Goal: Task Accomplishment & Management: Manage account settings

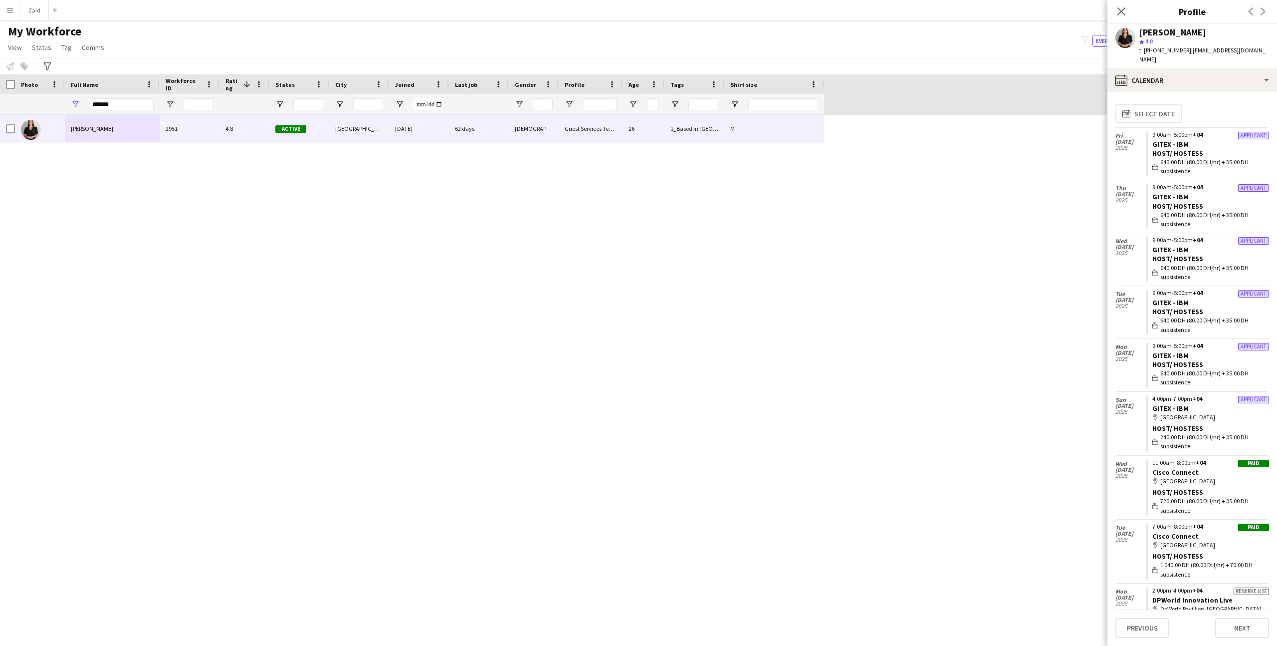
scroll to position [2228, 0]
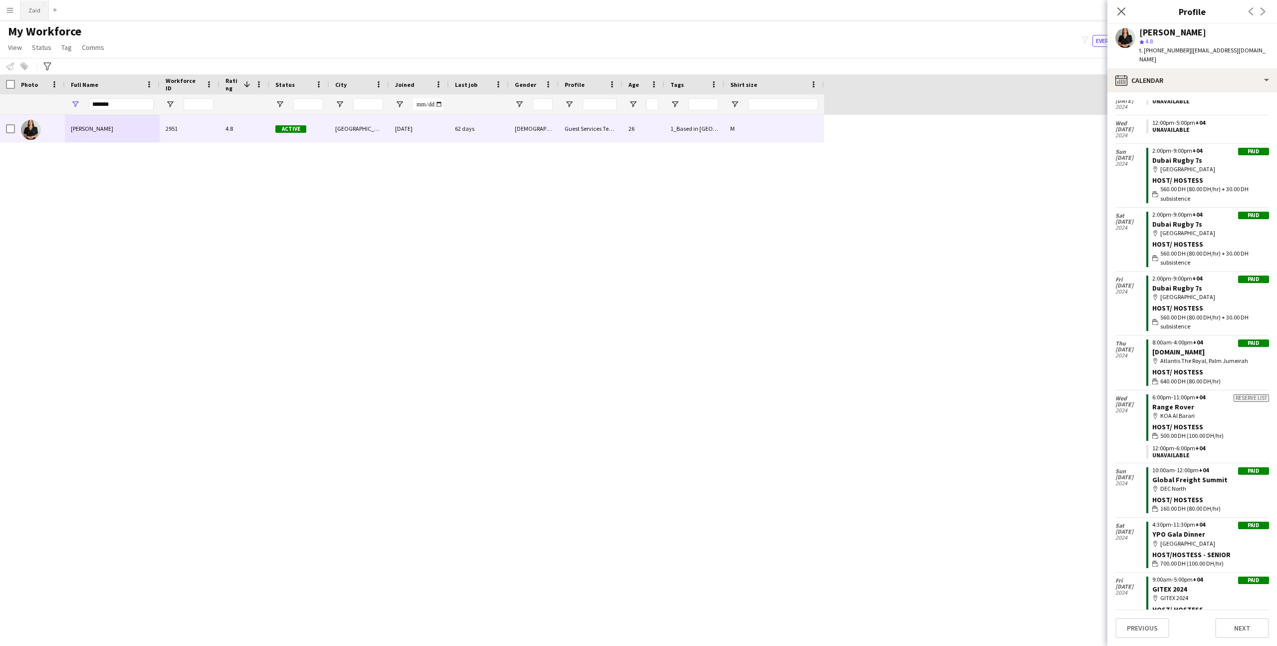
click at [33, 13] on button "Zaid Close" at bounding box center [34, 9] width 28 height 19
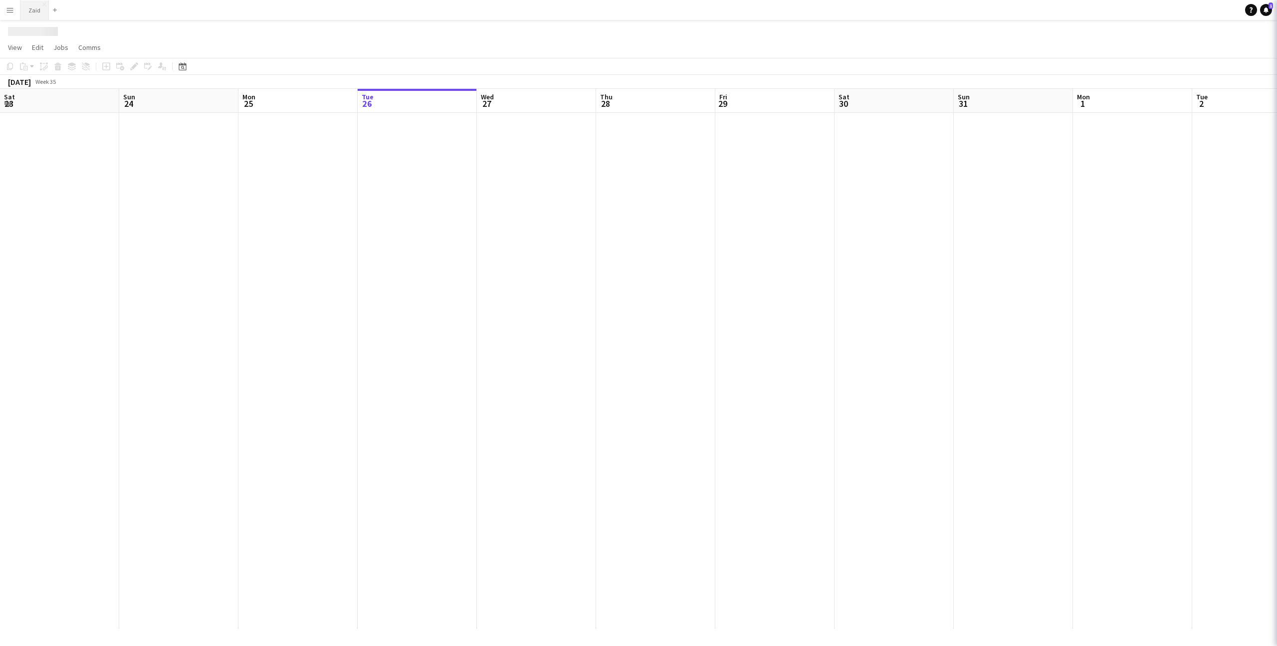
scroll to position [0, 238]
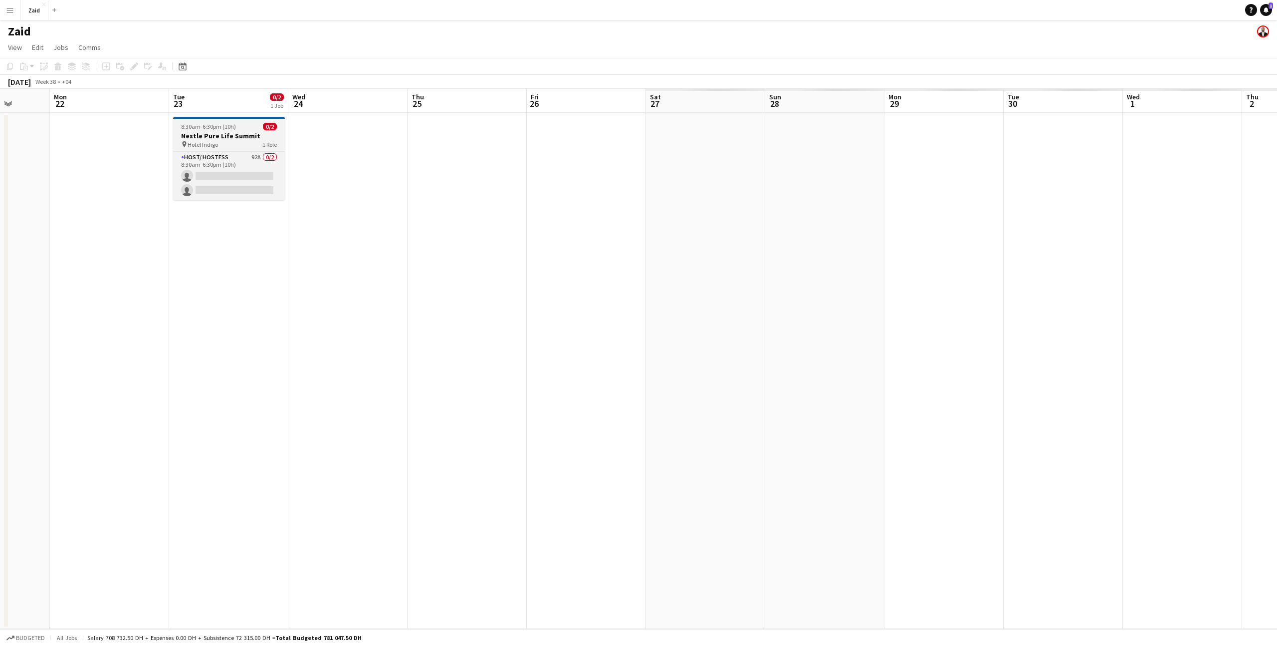
click at [213, 131] on h3 "Nestle Pure Life Summit" at bounding box center [229, 135] width 112 height 9
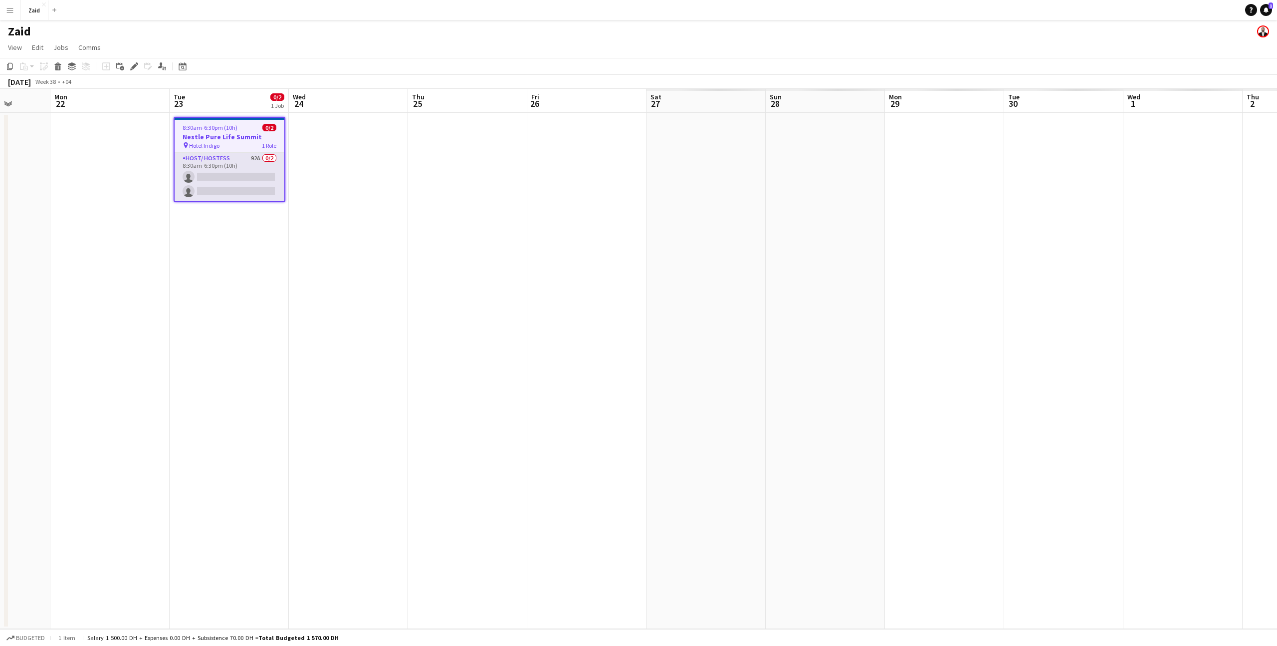
click at [251, 177] on app-card-role "Host/ Hostess 92A 0/2 8:30am-6:30pm (10h) single-neutral-actions single-neutral…" at bounding box center [230, 177] width 110 height 48
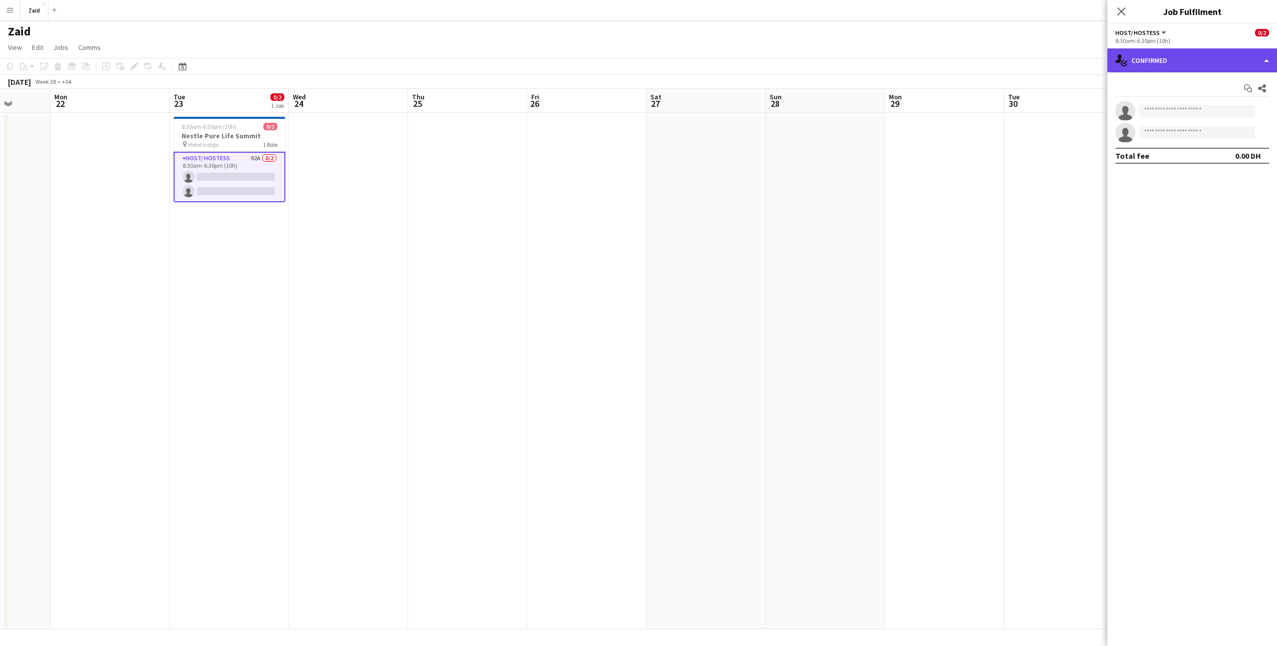
click at [1148, 56] on div "single-neutral-actions-check-2 Confirmed" at bounding box center [1192, 60] width 170 height 24
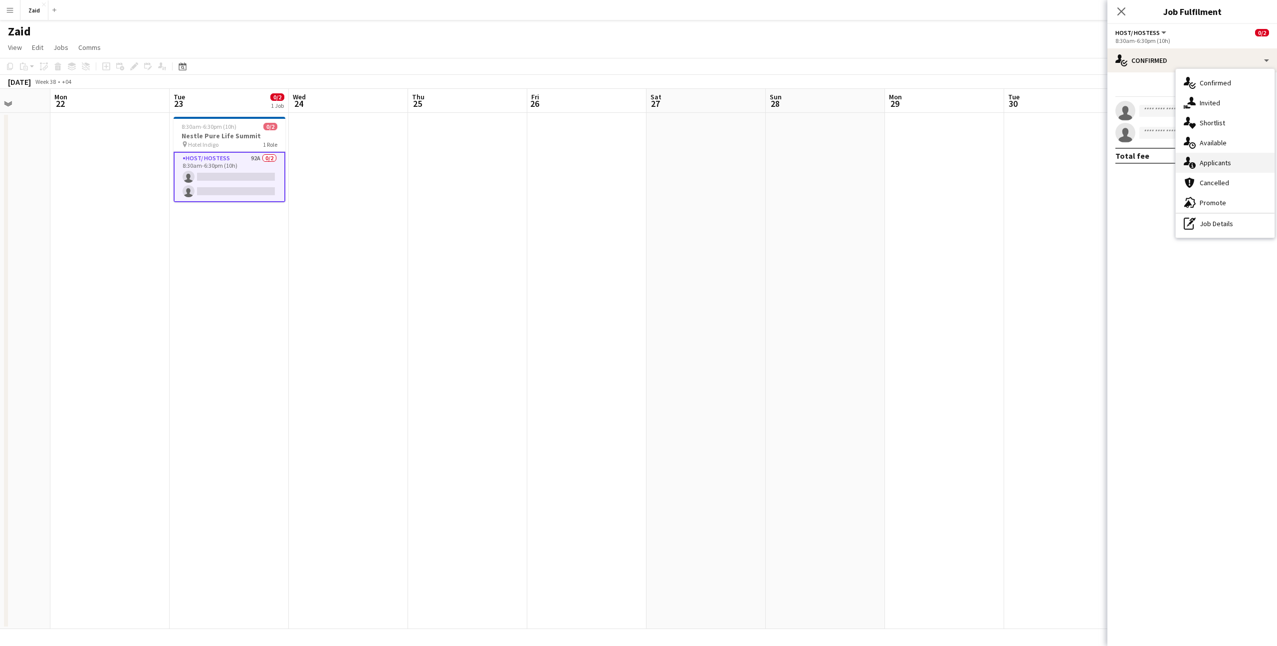
click at [1225, 164] on div "single-neutral-actions-information Applicants" at bounding box center [1225, 163] width 99 height 20
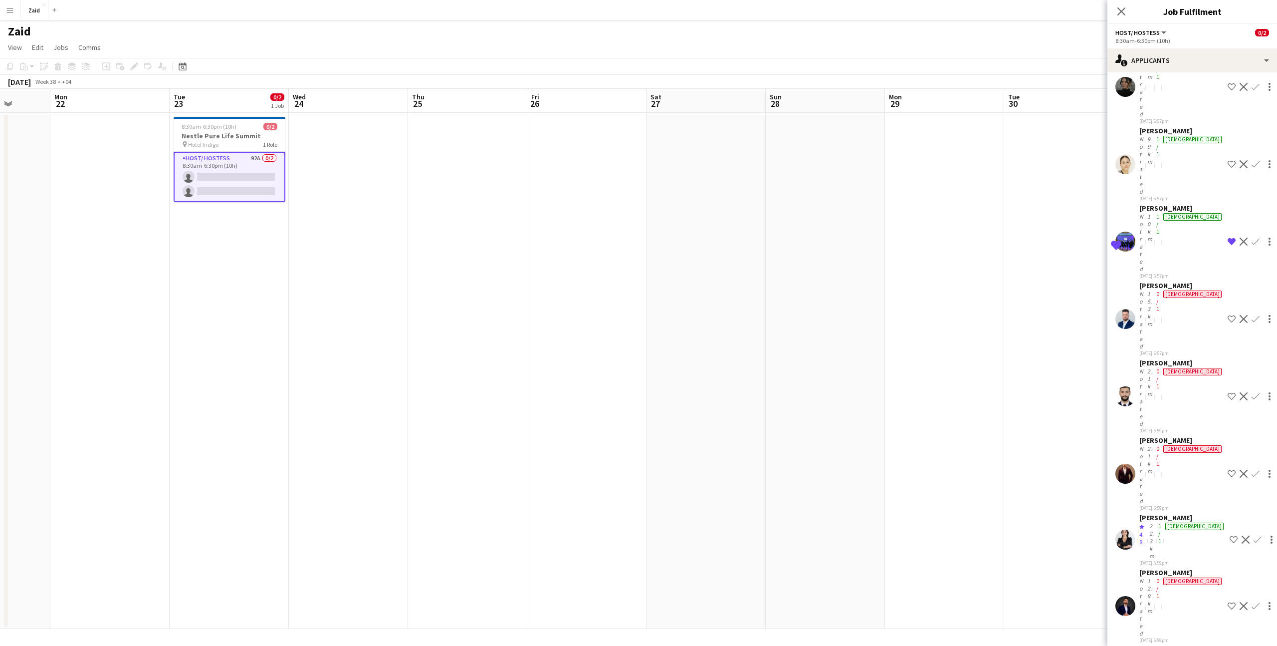
scroll to position [2214, 0]
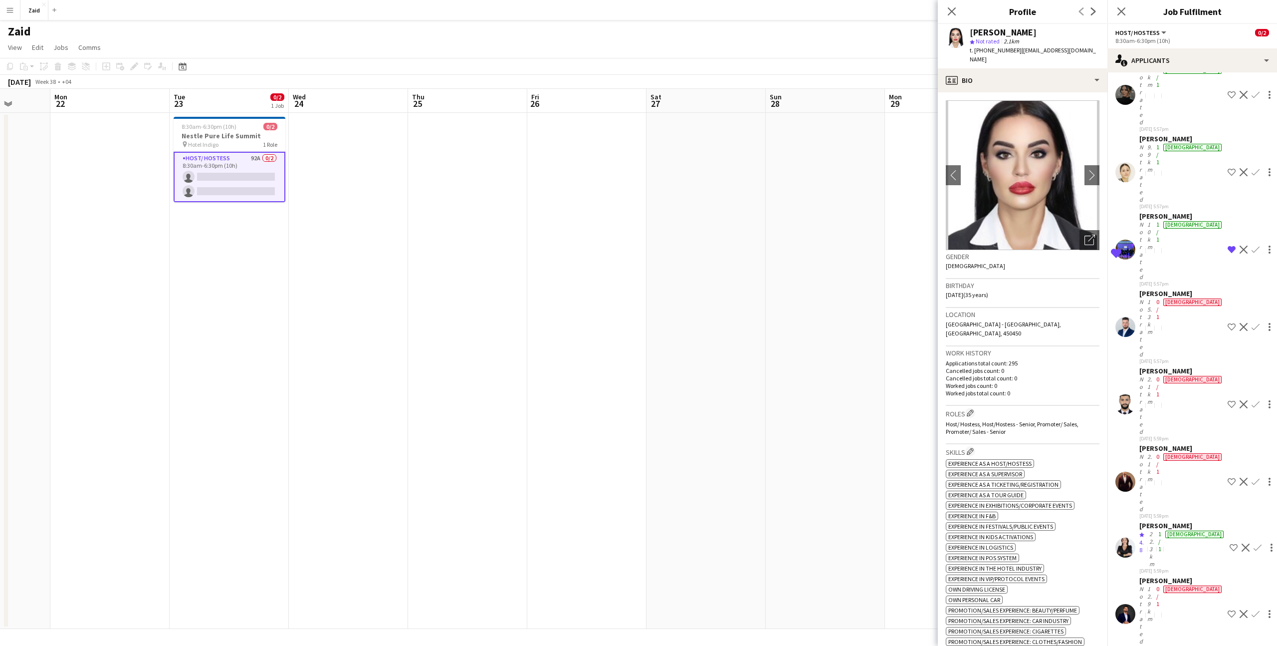
scroll to position [2202, 0]
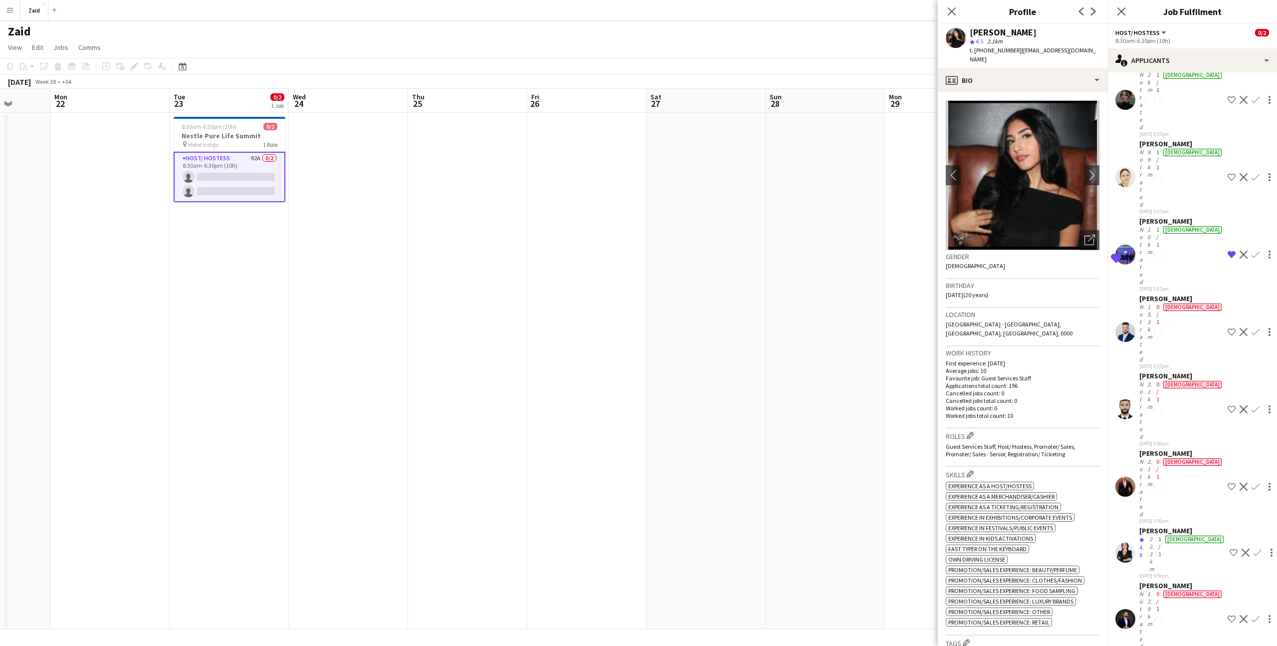
scroll to position [2166, 0]
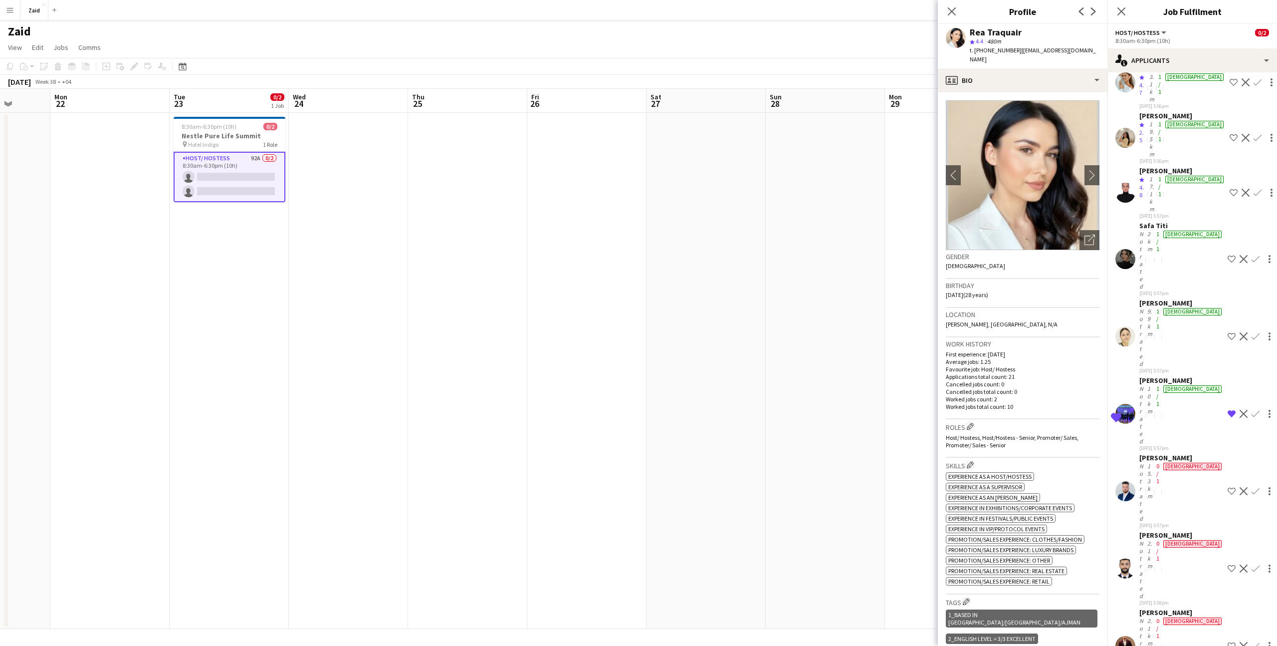
scroll to position [2040, 0]
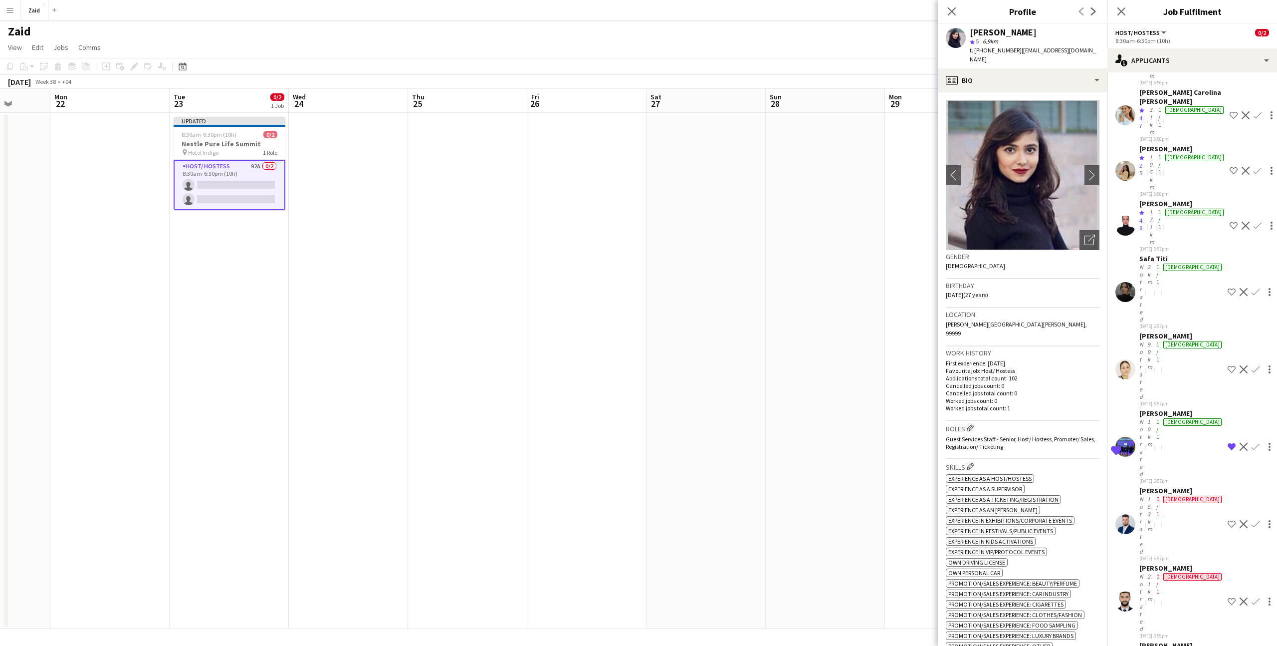
scroll to position [2006, 0]
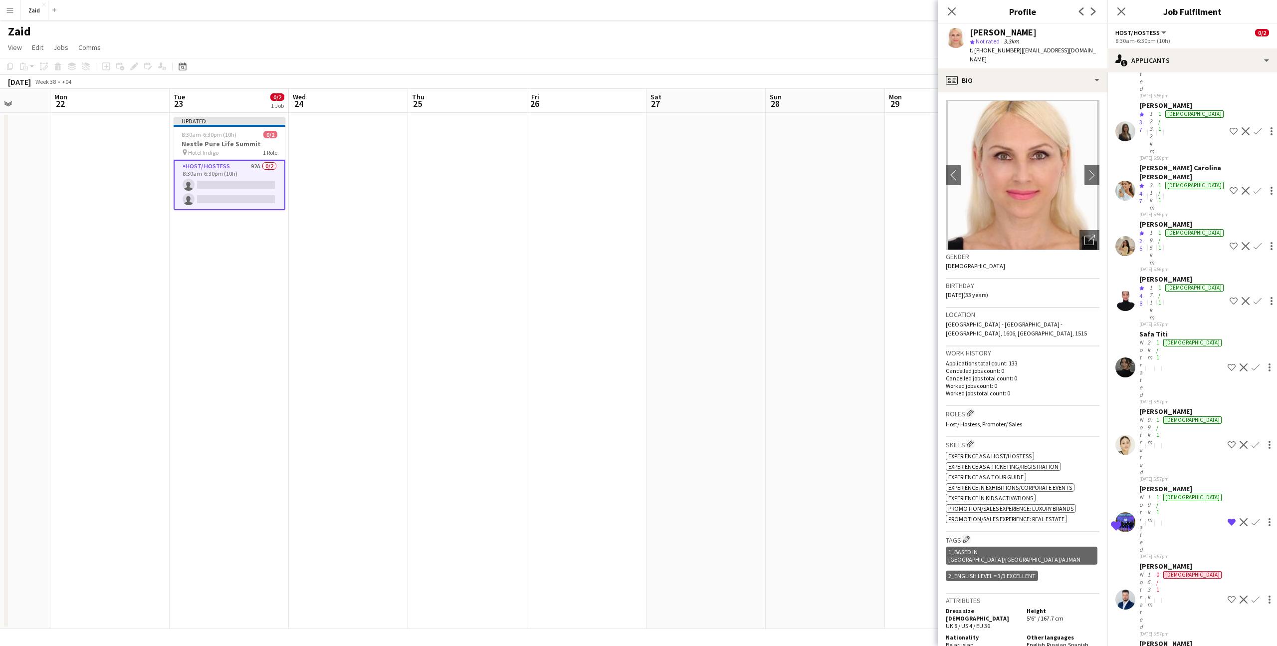
scroll to position [1924, 0]
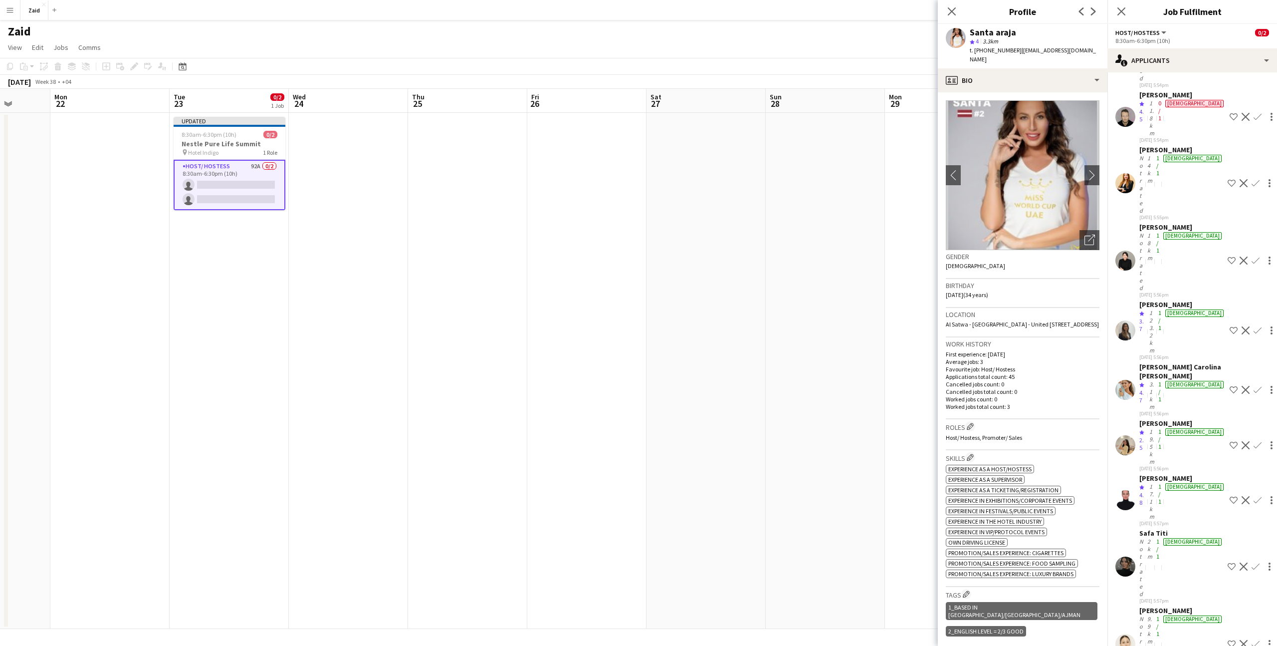
scroll to position [1728, 0]
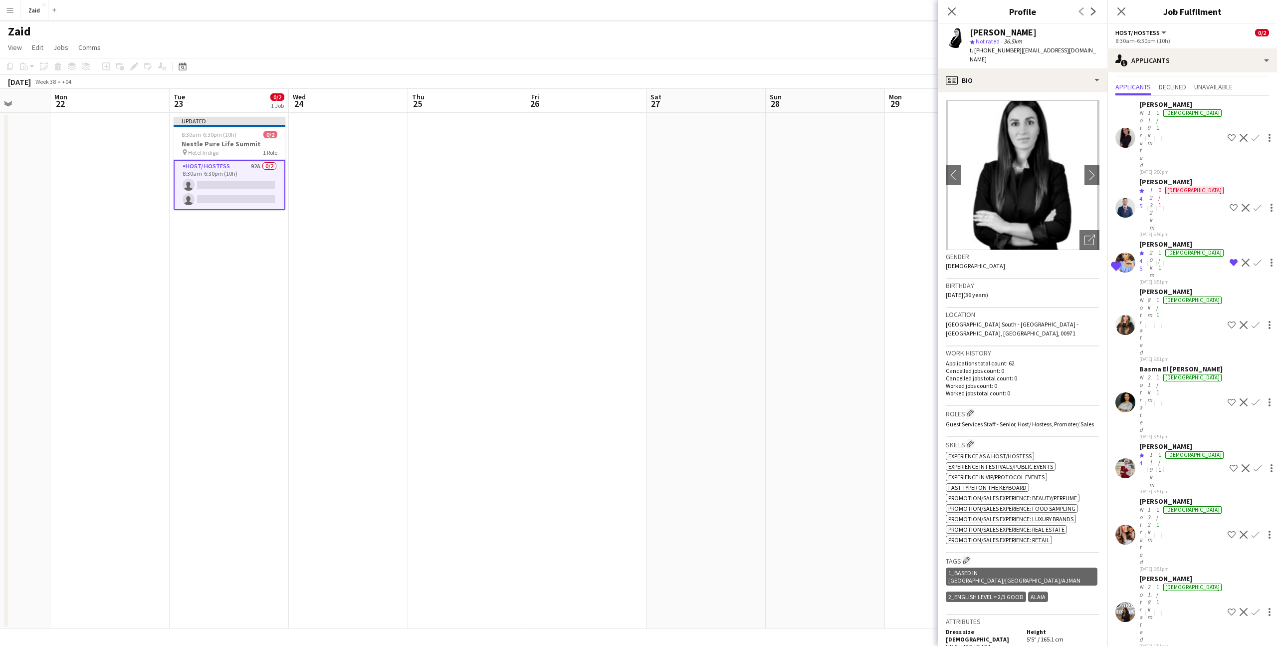
scroll to position [0, 0]
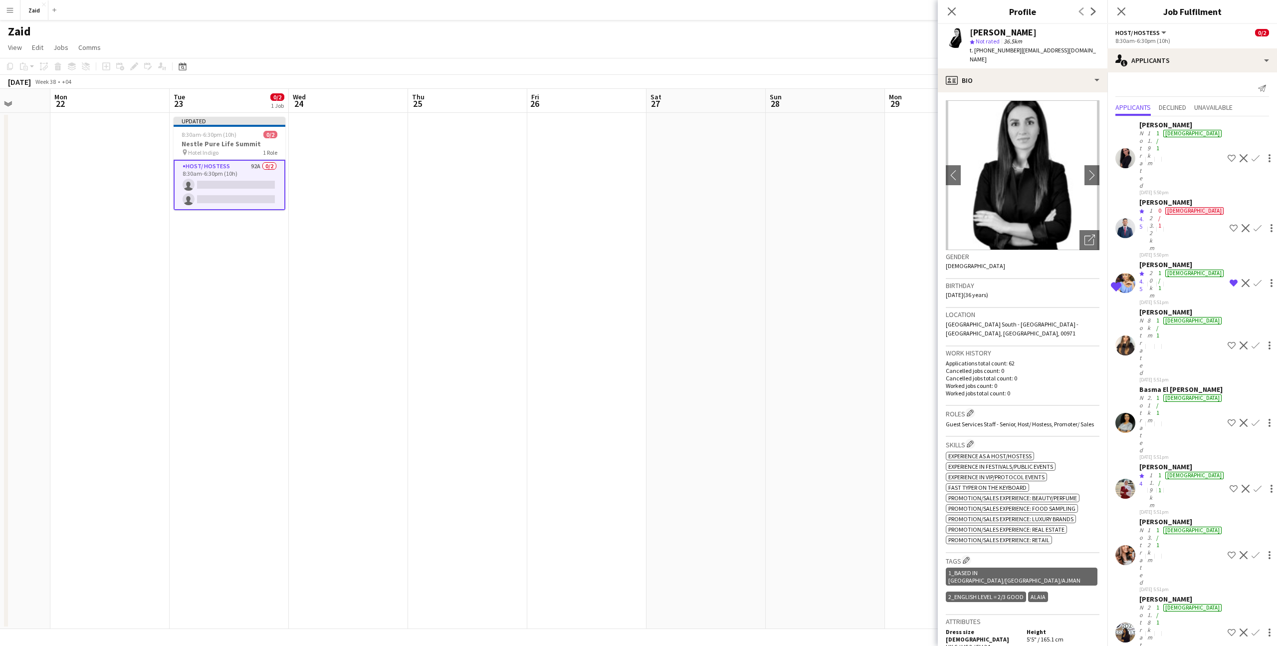
click at [1145, 316] on div "Not rated" at bounding box center [1142, 346] width 6 height 60
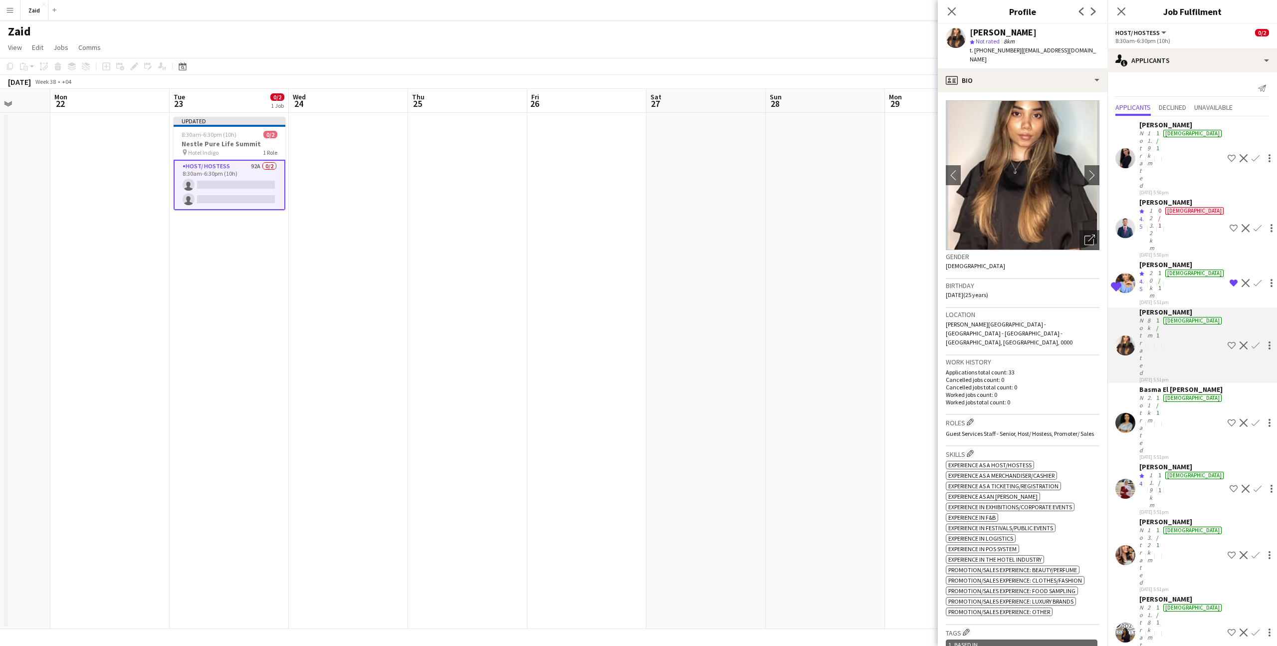
click at [1154, 394] on div "2.1km" at bounding box center [1149, 424] width 9 height 60
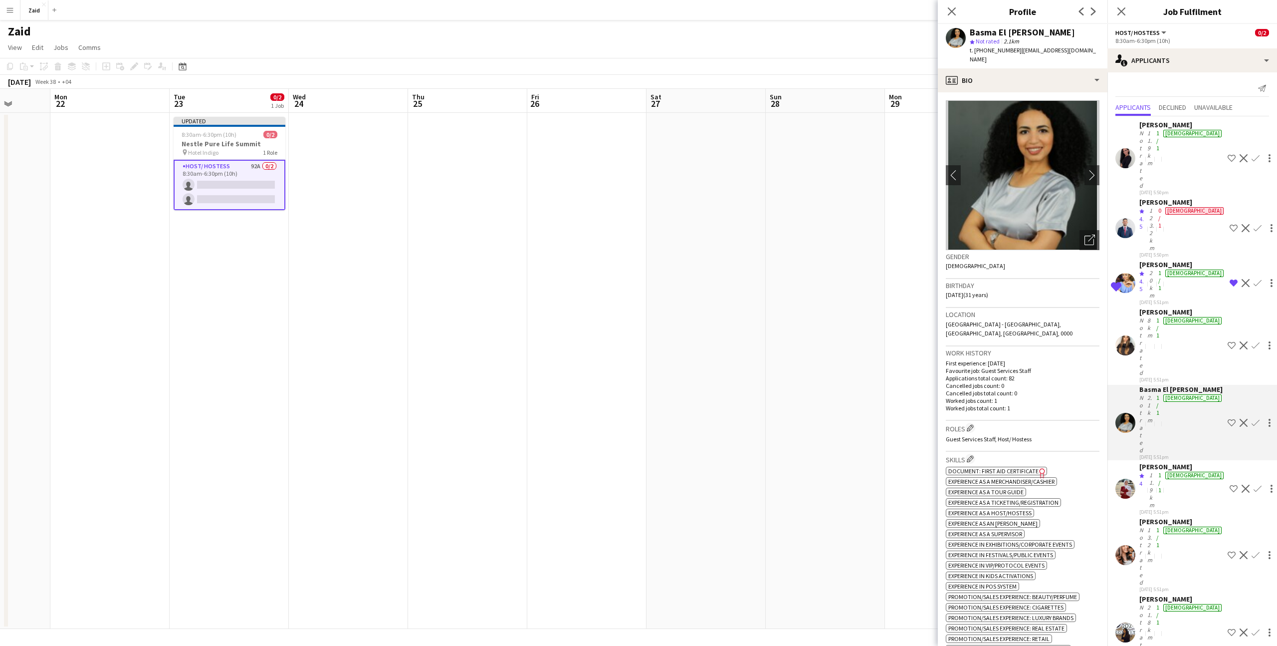
click at [1173, 462] on div "[PERSON_NAME]" at bounding box center [1182, 466] width 86 height 9
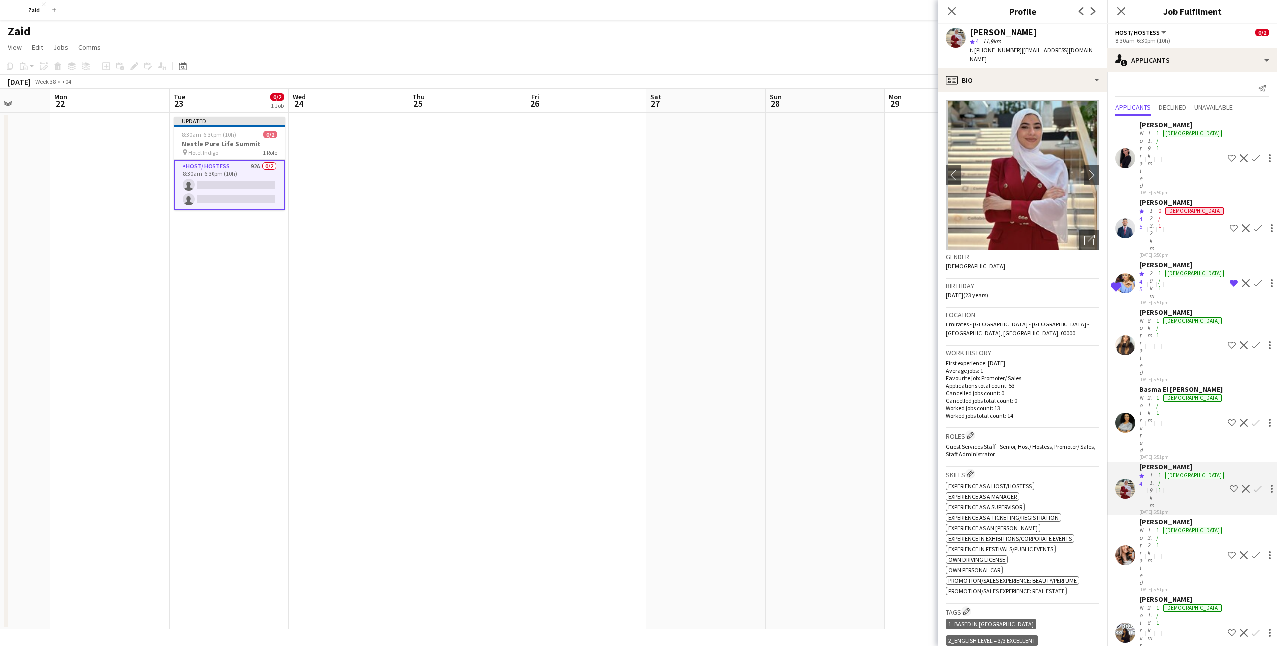
click at [1176, 517] on div "[PERSON_NAME]" at bounding box center [1181, 521] width 84 height 9
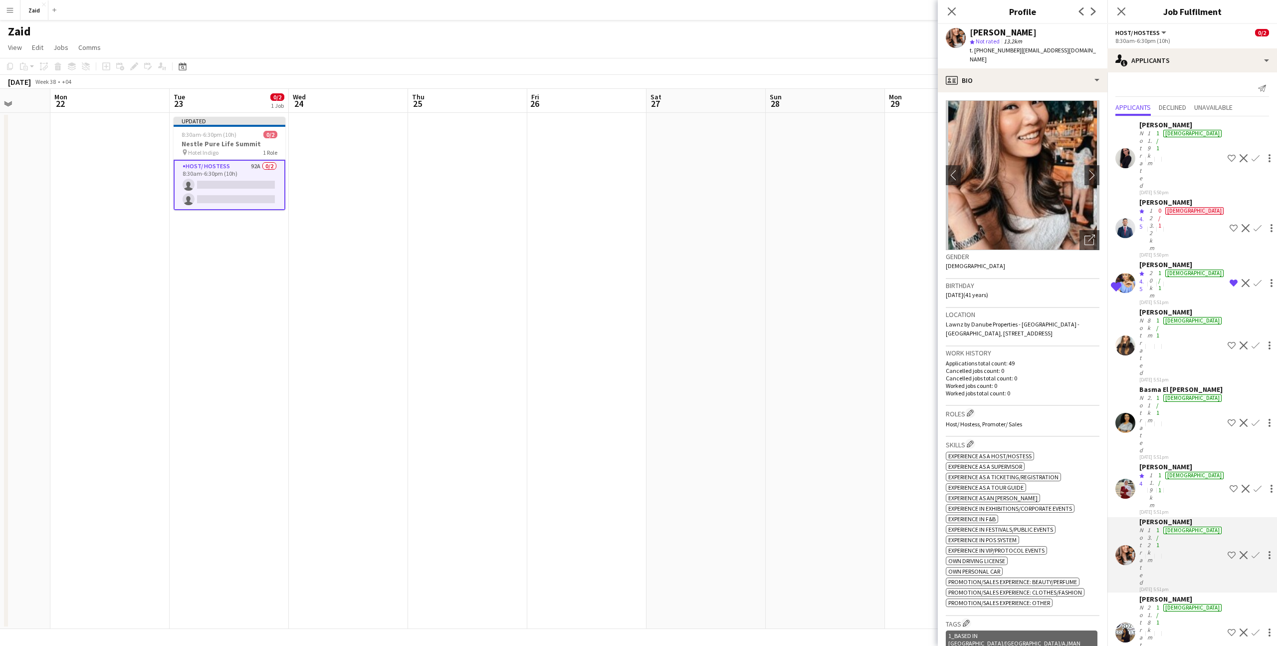
click at [1176, 508] on div "[DATE] 5:51pm" at bounding box center [1182, 511] width 86 height 6
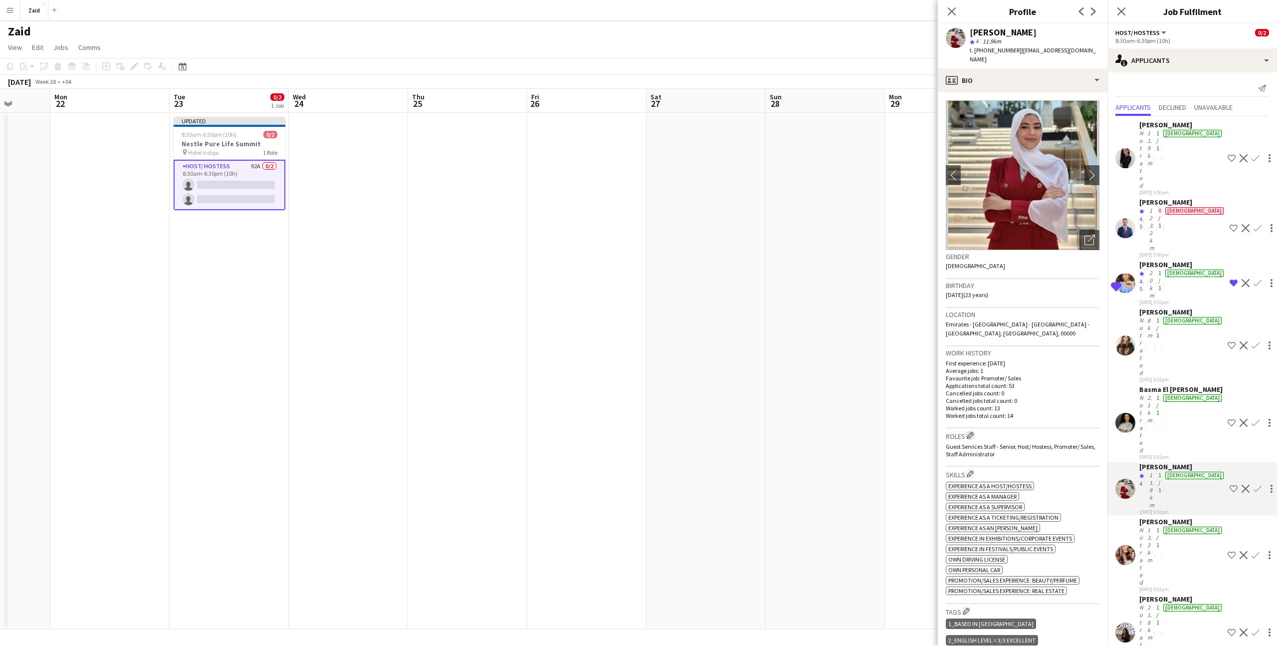
click at [975, 430] on button "Edit crew company roles" at bounding box center [970, 435] width 10 height 10
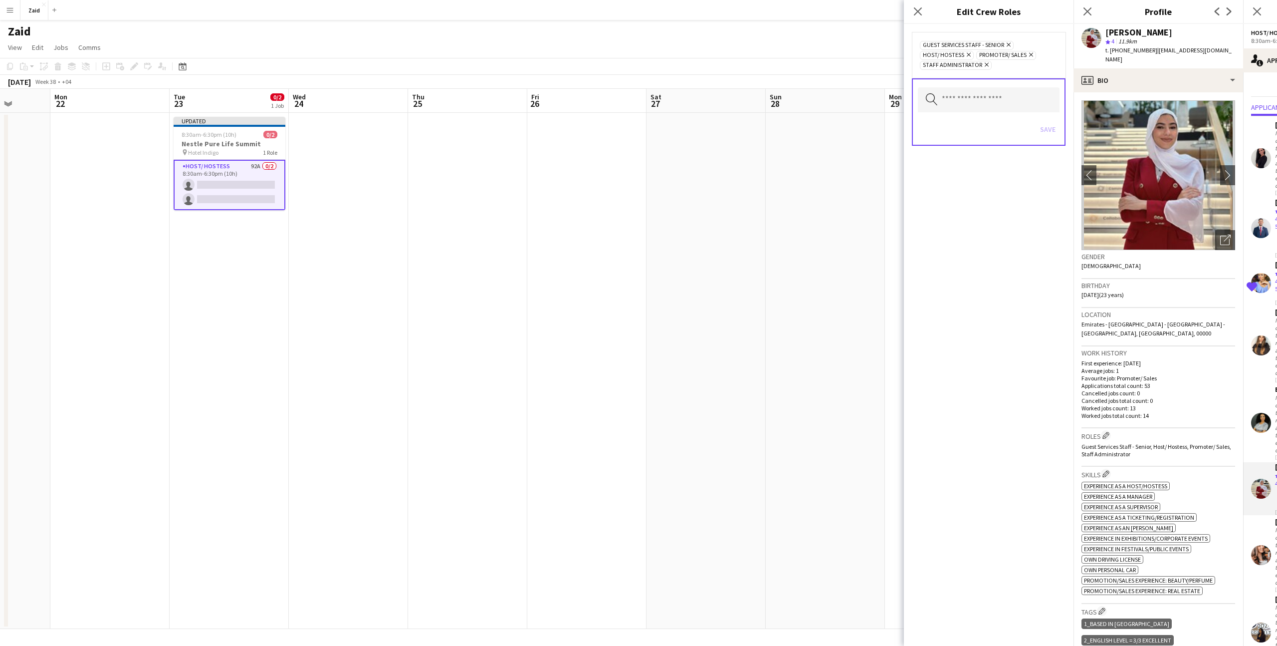
click at [965, 55] on icon "Remove" at bounding box center [967, 54] width 6 height 6
click at [1045, 121] on button "Save" at bounding box center [1047, 119] width 23 height 16
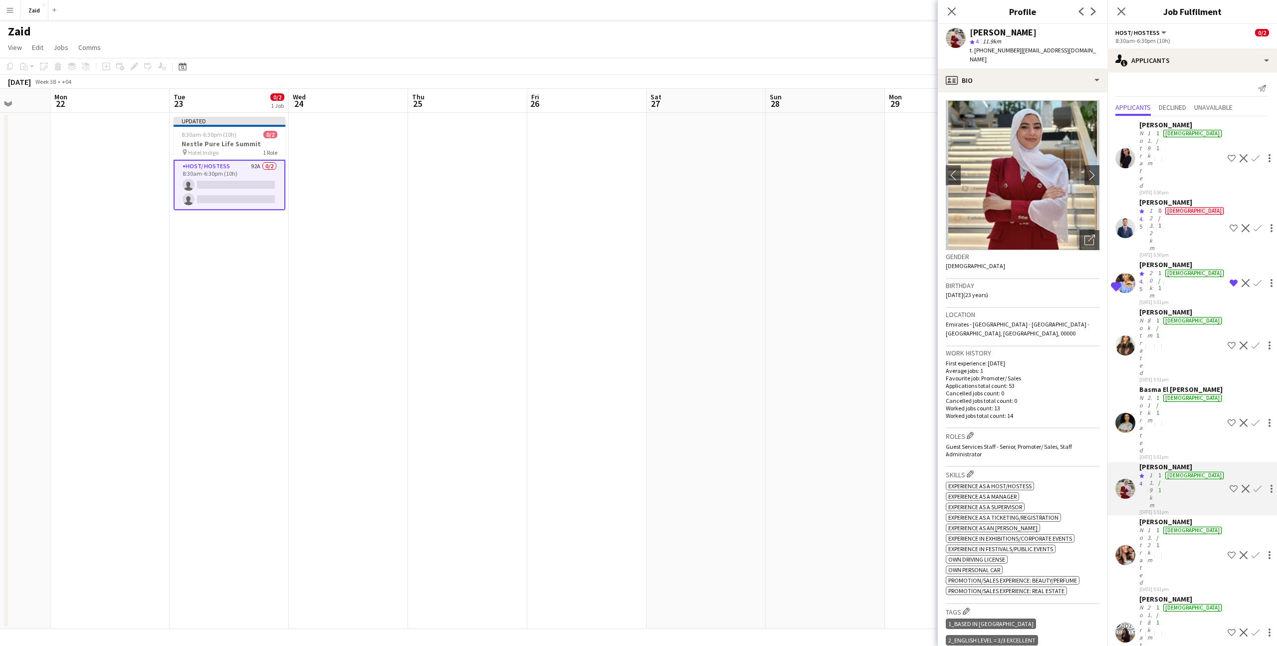
click at [1150, 517] on div "[PERSON_NAME]" at bounding box center [1181, 521] width 84 height 9
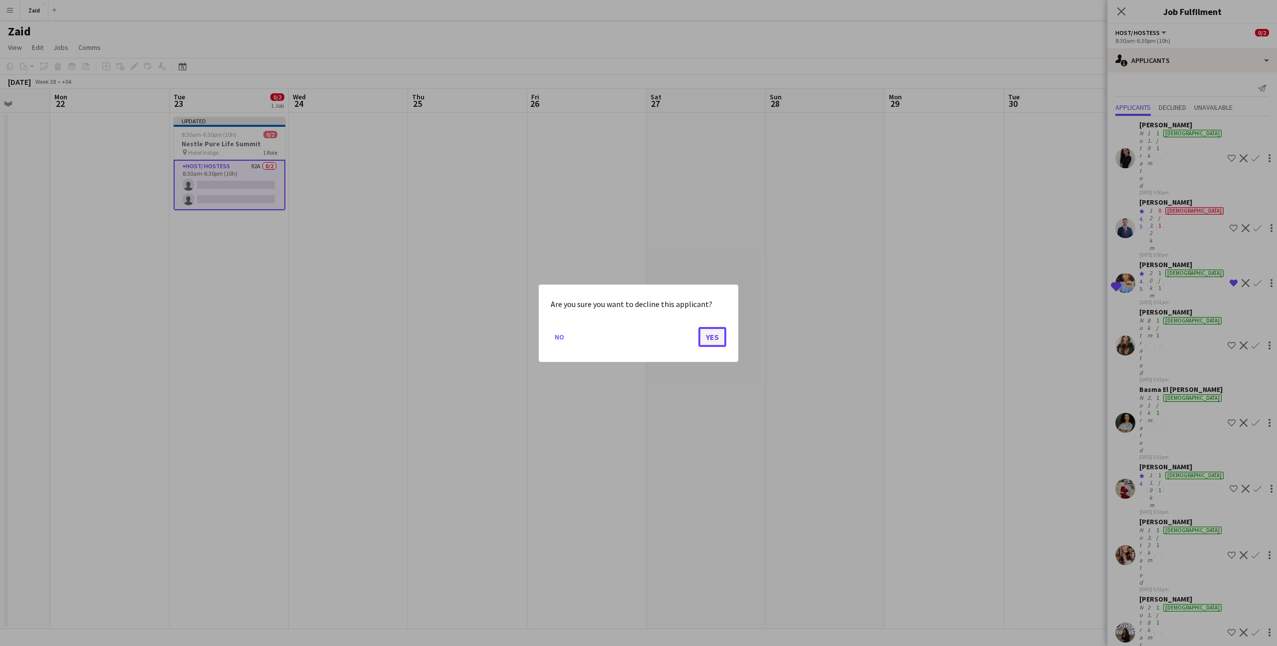
click at [705, 335] on button "Yes" at bounding box center [712, 336] width 28 height 20
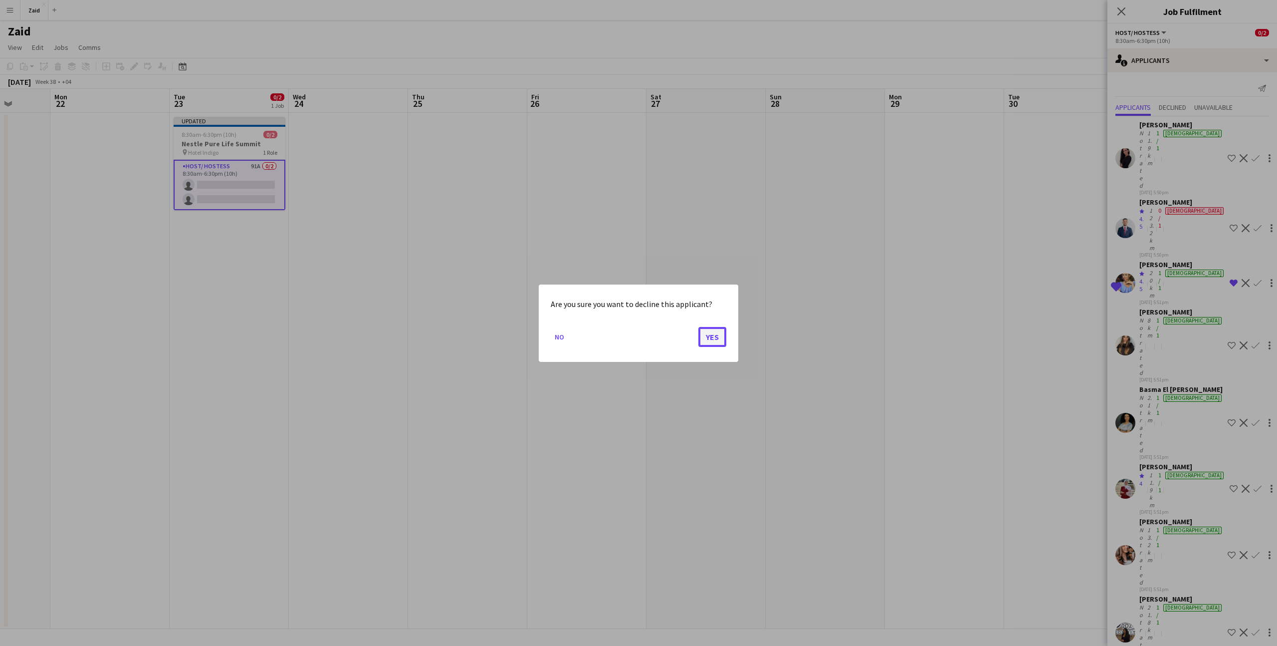
click at [720, 339] on button "Yes" at bounding box center [712, 336] width 28 height 20
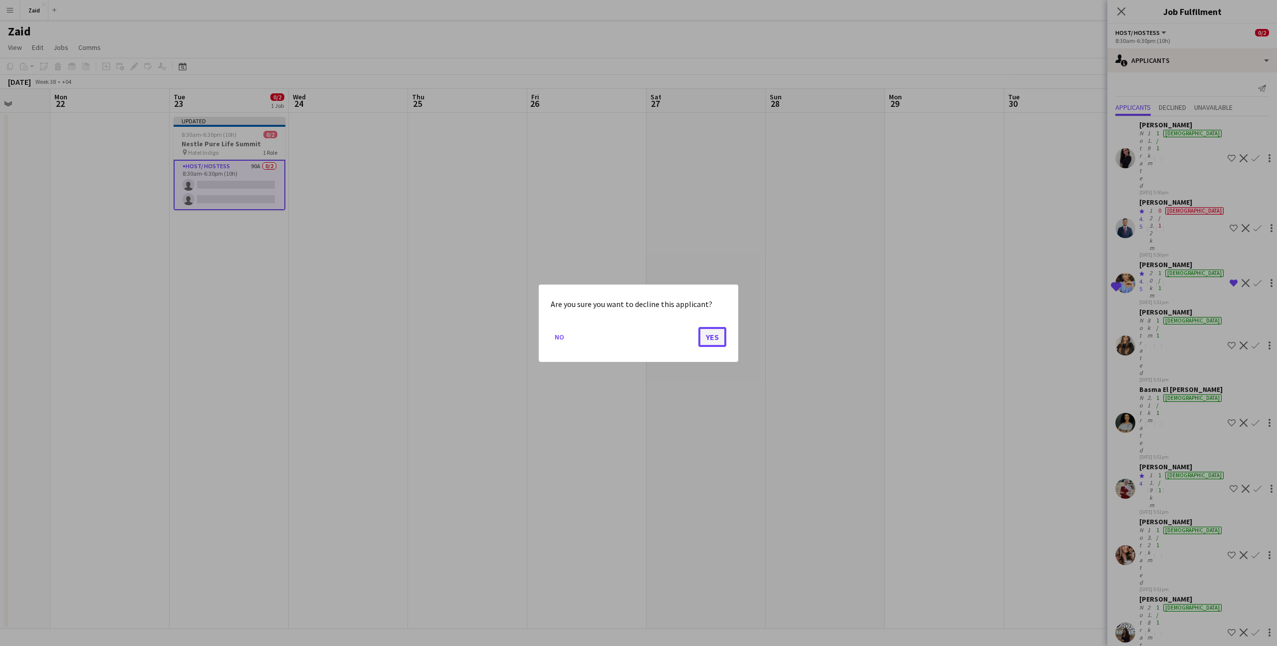
click at [714, 335] on button "Yes" at bounding box center [712, 336] width 28 height 20
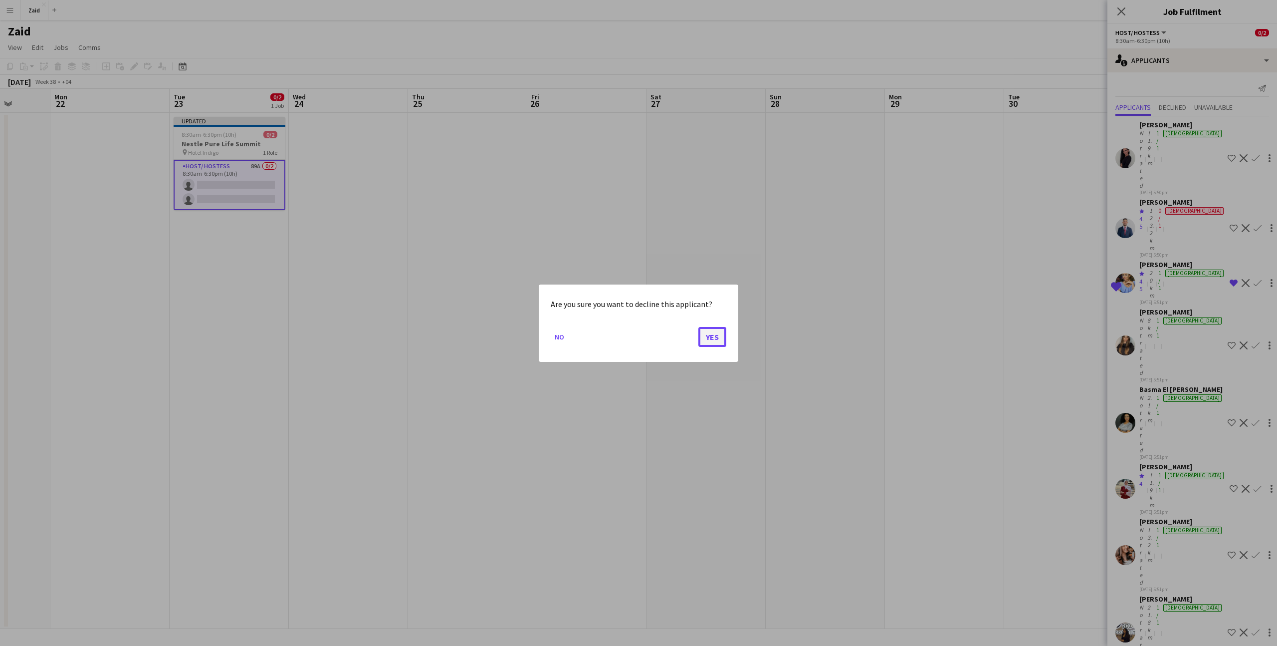
click at [711, 332] on button "Yes" at bounding box center [712, 336] width 28 height 20
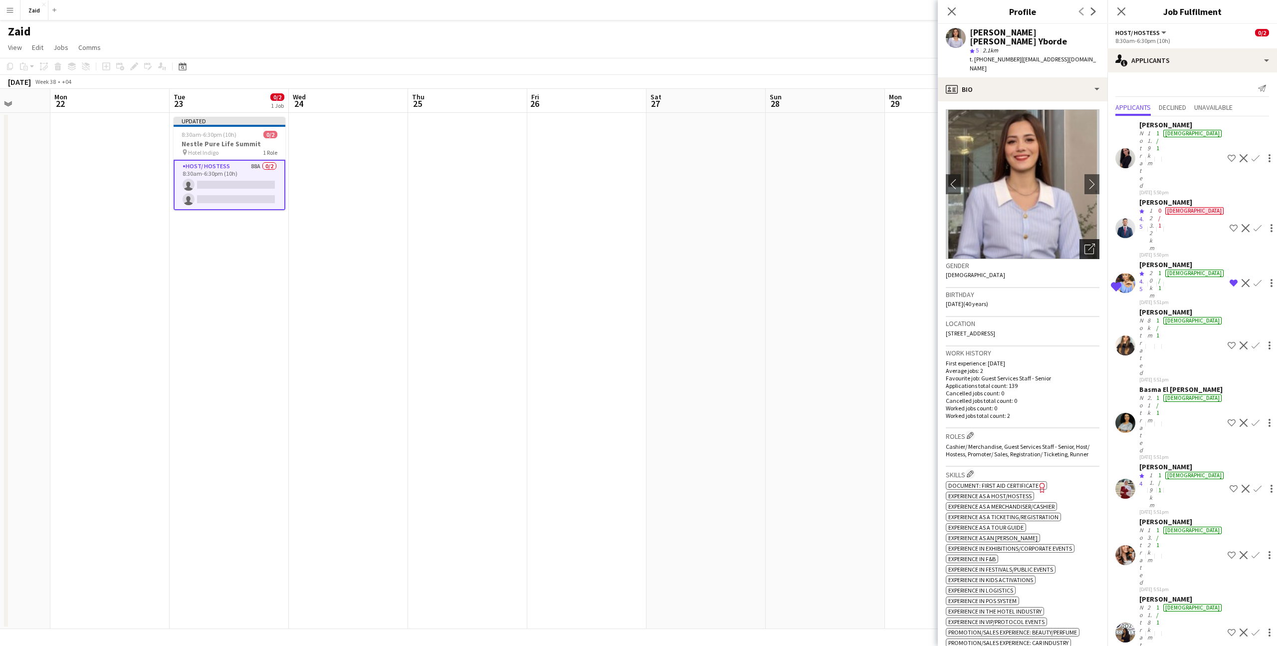
click at [1090, 243] on icon at bounding box center [1091, 246] width 7 height 7
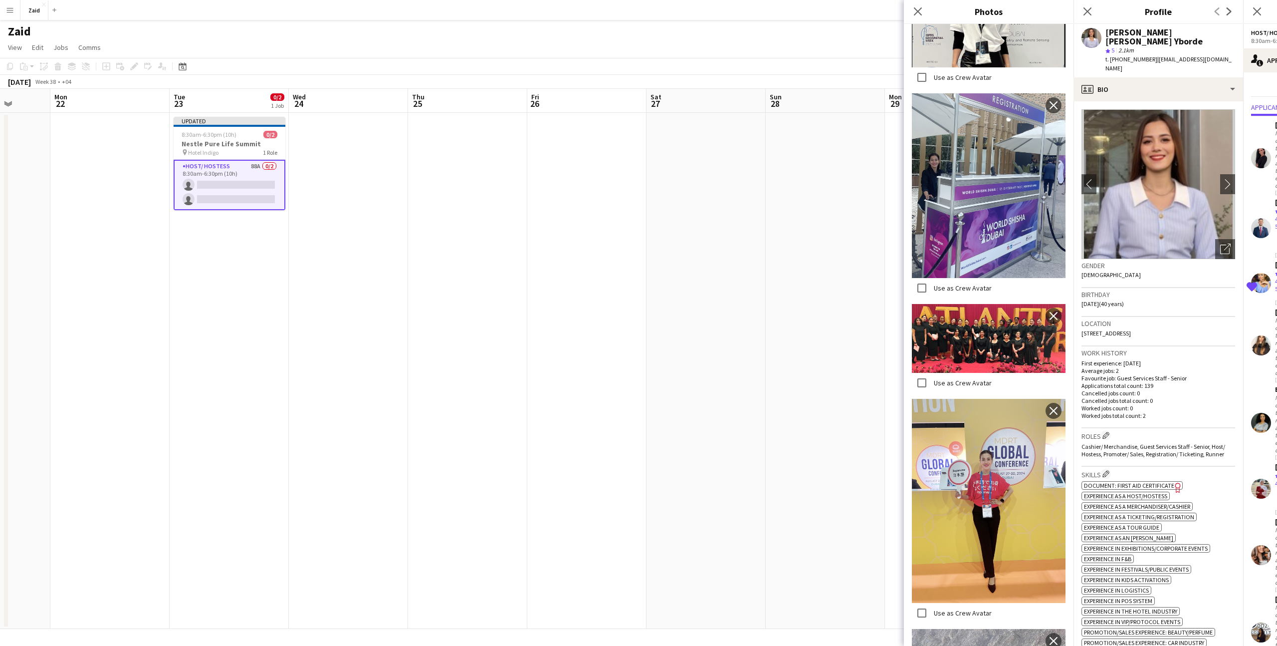
scroll to position [1580, 0]
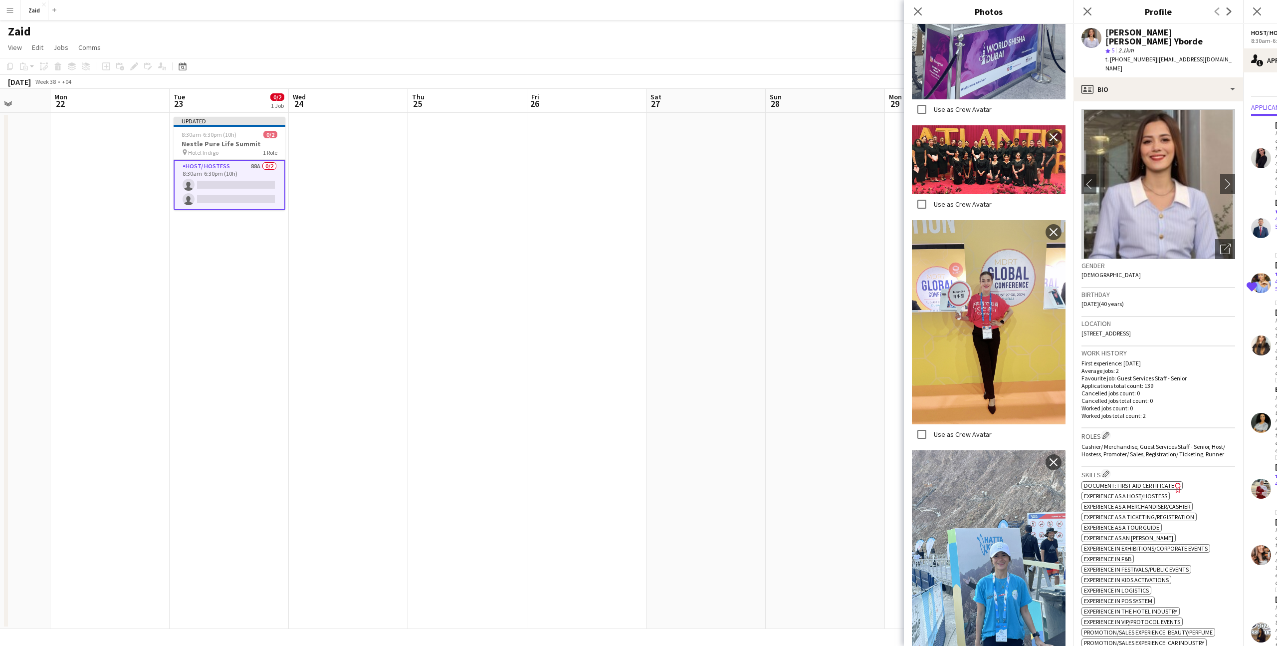
click at [1162, 443] on span "Cashier/ Merchandise, Guest Services Staff - Senior, Host/ Hostess, Promoter/ S…" at bounding box center [1154, 450] width 144 height 15
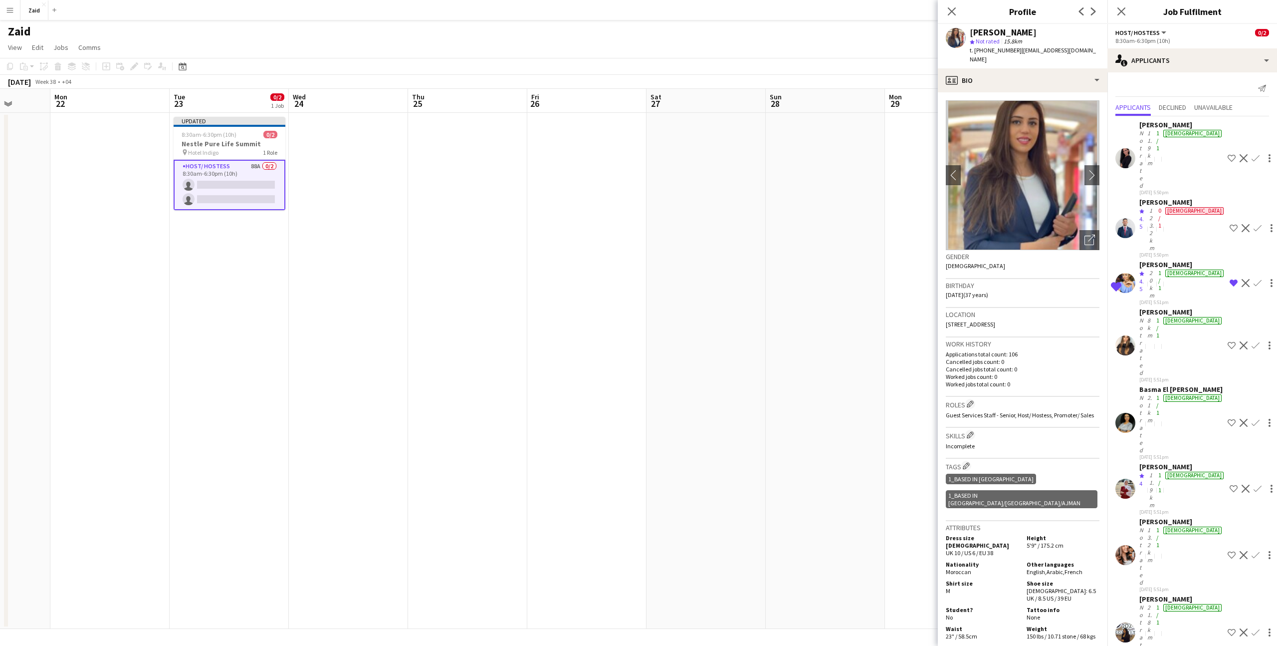
scroll to position [30, 0]
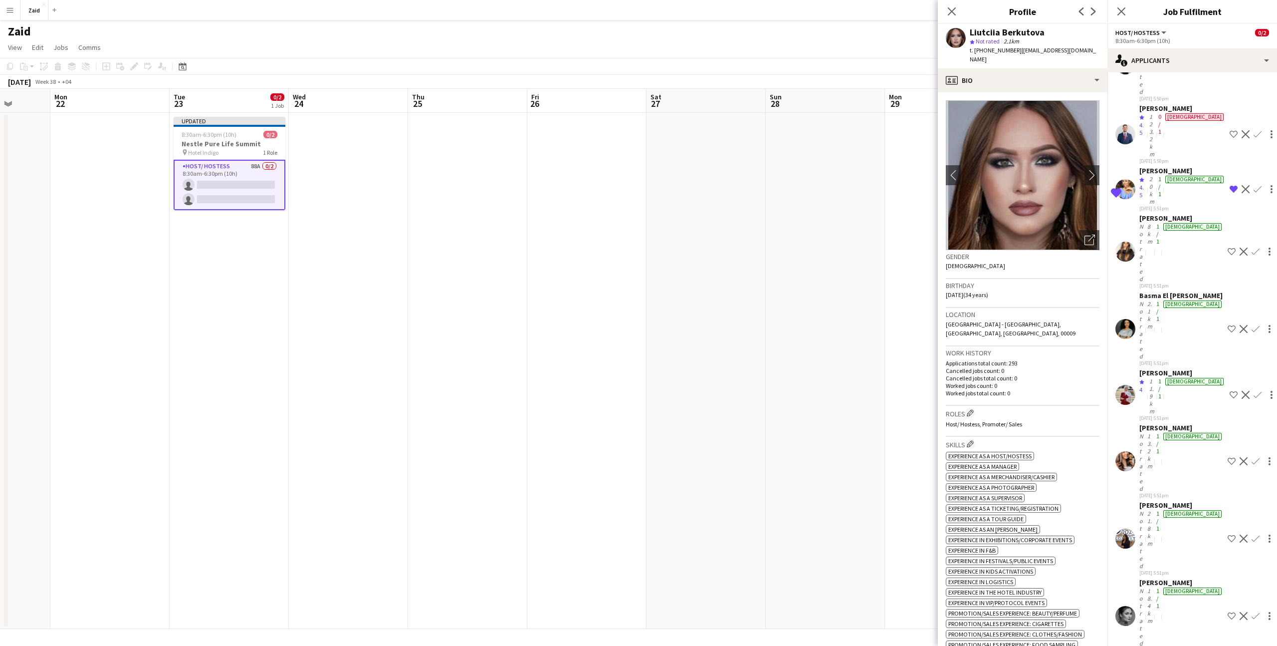
scroll to position [95, 0]
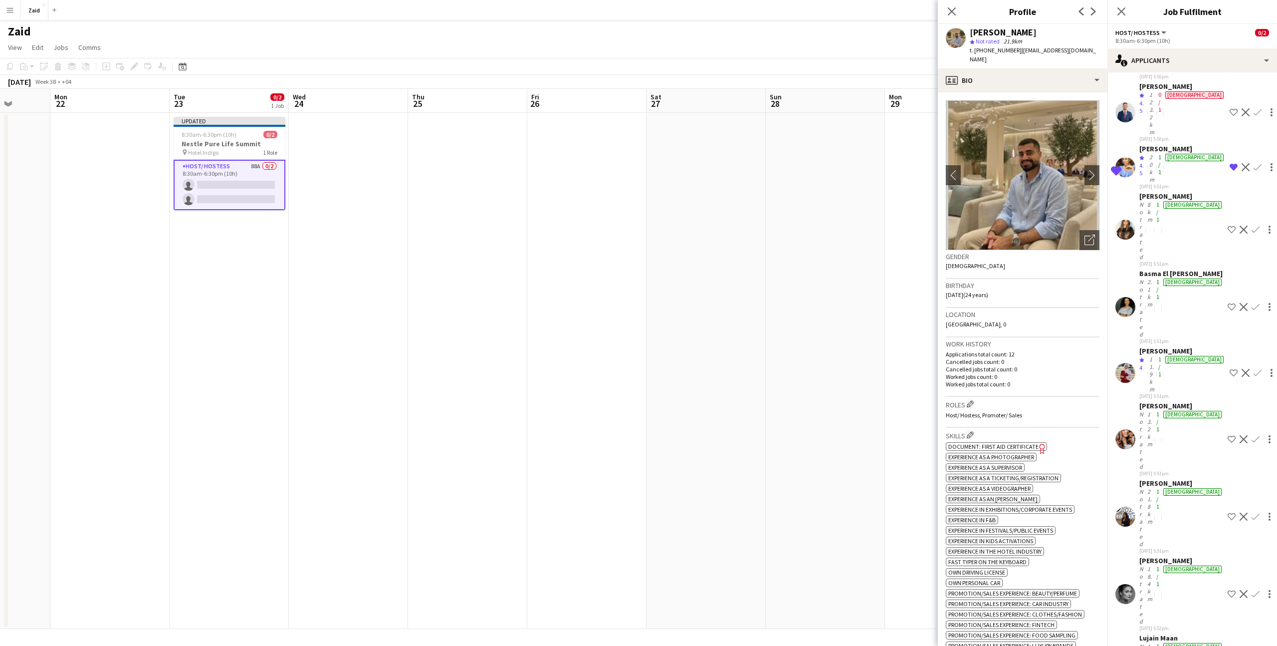
scroll to position [121, 0]
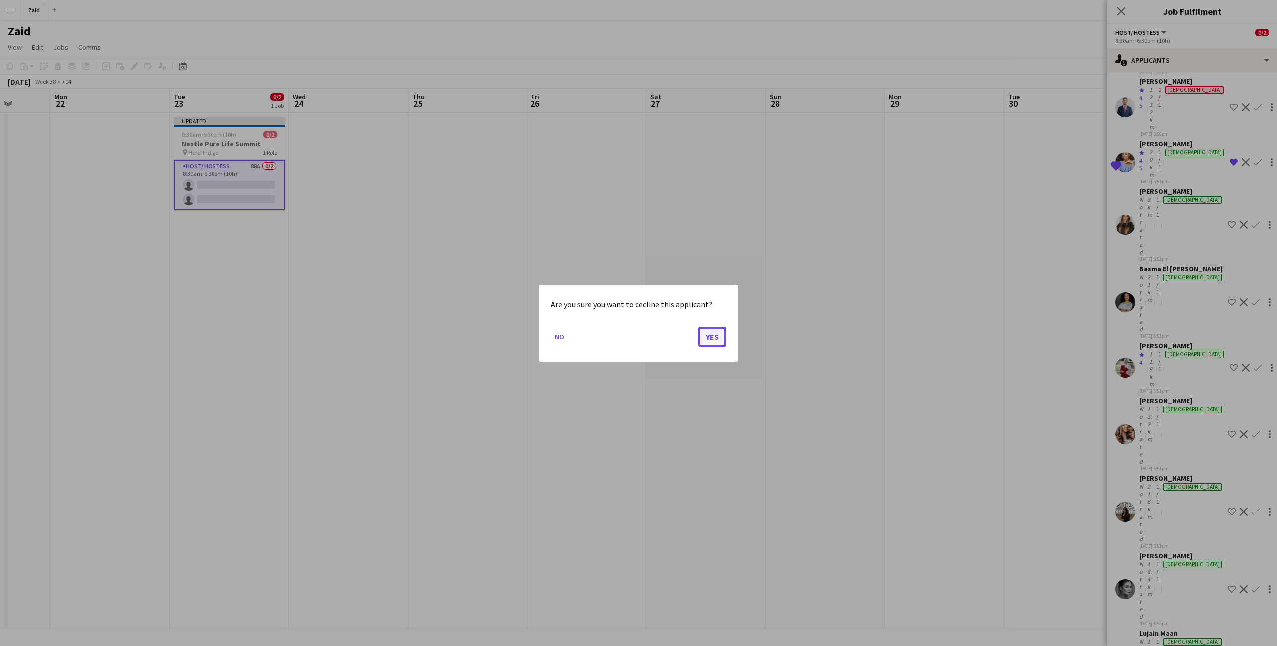
click at [720, 343] on button "Yes" at bounding box center [712, 336] width 28 height 20
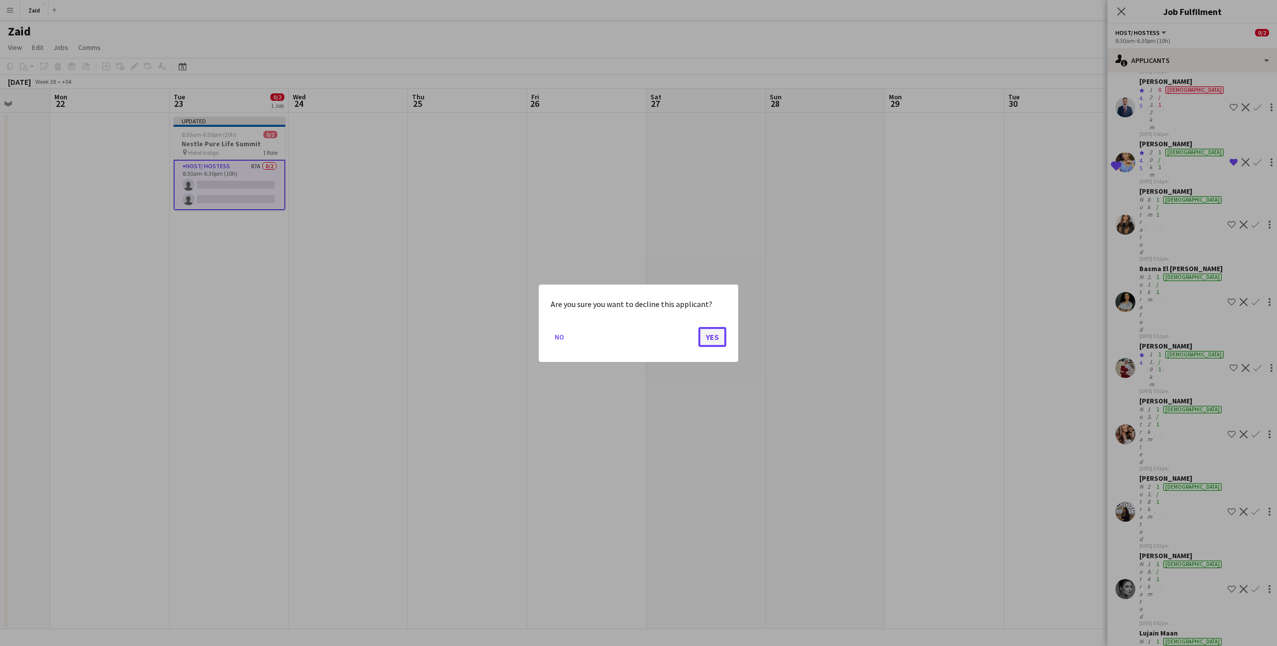
click at [712, 337] on button "Yes" at bounding box center [712, 336] width 28 height 20
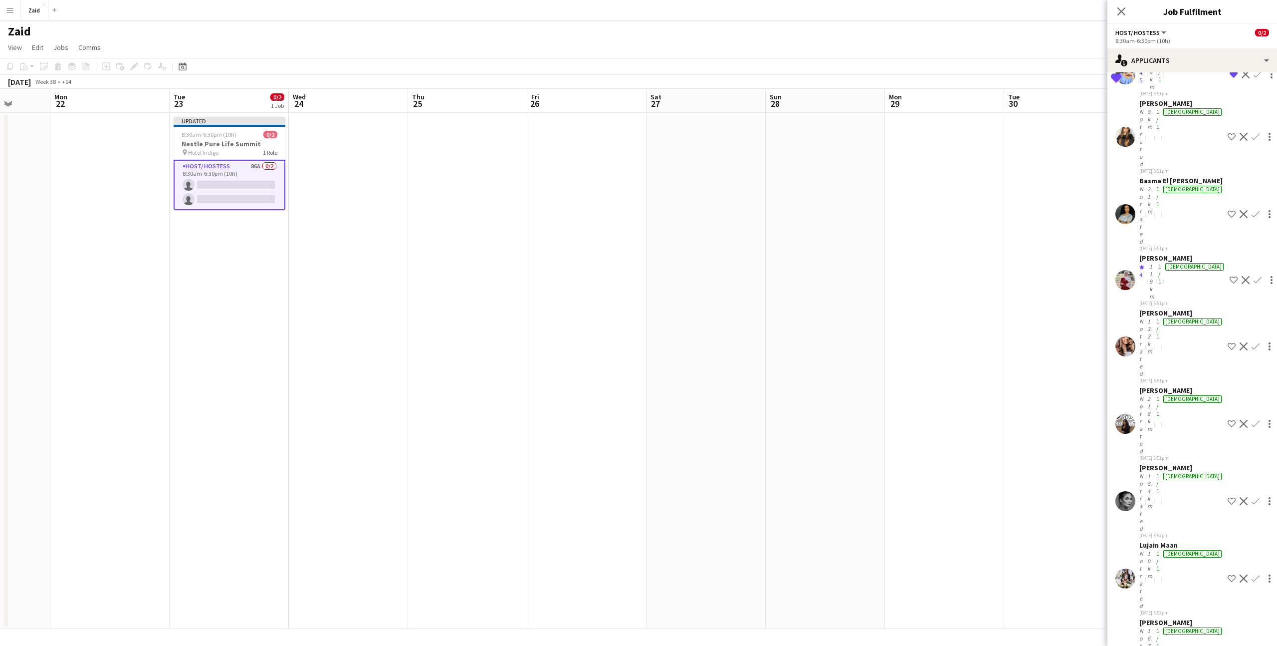
scroll to position [227, 0]
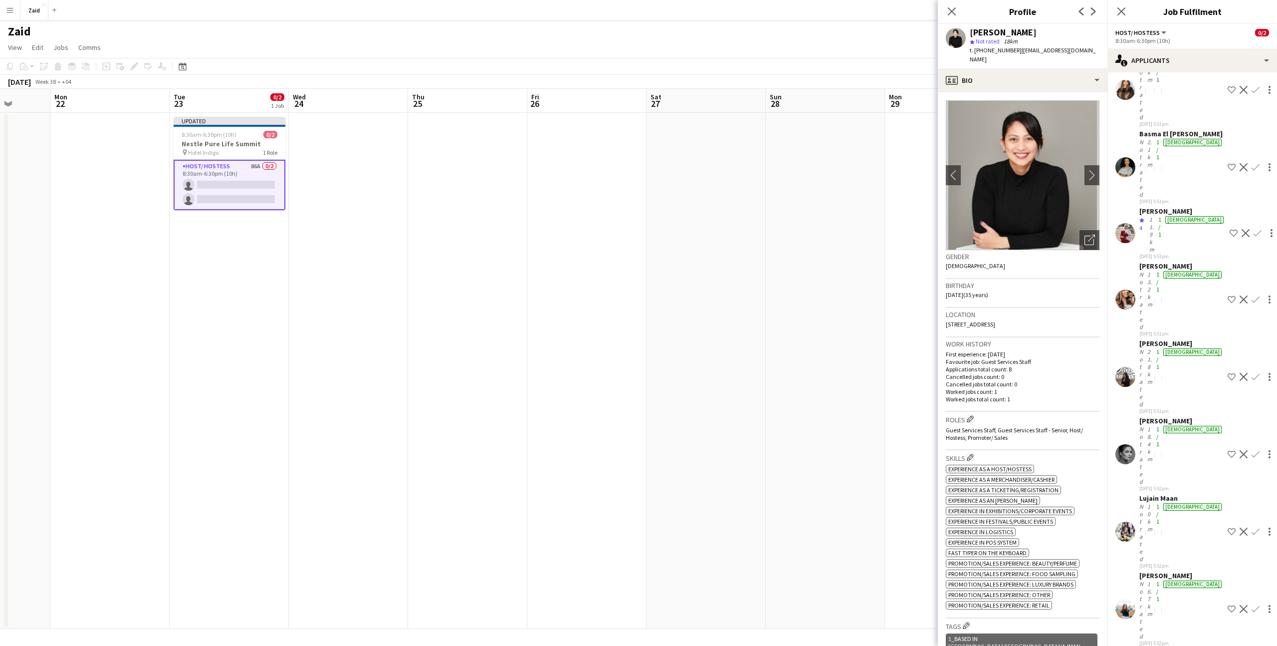
scroll to position [257, 0]
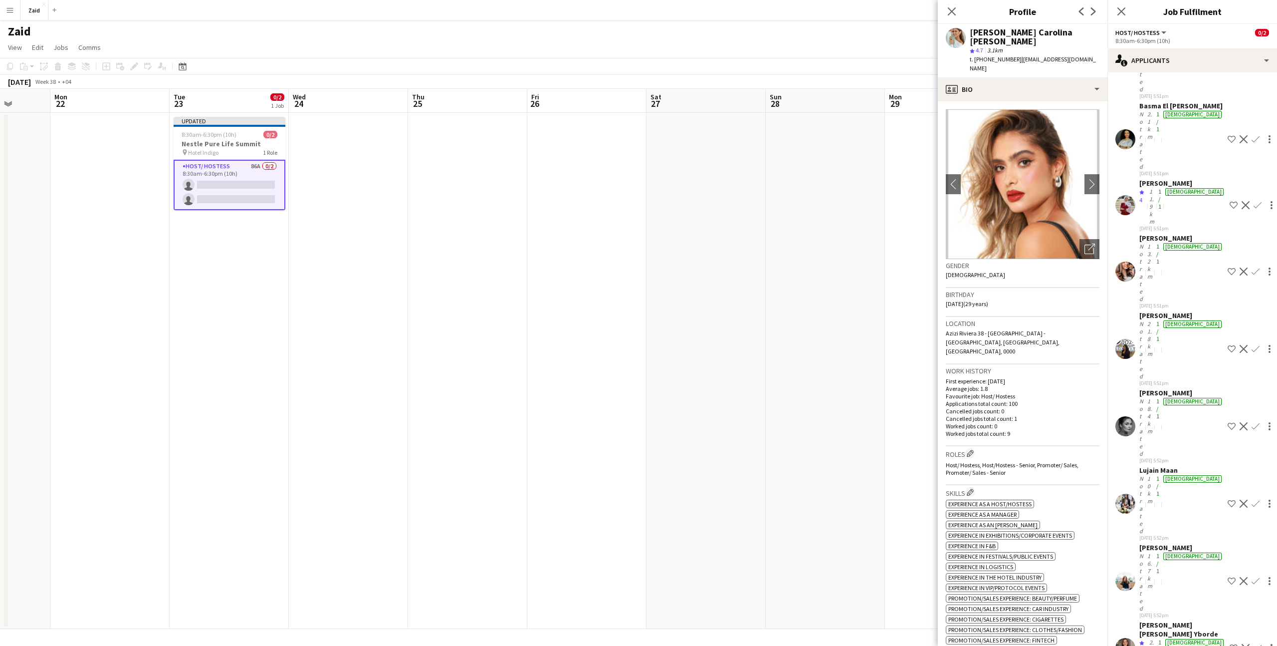
scroll to position [290, 0]
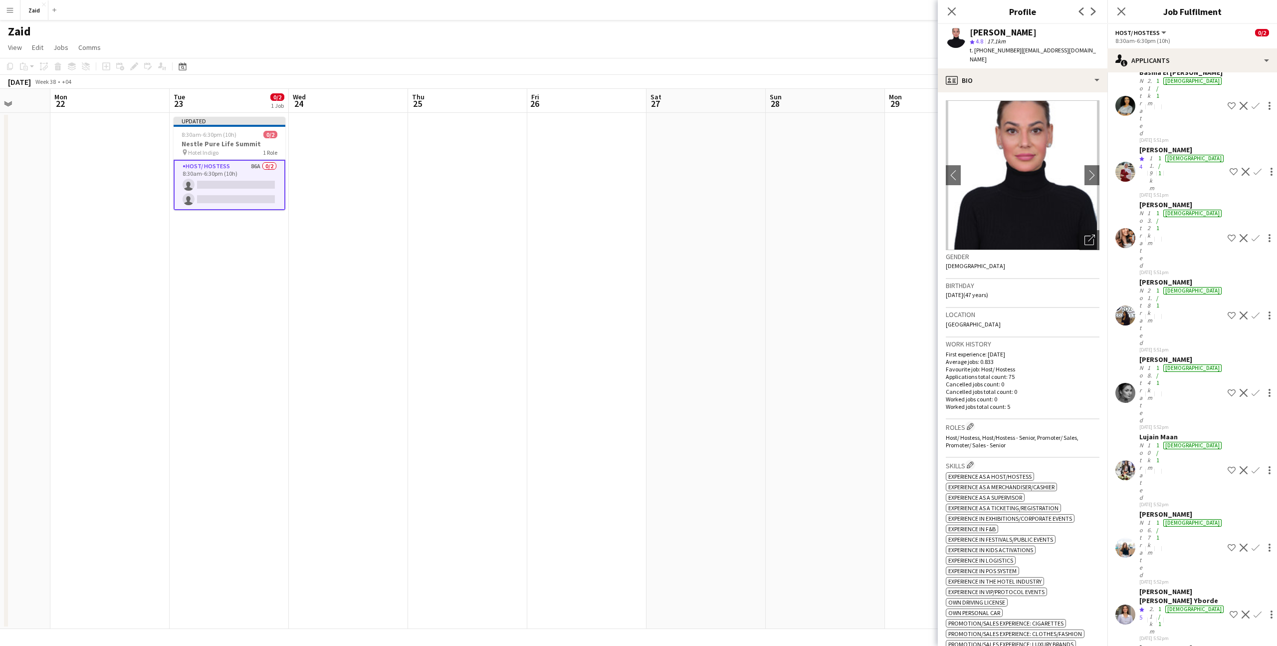
scroll to position [319, 0]
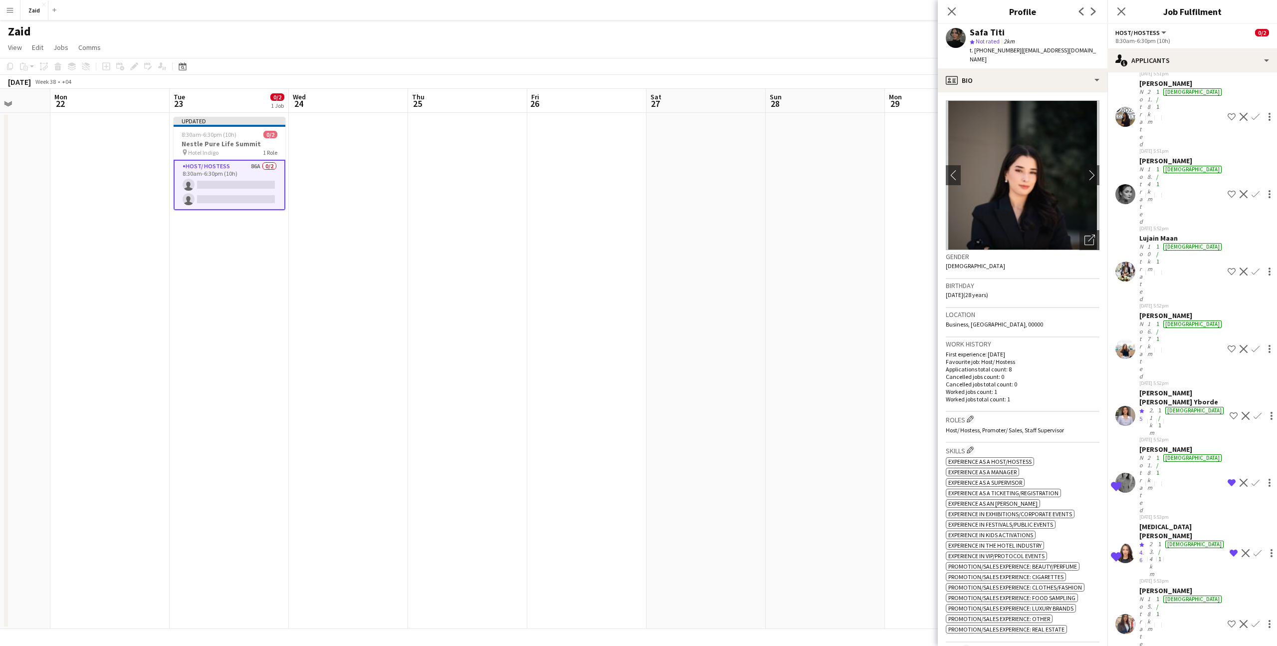
scroll to position [525, 0]
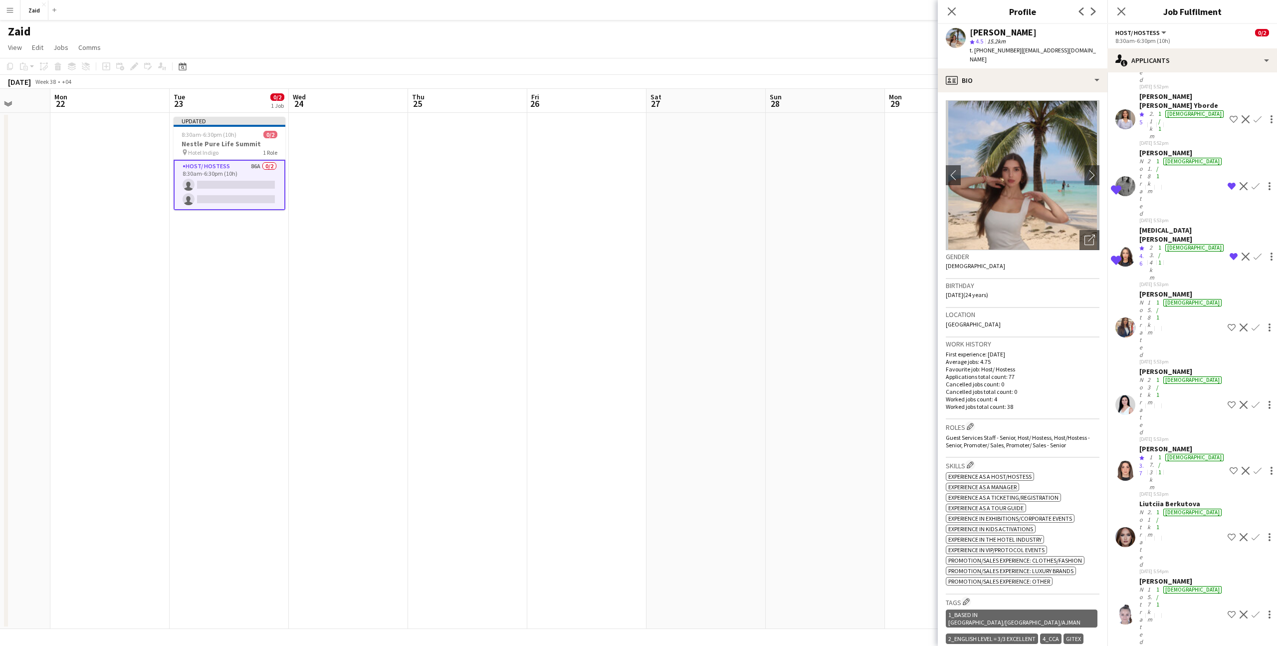
scroll to position [814, 0]
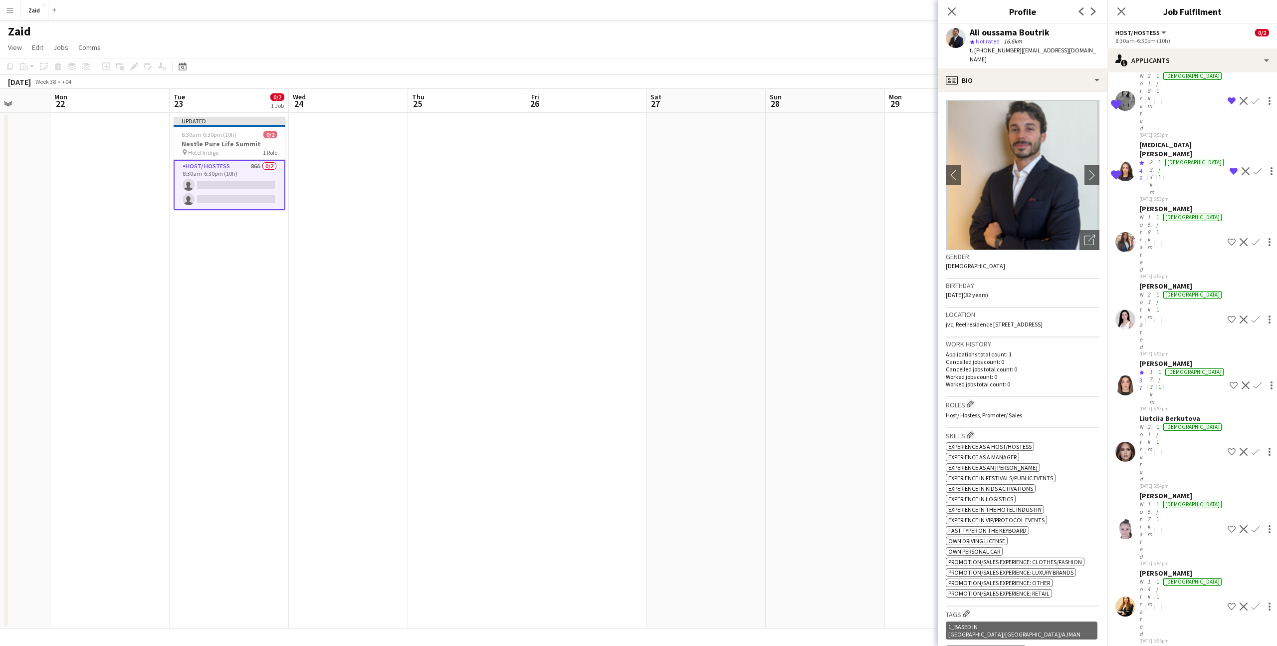
scroll to position [904, 0]
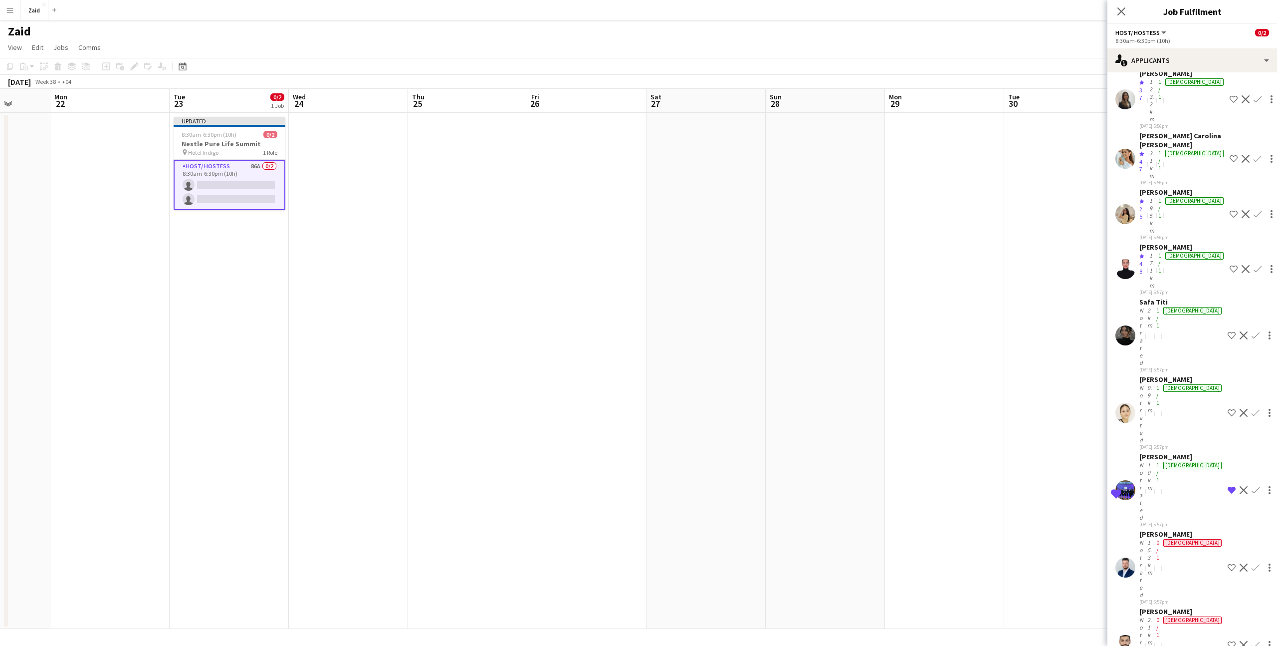
scroll to position [1552, 0]
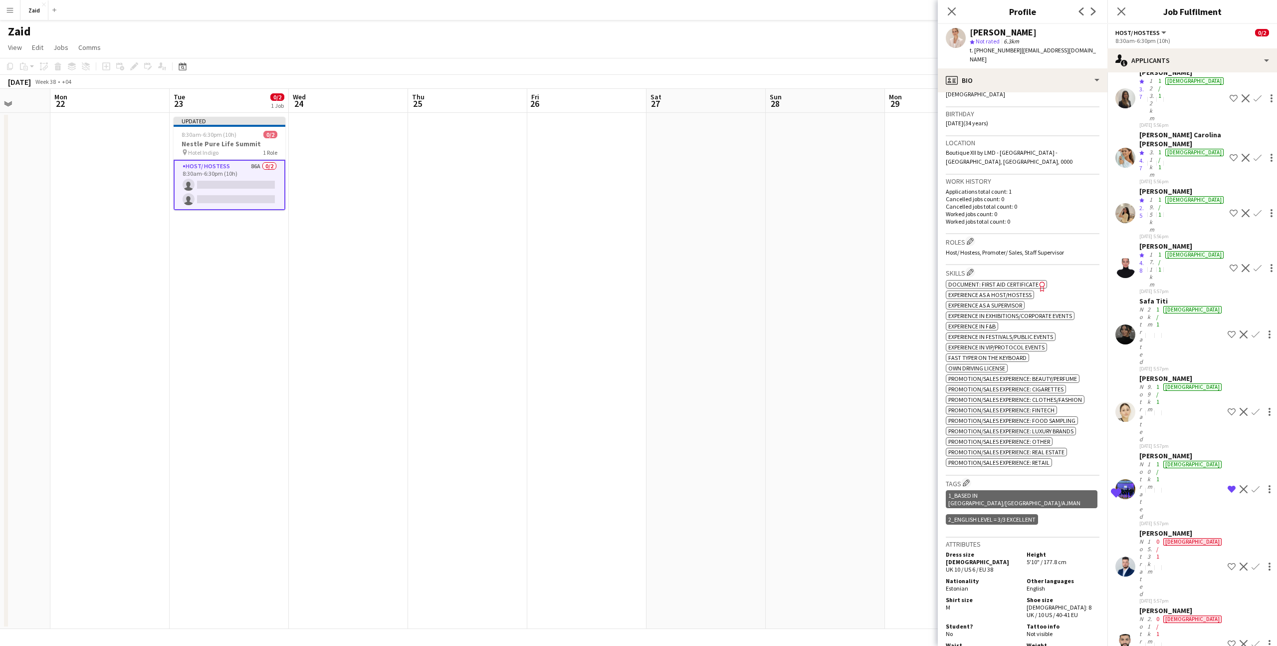
scroll to position [0, 0]
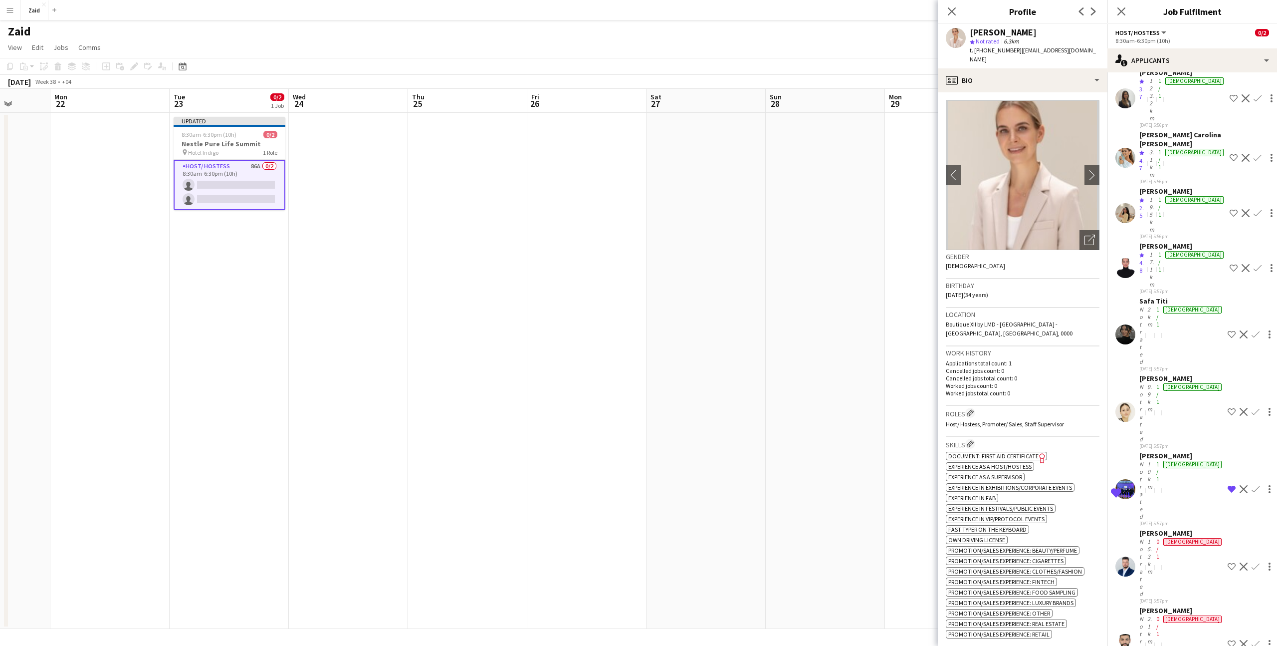
click at [1091, 252] on h3 "Gender" at bounding box center [1023, 256] width 154 height 9
click at [1091, 234] on icon "Open photos pop-in" at bounding box center [1090, 239] width 10 height 10
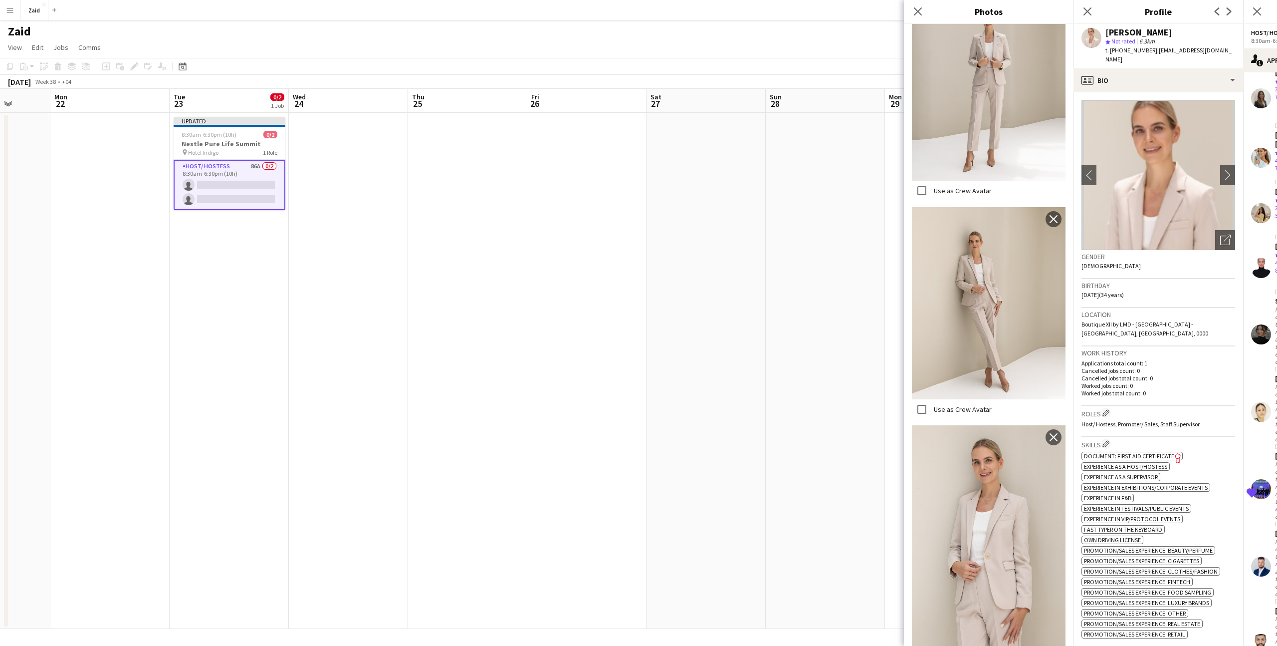
scroll to position [1413, 0]
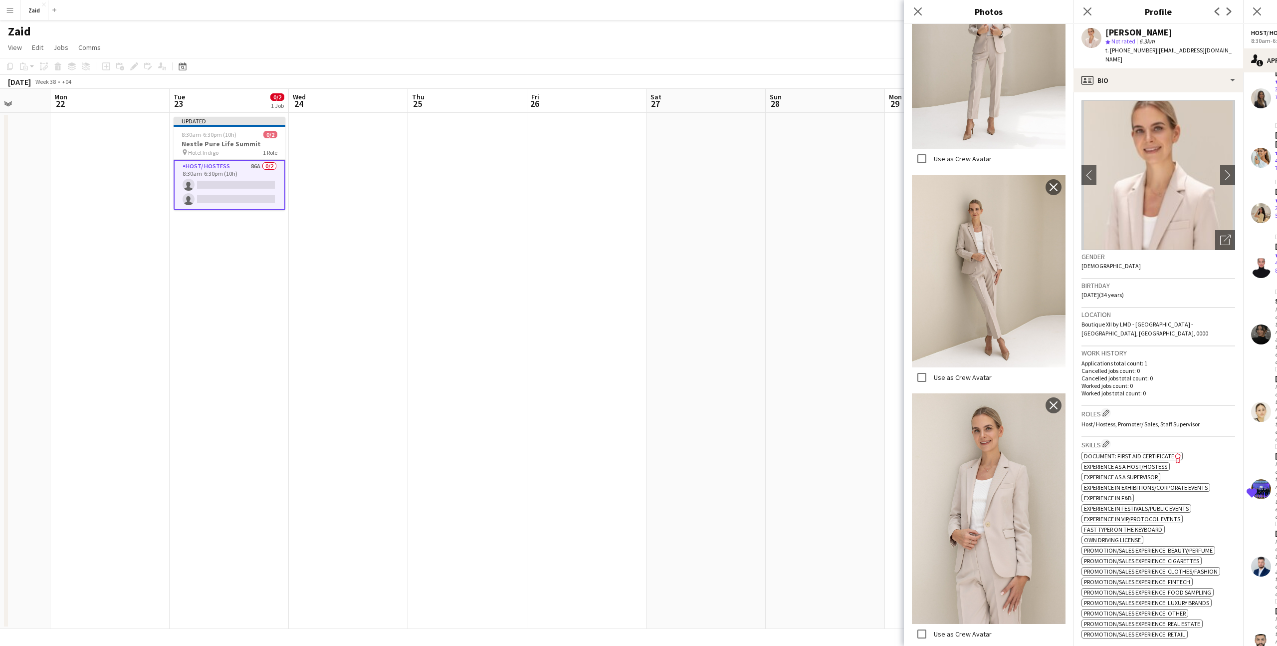
click at [1185, 406] on div "Roles Edit crew company roles Host/ Hostess, Promoter/ Sales, Staff Supervisor" at bounding box center [1159, 421] width 154 height 31
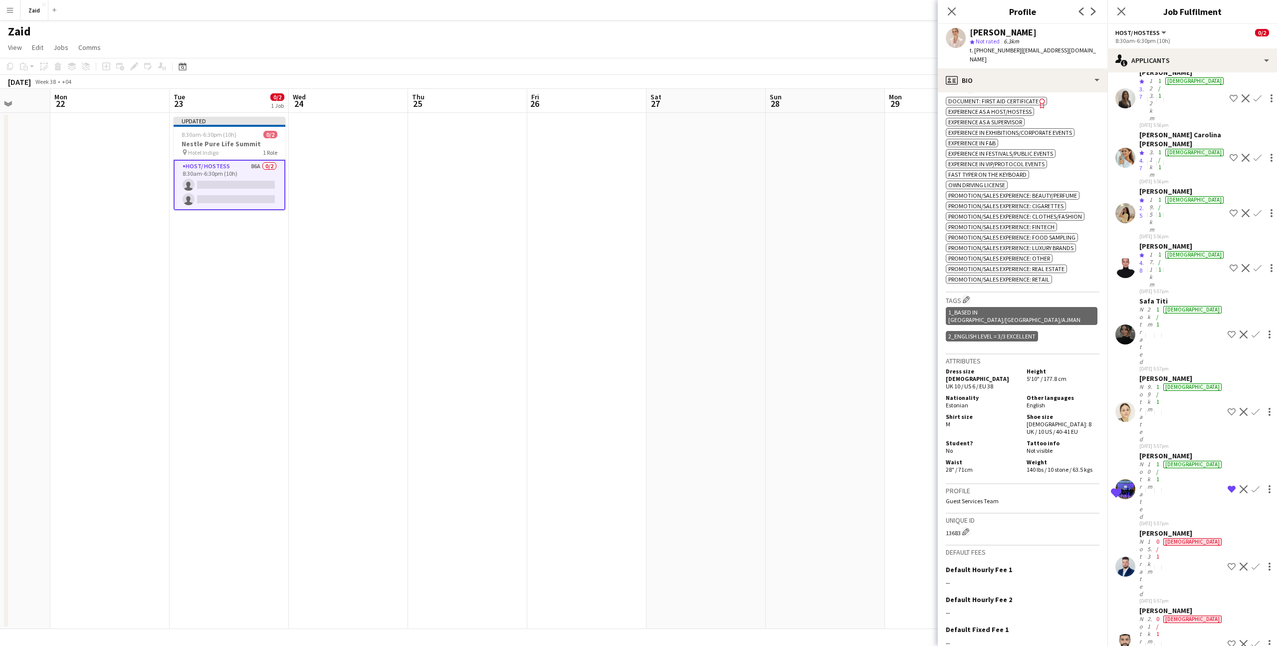
scroll to position [406, 0]
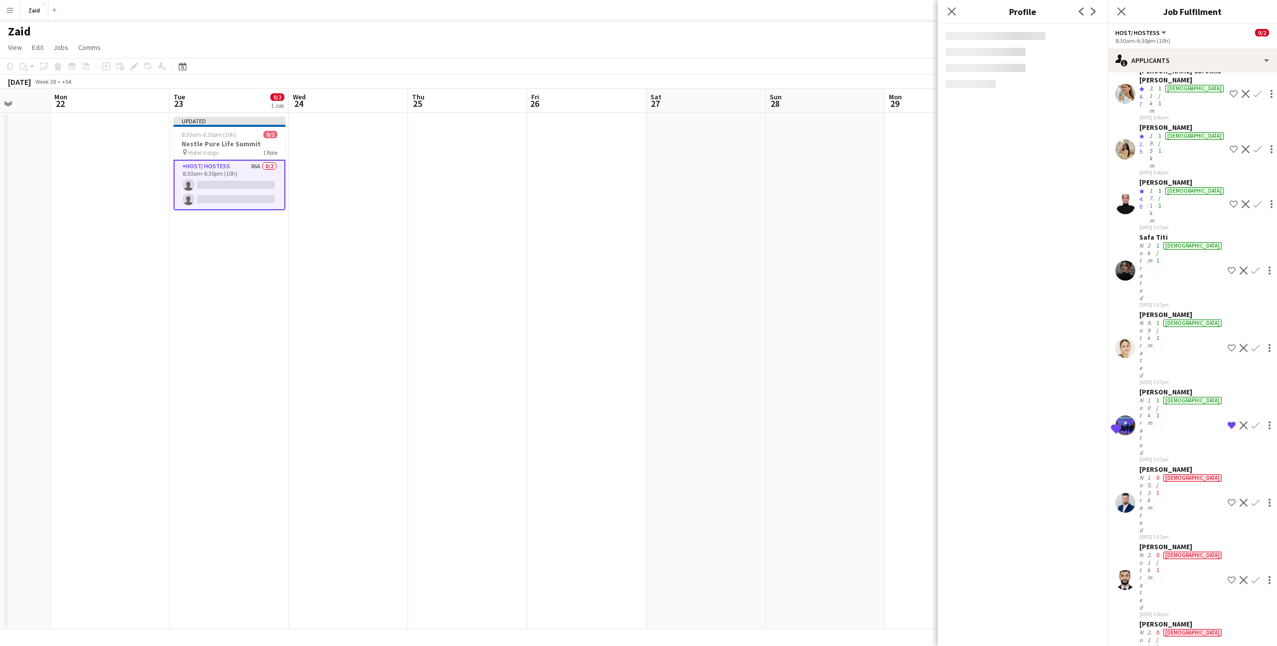
scroll to position [1615, 0]
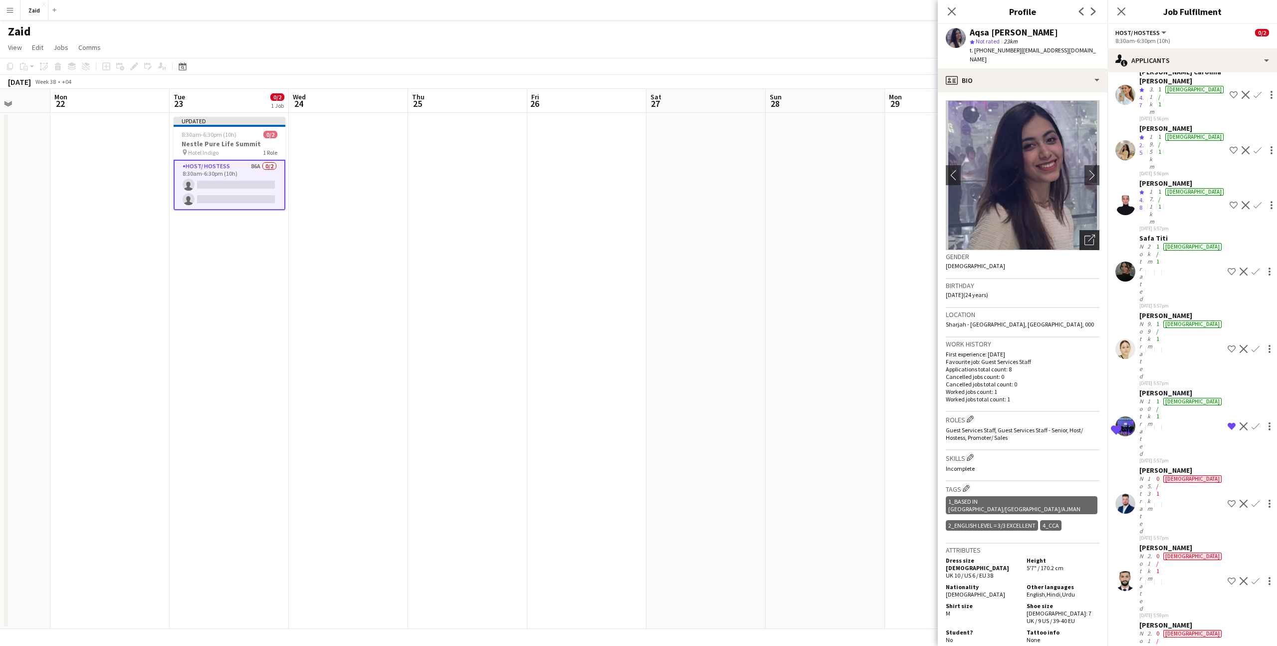
click at [1088, 234] on icon "Open photos pop-in" at bounding box center [1090, 239] width 10 height 10
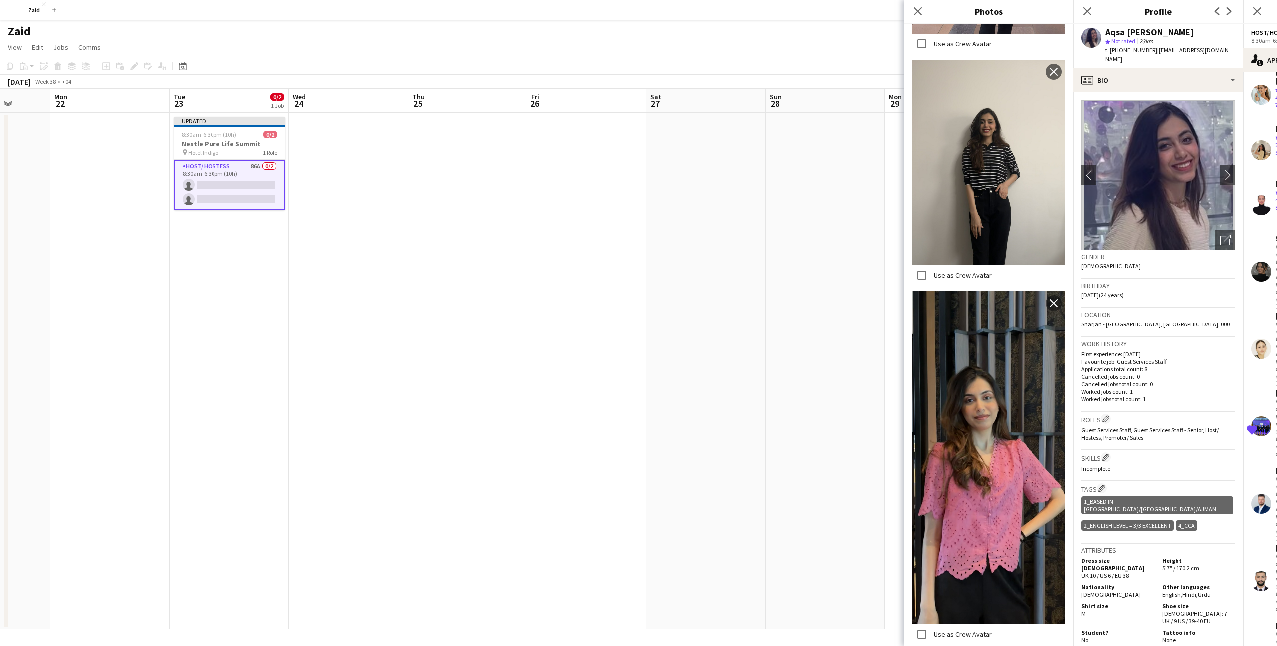
scroll to position [411, 0]
click at [1209, 380] on p "Cancelled jobs total count: 0" at bounding box center [1159, 383] width 154 height 7
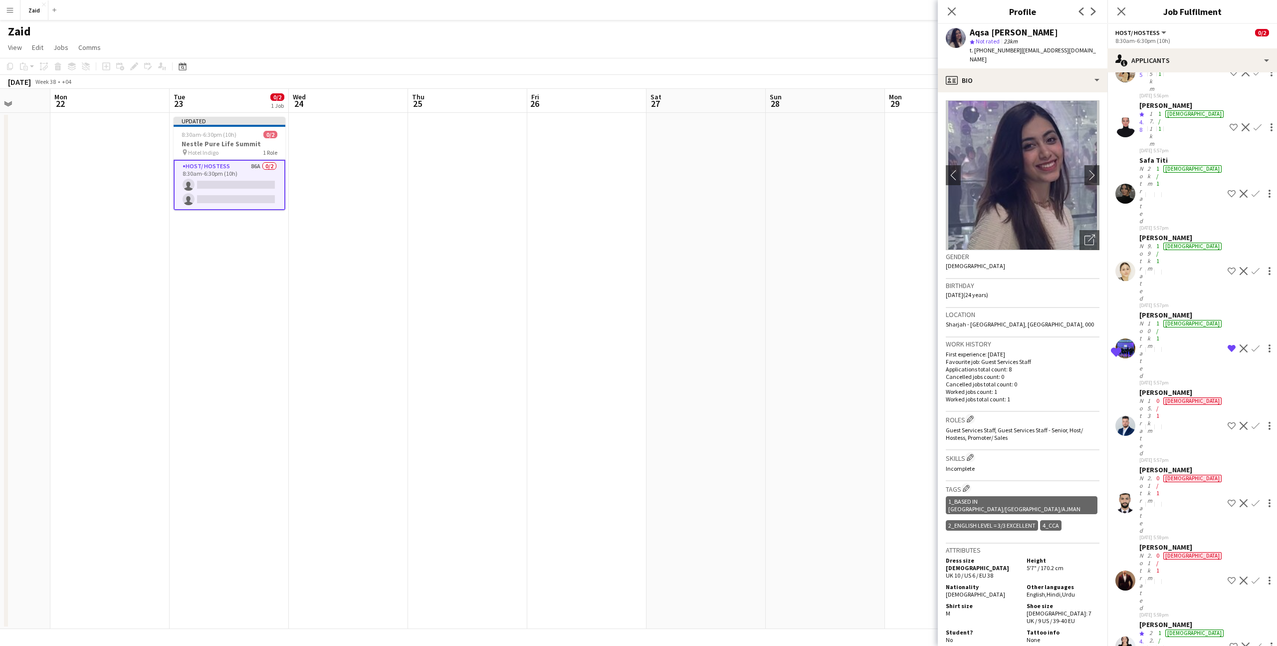
scroll to position [1694, 0]
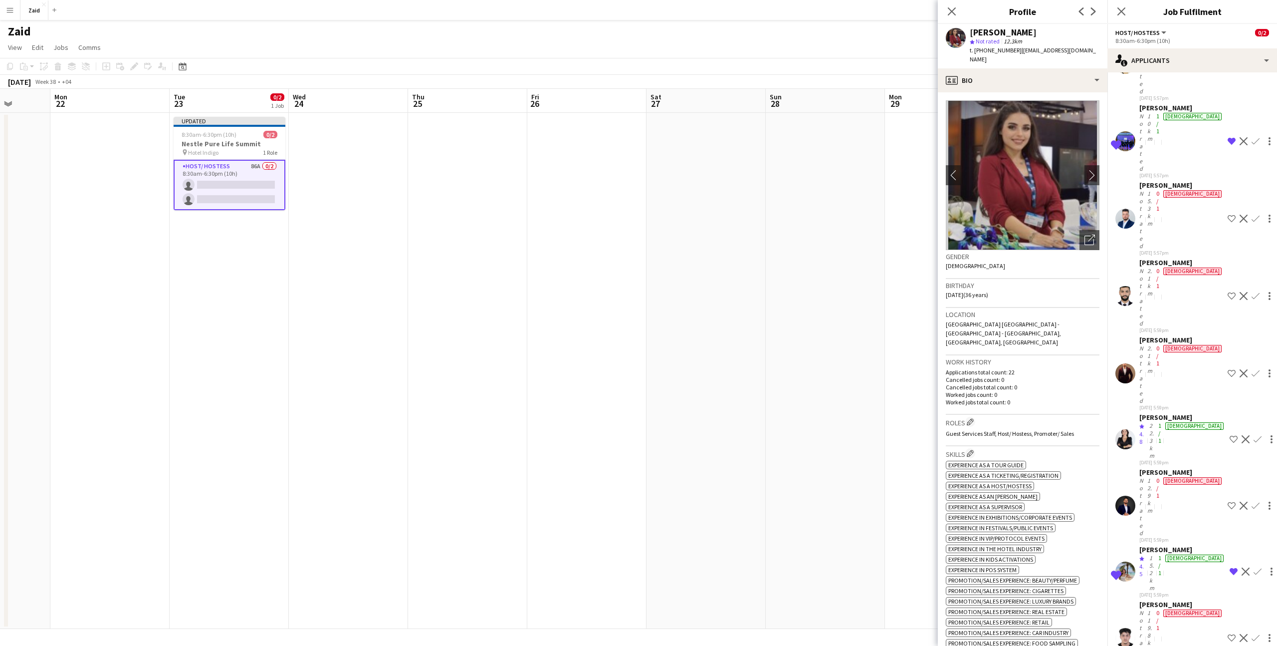
scroll to position [1940, 0]
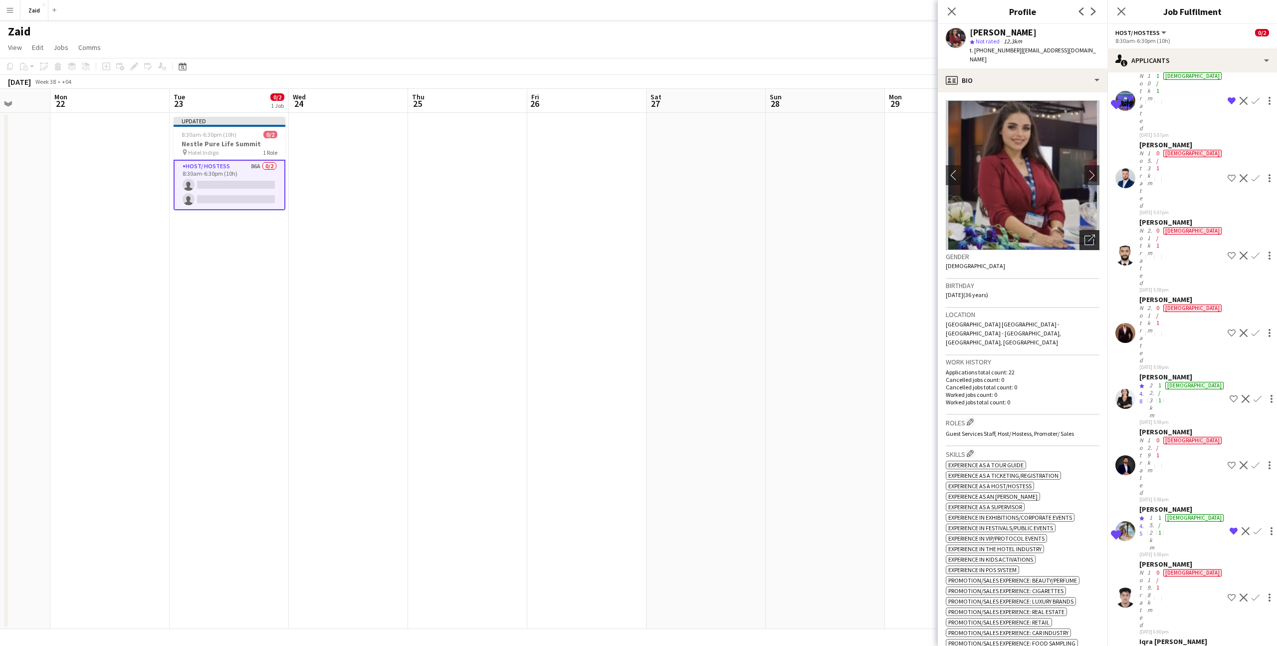
click at [1083, 230] on div "Open photos pop-in" at bounding box center [1090, 240] width 20 height 20
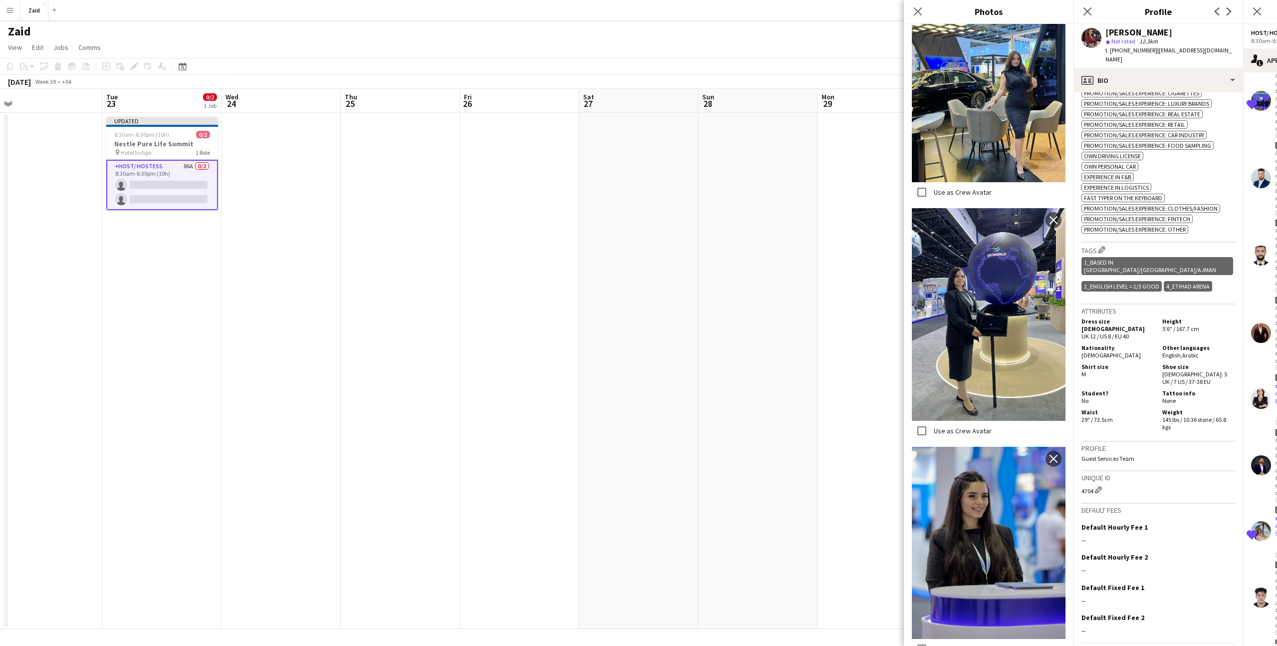
scroll to position [274, 0]
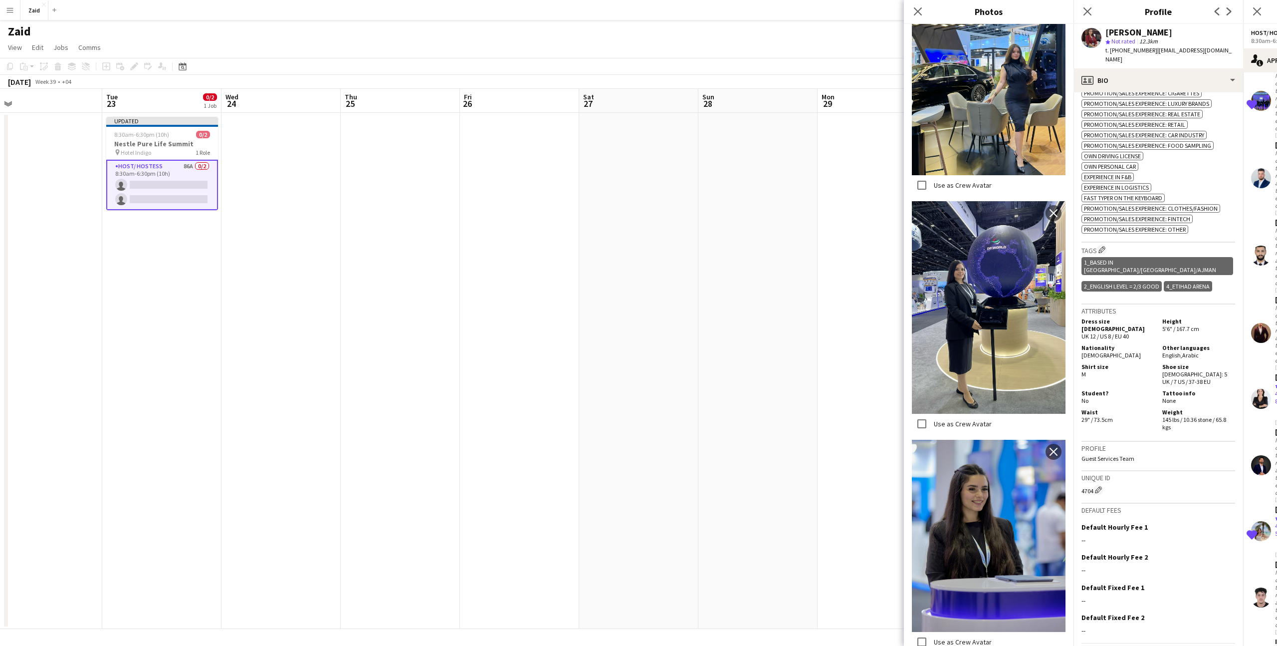
click at [1161, 473] on h3 "Unique ID" at bounding box center [1159, 477] width 154 height 9
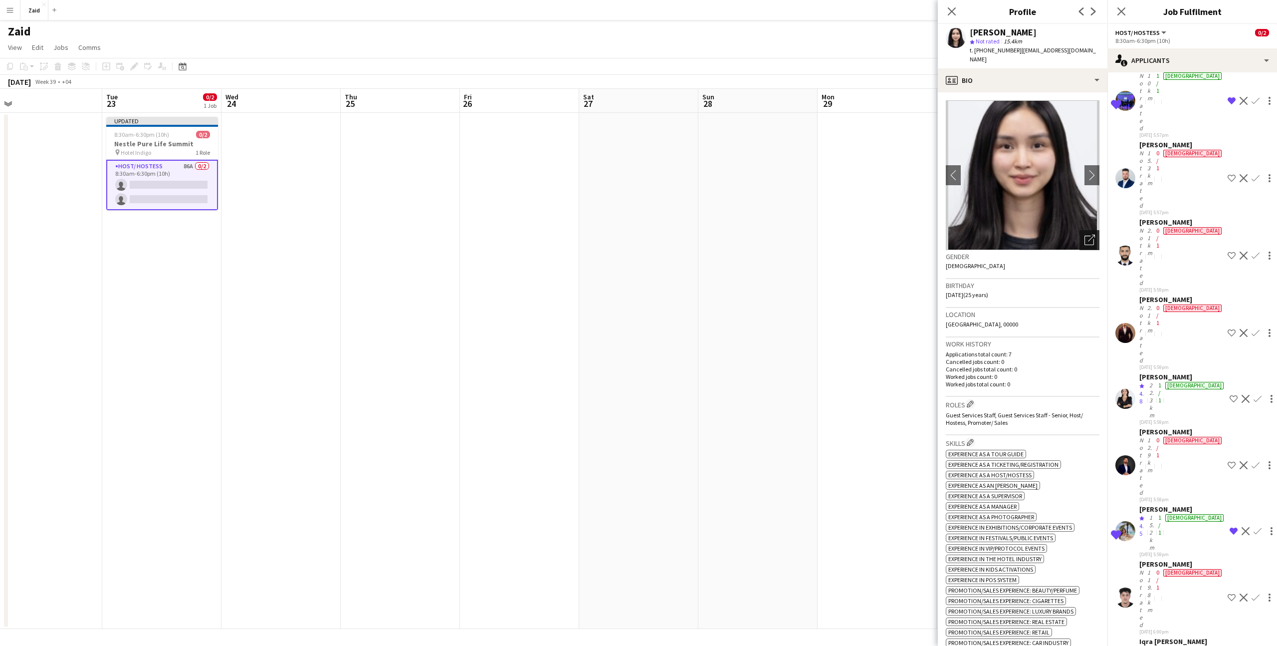
click at [1093, 234] on icon "Open photos pop-in" at bounding box center [1090, 239] width 10 height 10
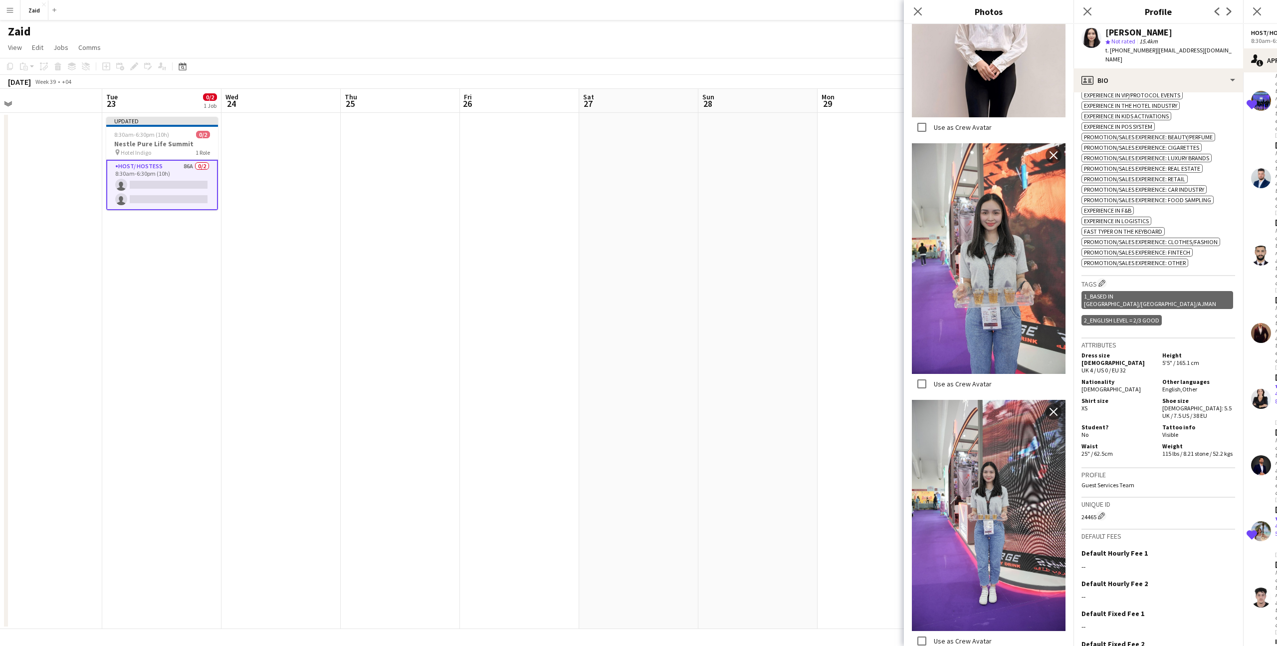
scroll to position [2083, 0]
click at [1182, 499] on h3 "Unique ID" at bounding box center [1159, 503] width 154 height 9
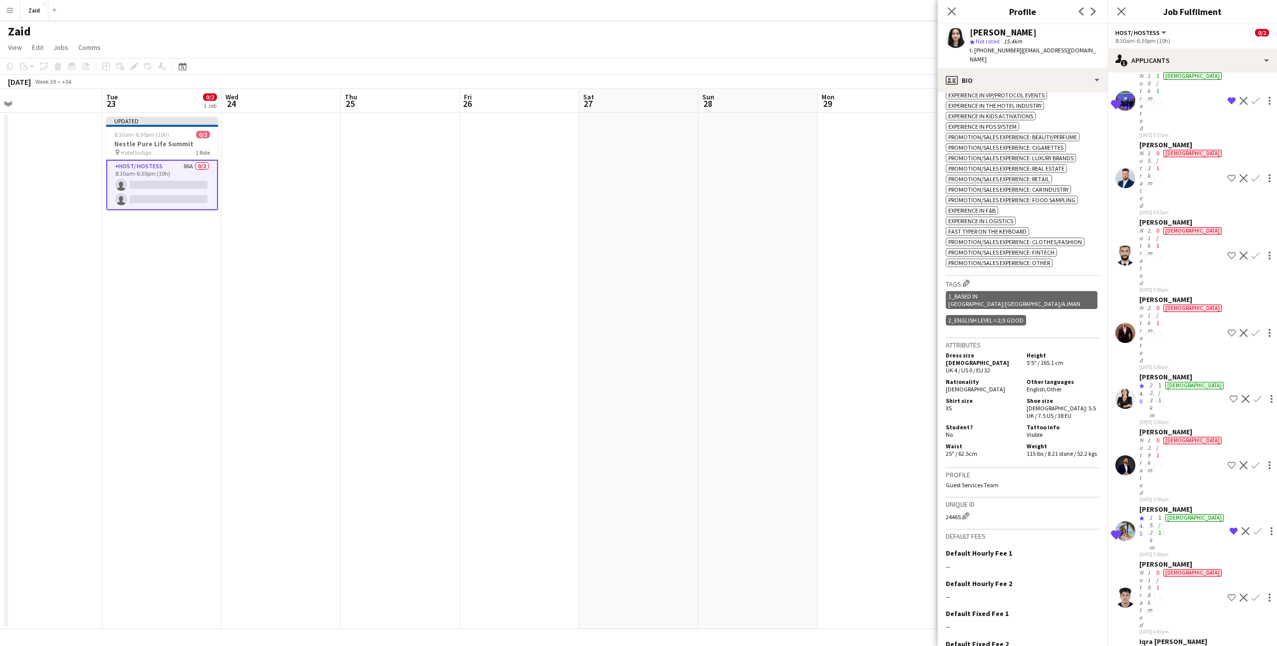
scroll to position [1984, 0]
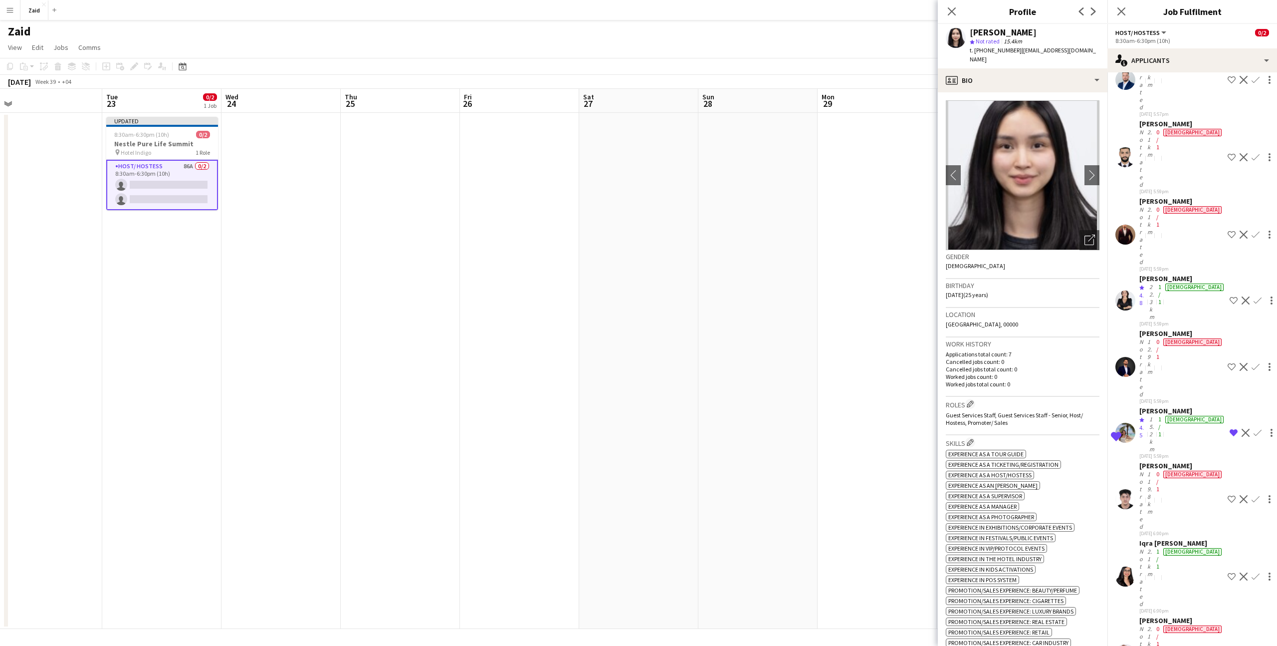
scroll to position [2040, 0]
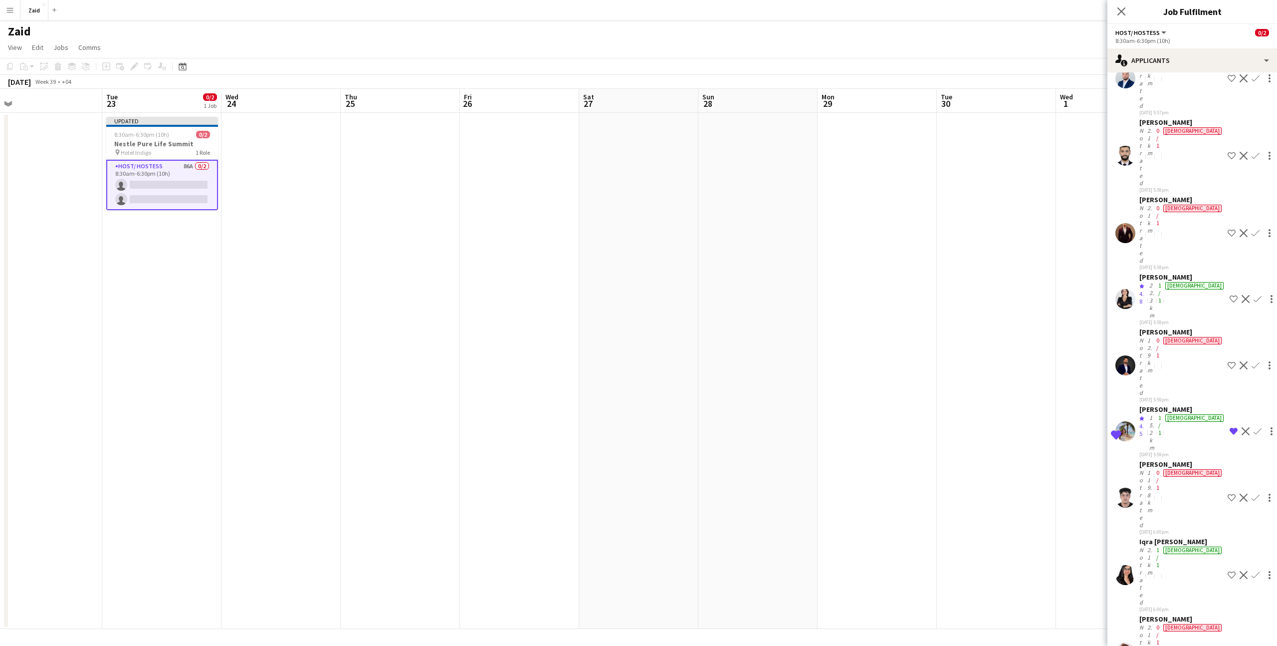
click at [1062, 506] on app-date-cell at bounding box center [1115, 371] width 119 height 516
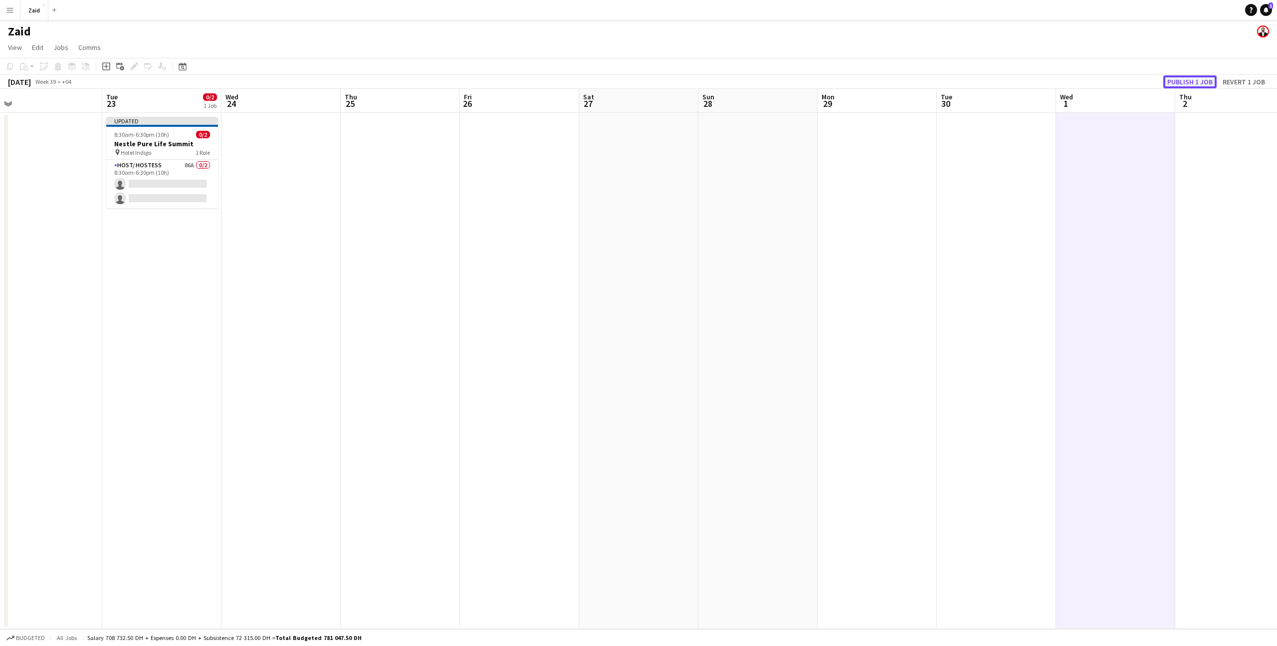
click at [1196, 84] on button "Publish 1 job" at bounding box center [1189, 81] width 53 height 13
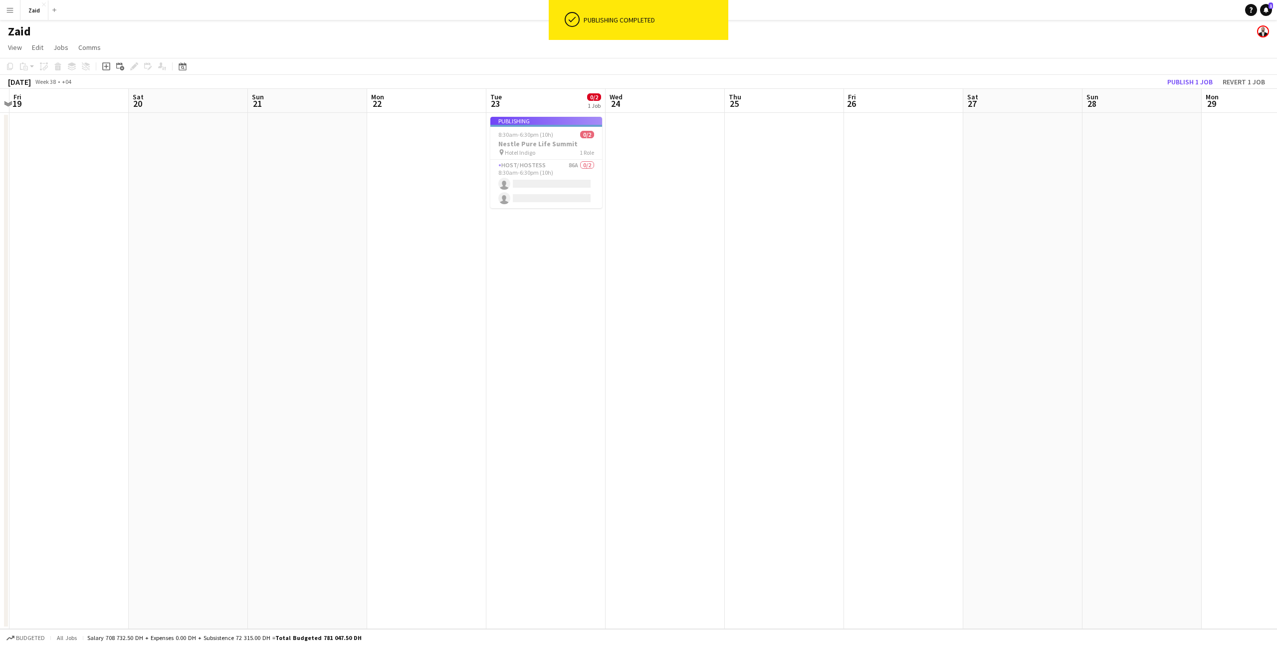
scroll to position [0, 229]
click at [590, 189] on app-card-role "Host/ Hostess 86A 0/2 8:30am-6:30pm (10h) single-neutral-actions single-neutral…" at bounding box center [546, 176] width 112 height 48
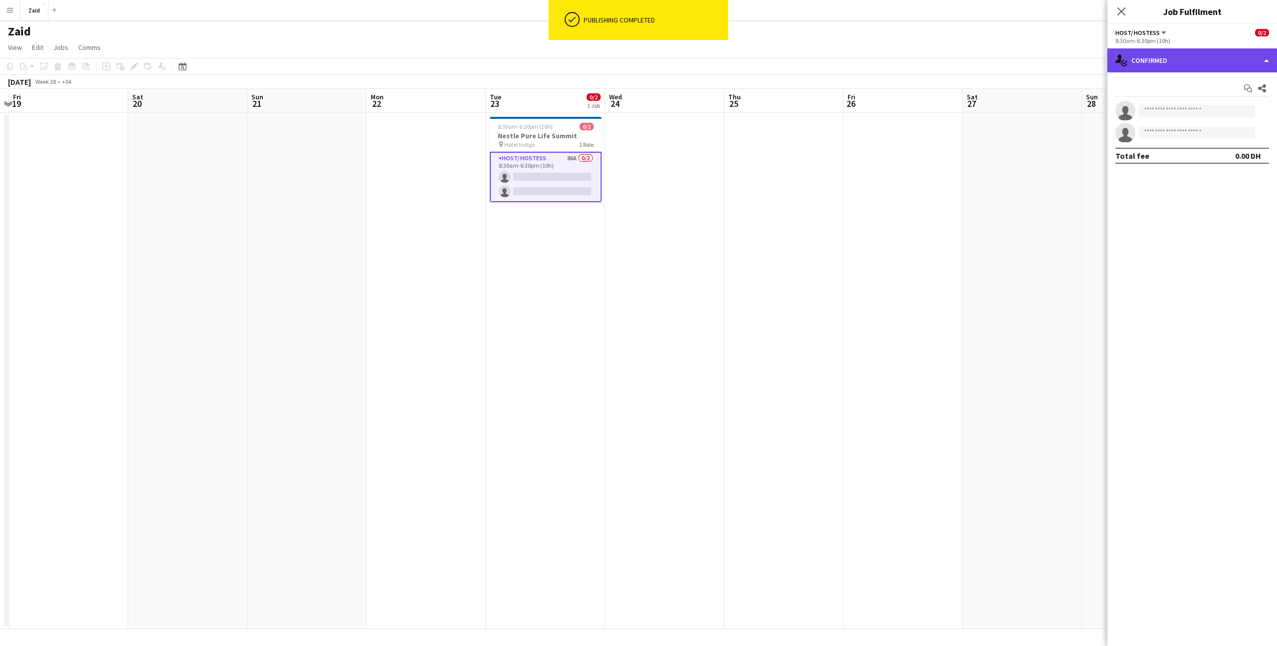
click at [1158, 62] on div "single-neutral-actions-check-2 Confirmed" at bounding box center [1192, 60] width 170 height 24
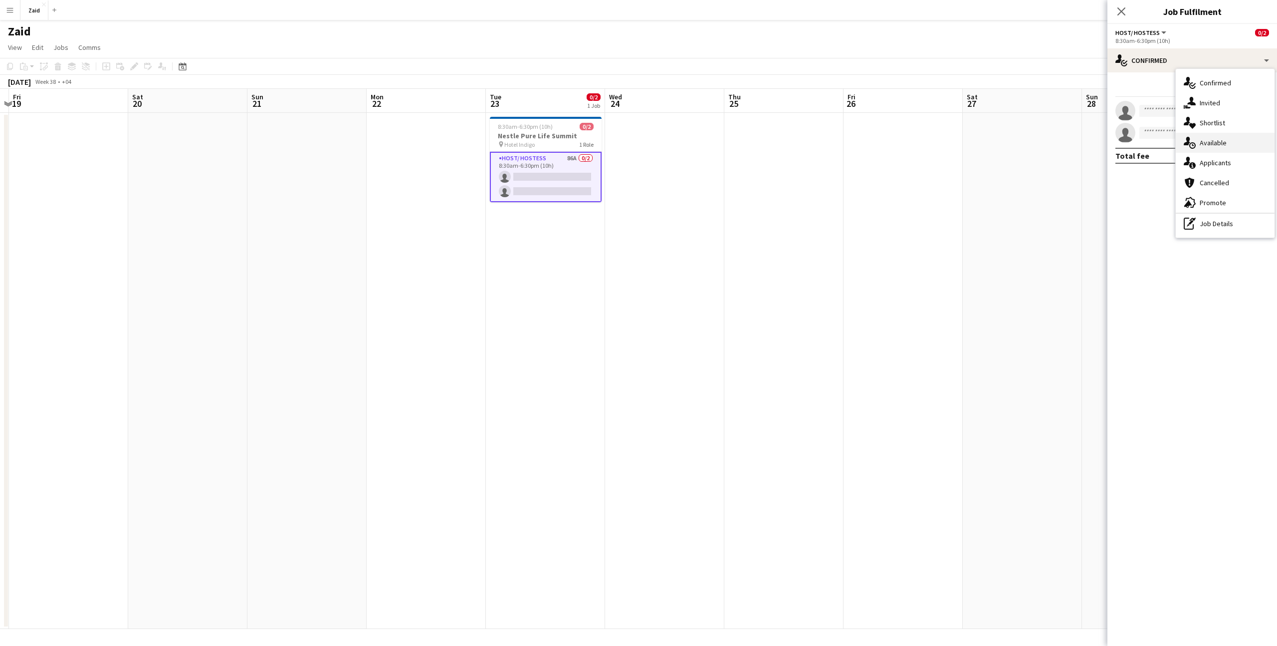
click at [1228, 150] on div "single-neutral-actions-upload Available" at bounding box center [1225, 143] width 99 height 20
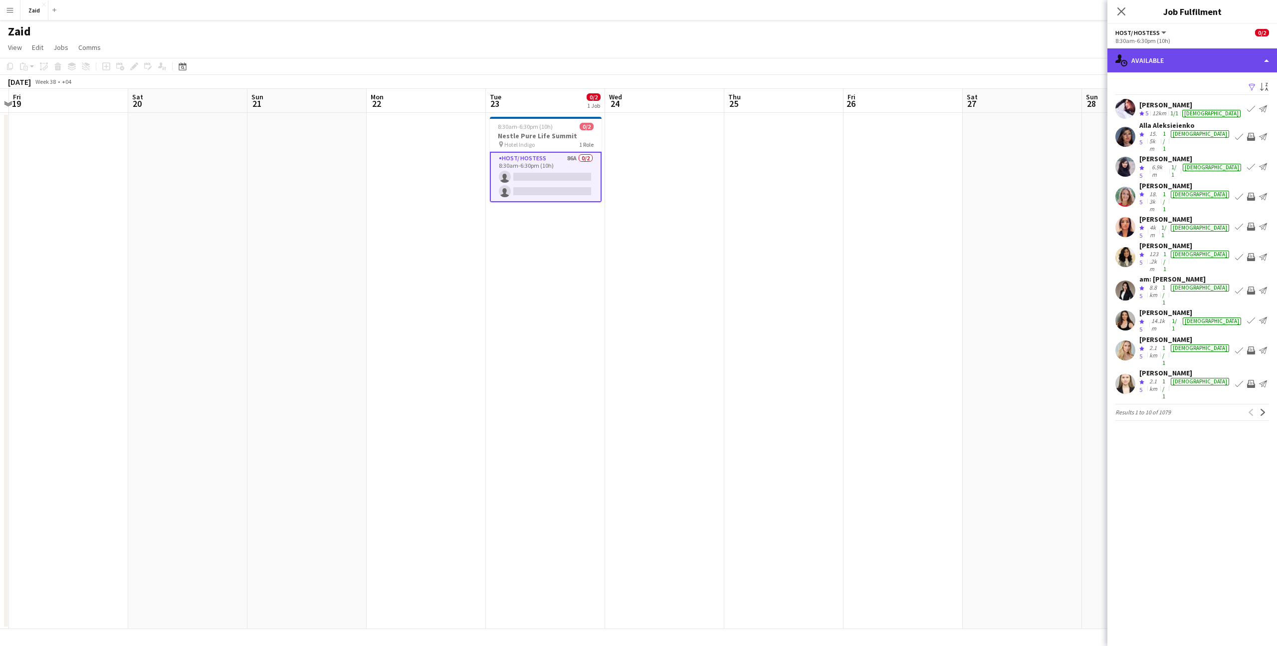
click at [1205, 65] on div "single-neutral-actions-upload Available" at bounding box center [1192, 60] width 170 height 24
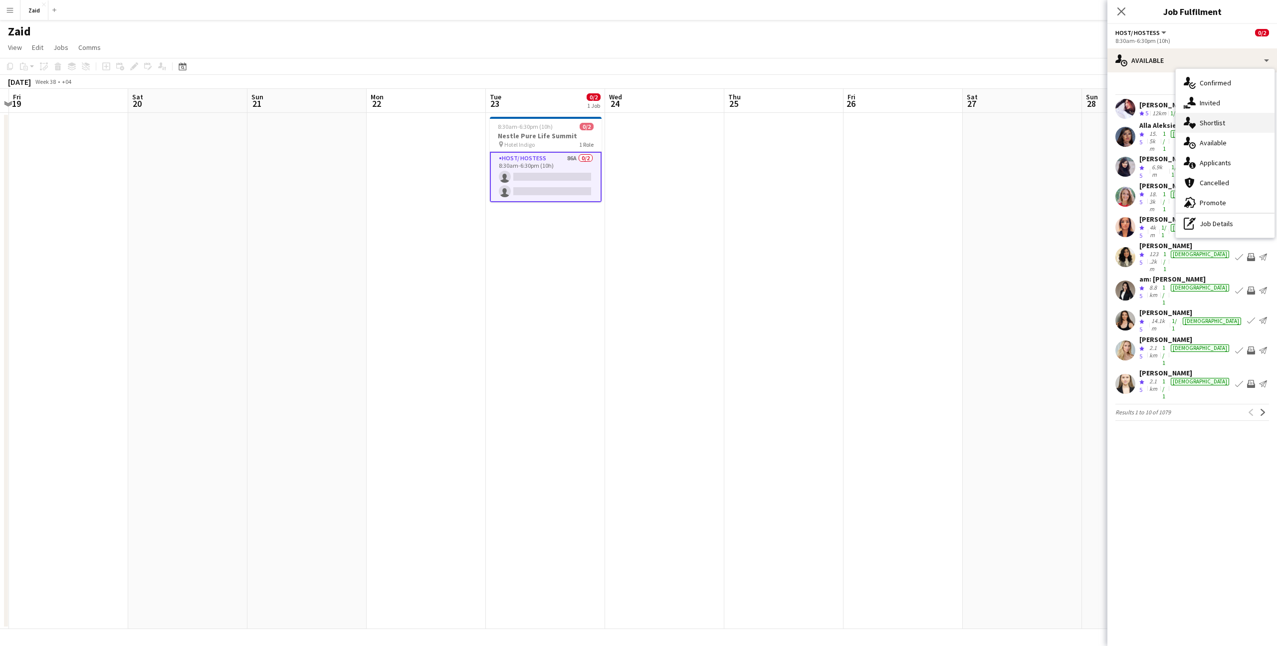
click at [1227, 119] on div "single-neutral-actions-heart Shortlist" at bounding box center [1225, 123] width 99 height 20
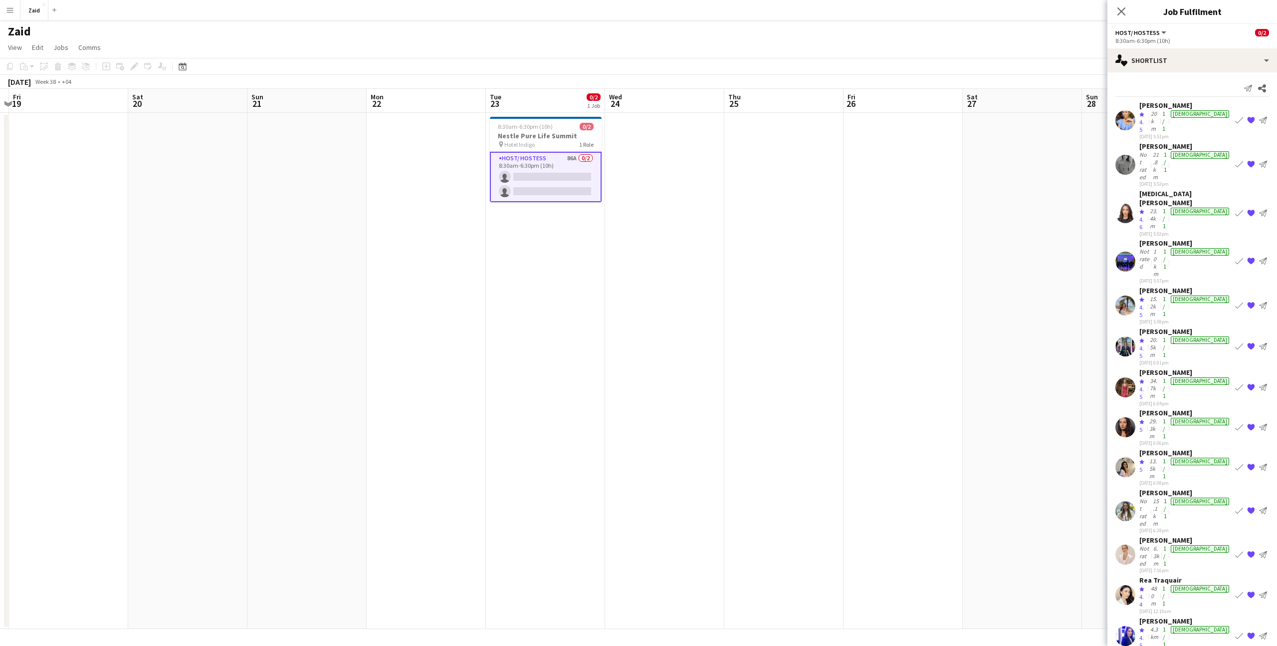
click at [1196, 535] on div "[PERSON_NAME]" at bounding box center [1185, 539] width 92 height 9
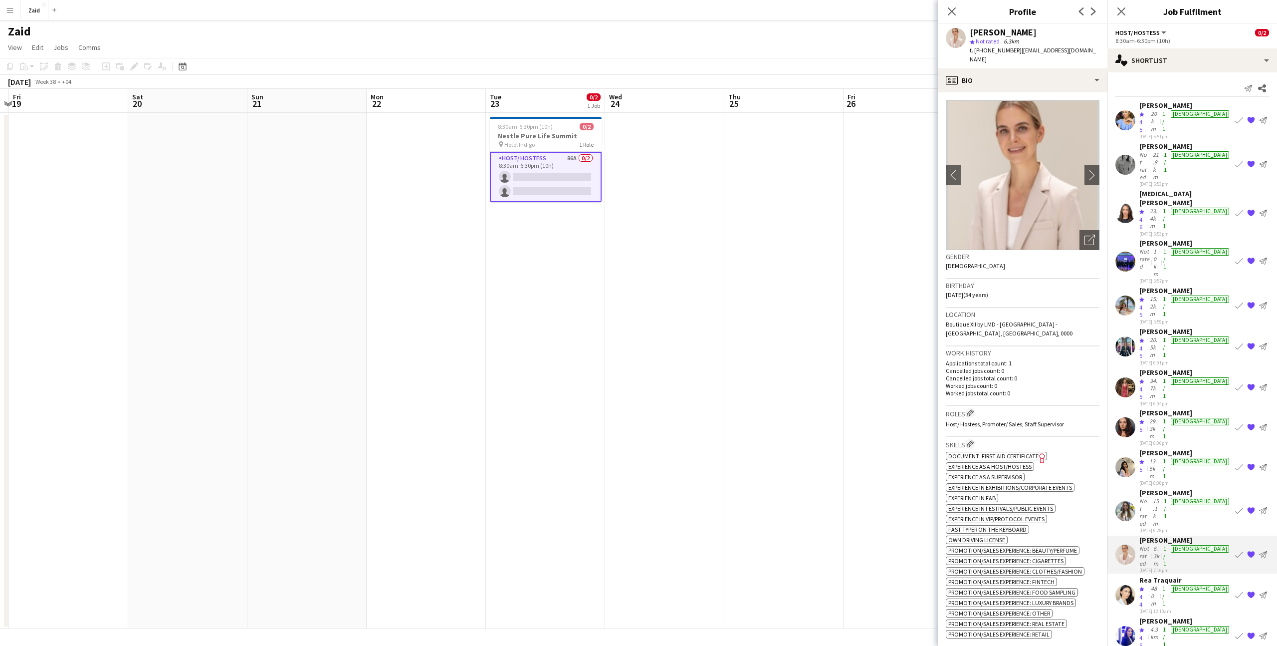
click at [1203, 488] on div "[PERSON_NAME]" at bounding box center [1185, 492] width 92 height 9
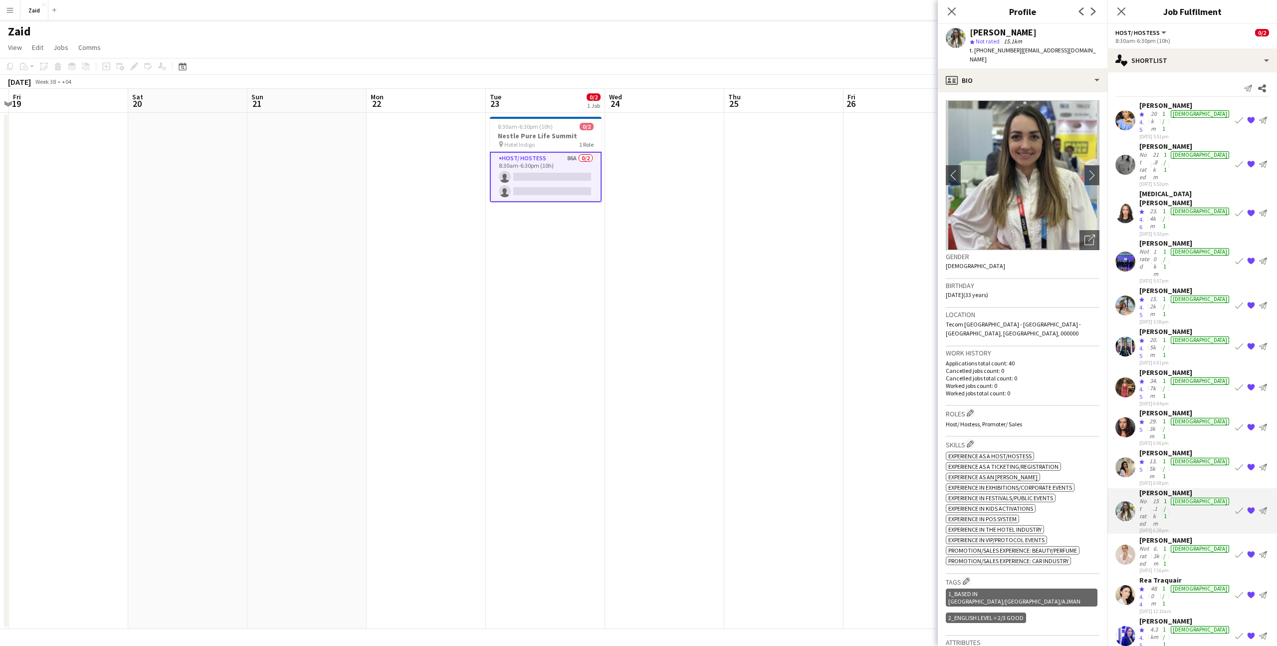
click at [1194, 448] on div "[PERSON_NAME]" at bounding box center [1185, 452] width 92 height 9
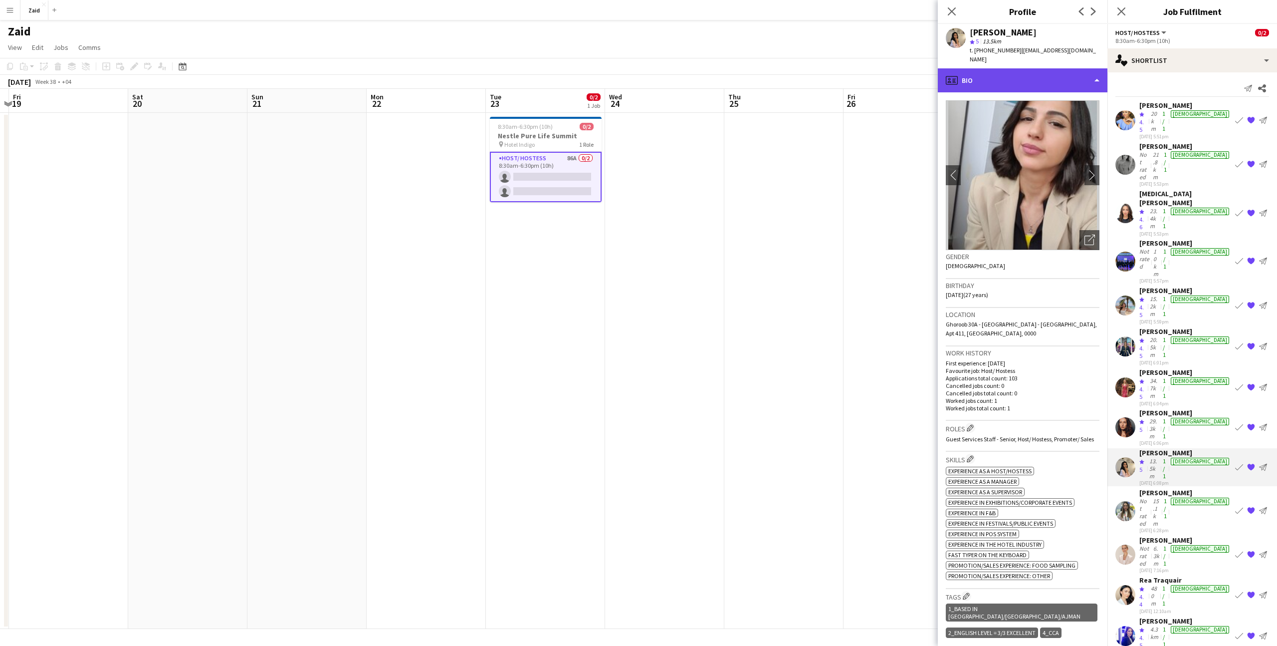
click at [1048, 79] on div "profile Bio" at bounding box center [1023, 80] width 170 height 24
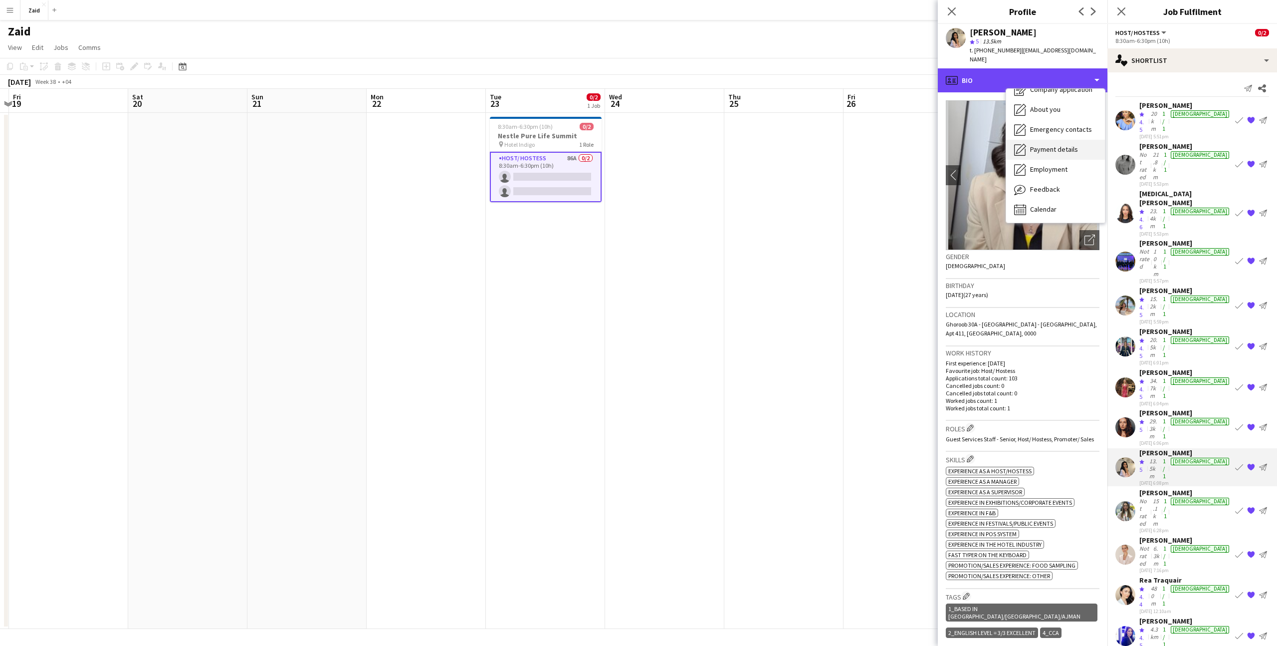
scroll to position [34, 0]
click at [1043, 184] on span "Feedback" at bounding box center [1045, 188] width 30 height 9
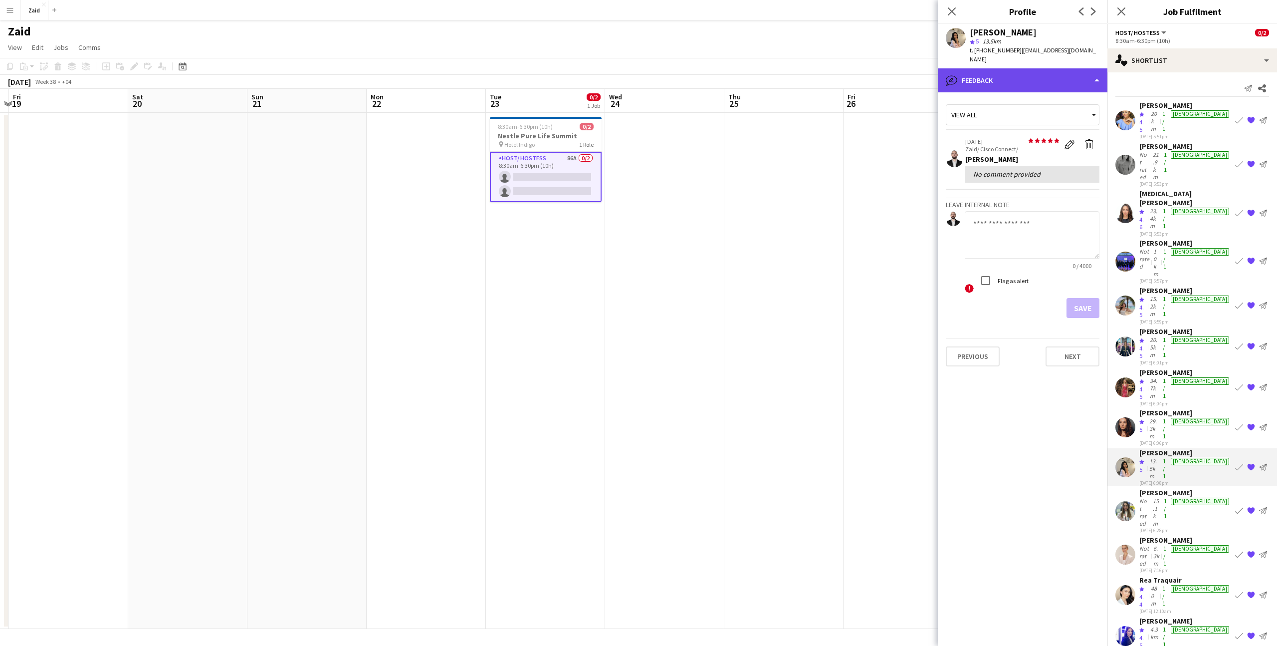
click at [1036, 75] on div "bubble-pencil Feedback" at bounding box center [1023, 80] width 170 height 24
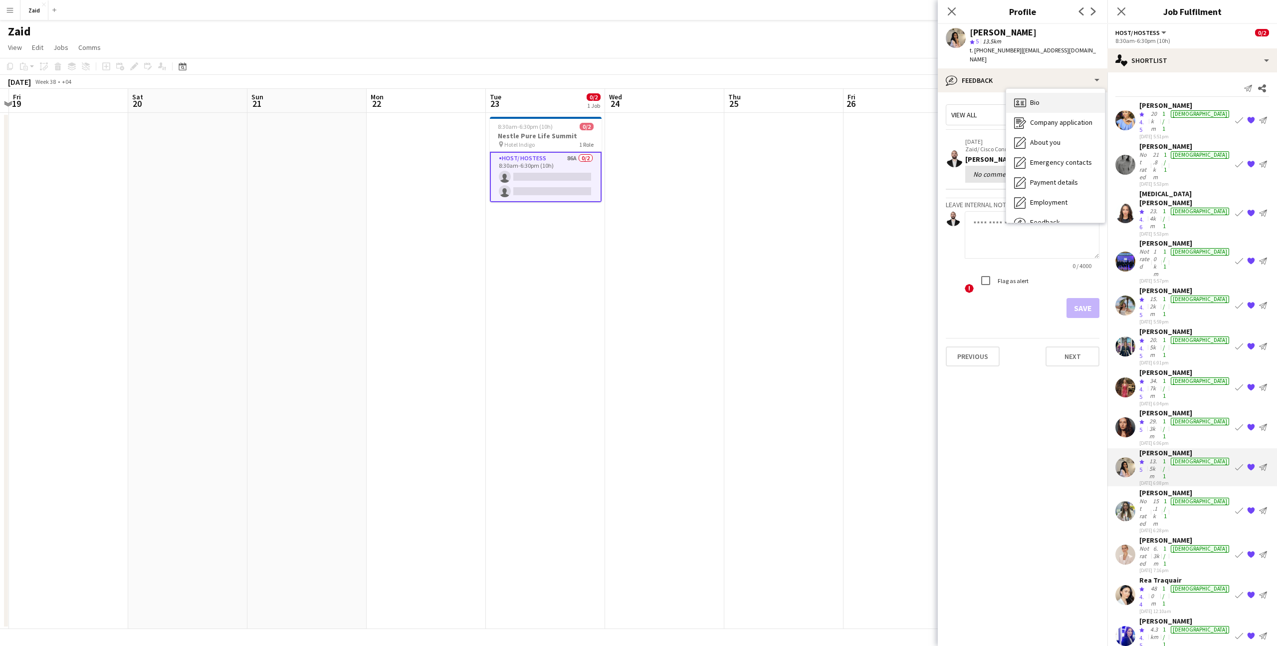
click at [1058, 96] on div "Bio Bio" at bounding box center [1055, 103] width 99 height 20
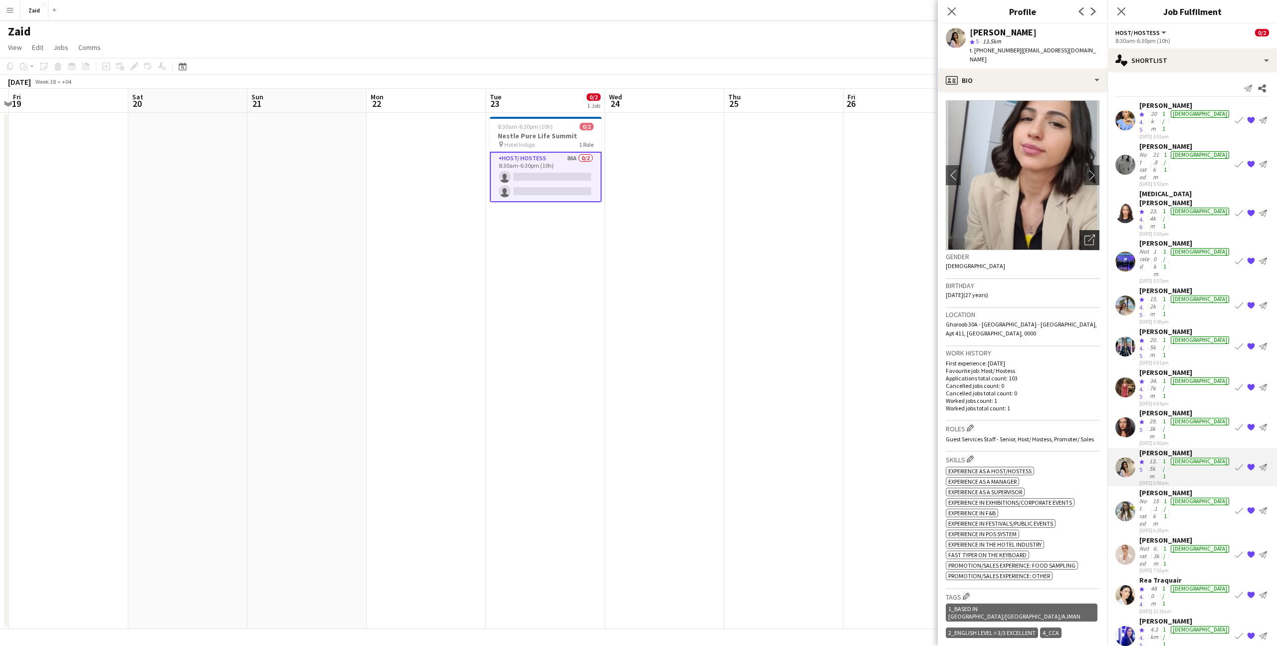
click at [1088, 234] on icon "Open photos pop-in" at bounding box center [1090, 239] width 10 height 10
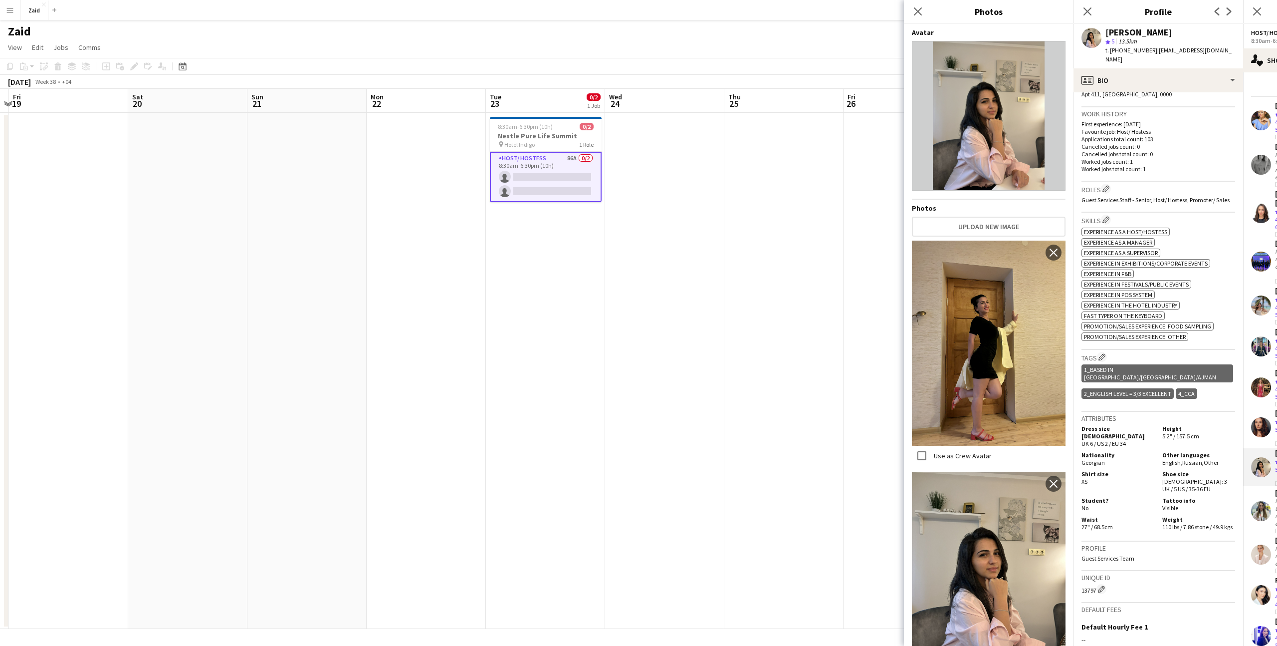
scroll to position [338, 0]
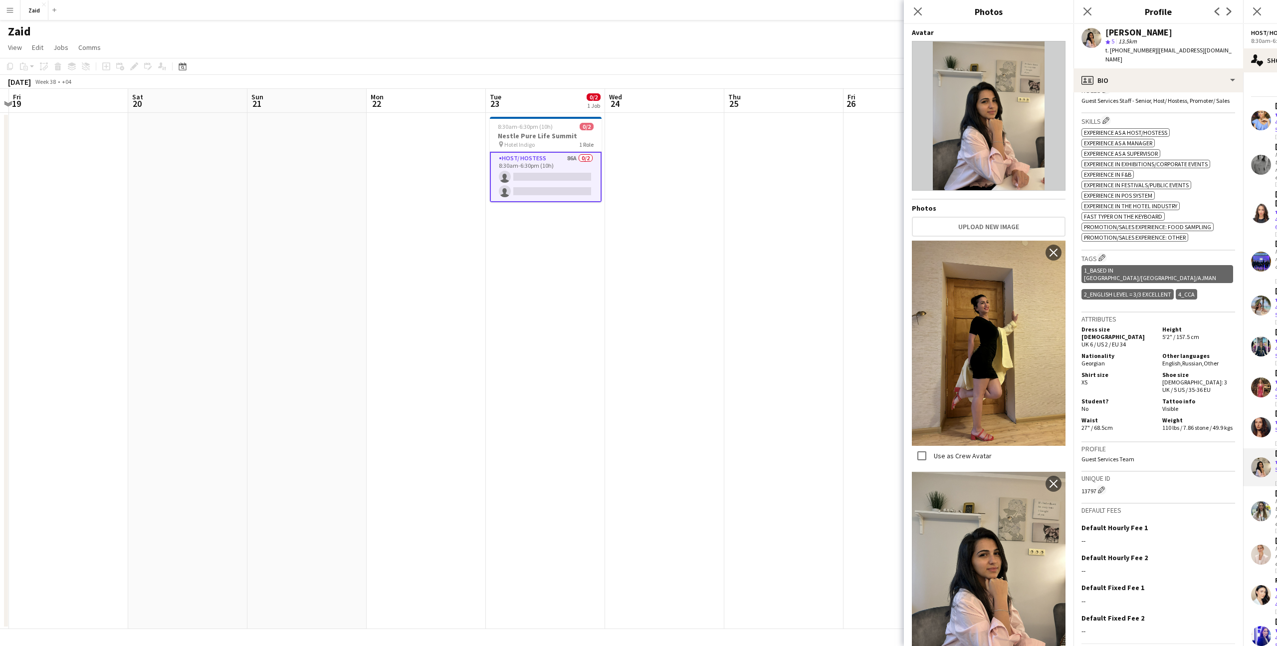
click at [1126, 340] on span "UK 6 / US 2 / EU 34" at bounding box center [1104, 343] width 44 height 7
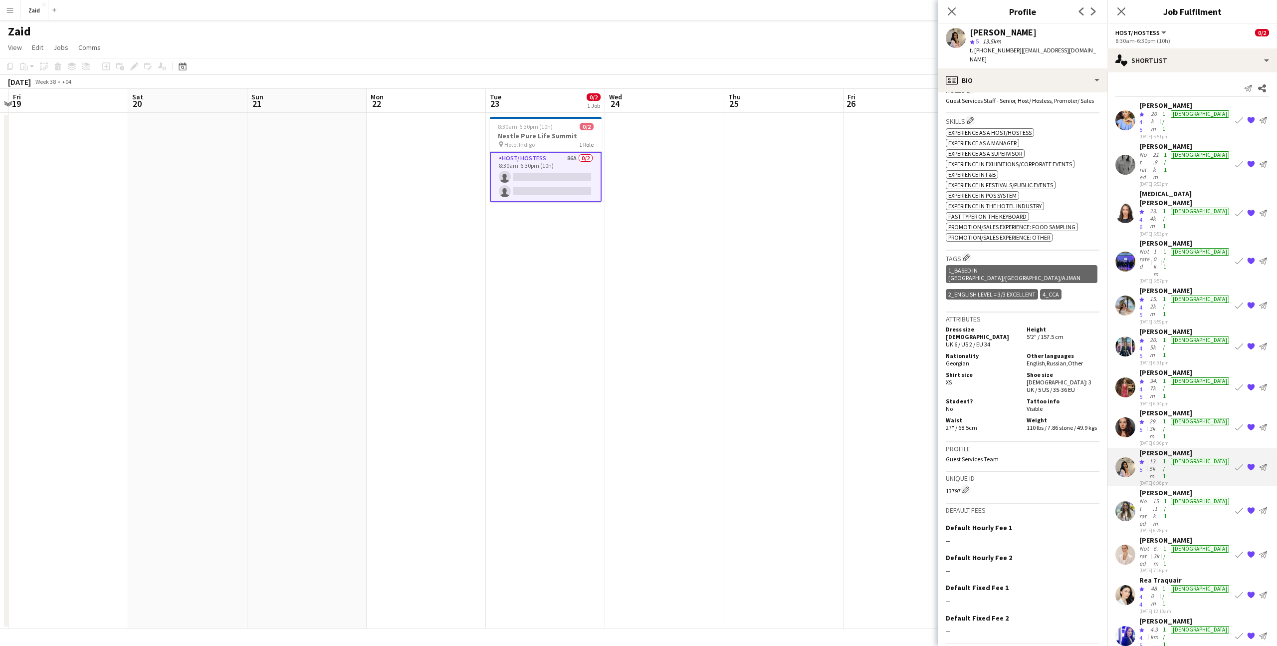
click at [1162, 497] on div "15.1km" at bounding box center [1156, 512] width 11 height 30
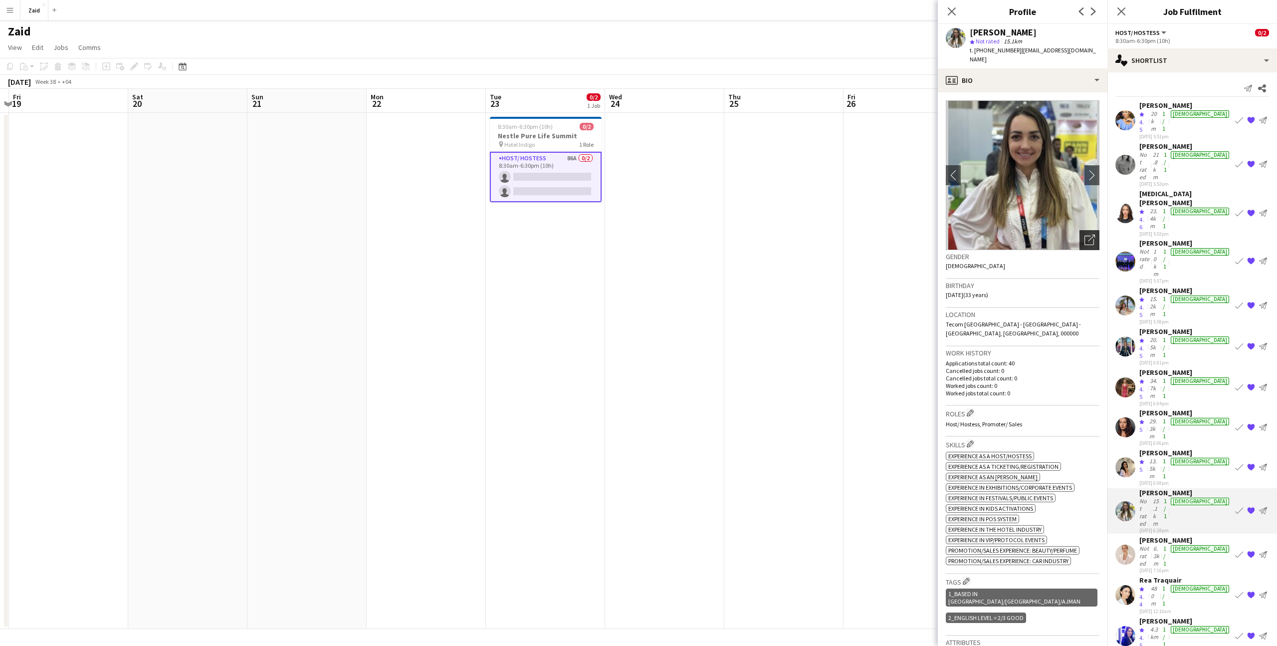
click at [1083, 230] on div "Open photos pop-in" at bounding box center [1090, 240] width 20 height 20
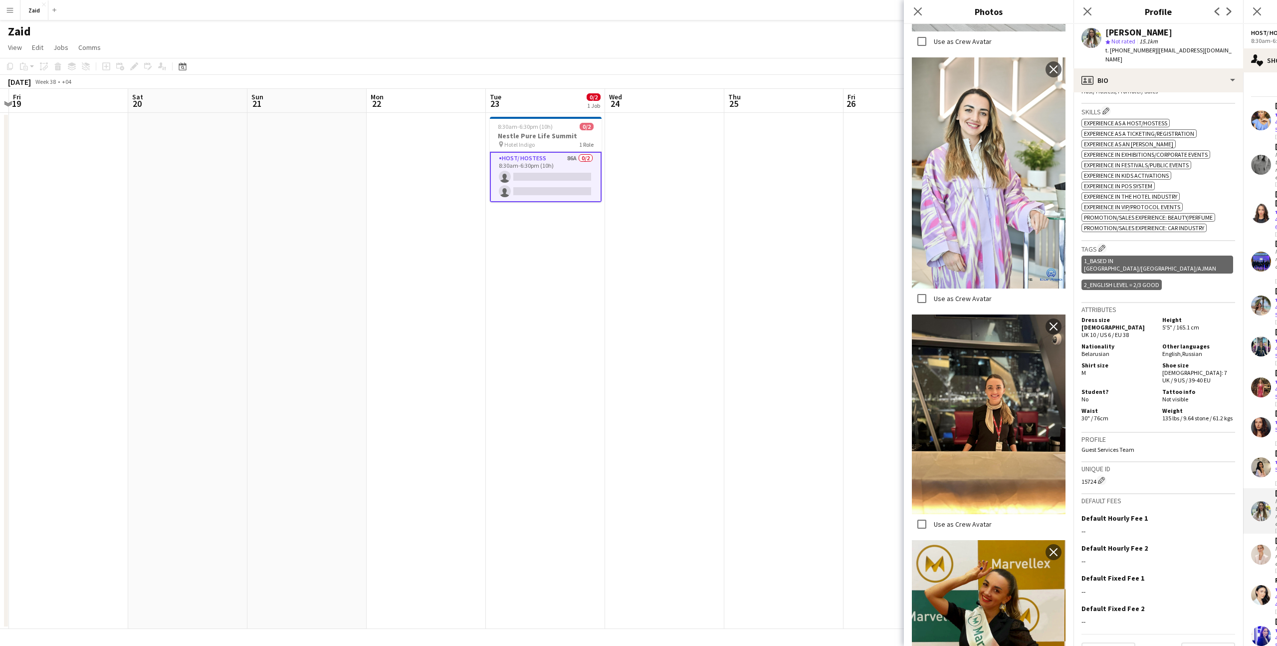
scroll to position [1224, 0]
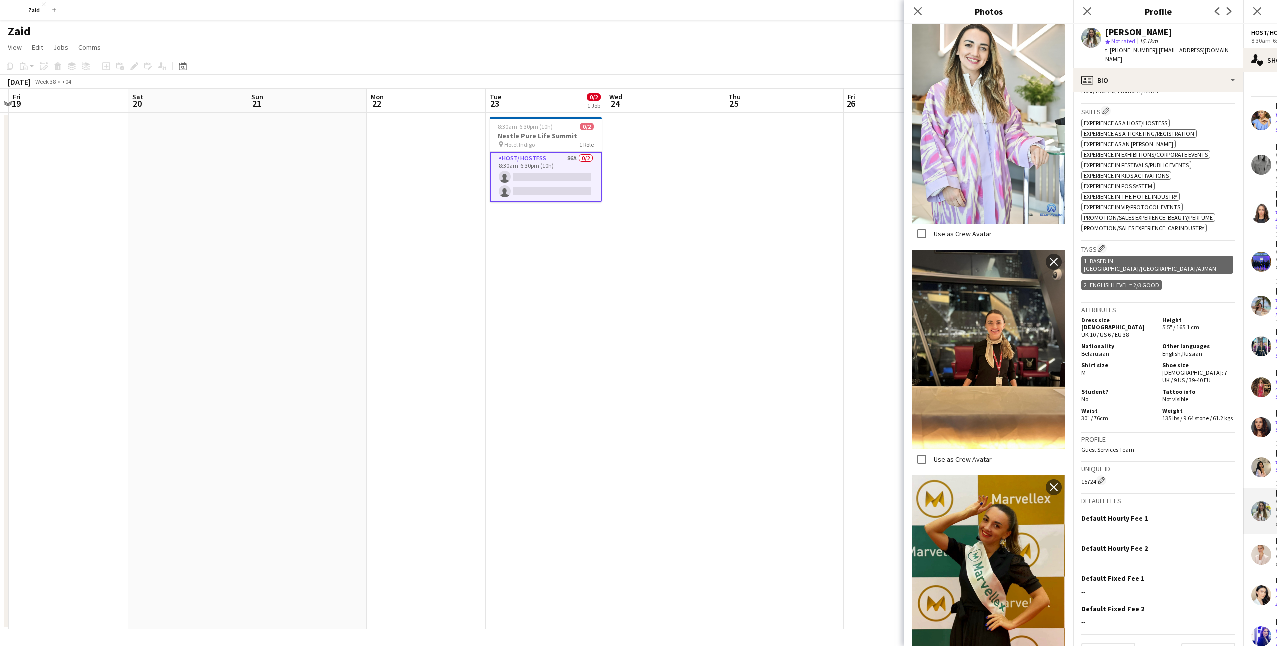
click at [1163, 433] on div "Profile Guest Services Team" at bounding box center [1159, 447] width 154 height 29
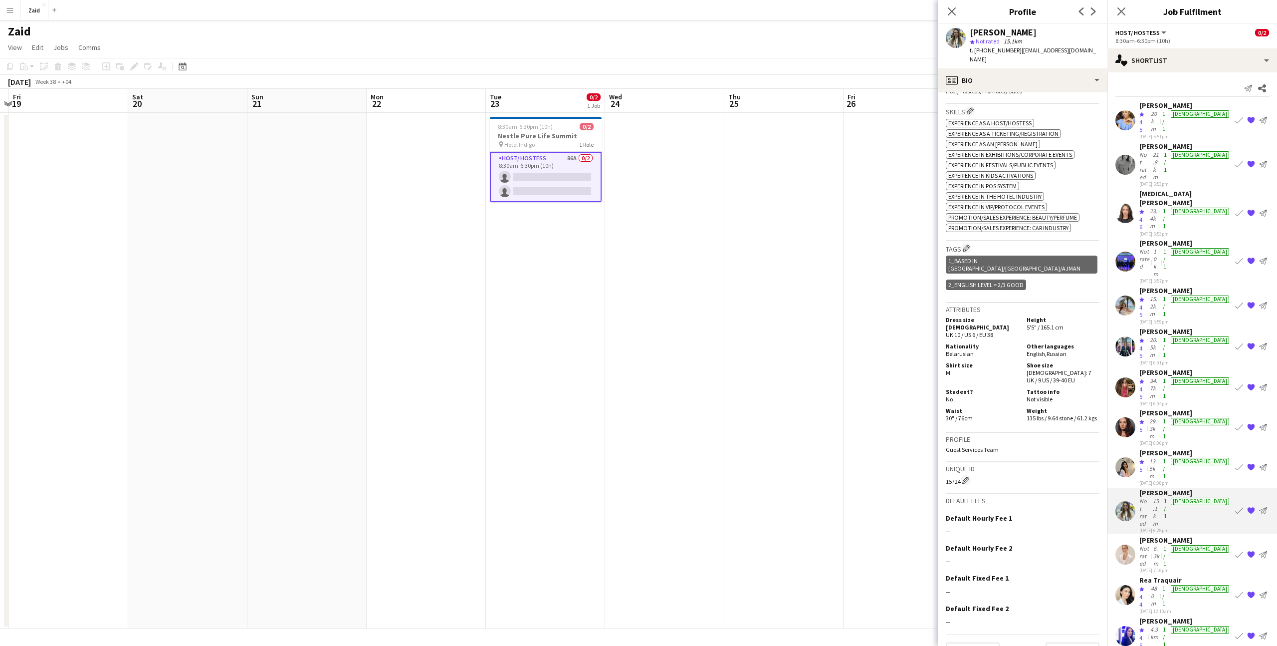
click at [1252, 506] on app-icon "{{ spriteTitle }}" at bounding box center [1251, 510] width 8 height 8
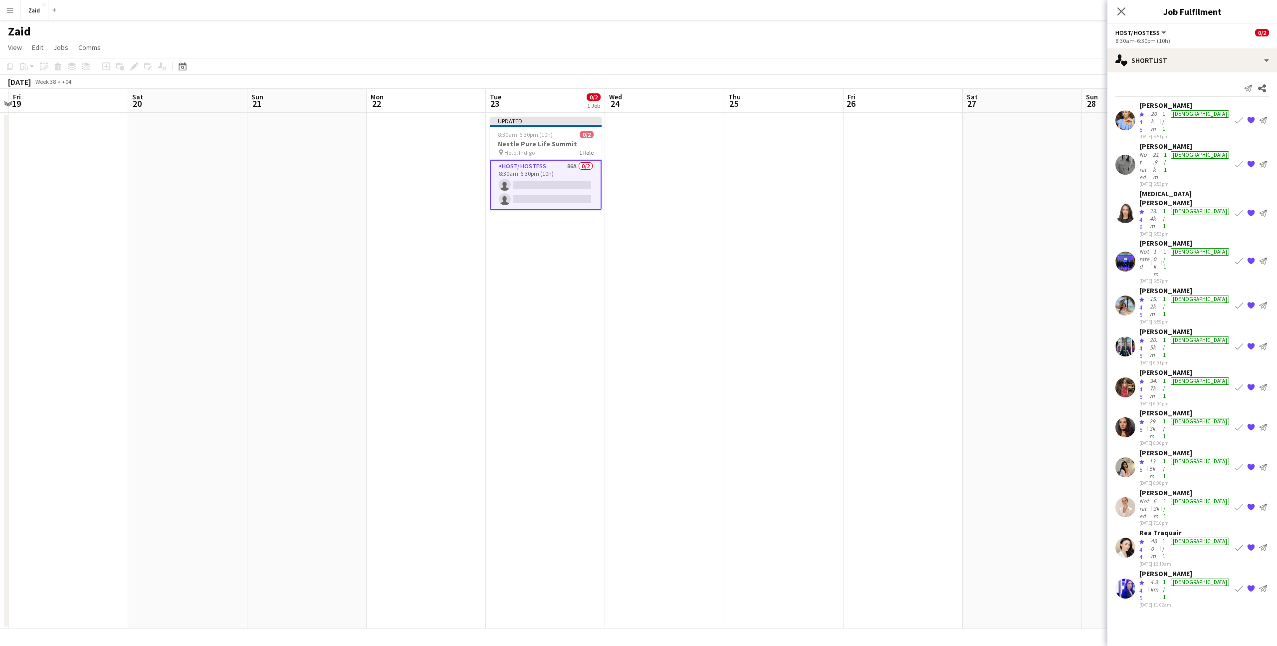
click at [1201, 377] on div "[DEMOGRAPHIC_DATA]" at bounding box center [1200, 380] width 58 height 7
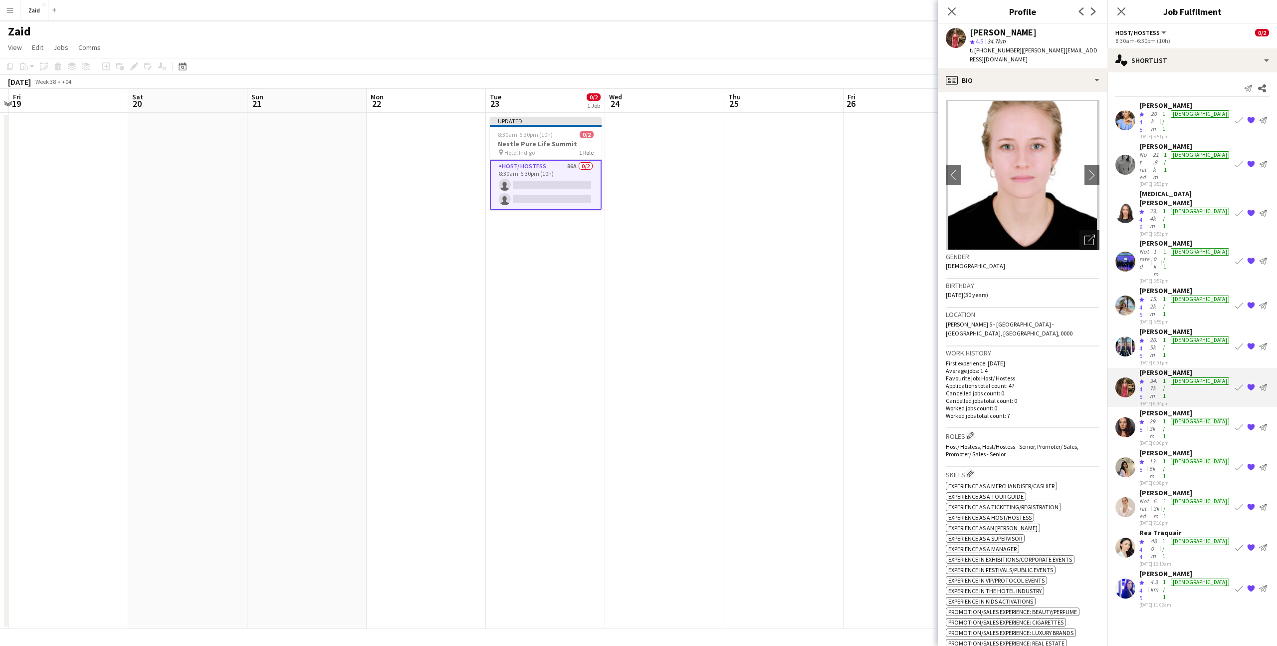
click at [1093, 234] on icon "Open photos pop-in" at bounding box center [1090, 239] width 10 height 10
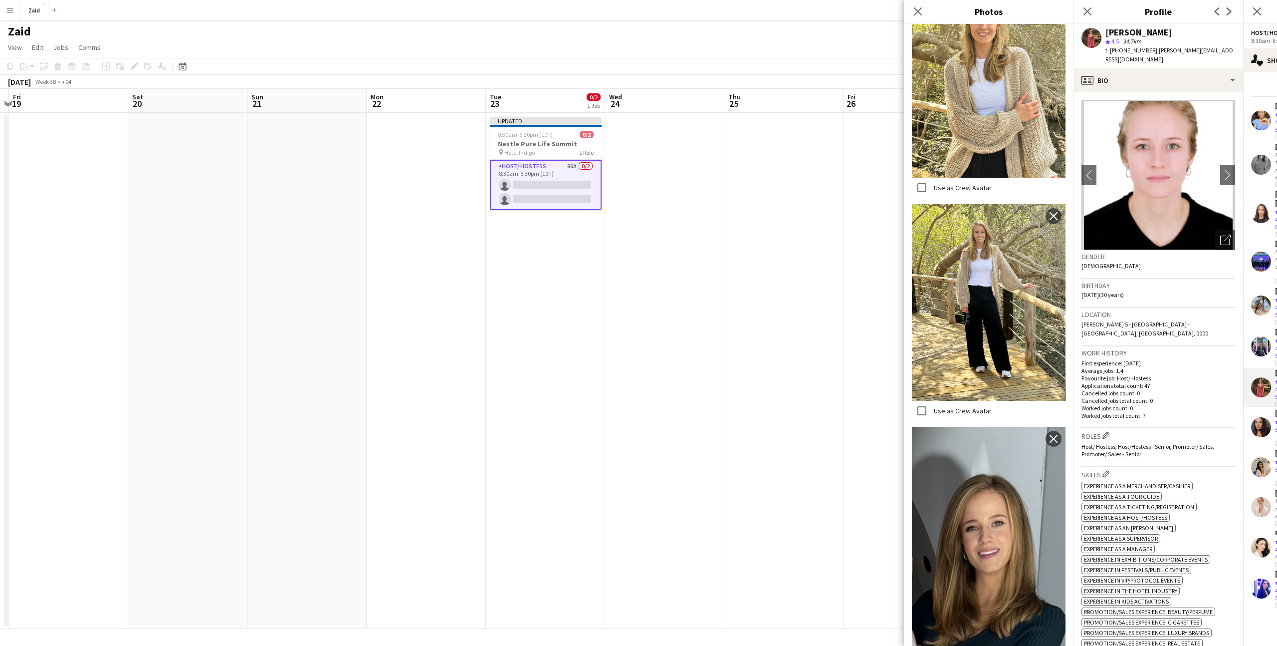
scroll to position [275, 0]
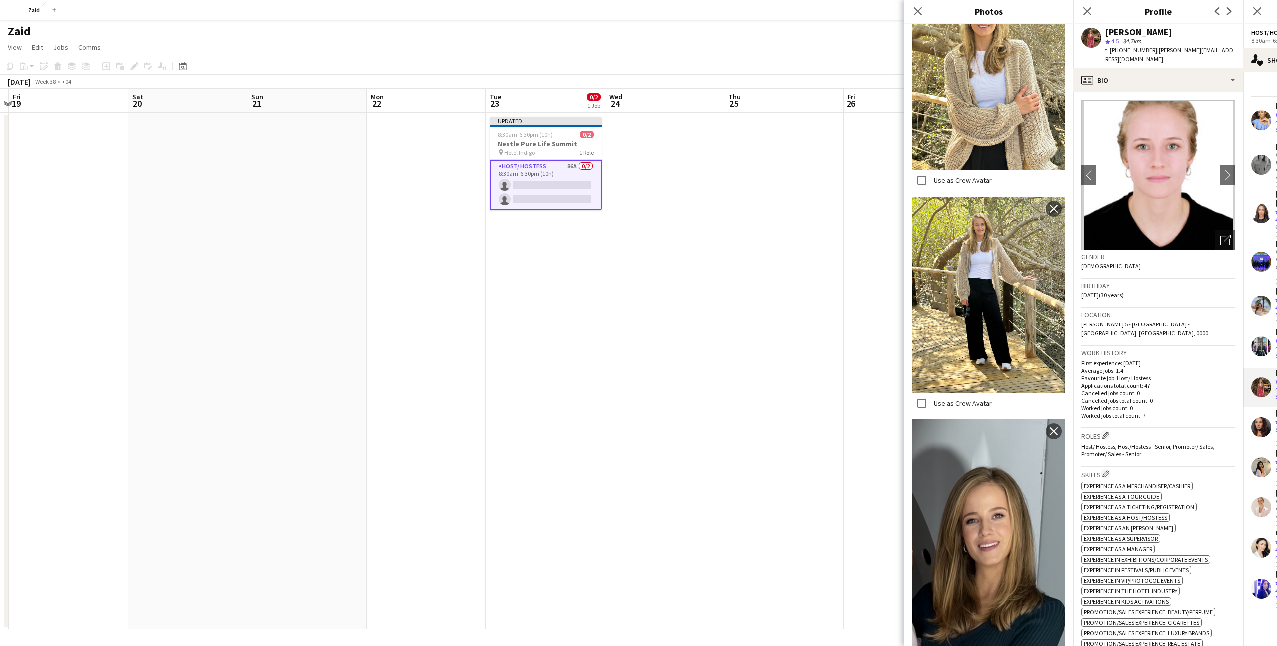
click at [1159, 310] on h3 "Location" at bounding box center [1159, 314] width 154 height 9
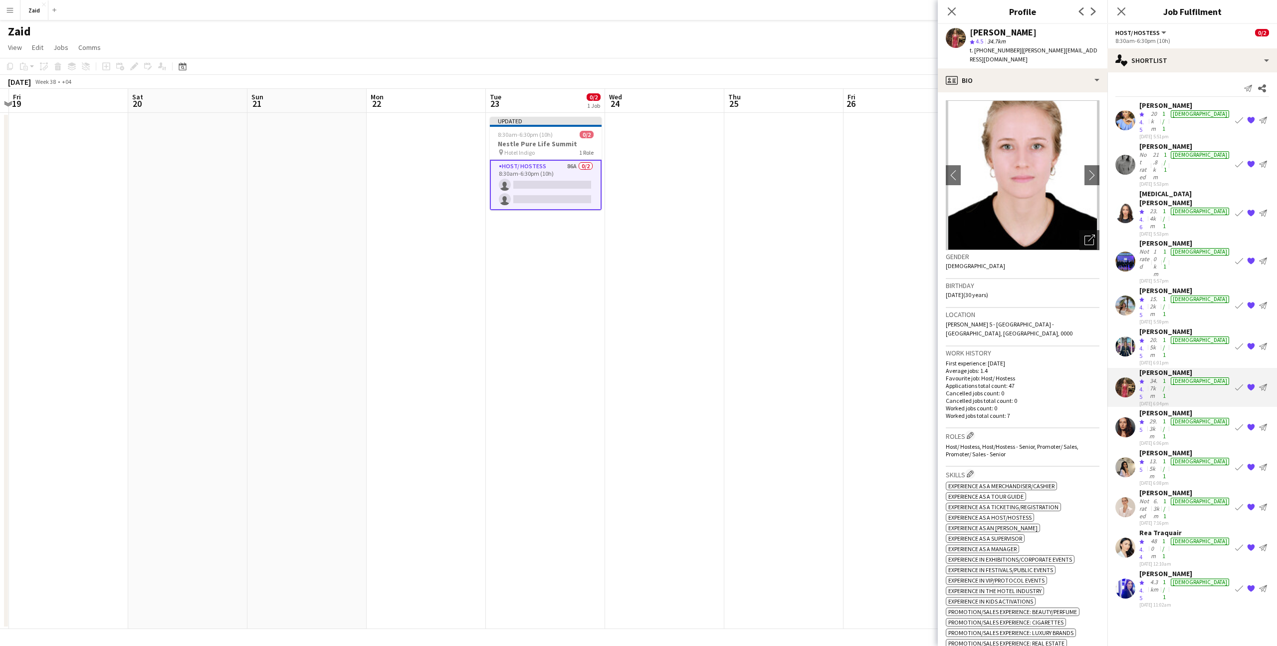
click at [1166, 417] on app-skills-label "1/1" at bounding box center [1164, 428] width 3 height 22
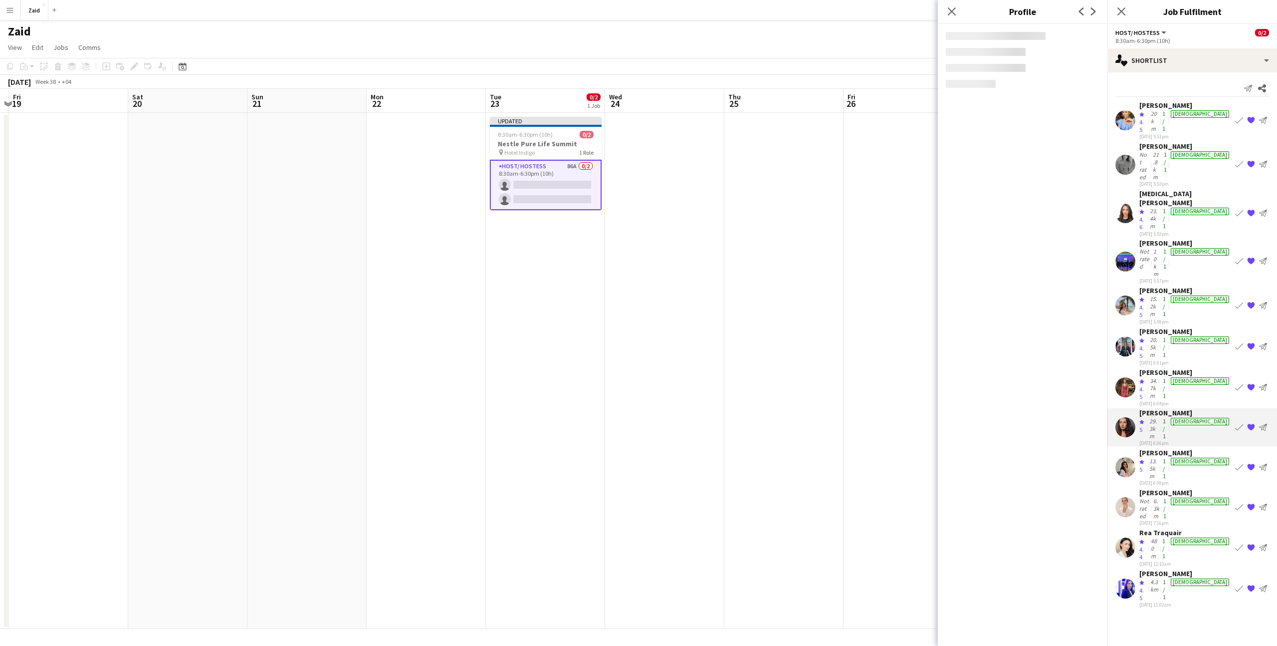
click at [1176, 286] on div "[PERSON_NAME]" at bounding box center [1185, 290] width 92 height 9
click at [1184, 327] on div "[PERSON_NAME]" at bounding box center [1185, 331] width 92 height 9
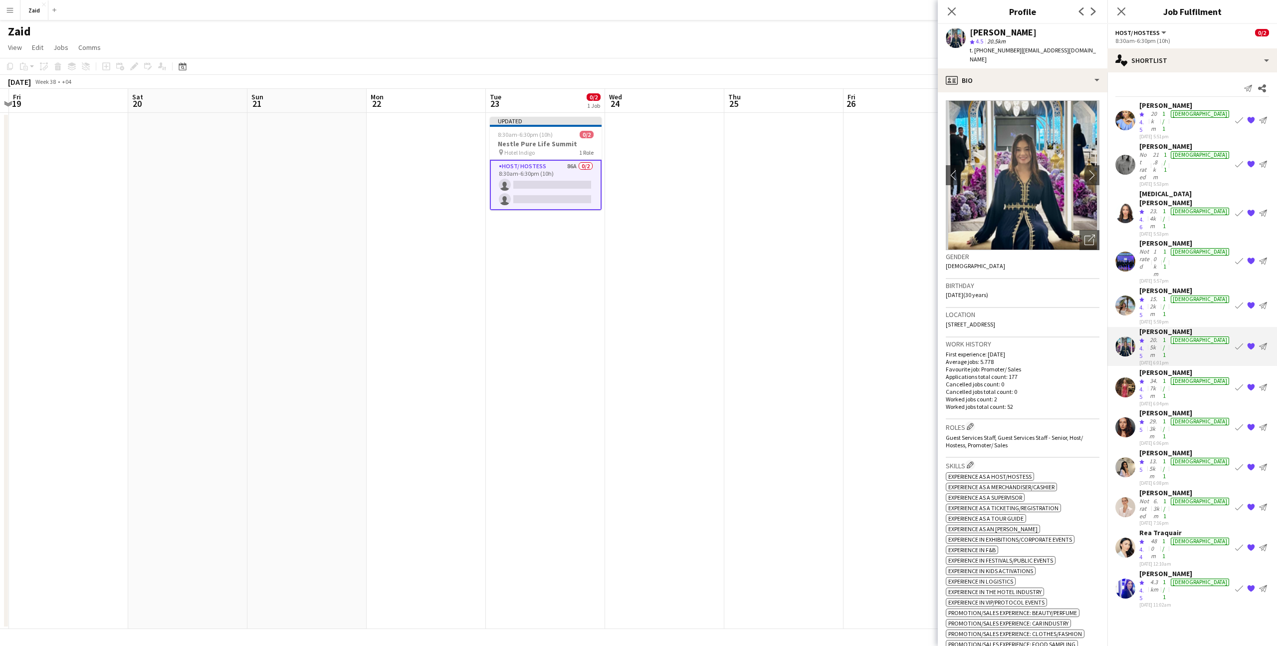
click at [1167, 181] on div "[DATE] 5:53pm" at bounding box center [1185, 184] width 92 height 6
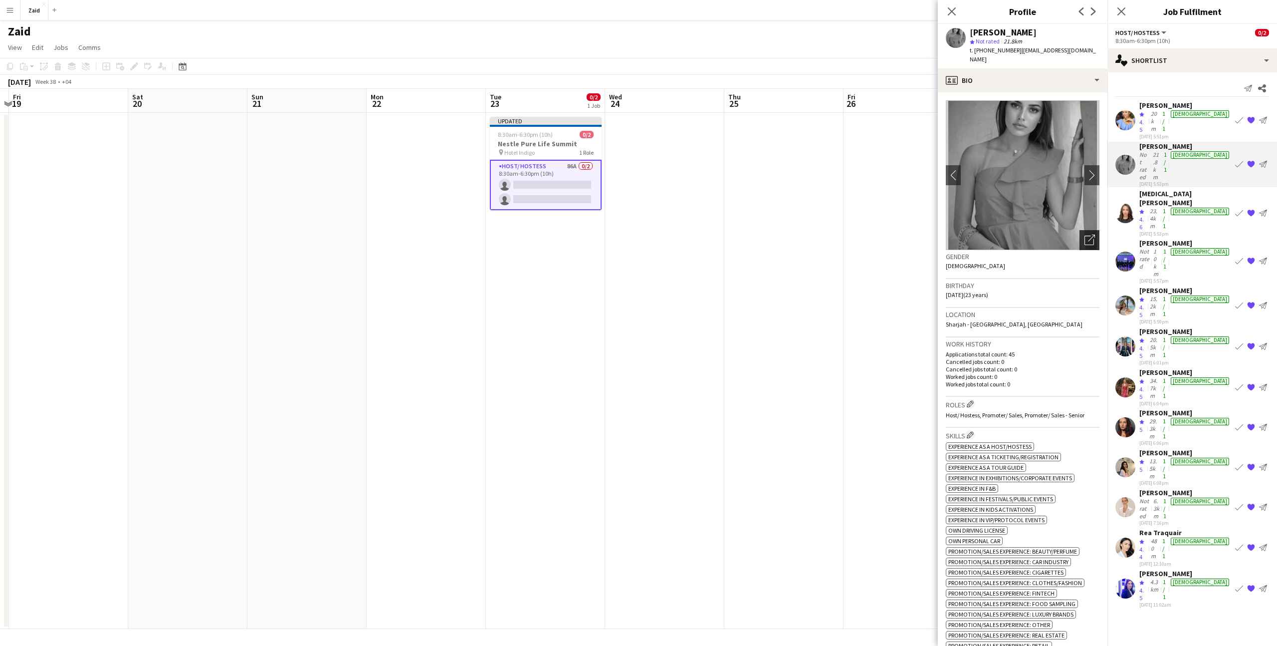
click at [1083, 230] on div "Open photos pop-in" at bounding box center [1090, 240] width 20 height 20
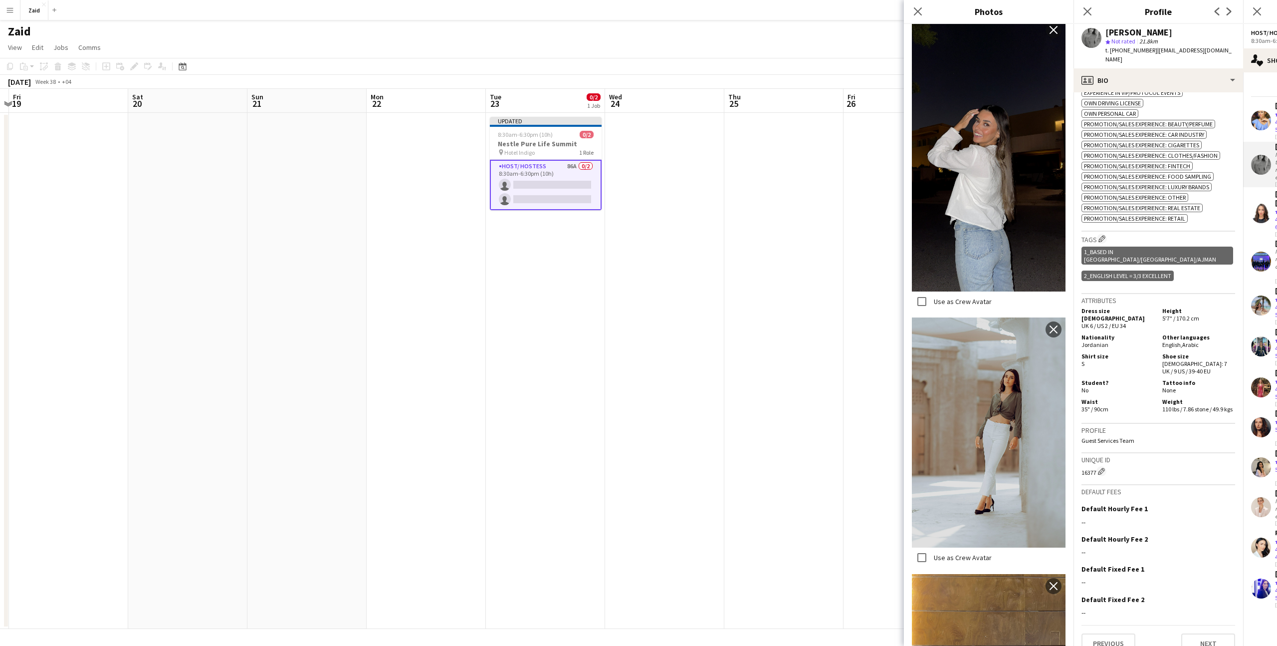
scroll to position [794, 0]
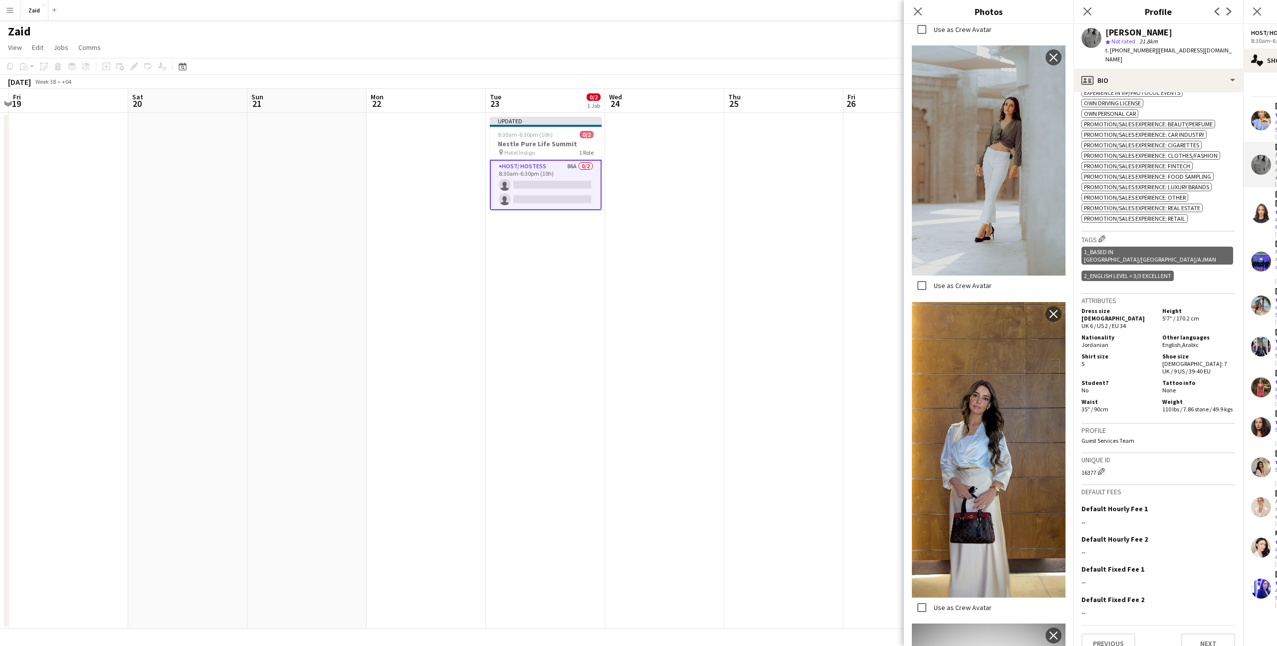
click at [1114, 424] on div "Profile Guest Services Team" at bounding box center [1159, 438] width 154 height 29
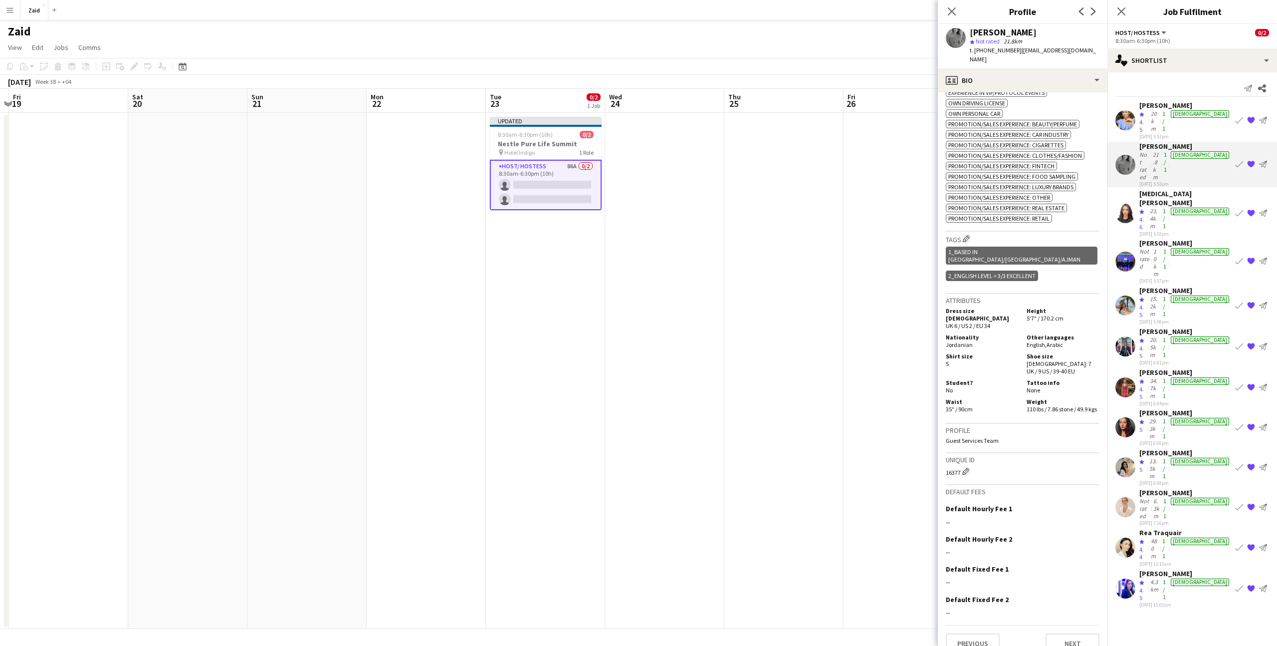
click at [1166, 207] on app-skills-label "1/1" at bounding box center [1164, 218] width 3 height 22
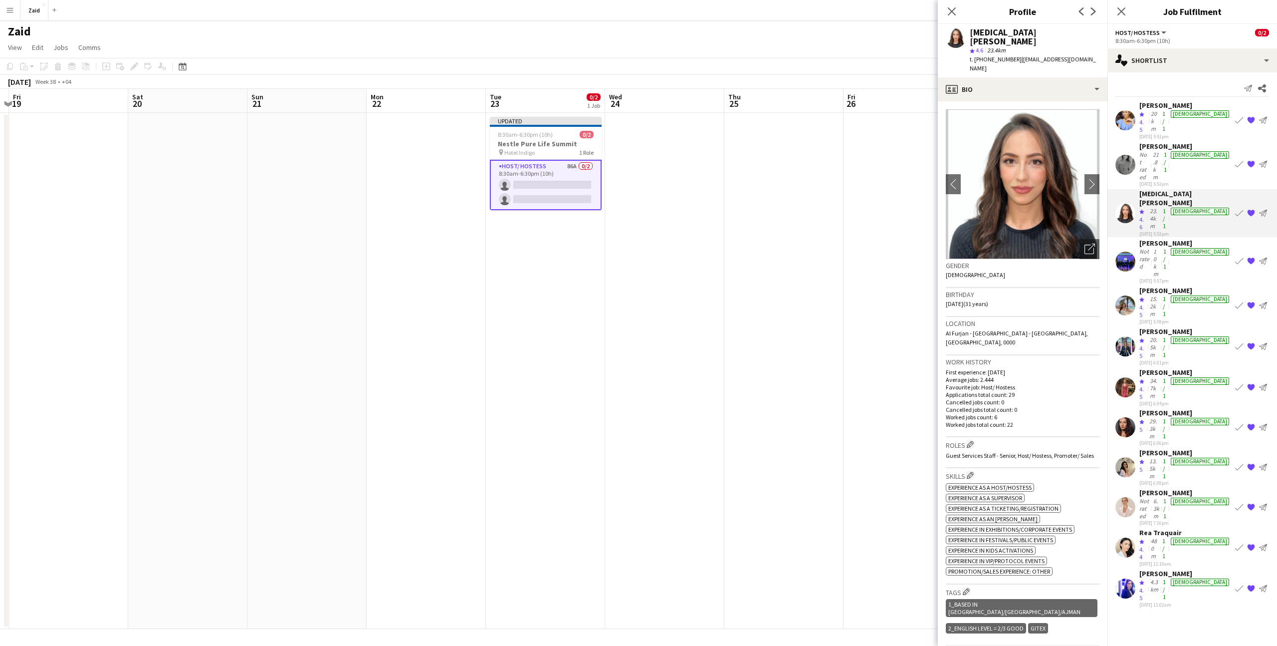
click at [1176, 142] on div "[PERSON_NAME]" at bounding box center [1185, 146] width 92 height 9
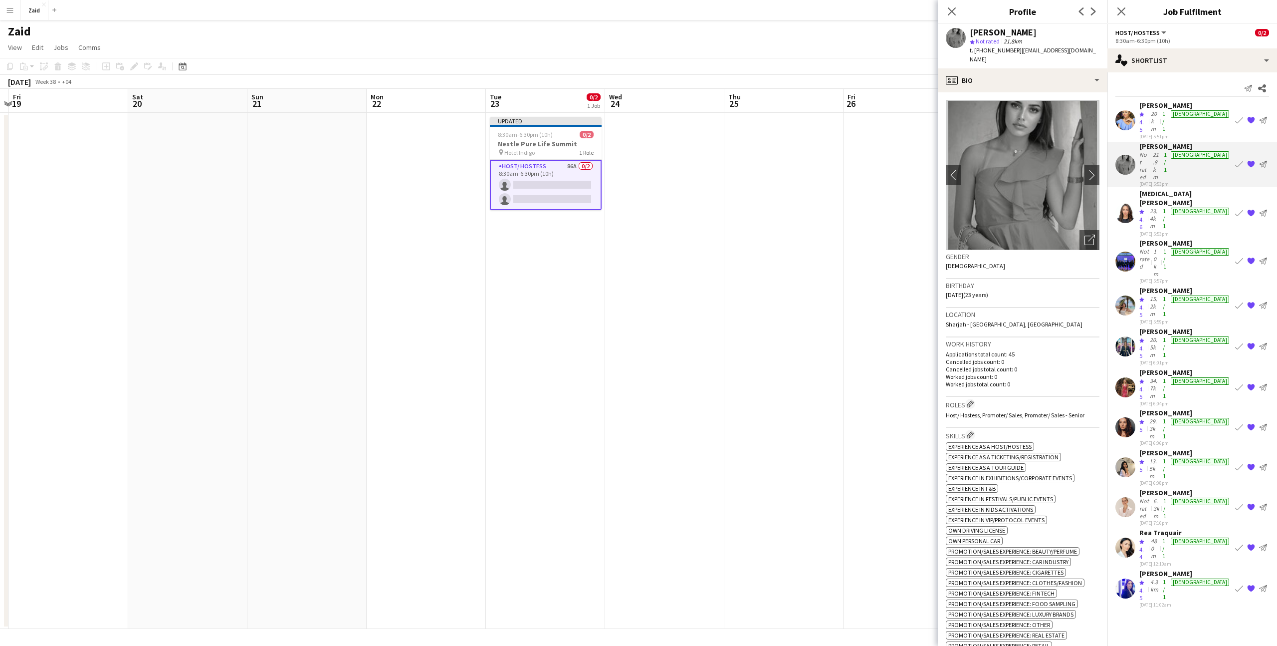
click at [1160, 110] on div "20km" at bounding box center [1154, 121] width 11 height 23
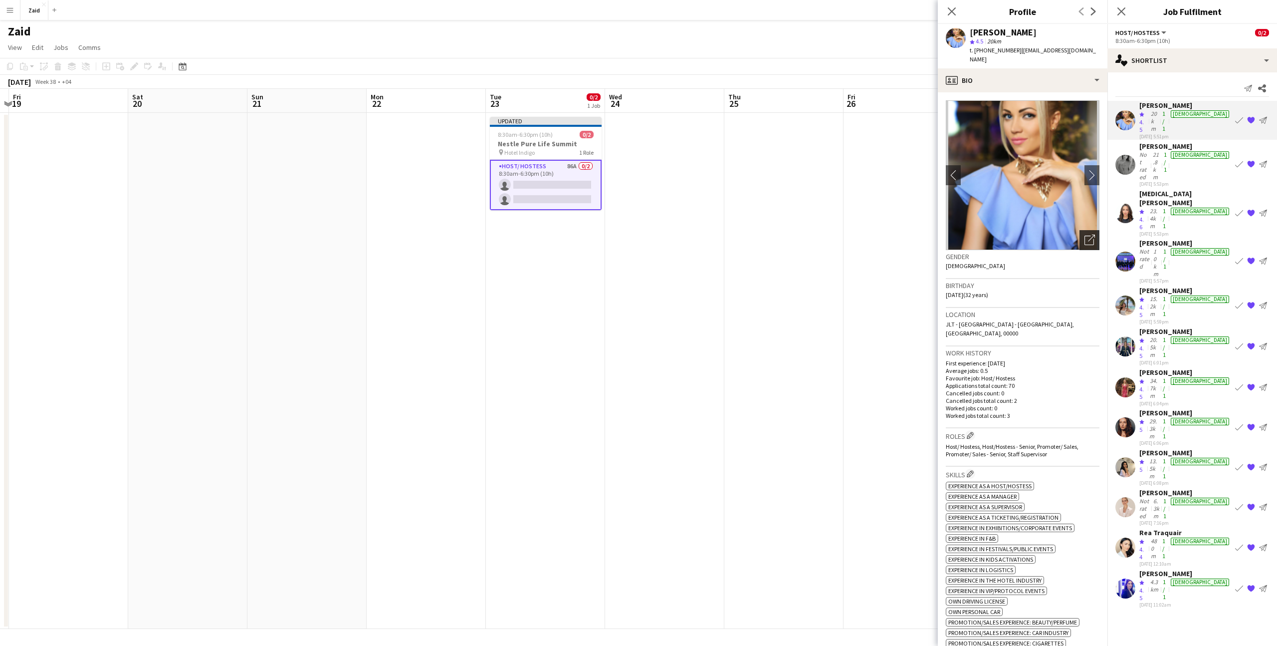
click at [1091, 234] on icon "Open photos pop-in" at bounding box center [1090, 239] width 10 height 10
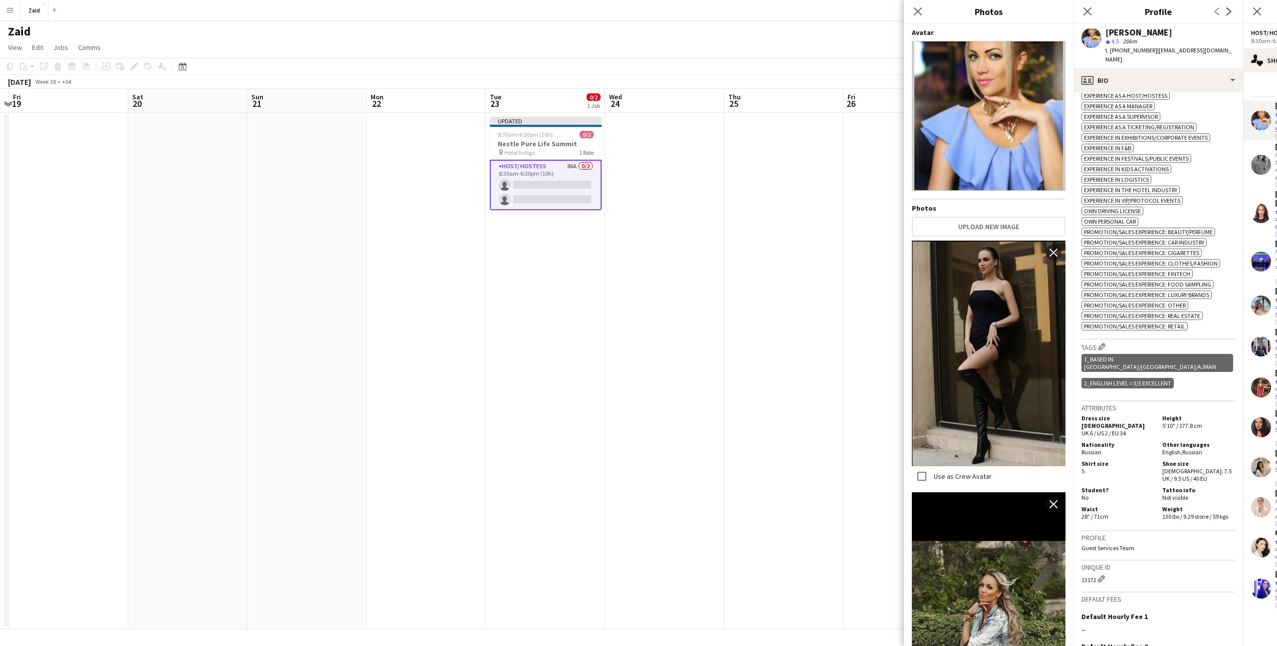
scroll to position [479, 0]
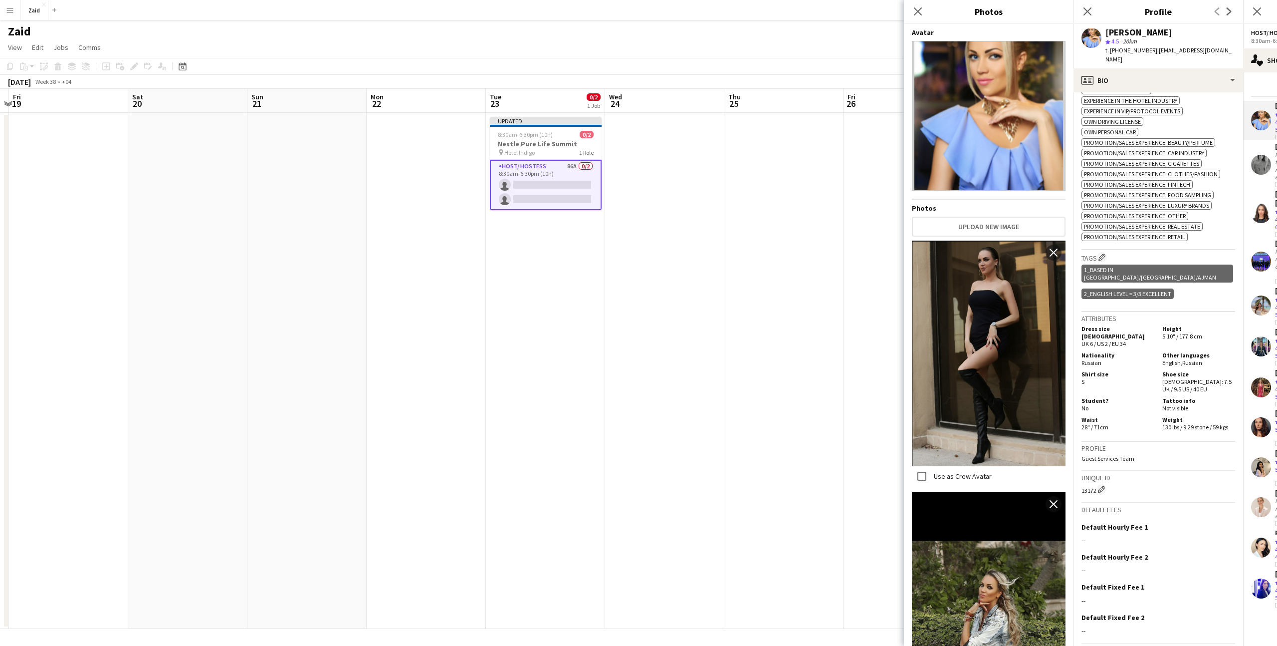
click at [1131, 397] on div "Student? No" at bounding box center [1120, 404] width 77 height 15
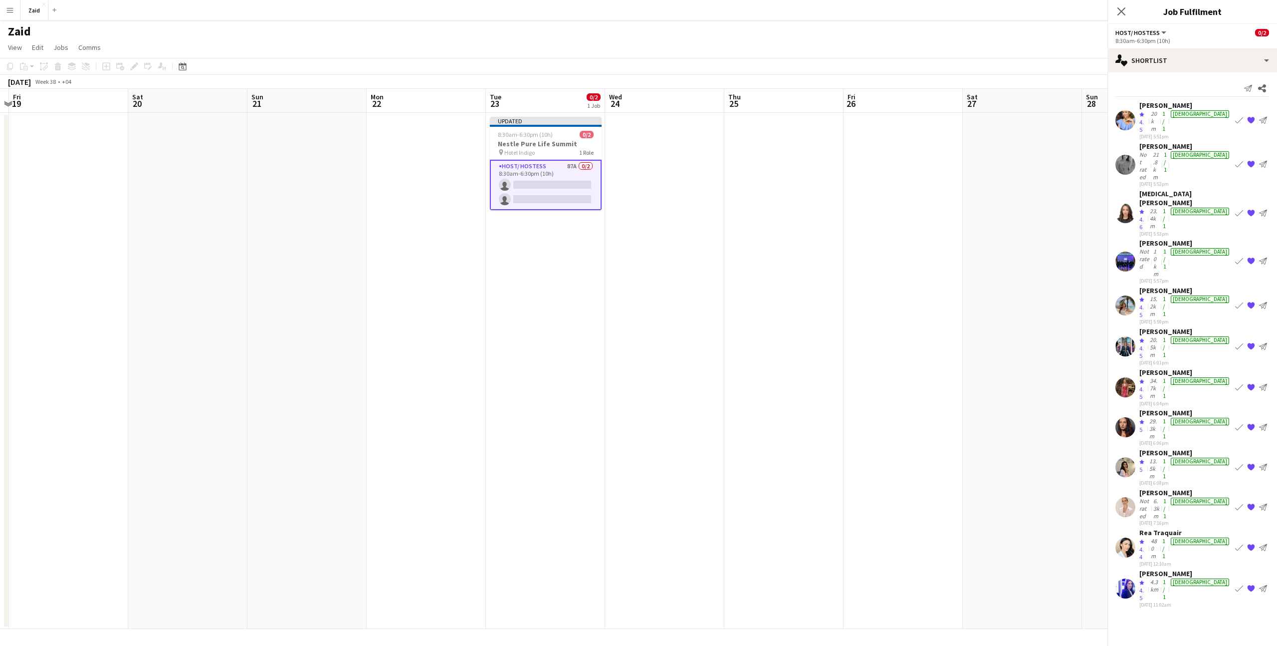
click at [1158, 142] on div "[PERSON_NAME]" at bounding box center [1185, 146] width 92 height 9
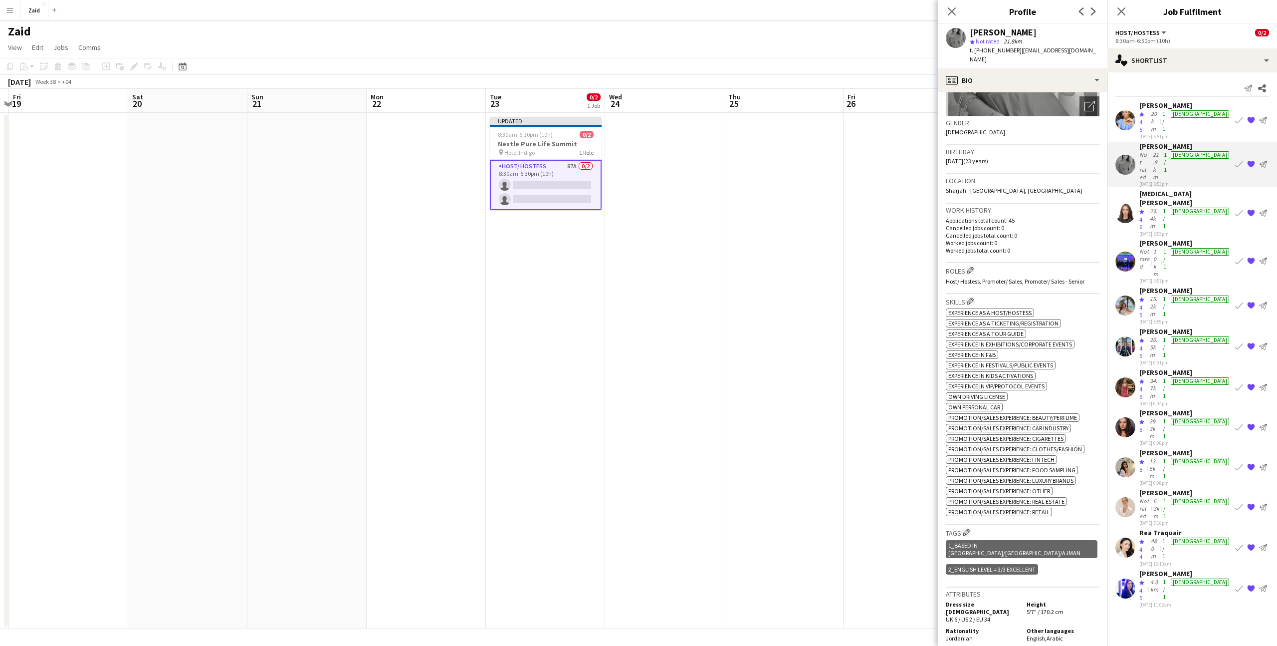
scroll to position [427, 0]
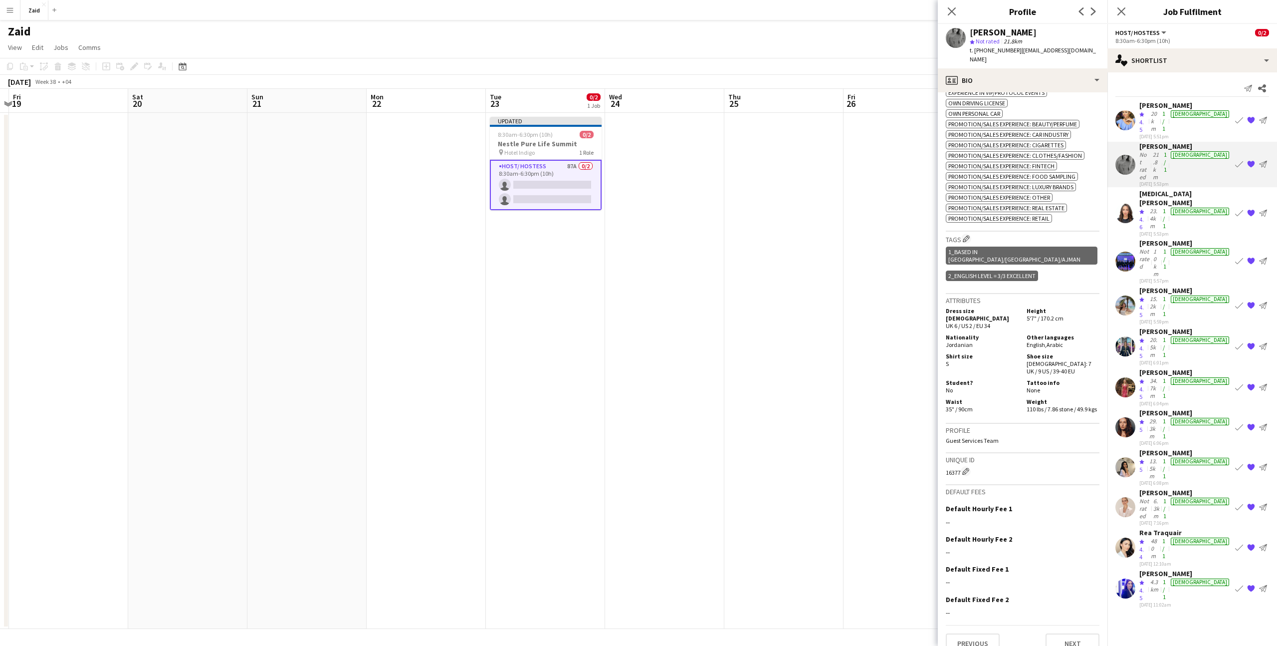
click at [1182, 189] on div "[MEDICAL_DATA][PERSON_NAME]" at bounding box center [1185, 198] width 92 height 18
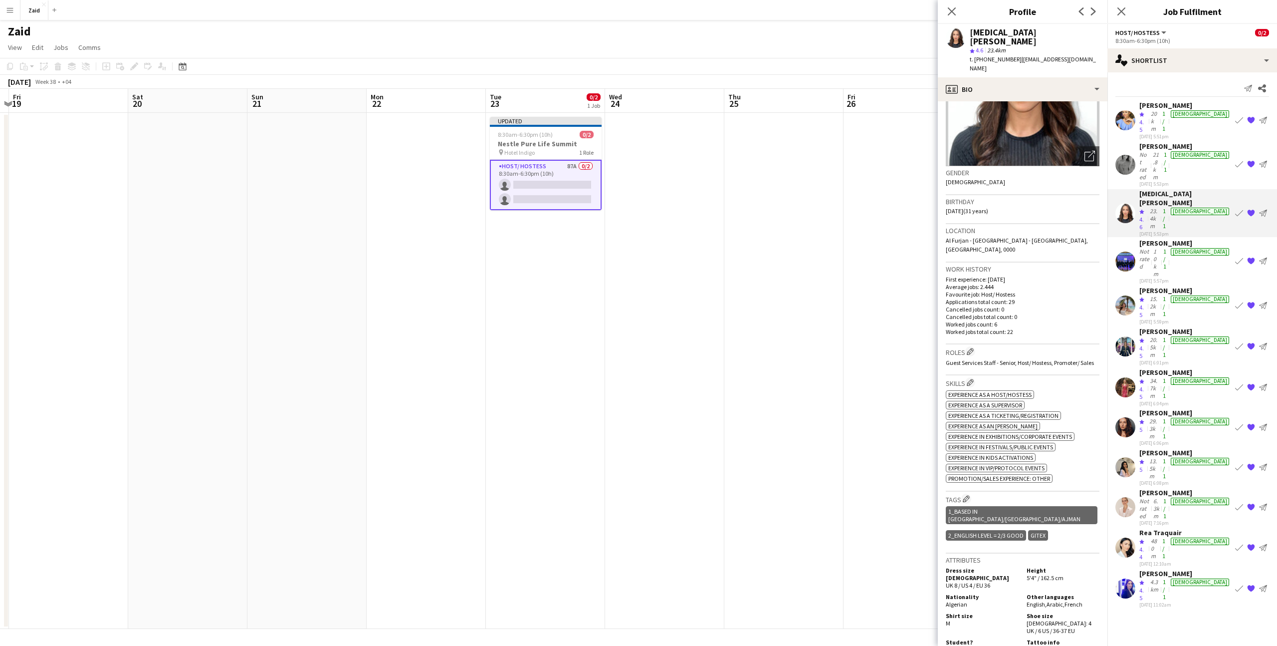
scroll to position [128, 0]
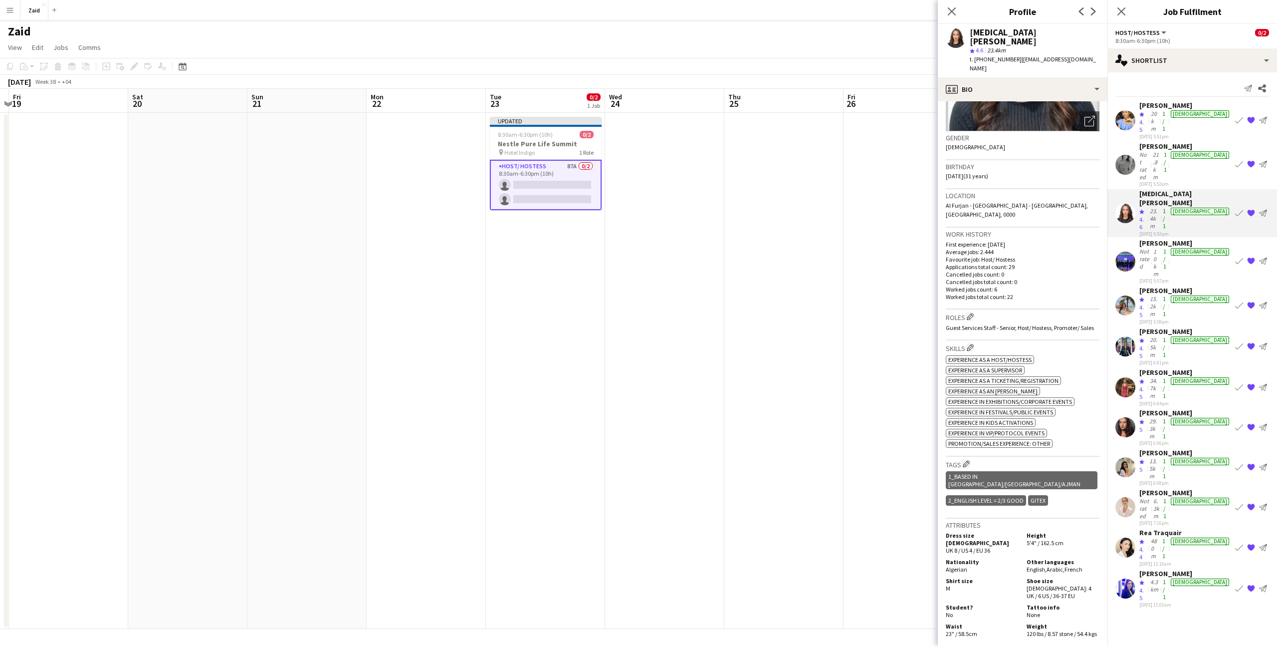
click at [1144, 336] on div "Crew rating 4.5" at bounding box center [1143, 347] width 8 height 23
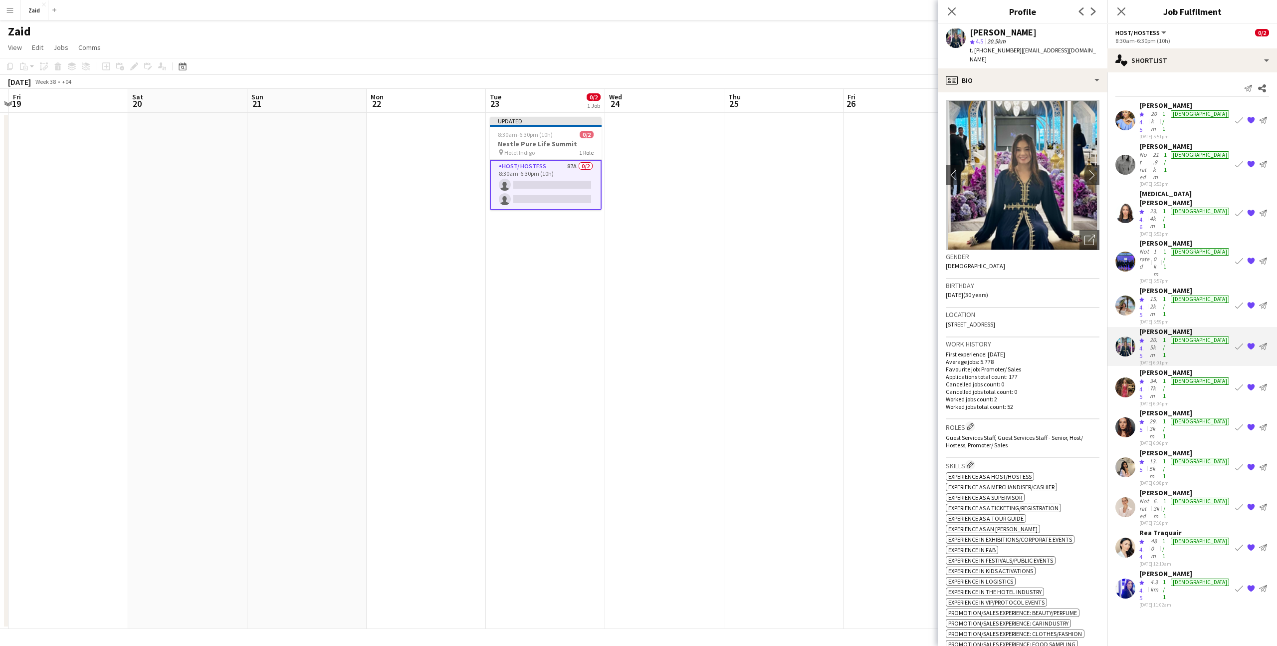
click at [1161, 247] on div "10km" at bounding box center [1156, 262] width 10 height 30
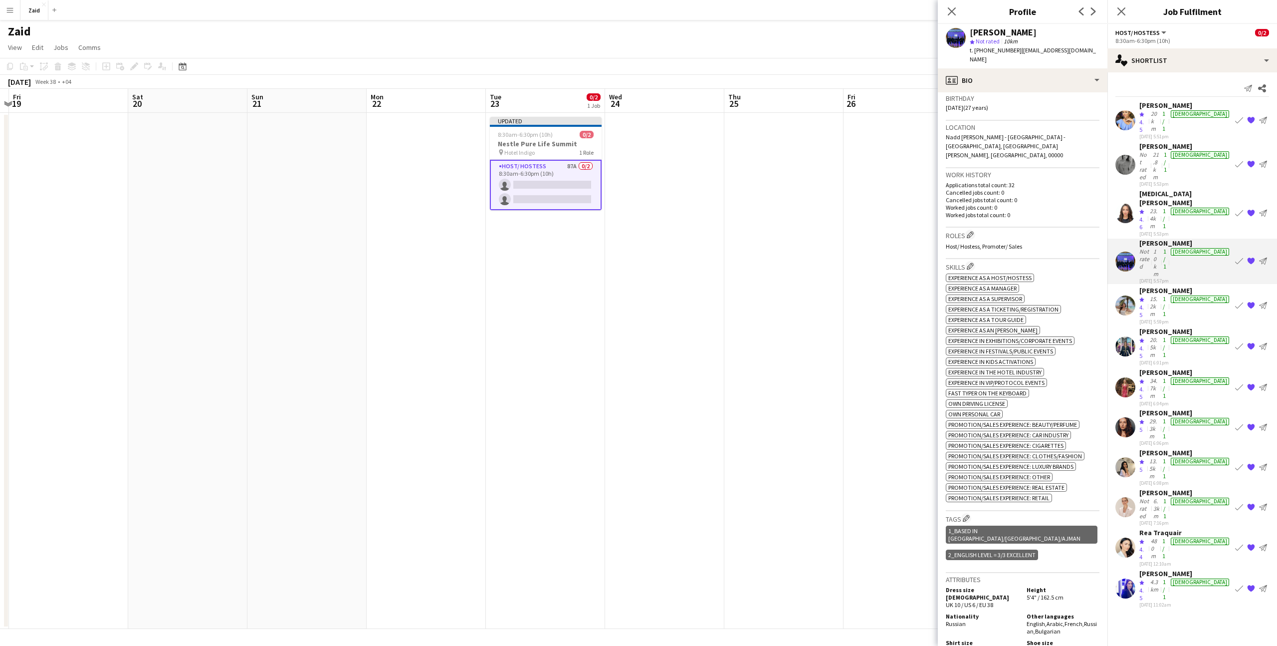
scroll to position [0, 0]
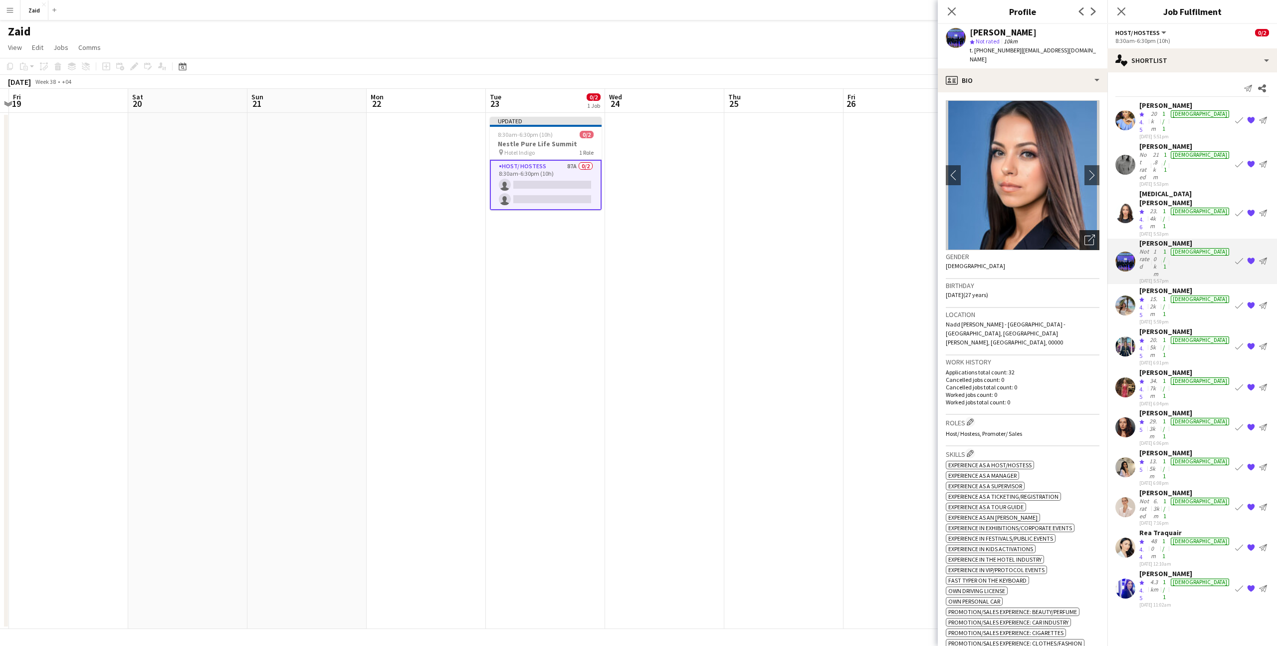
click at [1092, 230] on div "Open photos pop-in" at bounding box center [1090, 240] width 20 height 20
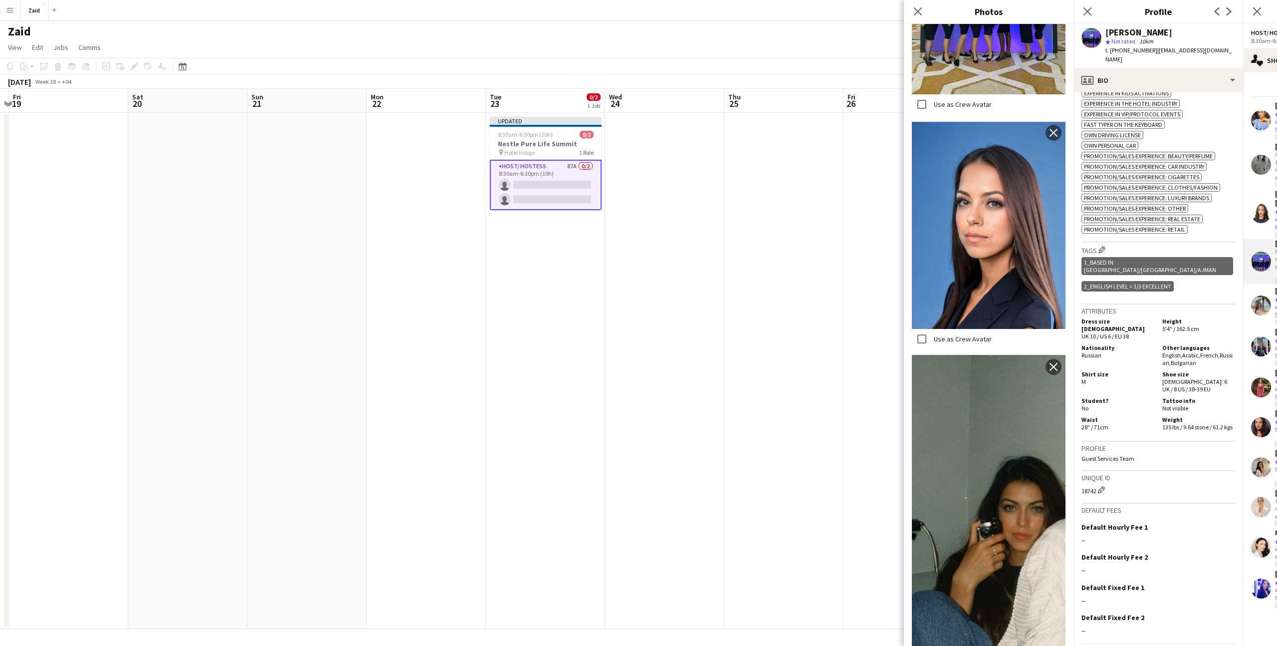
scroll to position [2435, 0]
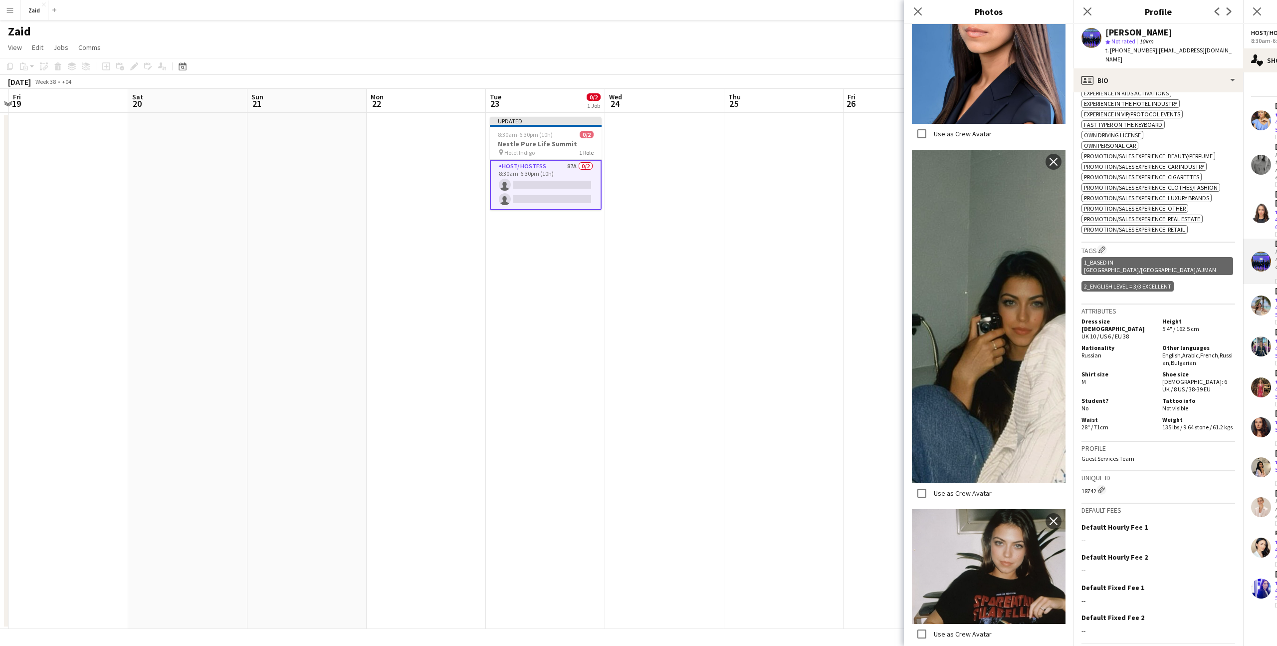
click at [1118, 370] on div "Shirt size M" at bounding box center [1120, 381] width 77 height 22
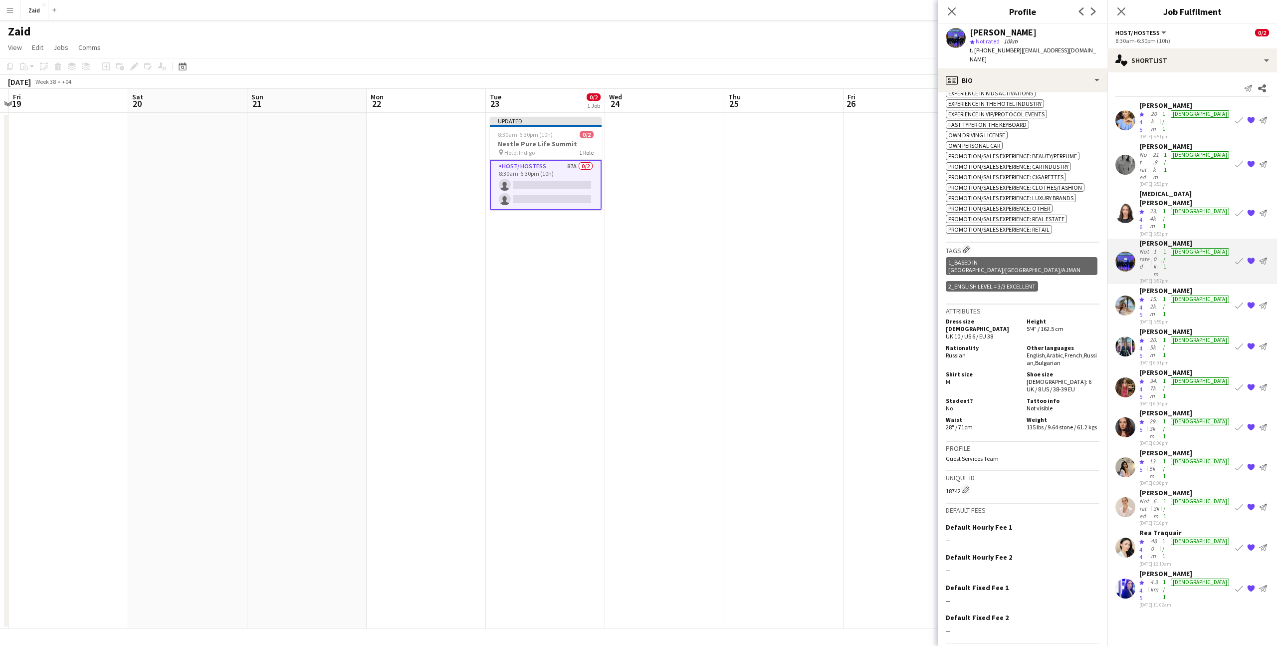
click at [1253, 238] on div "[PERSON_NAME] Not rated 10km 1/1 [DEMOGRAPHIC_DATA] [DATE] 5:57pm Book crew {{ …" at bounding box center [1192, 260] width 170 height 45
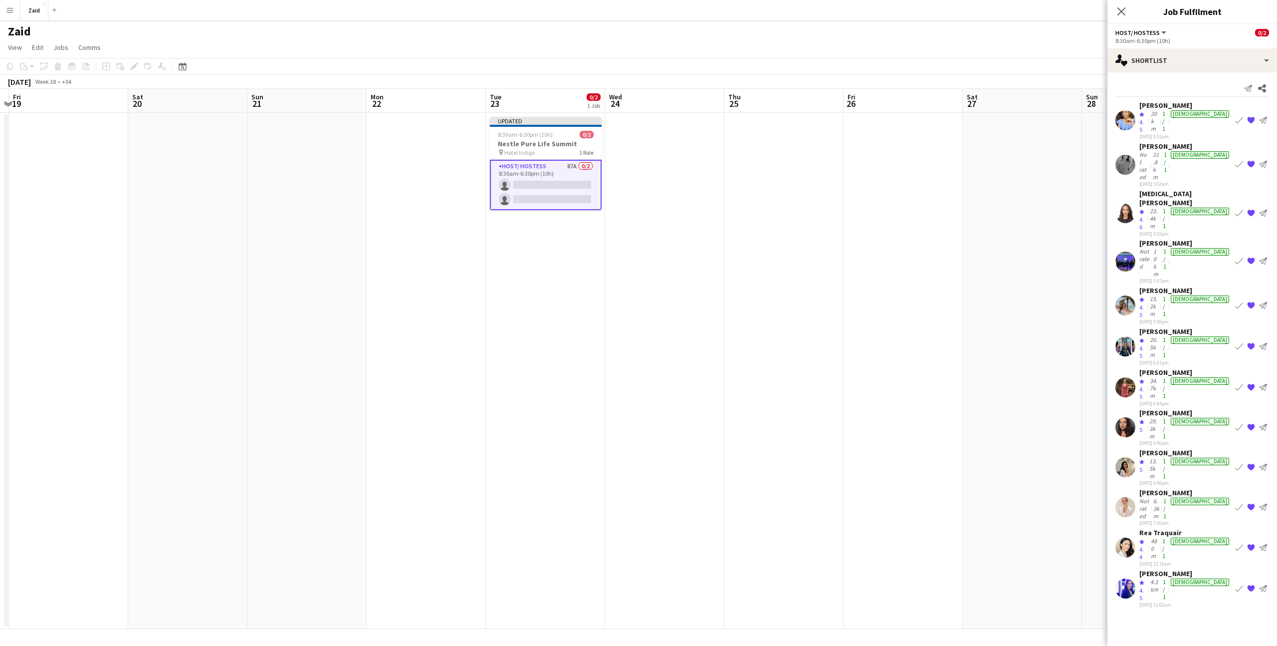
click at [1204, 488] on div "[PERSON_NAME]" at bounding box center [1185, 492] width 92 height 9
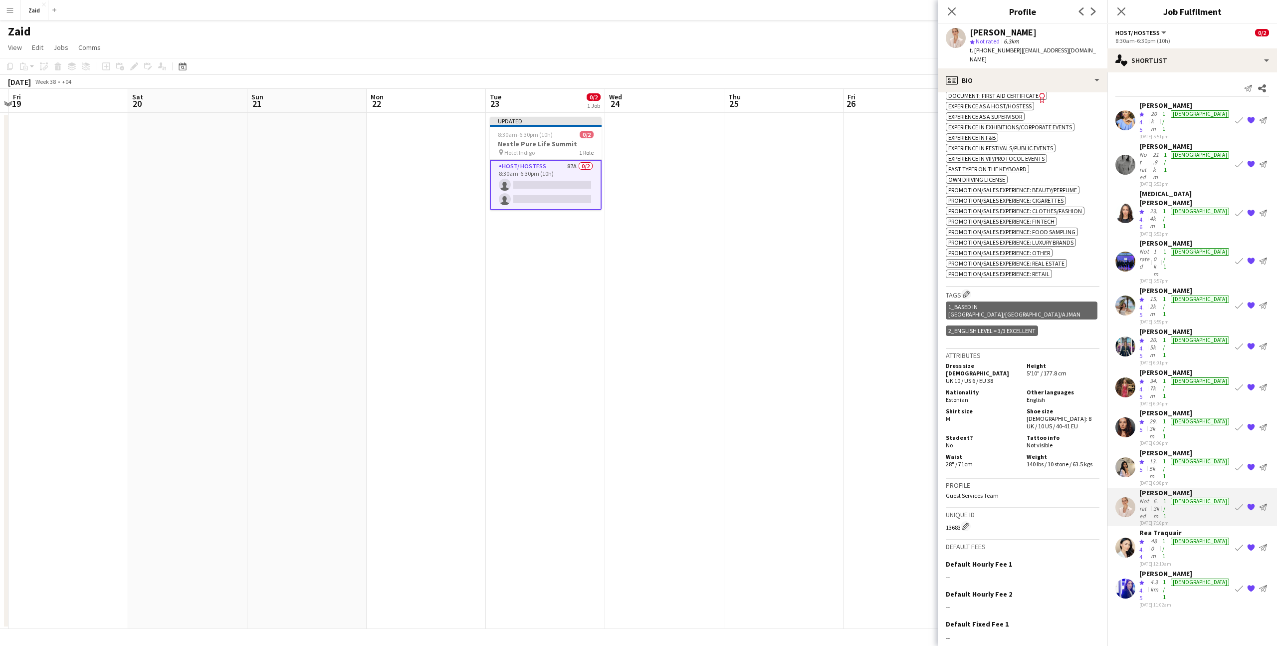
scroll to position [406, 0]
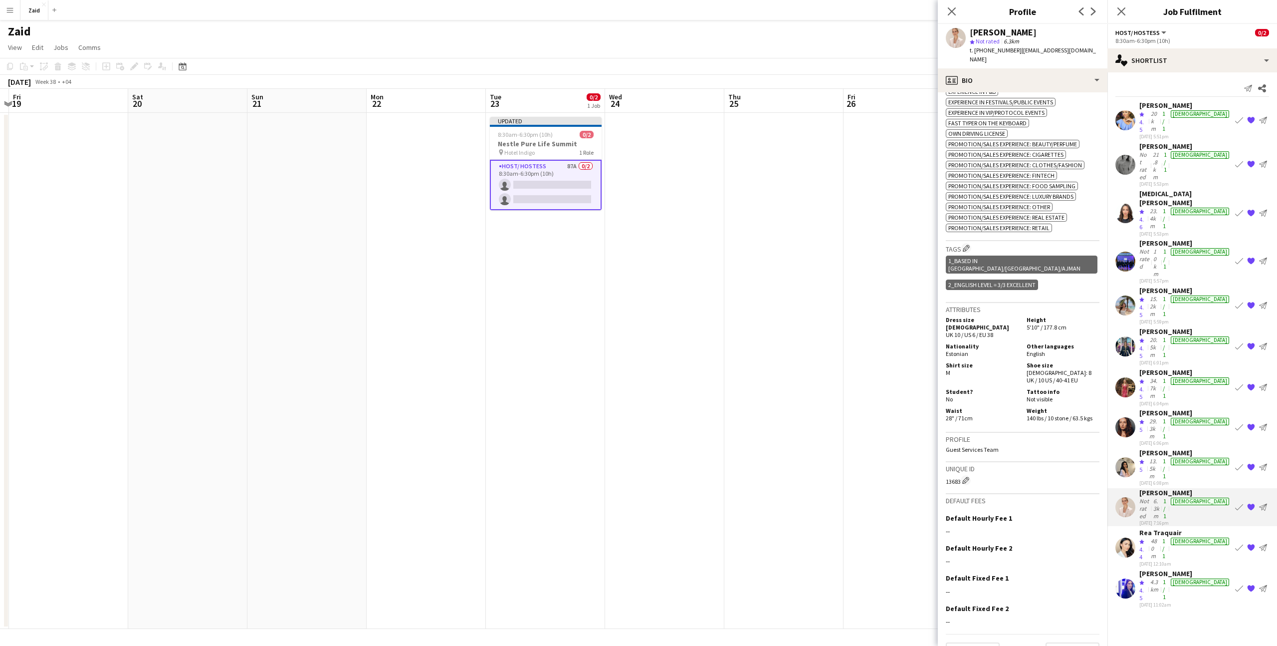
click at [1161, 247] on div "10km" at bounding box center [1156, 262] width 10 height 30
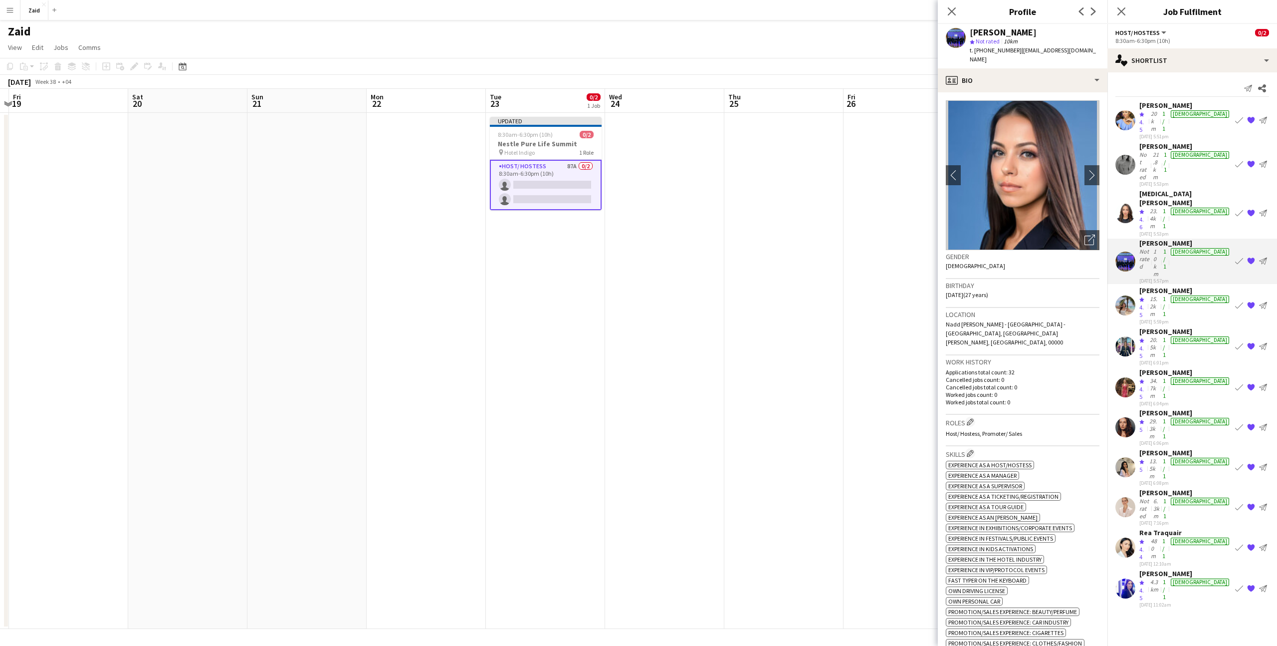
click at [1162, 151] on div "21.8km" at bounding box center [1156, 166] width 11 height 30
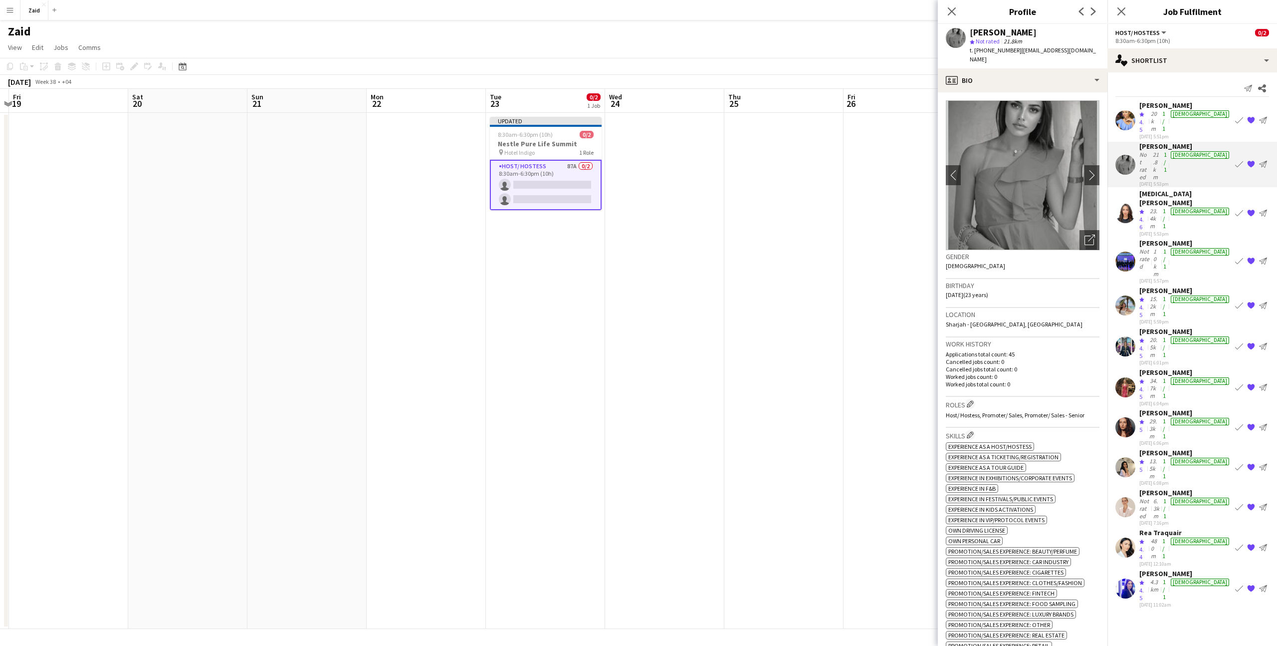
click at [1160, 113] on div "20km" at bounding box center [1154, 121] width 11 height 23
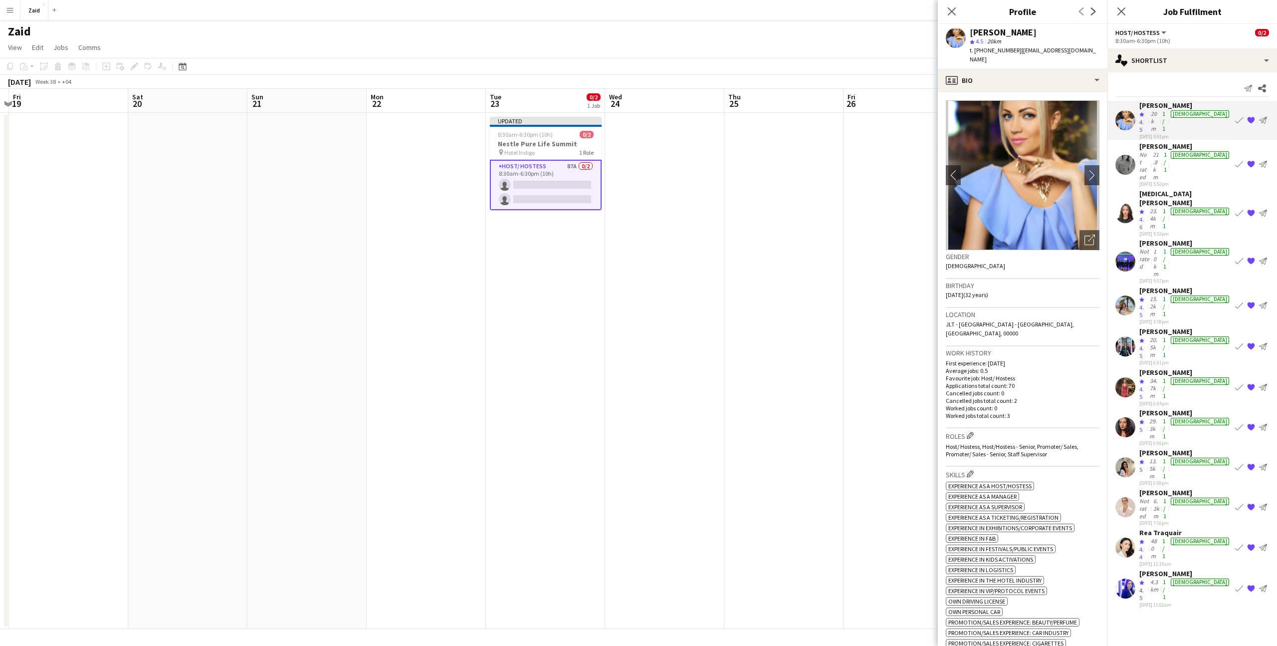
click at [1254, 116] on app-icon "{{ spriteTitle }}" at bounding box center [1251, 120] width 8 height 8
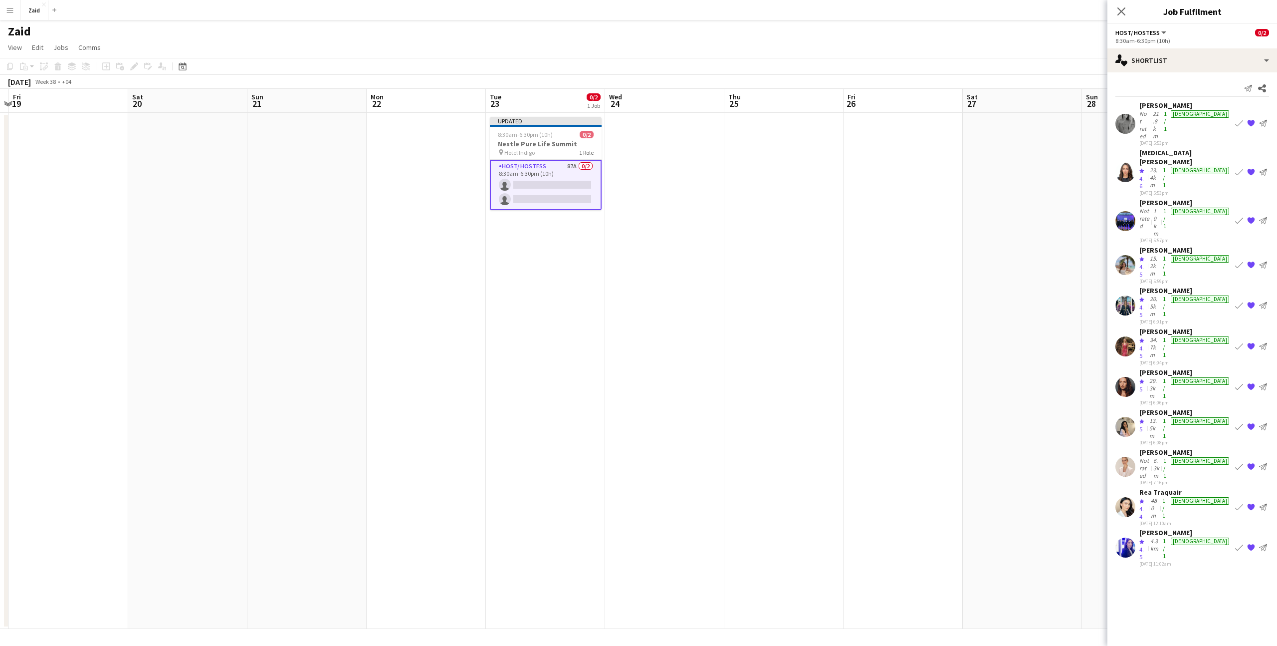
click at [1185, 408] on div "[PERSON_NAME]" at bounding box center [1185, 412] width 92 height 9
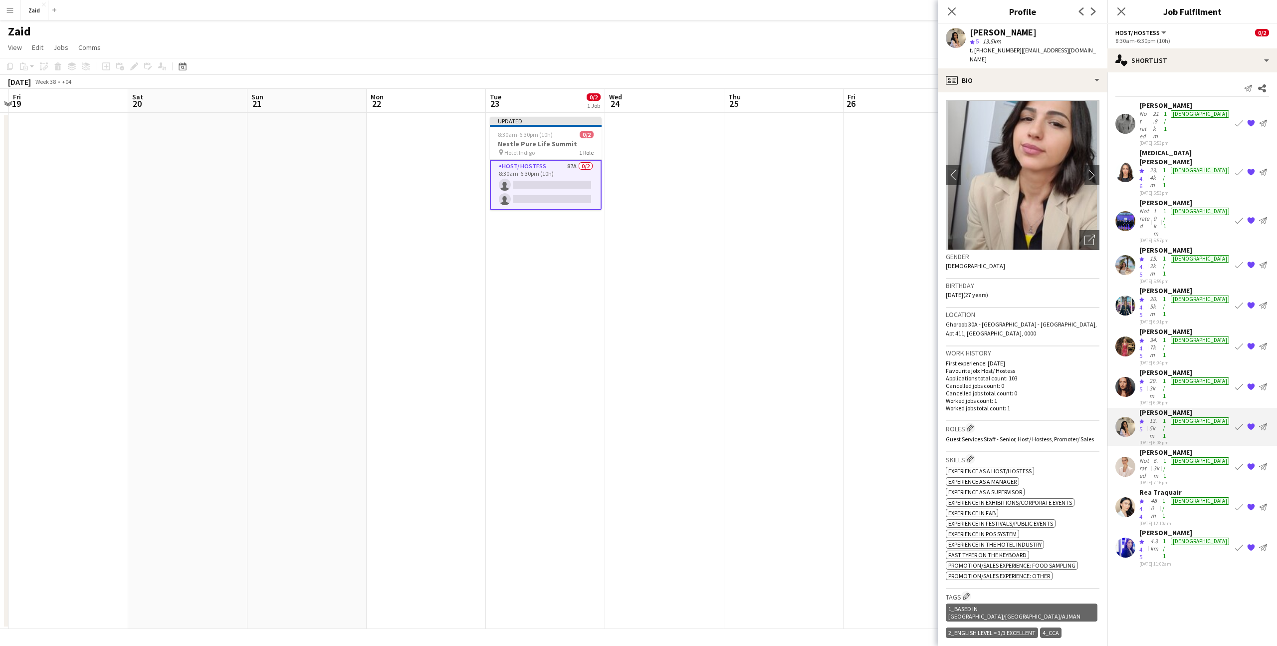
click at [1166, 377] on app-skills-label "1/1" at bounding box center [1164, 388] width 3 height 22
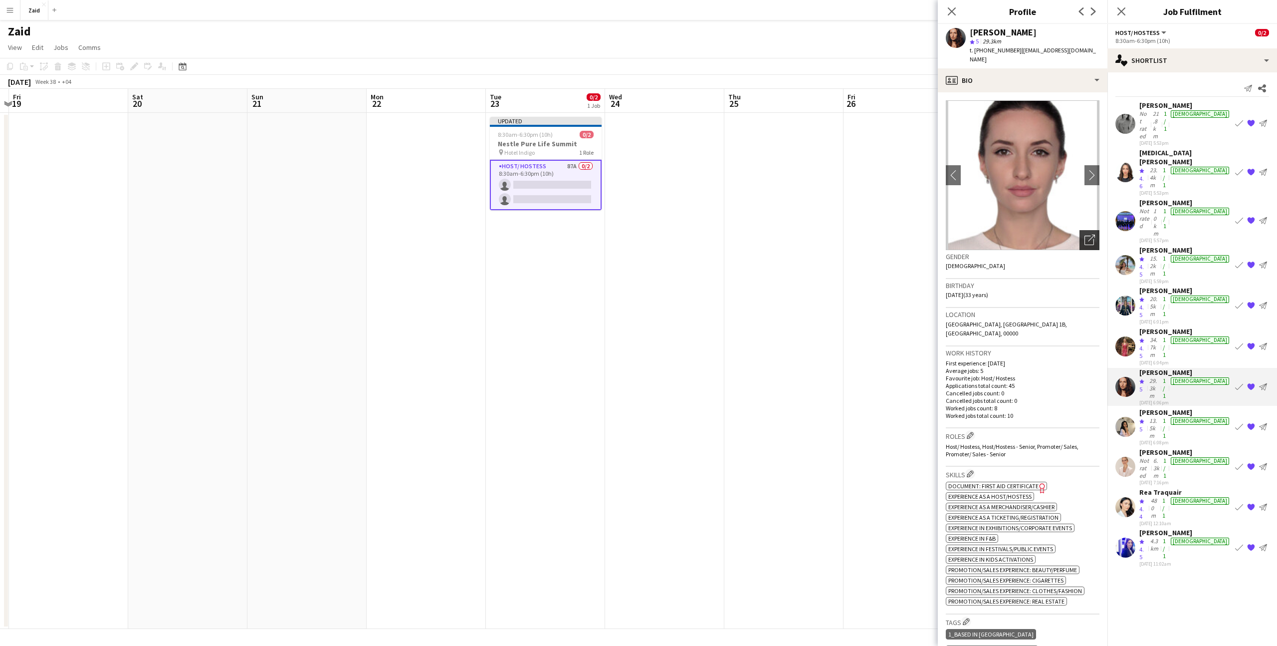
click at [1087, 234] on icon "Open photos pop-in" at bounding box center [1090, 239] width 10 height 10
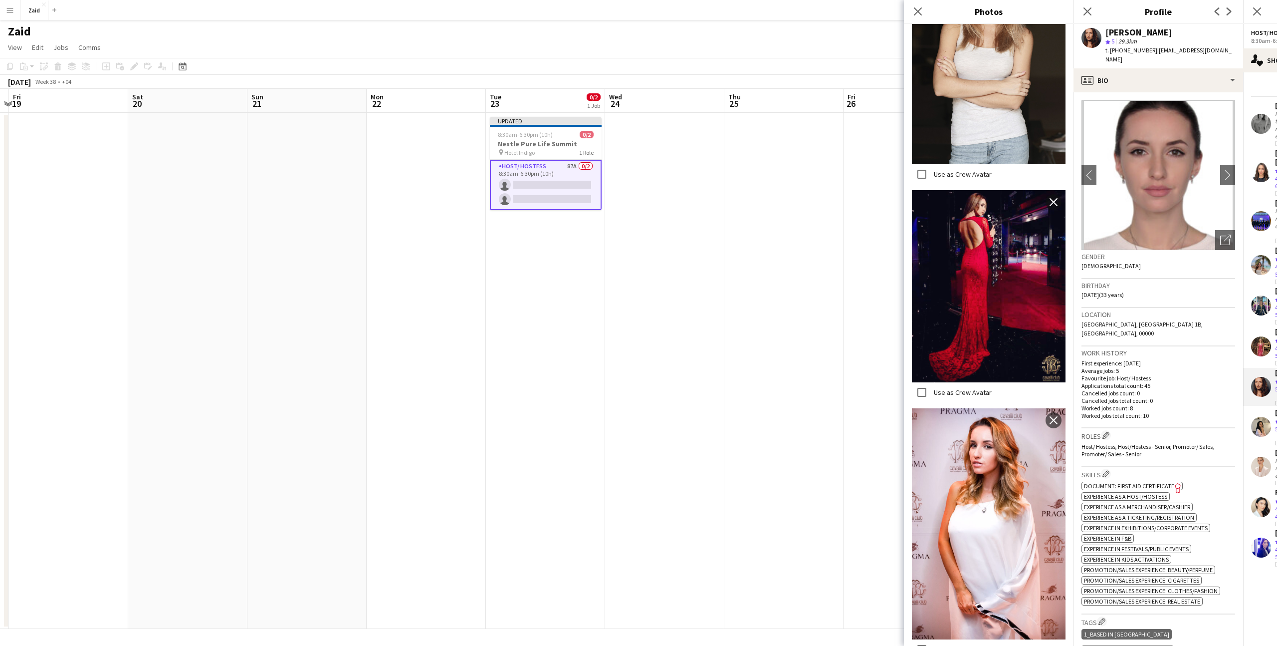
scroll to position [598, 0]
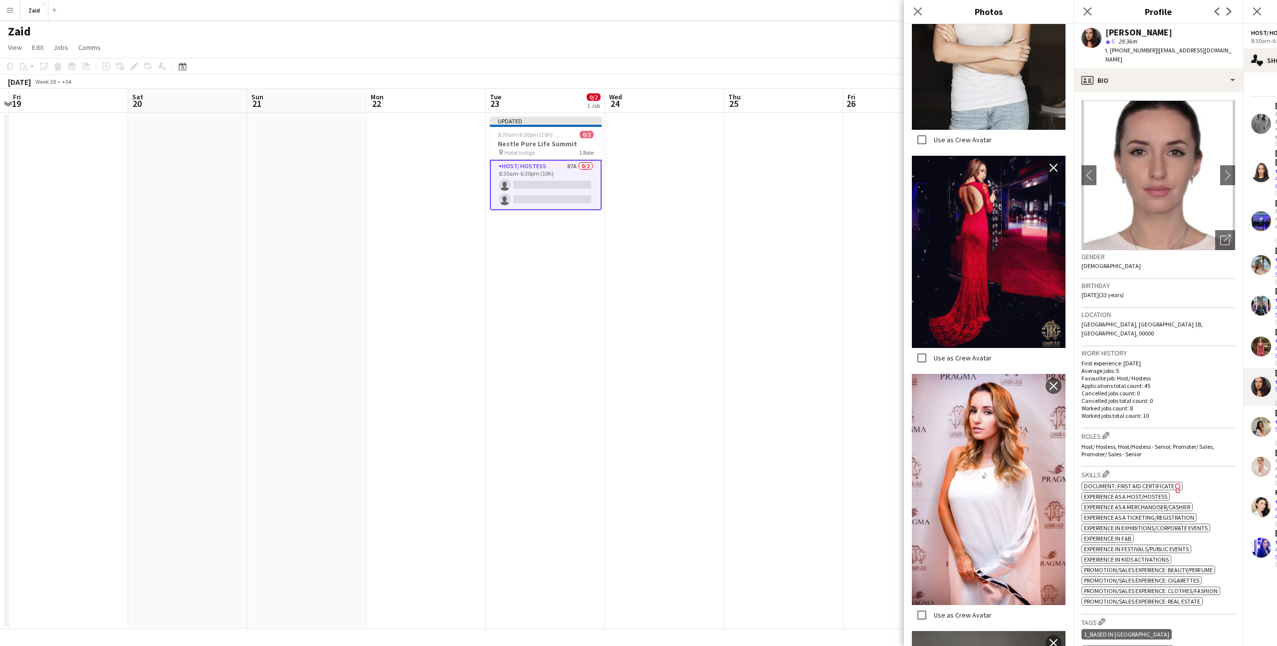
click at [871, 371] on app-date-cell at bounding box center [903, 371] width 119 height 516
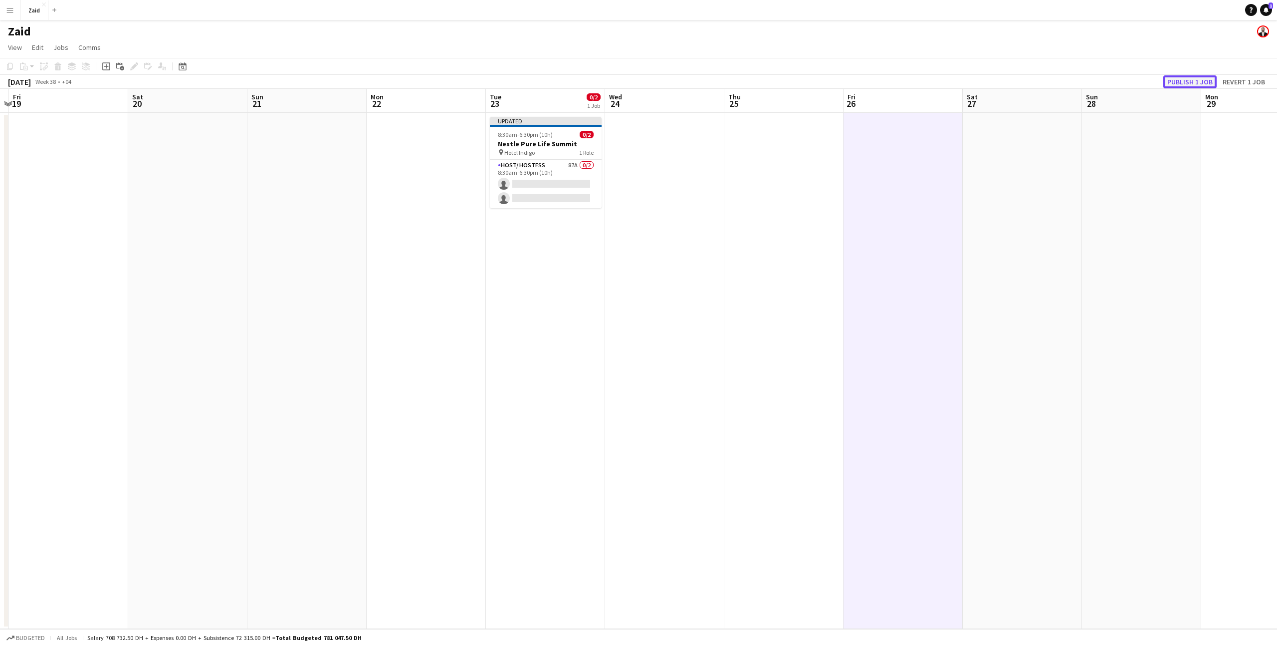
click at [1182, 79] on button "Publish 1 job" at bounding box center [1189, 81] width 53 height 13
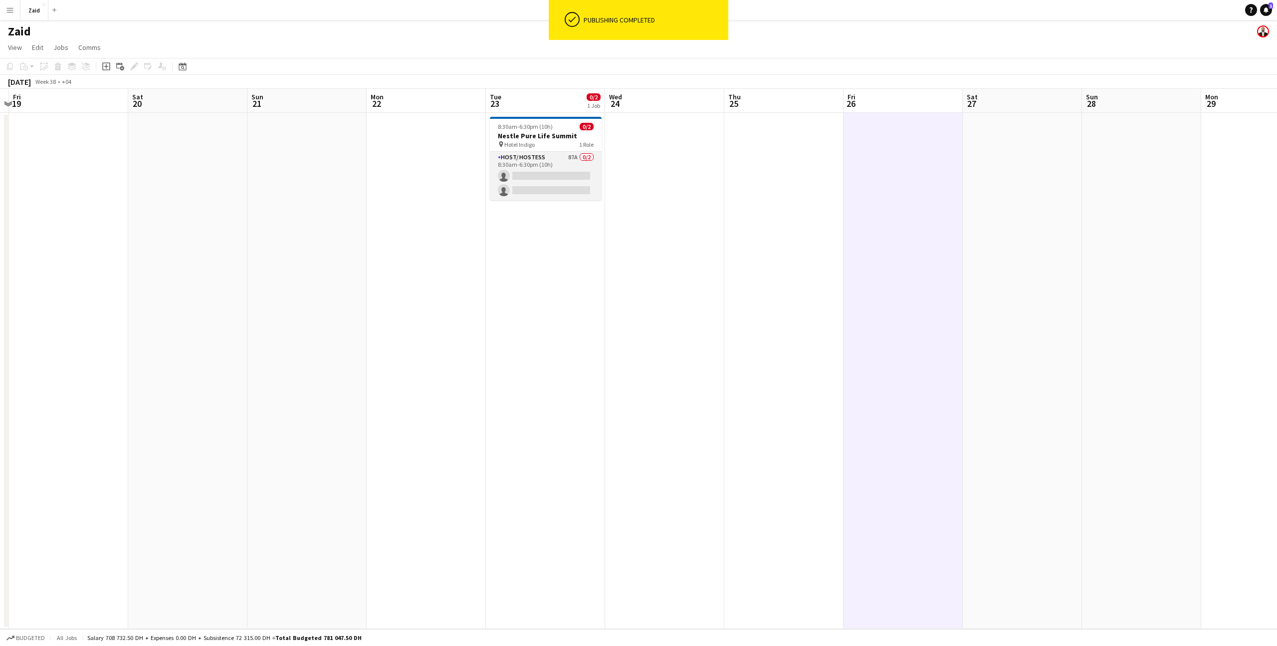
click at [563, 174] on app-card-role "Host/ Hostess 87A 0/2 8:30am-6:30pm (10h) single-neutral-actions single-neutral…" at bounding box center [546, 176] width 112 height 48
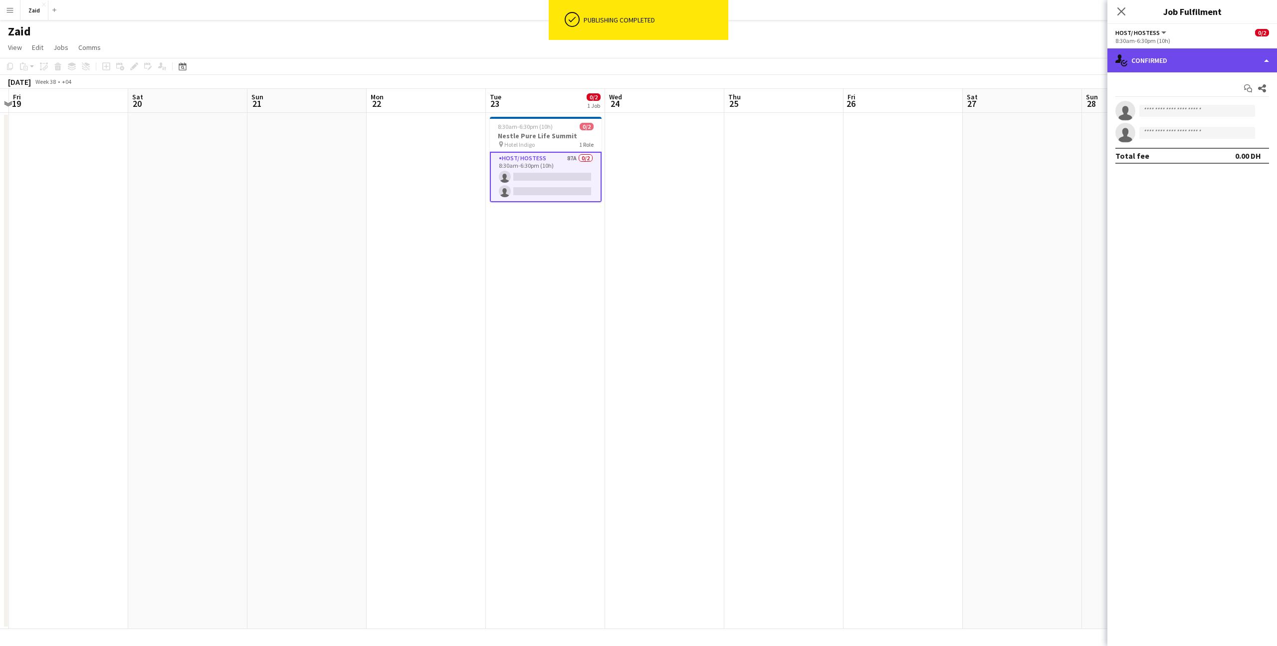
click at [1190, 62] on div "single-neutral-actions-check-2 Confirmed" at bounding box center [1192, 60] width 170 height 24
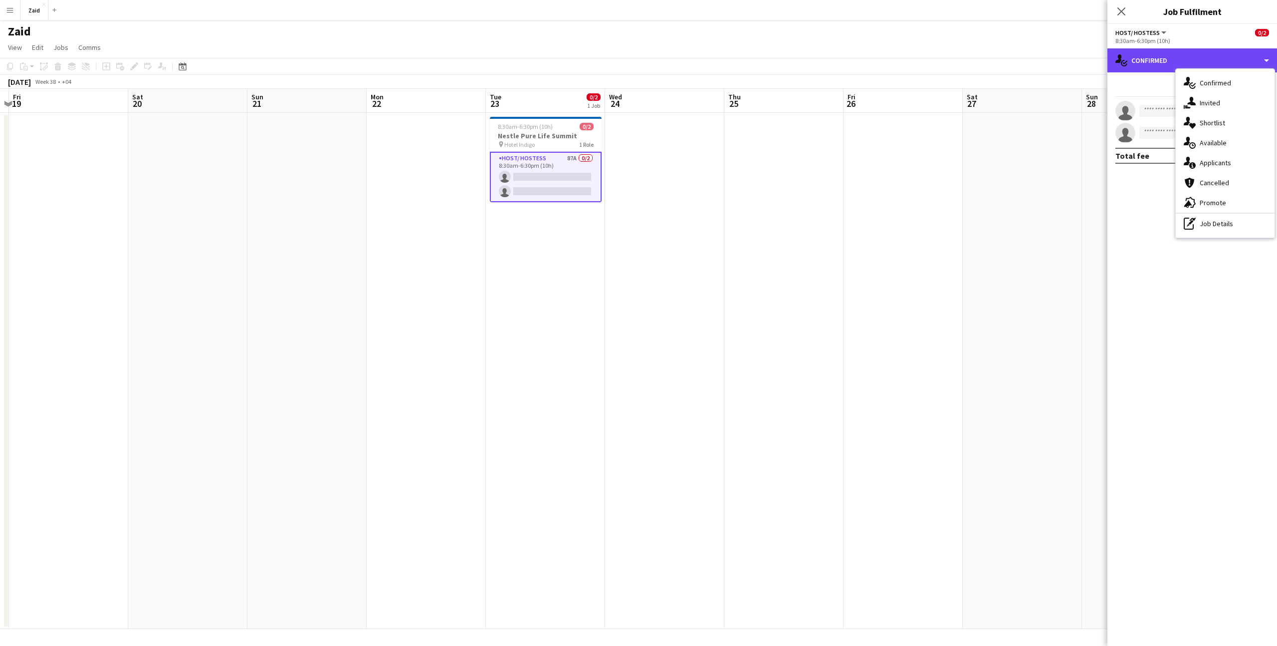
drag, startPoint x: 1190, startPoint y: 62, endPoint x: 822, endPoint y: -73, distance: 392.7
click at [822, 0] on html "Menu Boards Boards Boards All jobs Status Workforce Workforce My Workforce Recr…" at bounding box center [638, 323] width 1277 height 646
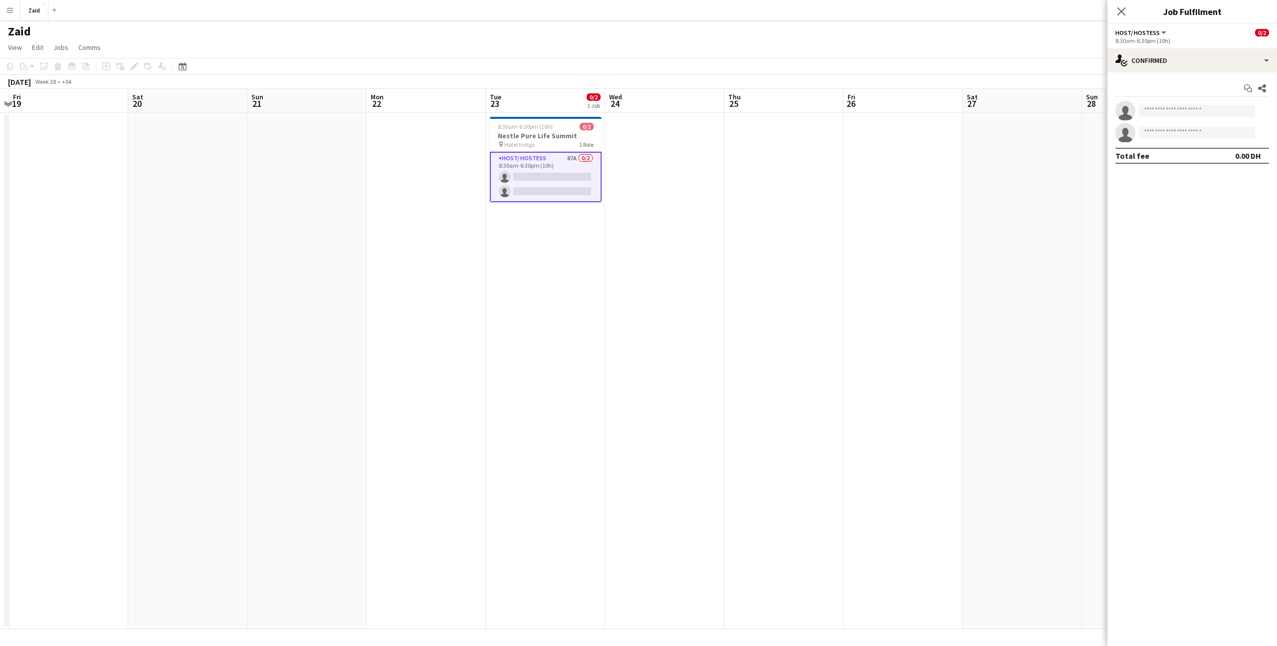
click at [1131, 76] on div "Start chat Share single-neutral-actions single-neutral-actions Total fee 0.00 DH" at bounding box center [1192, 121] width 170 height 99
click at [1131, 64] on div "single-neutral-actions-check-2 Confirmed" at bounding box center [1192, 60] width 170 height 24
click at [1191, 119] on icon "single-neutral-actions-heart" at bounding box center [1190, 123] width 12 height 12
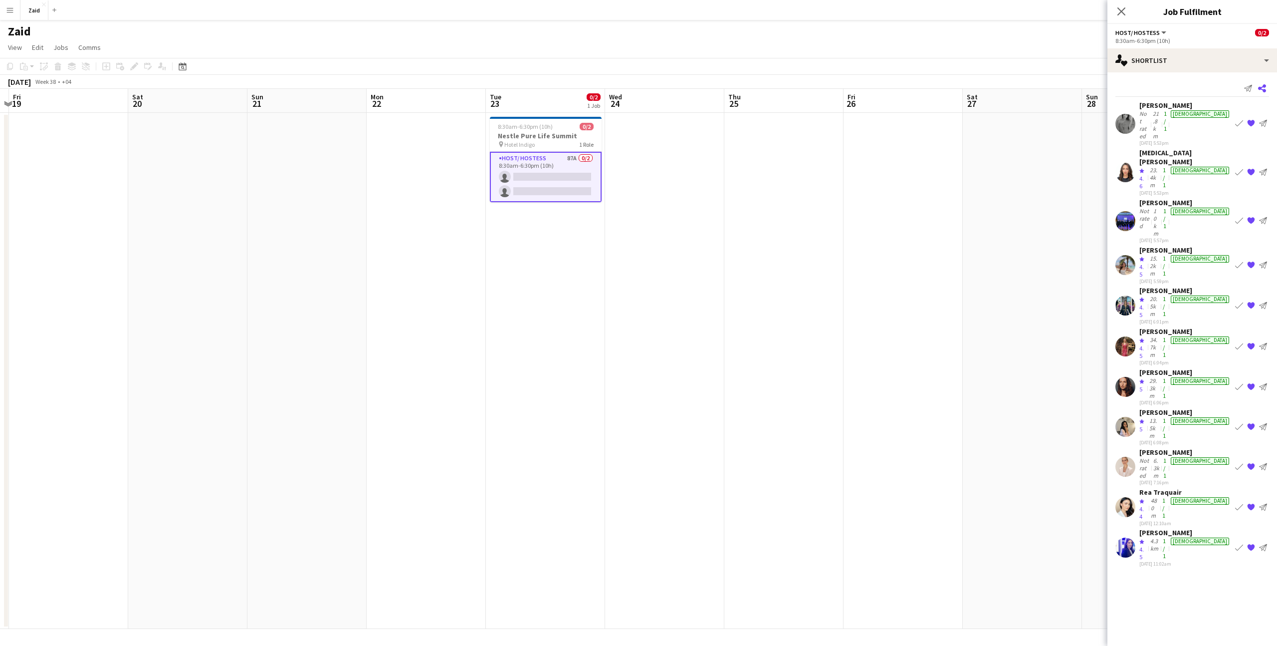
click at [1260, 87] on icon at bounding box center [1262, 88] width 8 height 8
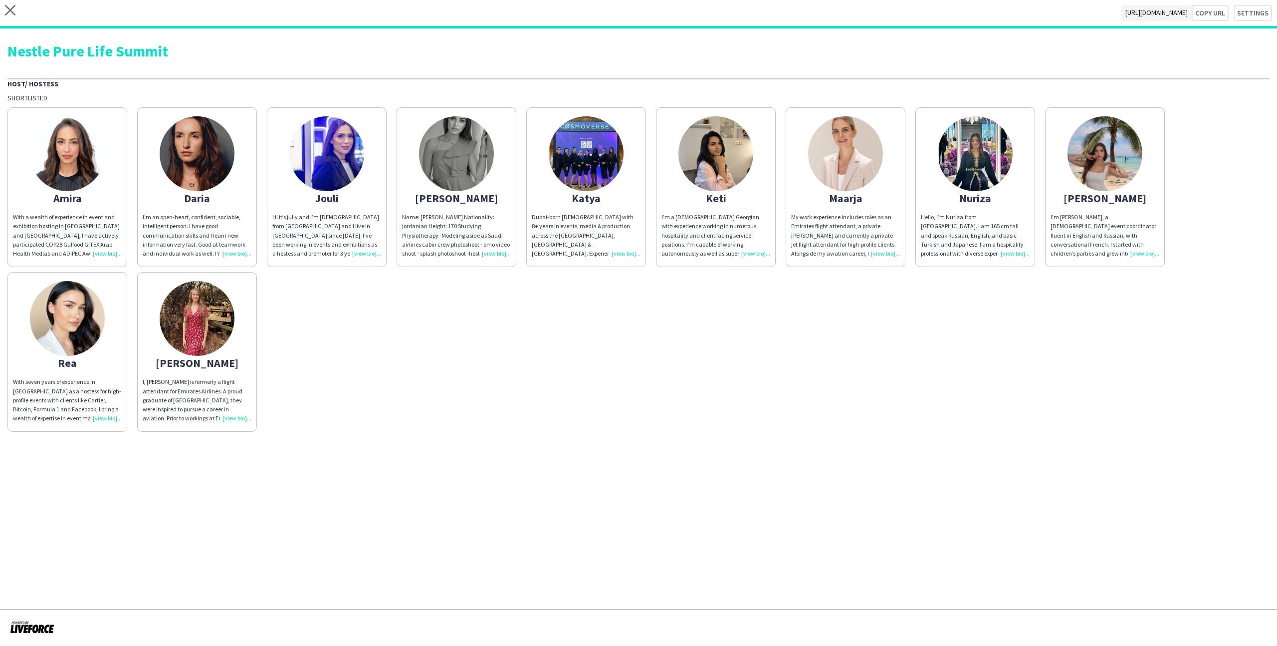
click at [852, 197] on div "Maarja" at bounding box center [845, 198] width 109 height 9
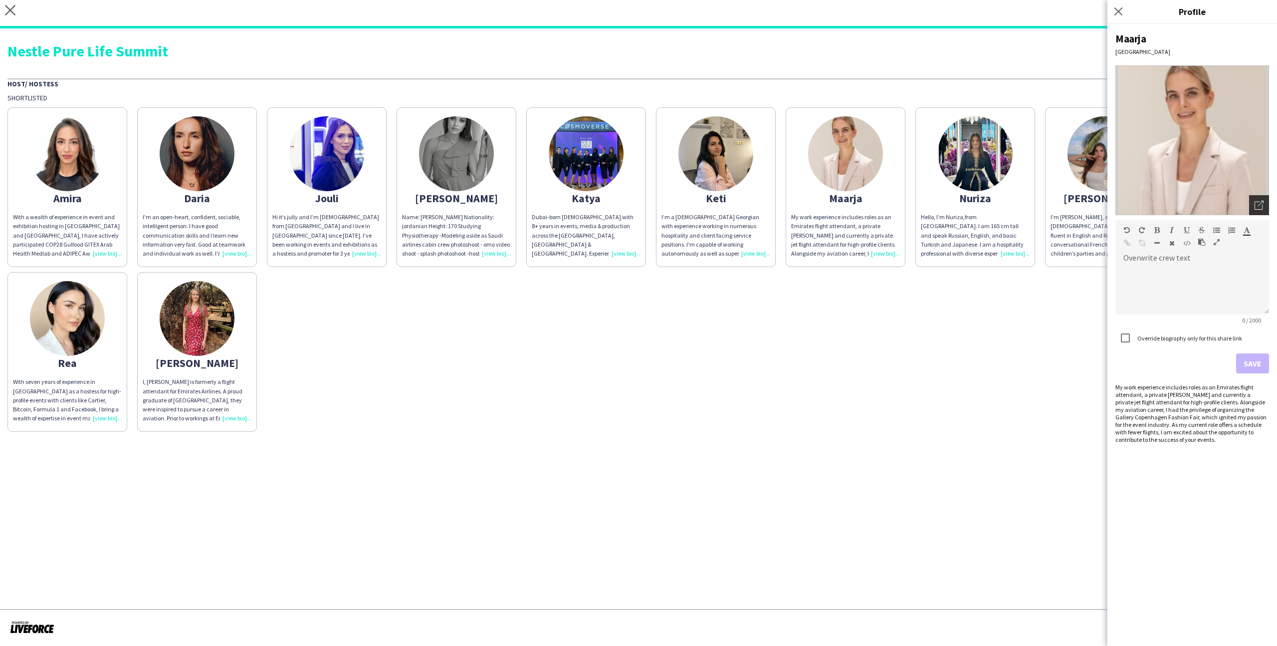
click at [1255, 209] on icon "Open photos pop-in" at bounding box center [1259, 205] width 9 height 9
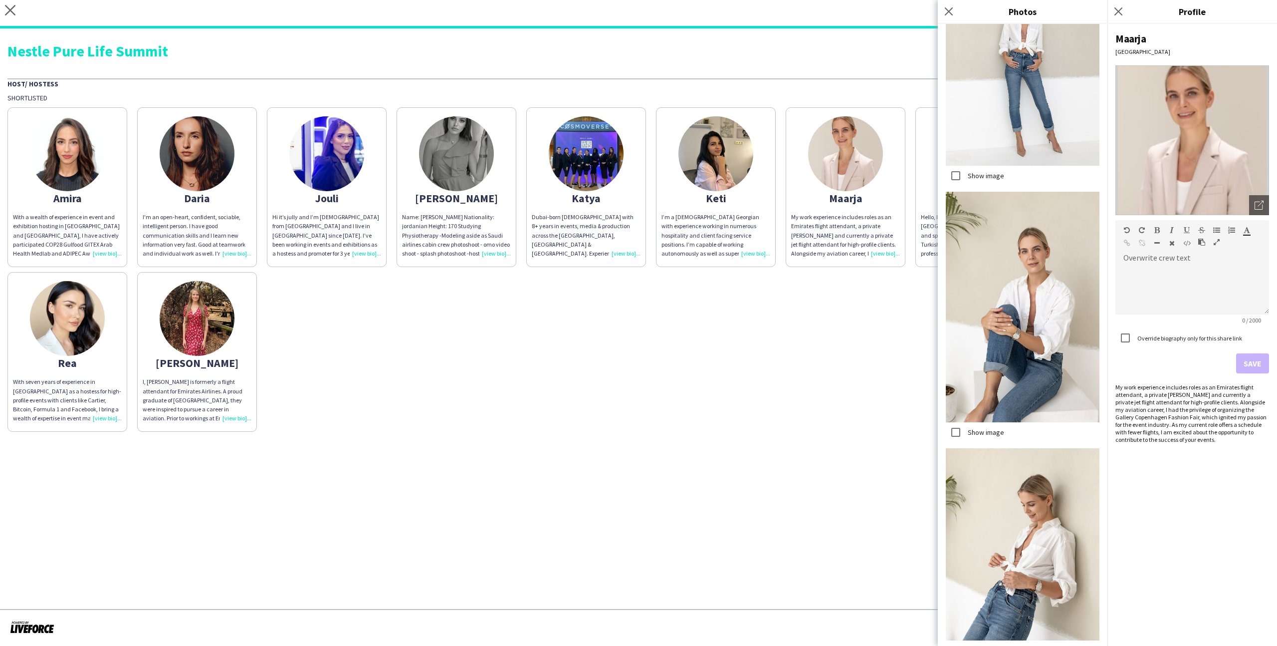
scroll to position [1398, 0]
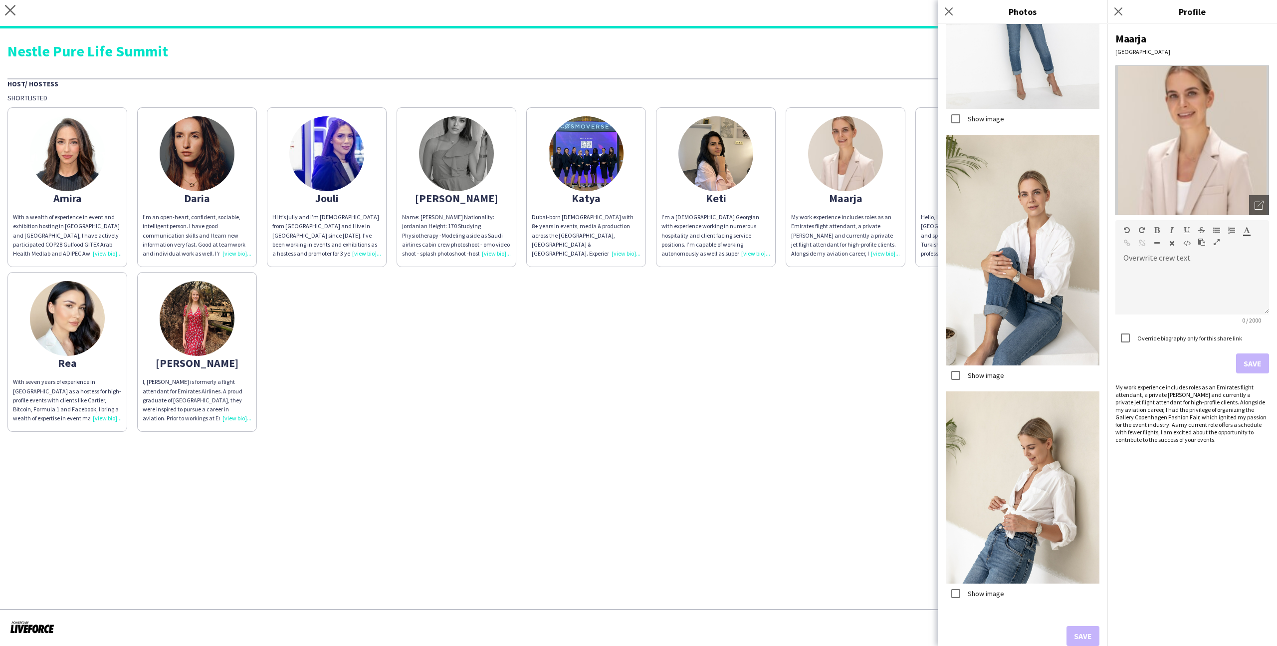
click at [879, 200] on div "Maarja" at bounding box center [845, 198] width 109 height 9
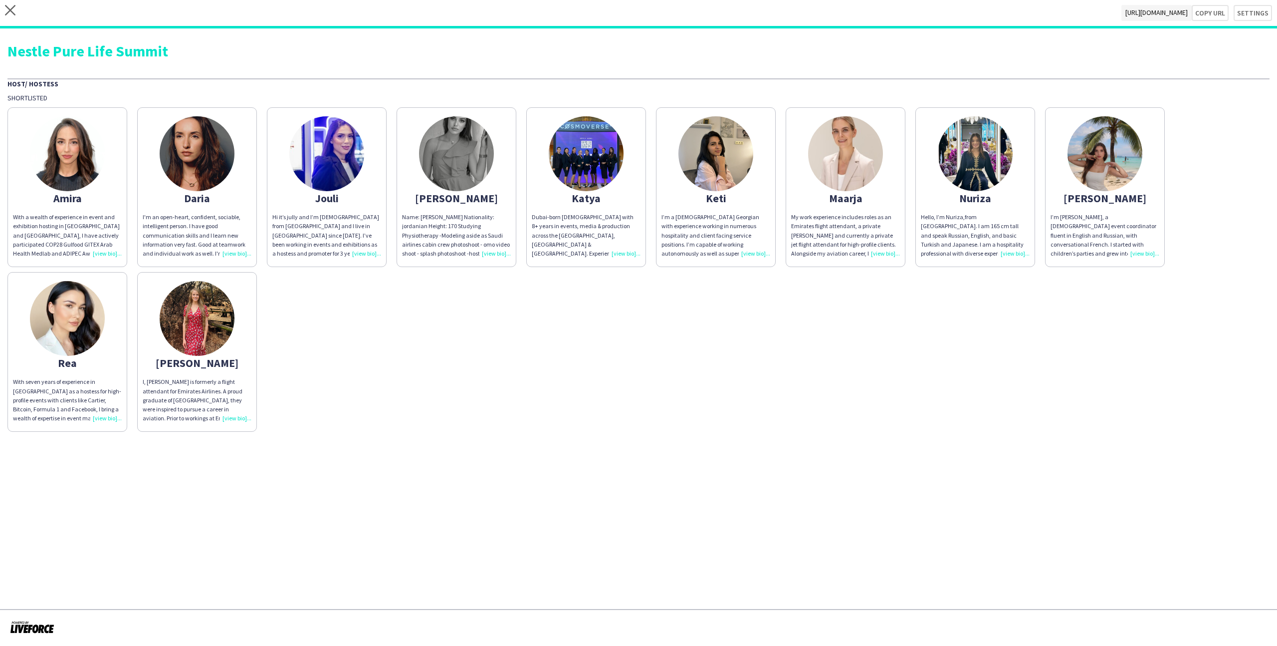
click at [743, 190] on app-share-pages-crew-card "Keti I’m a [DEMOGRAPHIC_DATA] Georgian with experience working in numerous hosp…" at bounding box center [716, 187] width 120 height 160
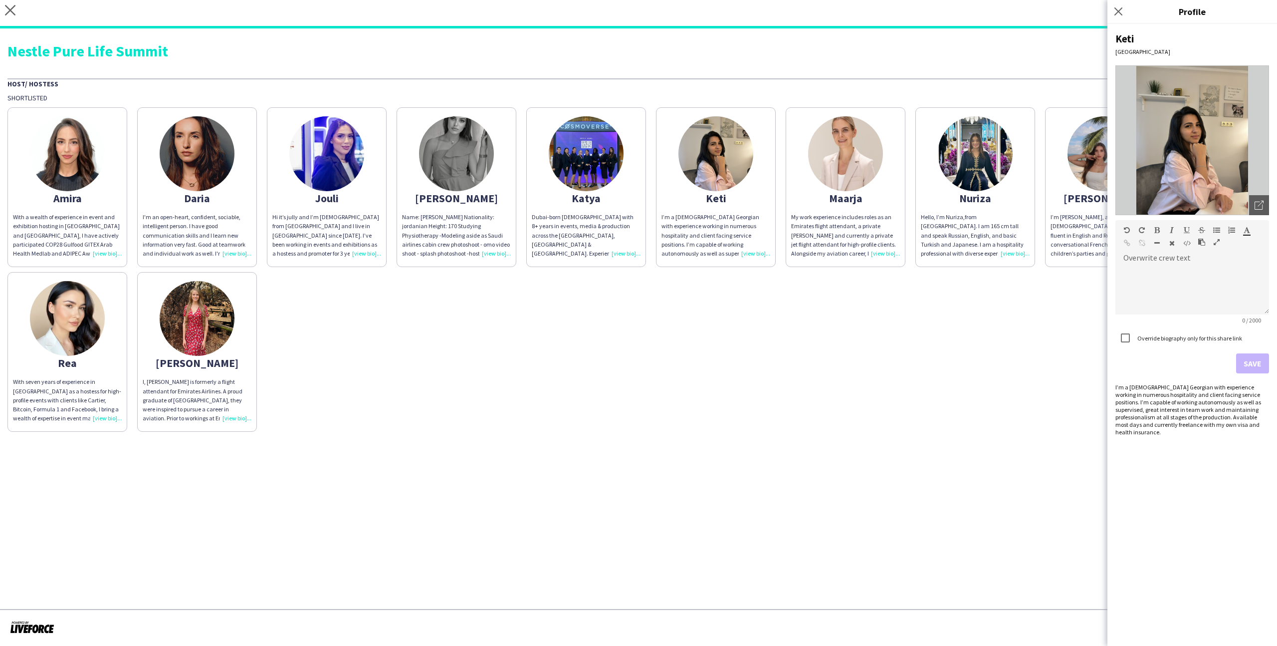
click at [596, 181] on img at bounding box center [586, 153] width 75 height 75
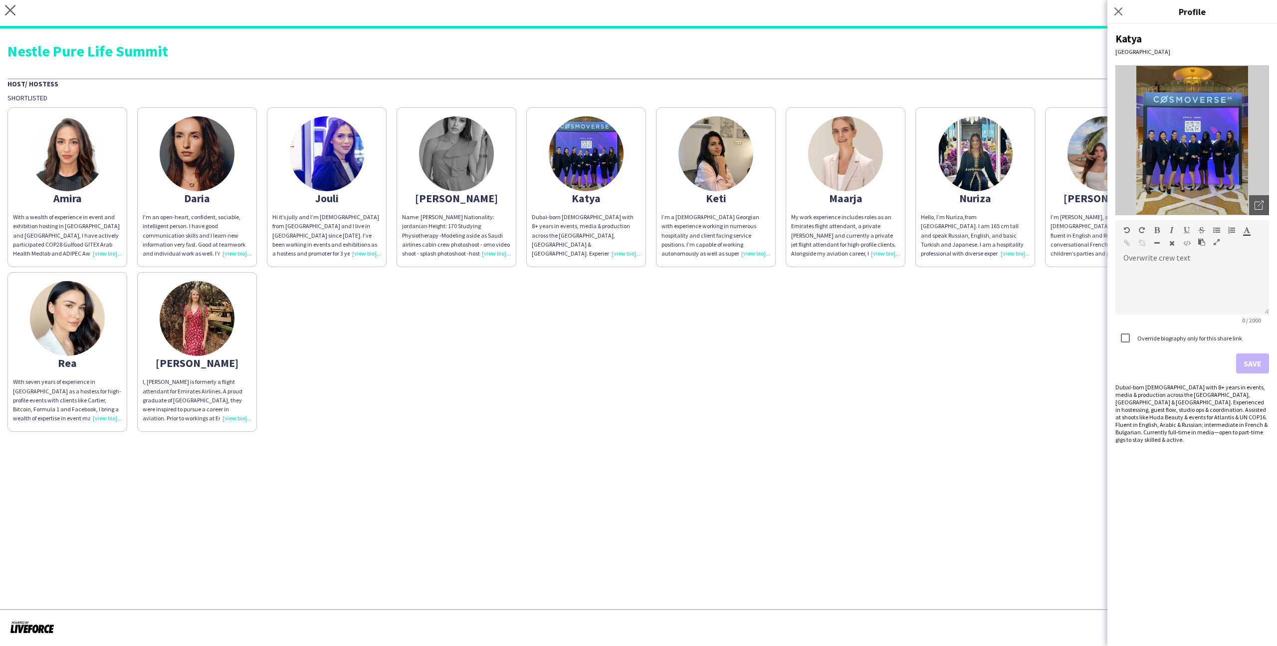
click at [1244, 204] on img at bounding box center [1192, 140] width 154 height 150
click at [1263, 197] on div "Open photos pop-in" at bounding box center [1259, 205] width 20 height 20
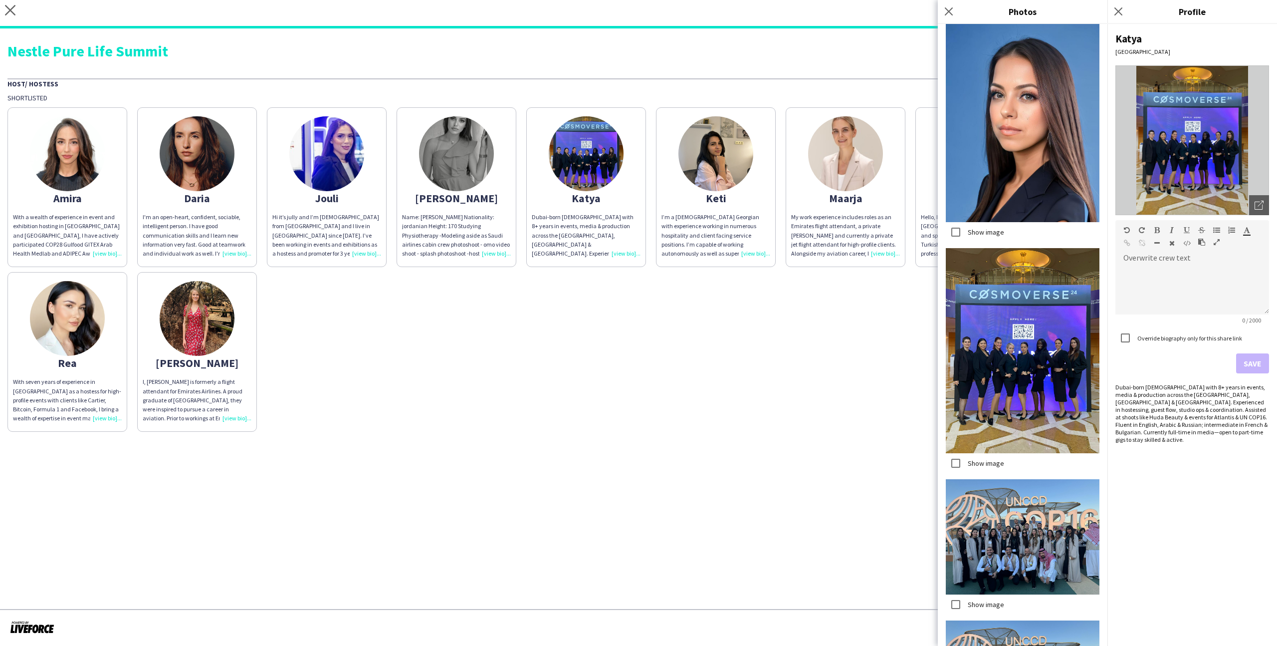
scroll to position [724, 0]
click at [758, 387] on div "[MEDICAL_DATA] With a wealth of experience in event and exhibition hosting in […" at bounding box center [638, 266] width 1262 height 329
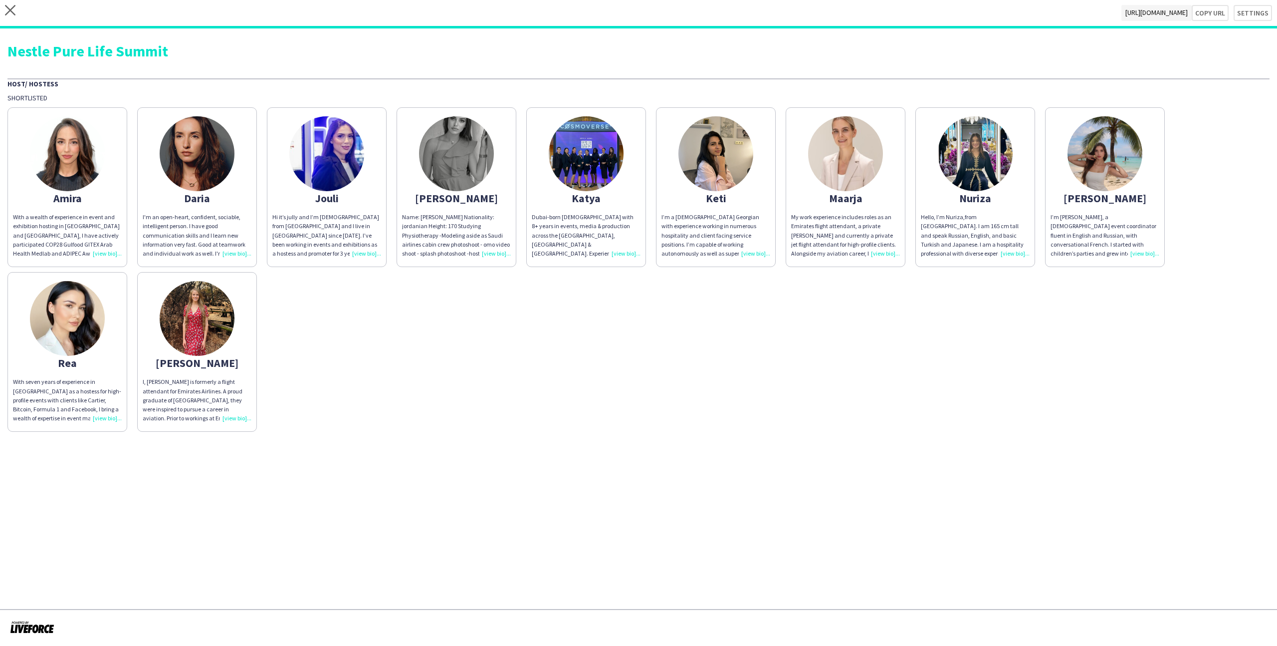
click at [11, 3] on div "close [URL][DOMAIN_NAME] Copy url Settings" at bounding box center [638, 14] width 1277 height 28
click at [10, 15] on app-icon "close" at bounding box center [10, 13] width 10 height 16
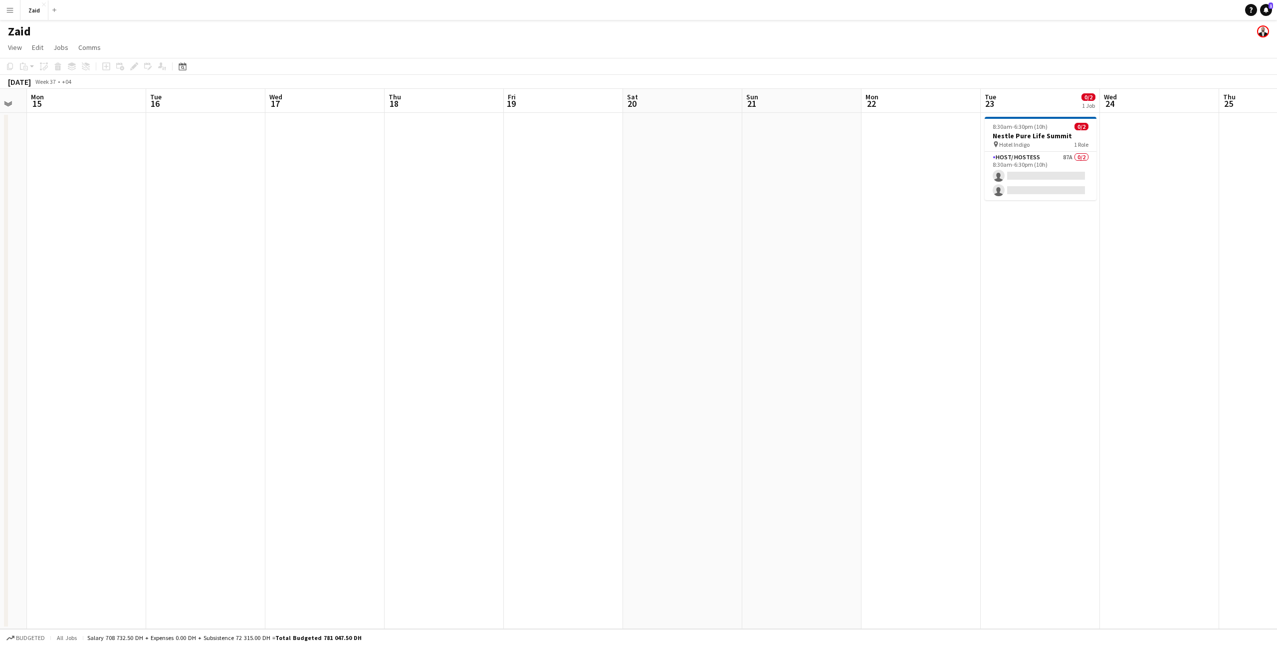
scroll to position [0, 359]
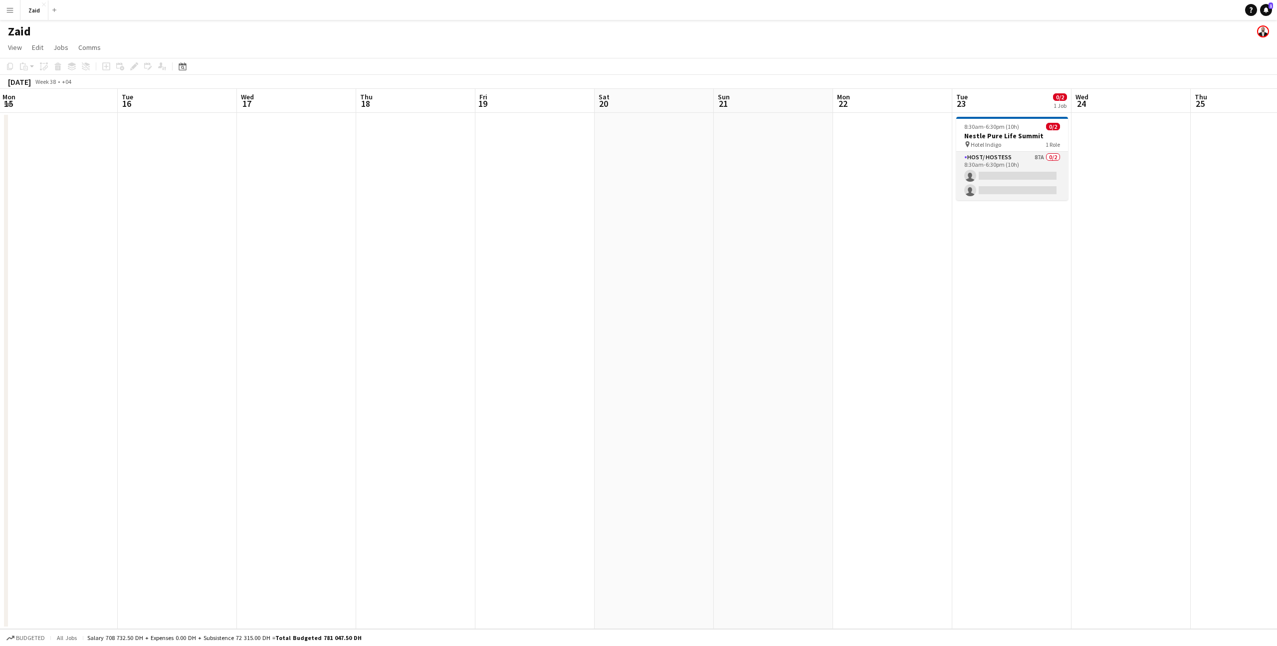
click at [1028, 158] on app-card-role "Host/ Hostess 87A 0/2 8:30am-6:30pm (10h) single-neutral-actions single-neutral…" at bounding box center [1012, 176] width 112 height 48
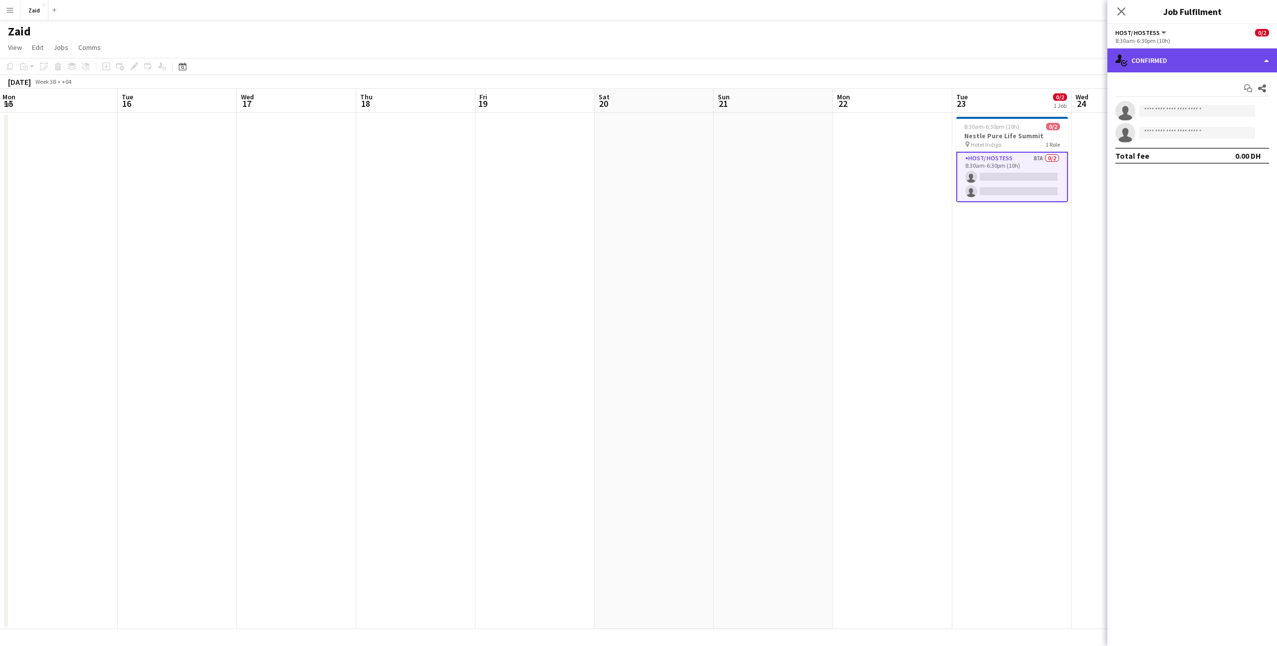
click at [1194, 57] on div "single-neutral-actions-check-2 Confirmed" at bounding box center [1192, 60] width 170 height 24
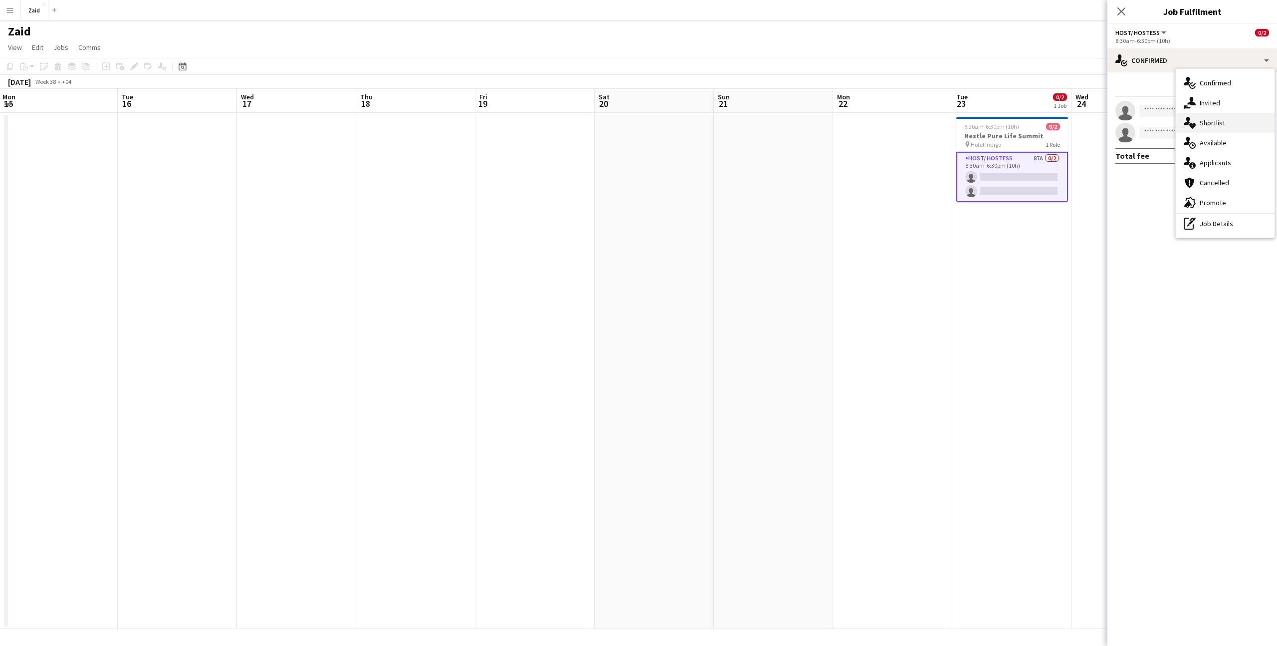
click at [1219, 129] on div "single-neutral-actions-heart Shortlist" at bounding box center [1225, 123] width 99 height 20
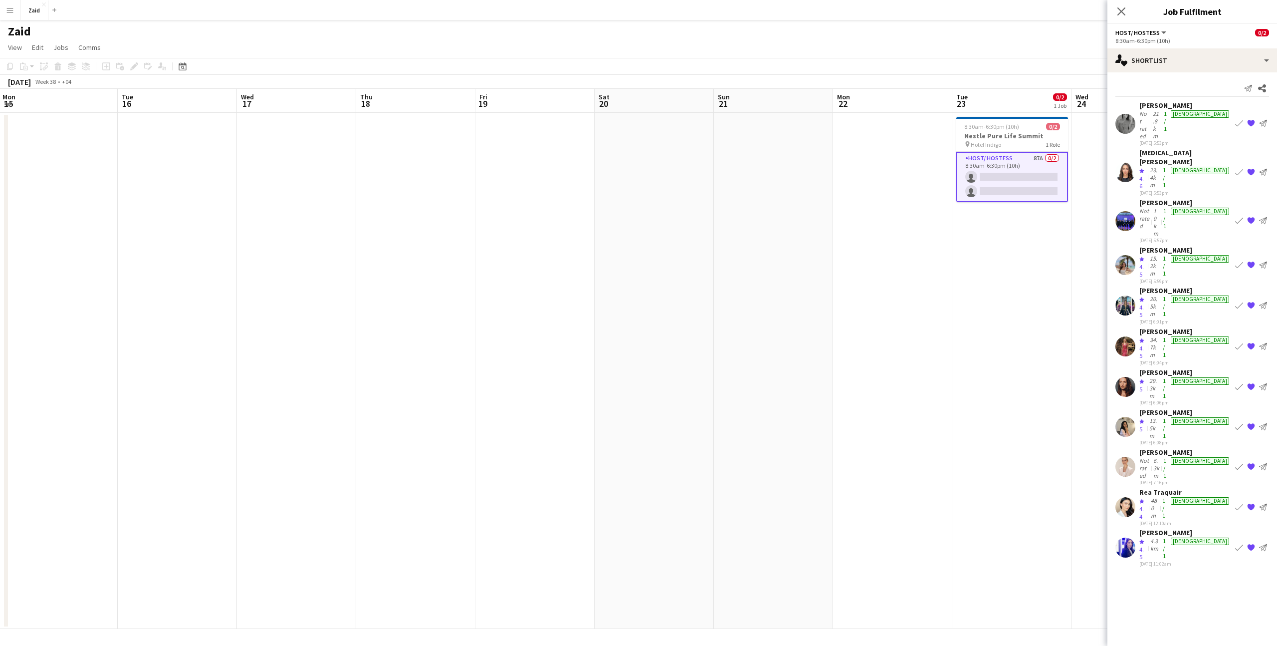
click at [1201, 447] on div "[PERSON_NAME]" at bounding box center [1185, 451] width 92 height 9
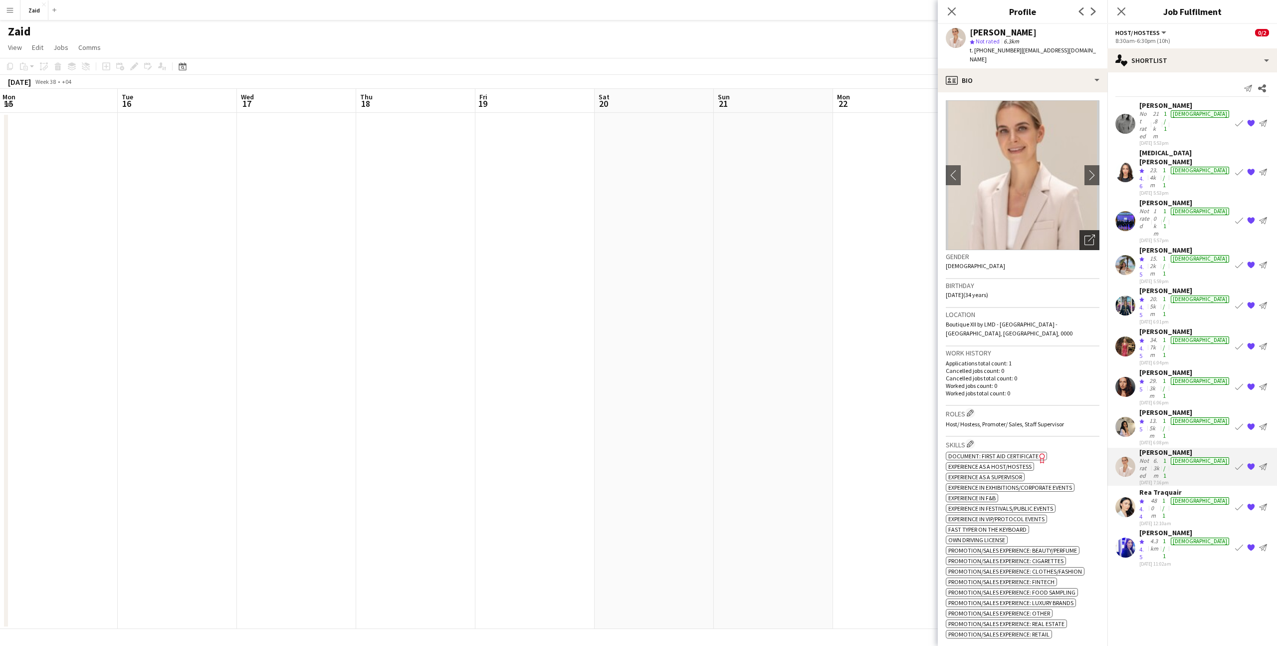
click at [1095, 233] on div "Open photos pop-in" at bounding box center [1090, 240] width 20 height 20
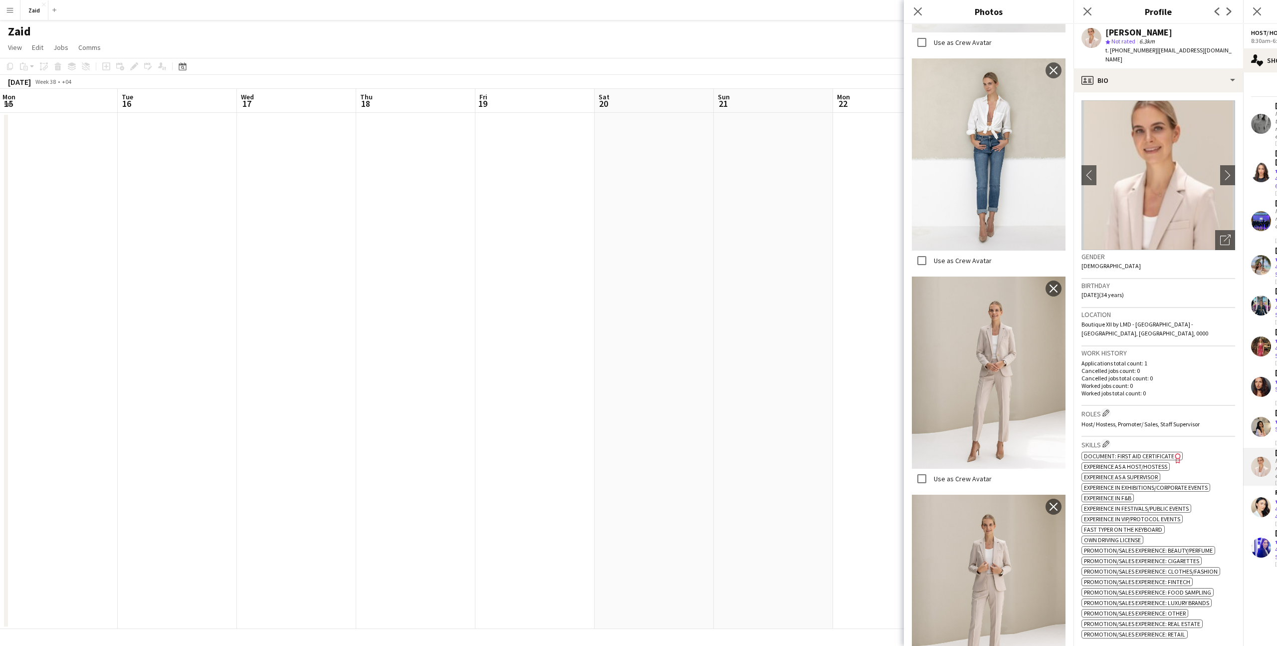
scroll to position [877, 0]
click at [963, 480] on label "Use as Crew Avatar" at bounding box center [962, 476] width 60 height 9
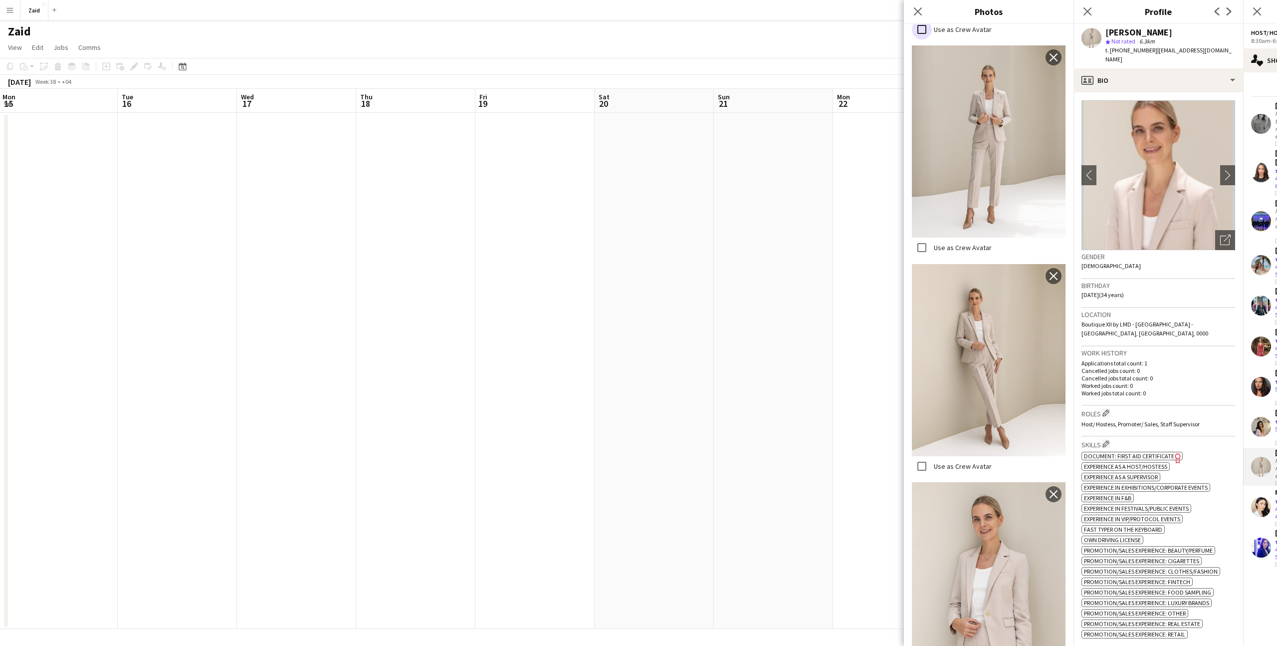
scroll to position [1413, 0]
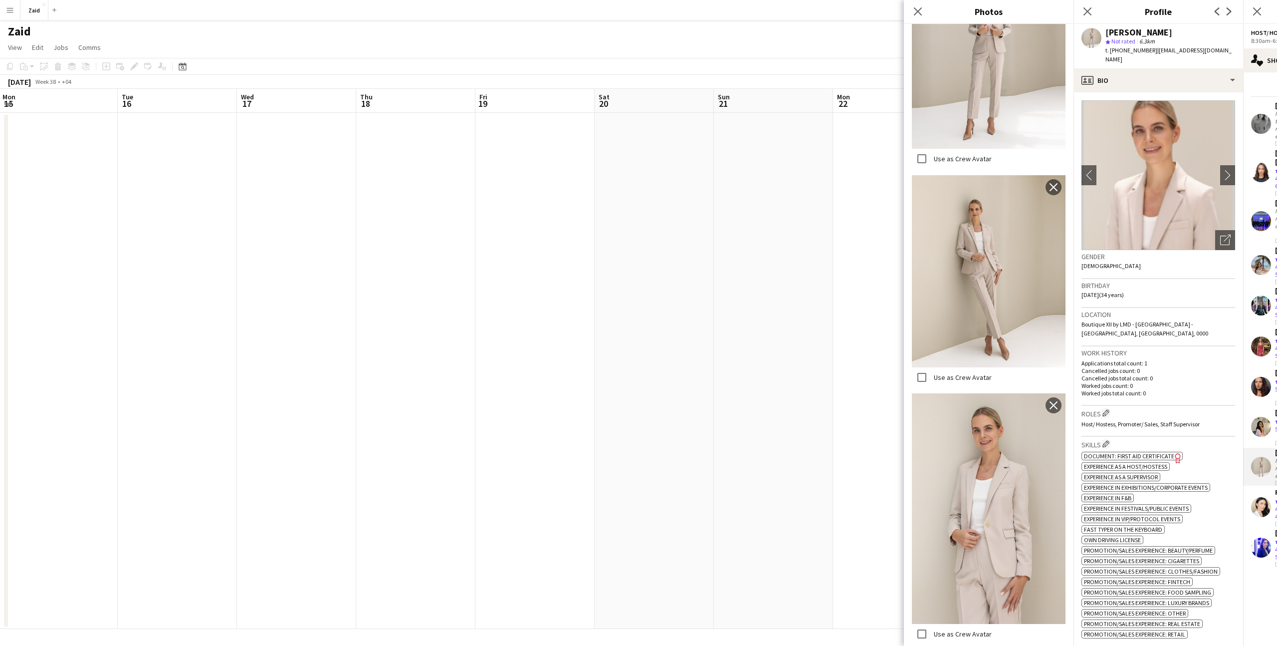
click at [1166, 389] on p "Worked jobs total count: 0" at bounding box center [1159, 392] width 154 height 7
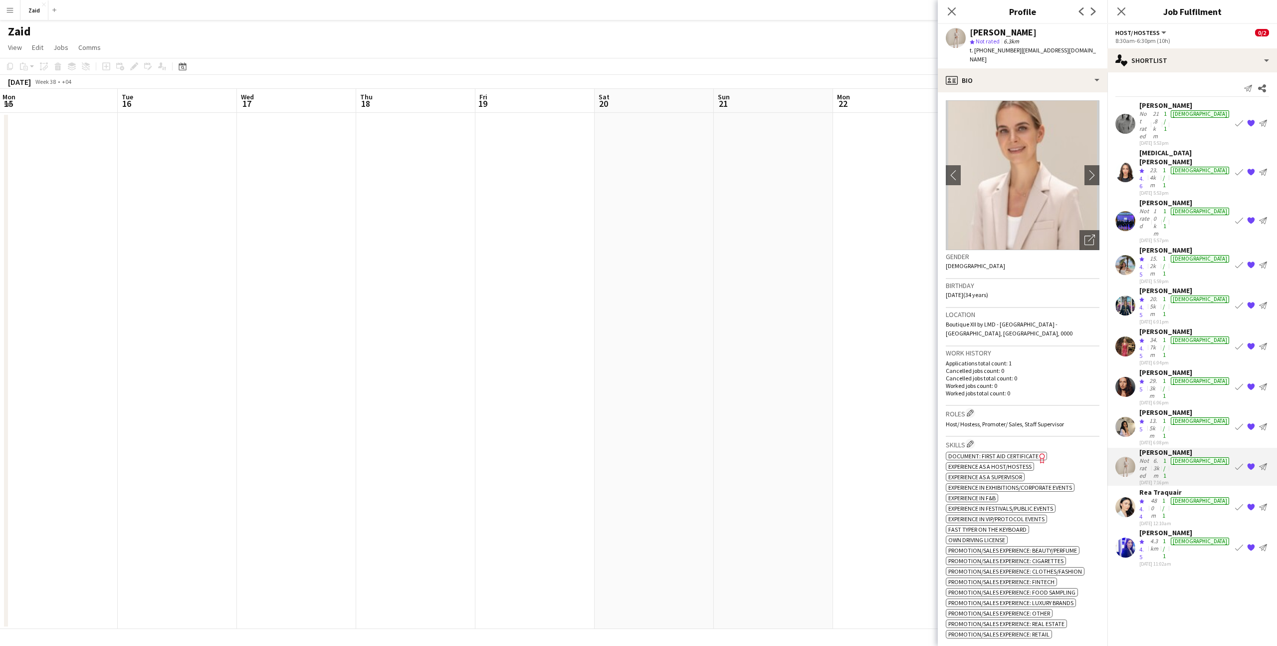
click at [1252, 217] on app-icon "{{ spriteTitle }}" at bounding box center [1251, 221] width 8 height 8
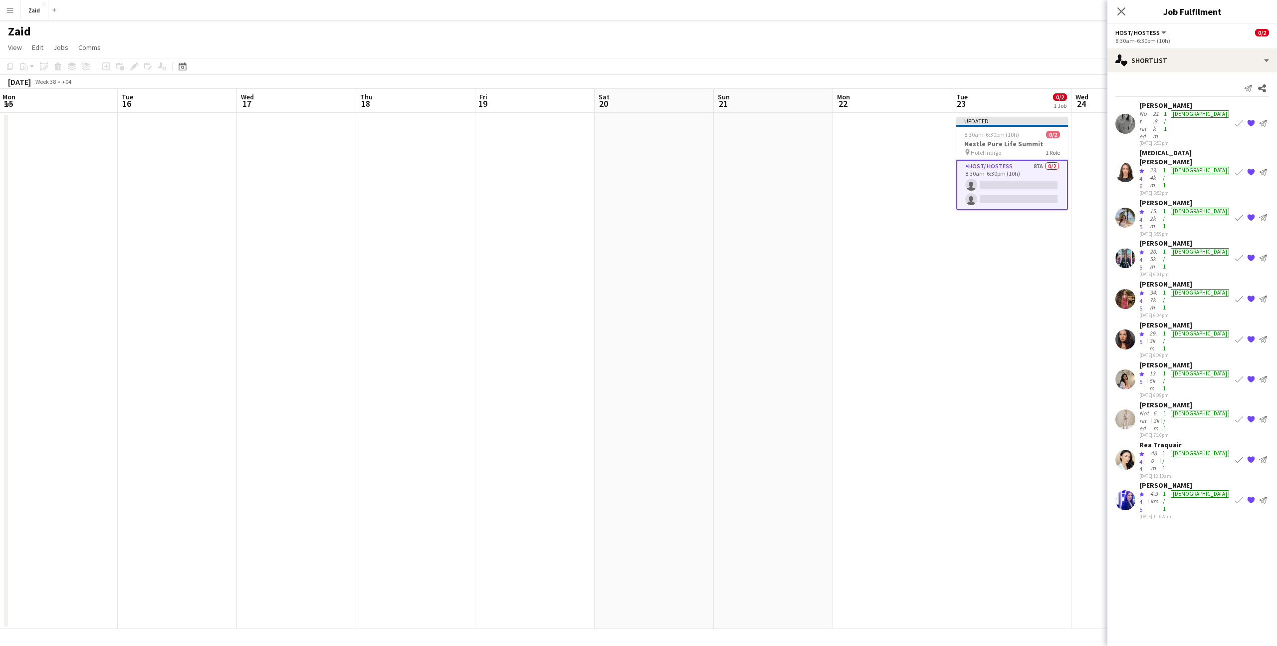
click at [1148, 113] on div "Not rated" at bounding box center [1144, 125] width 11 height 30
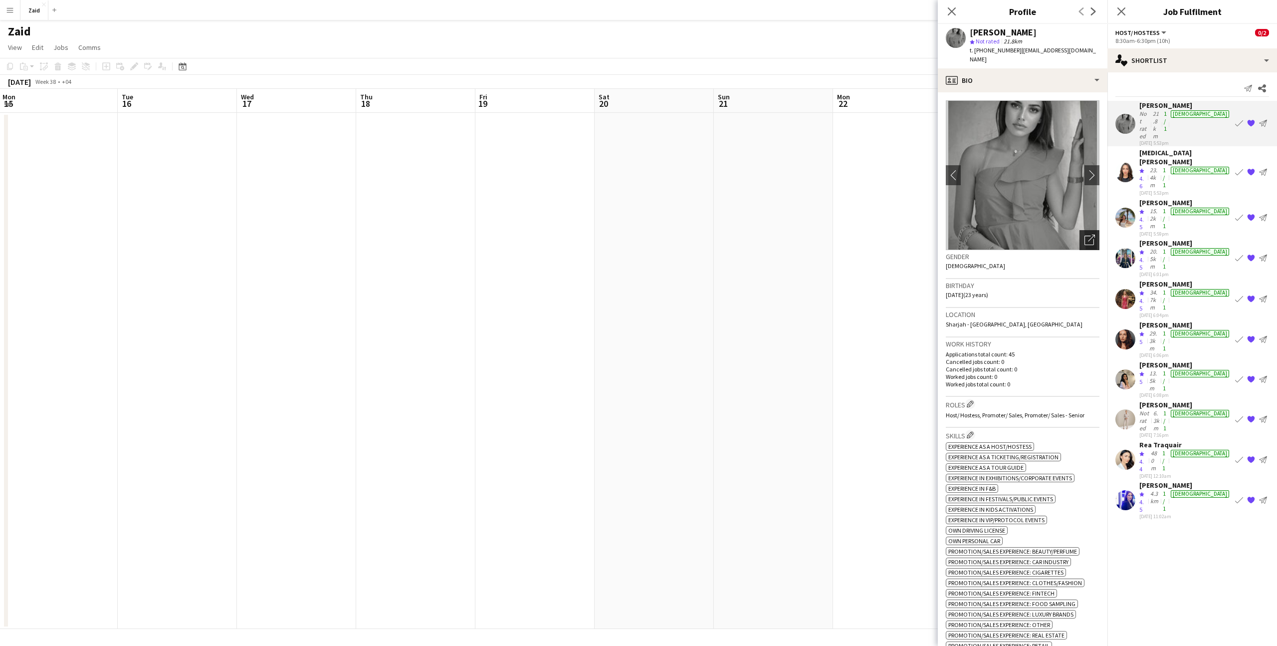
click at [1084, 237] on div "Open photos pop-in" at bounding box center [1090, 240] width 20 height 20
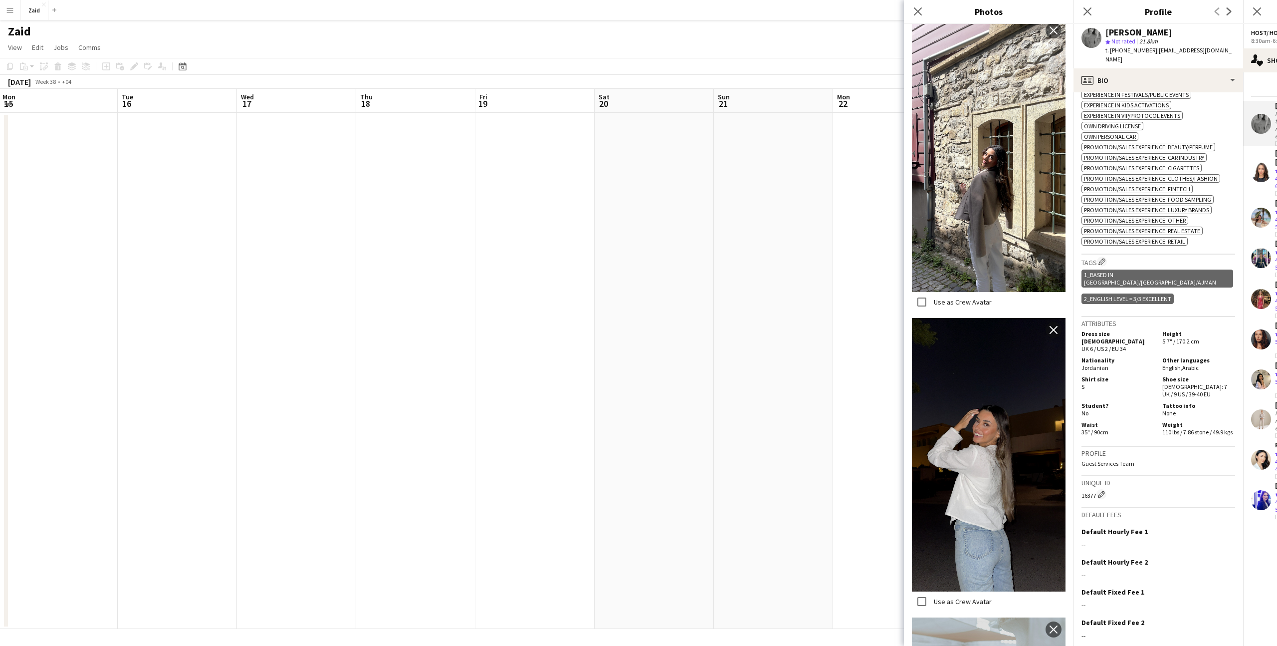
scroll to position [259, 0]
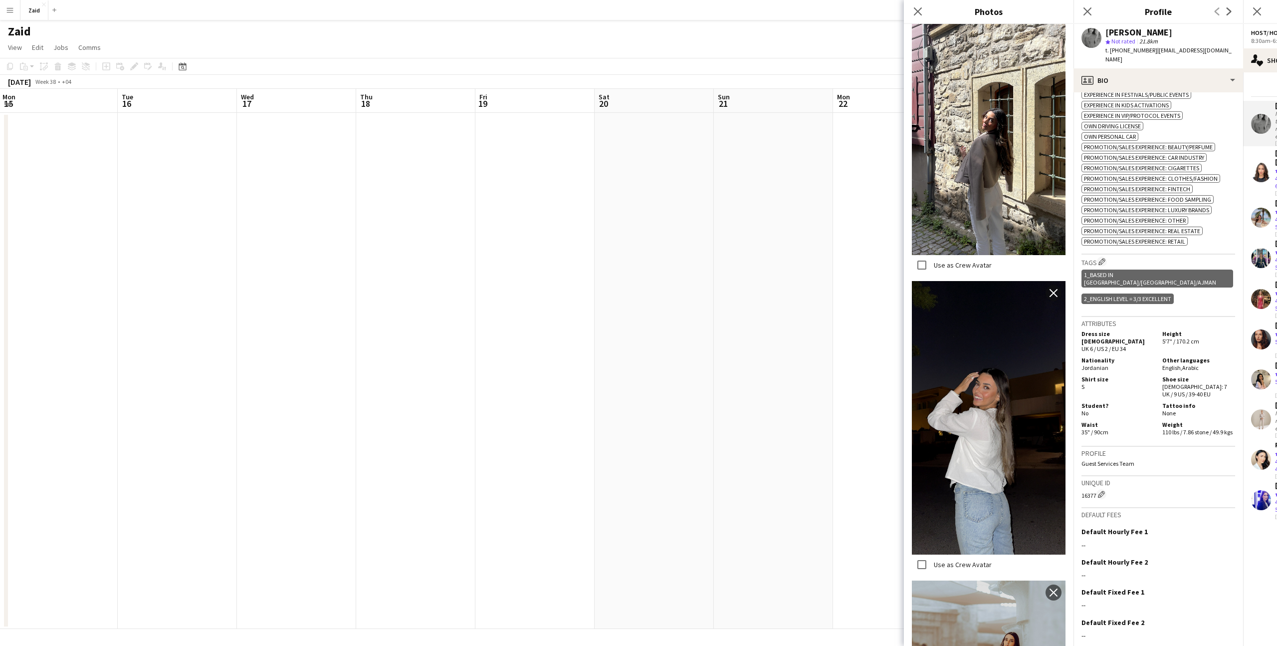
click at [974, 563] on label "Use as Crew Avatar" at bounding box center [962, 564] width 60 height 9
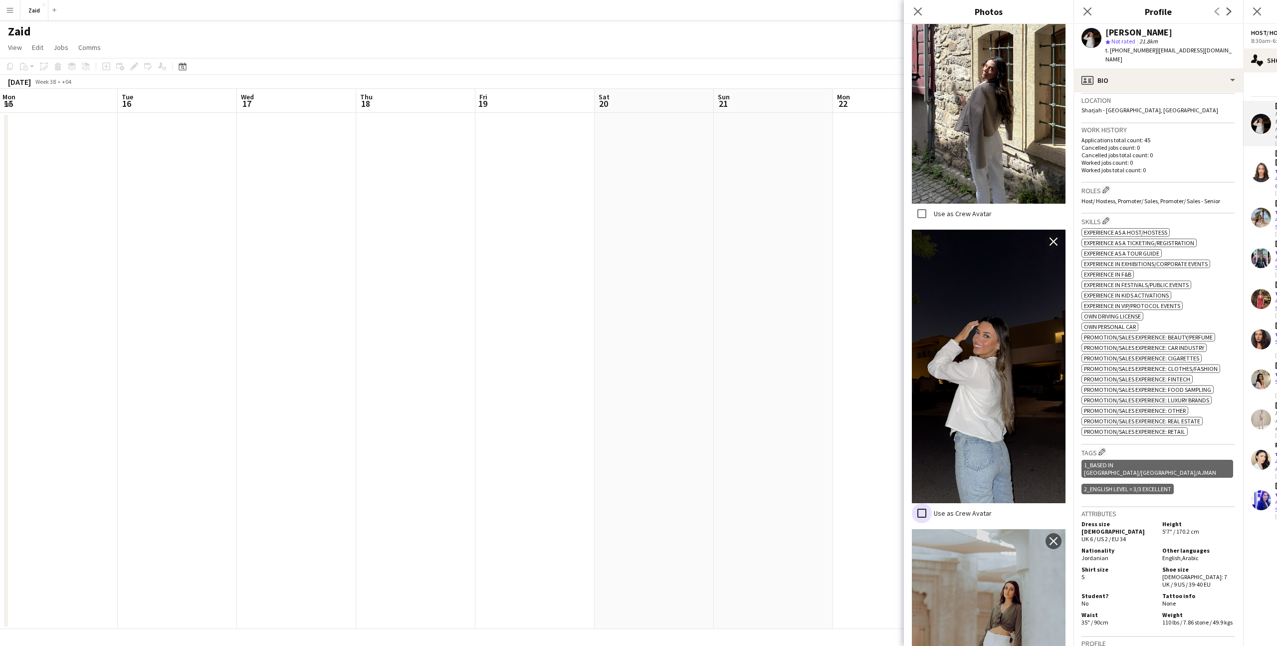
scroll to position [312, 0]
click at [945, 508] on label "Use as Crew Avatar" at bounding box center [962, 511] width 60 height 9
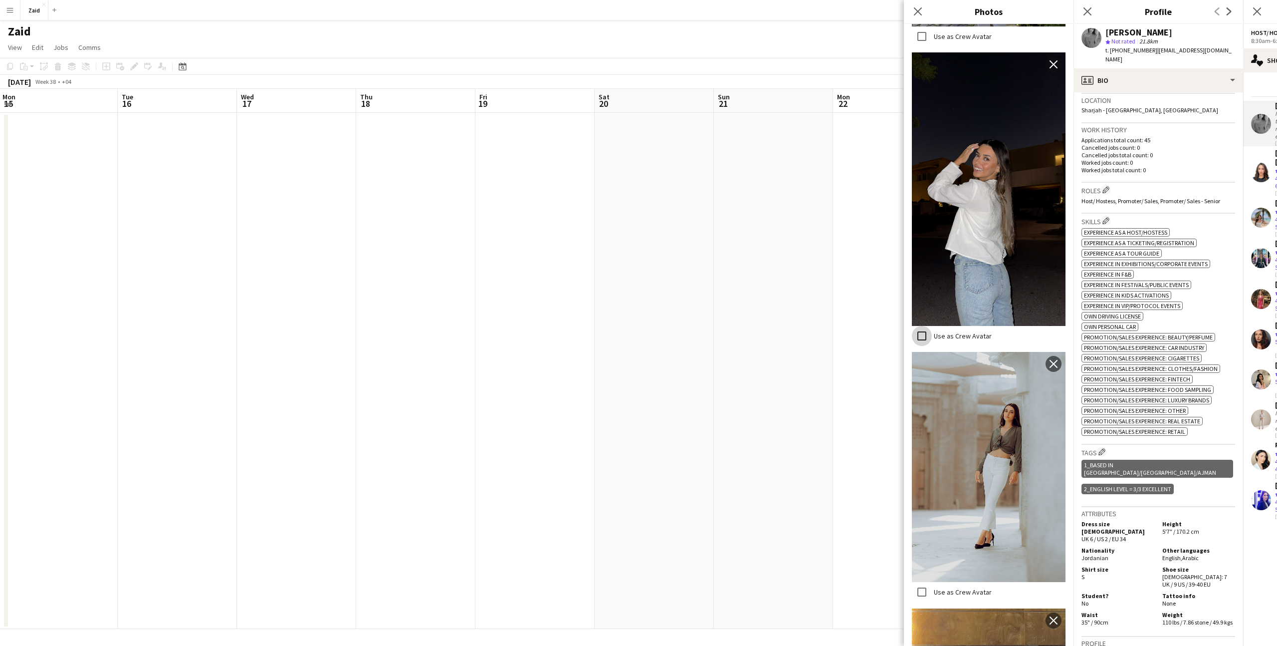
scroll to position [496, 0]
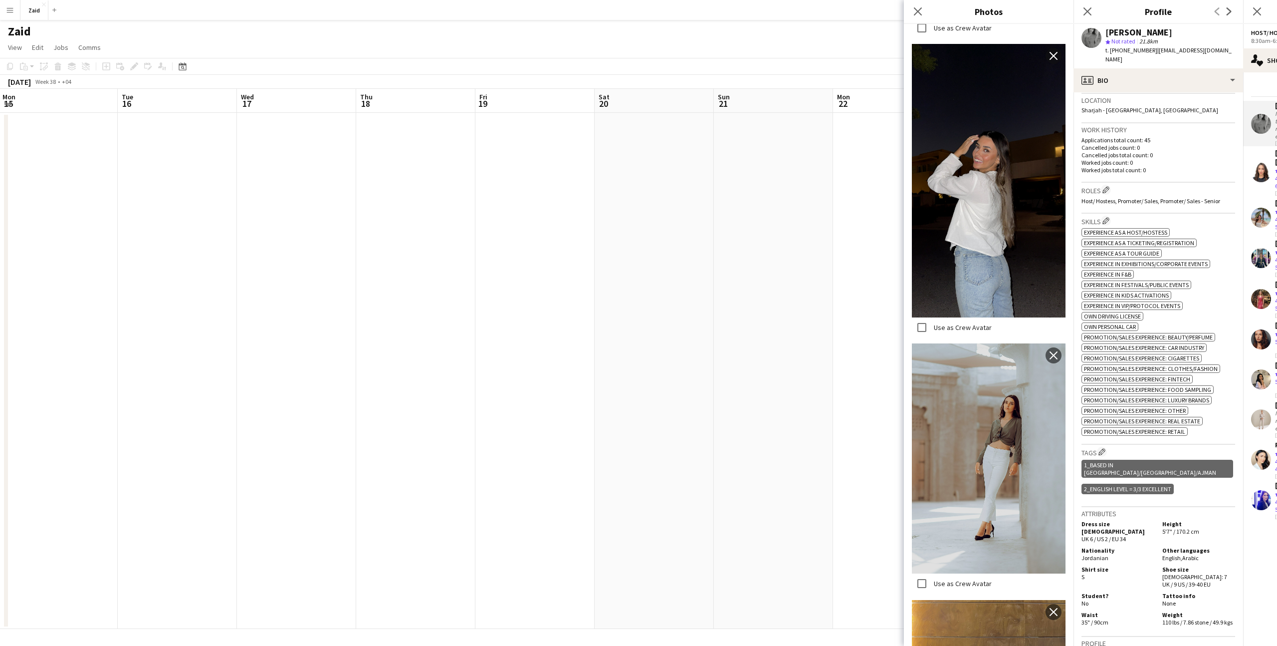
click at [967, 591] on div "Use as Crew Avatar" at bounding box center [952, 583] width 80 height 20
click at [1144, 549] on div "Dress size [DEMOGRAPHIC_DATA] UK 6 / US 2 / EU 34 Height 5'7" / 170.2 cm Nation…" at bounding box center [1159, 573] width 154 height 110
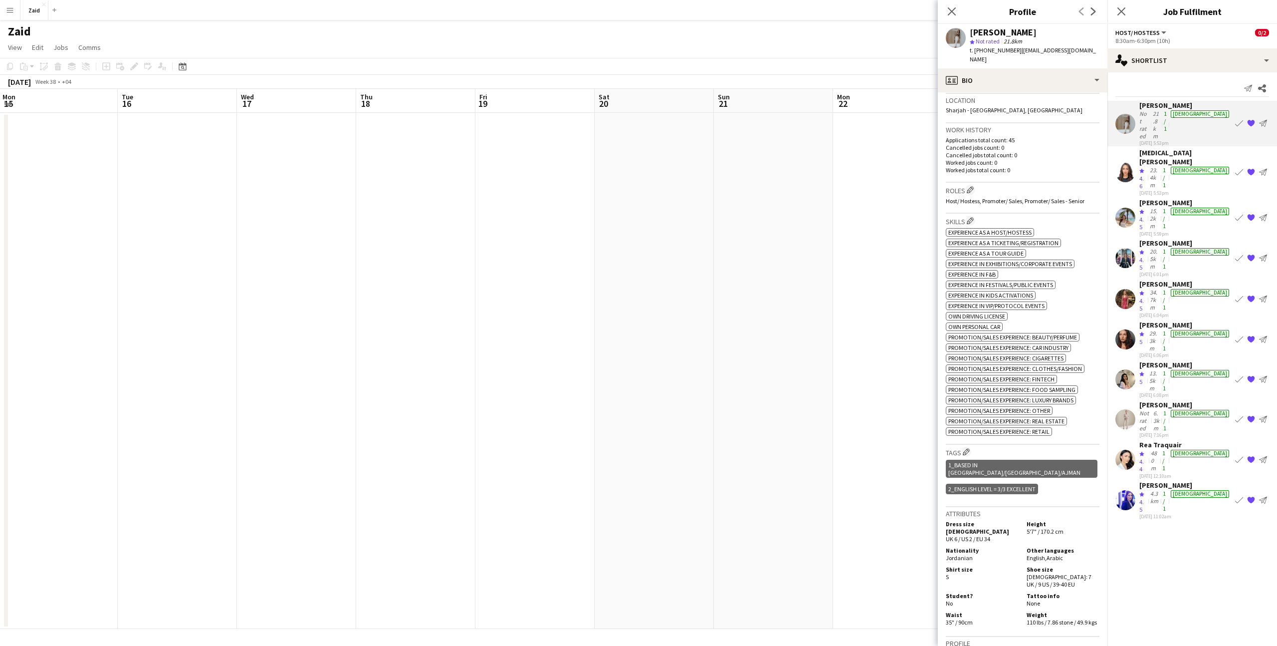
click at [1160, 449] on div "480m" at bounding box center [1154, 460] width 11 height 23
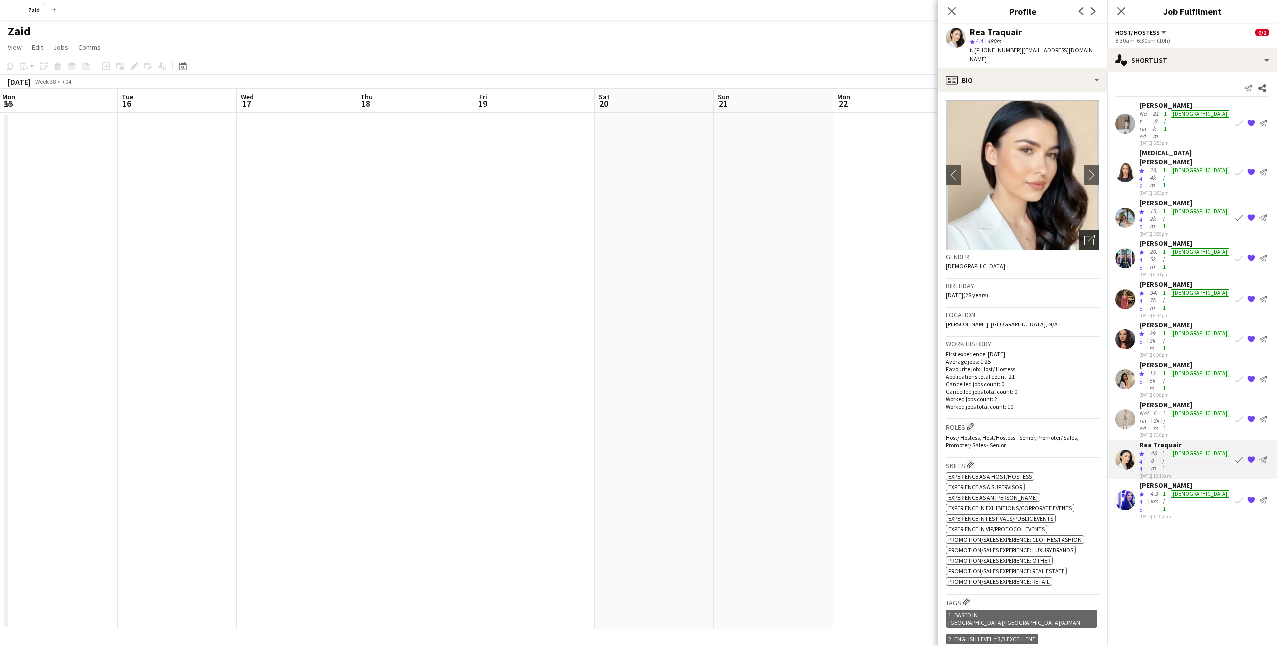
click at [1088, 235] on icon at bounding box center [1089, 239] width 9 height 9
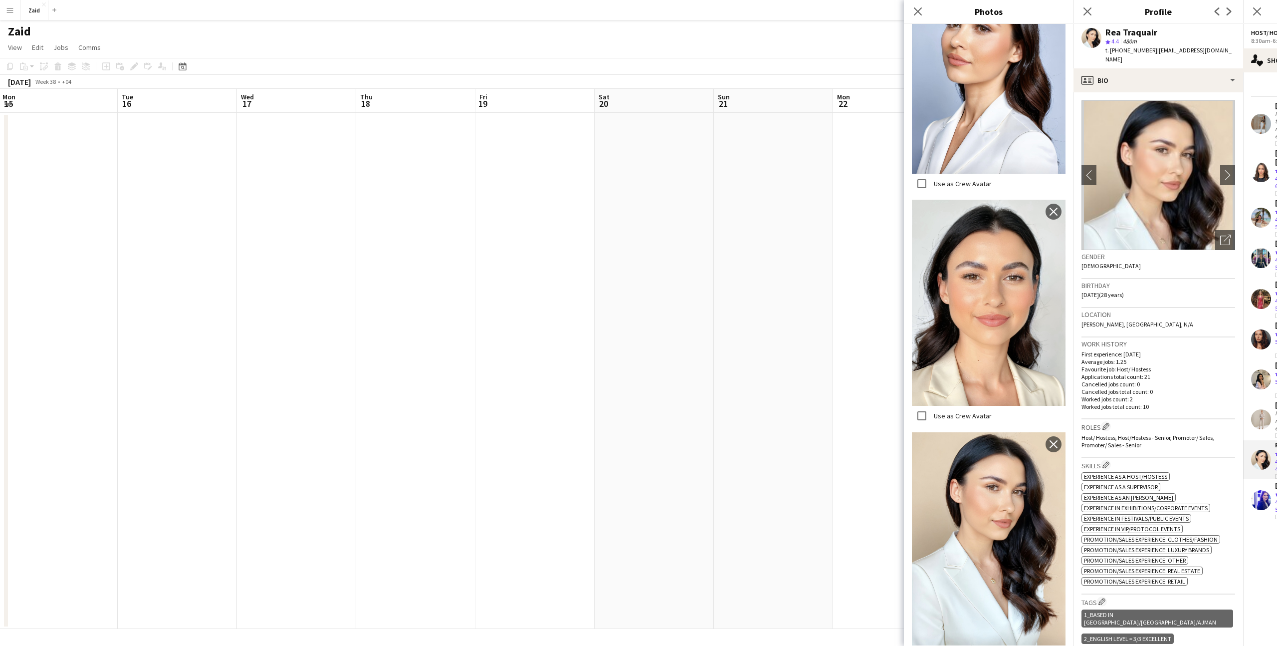
scroll to position [1882, 0]
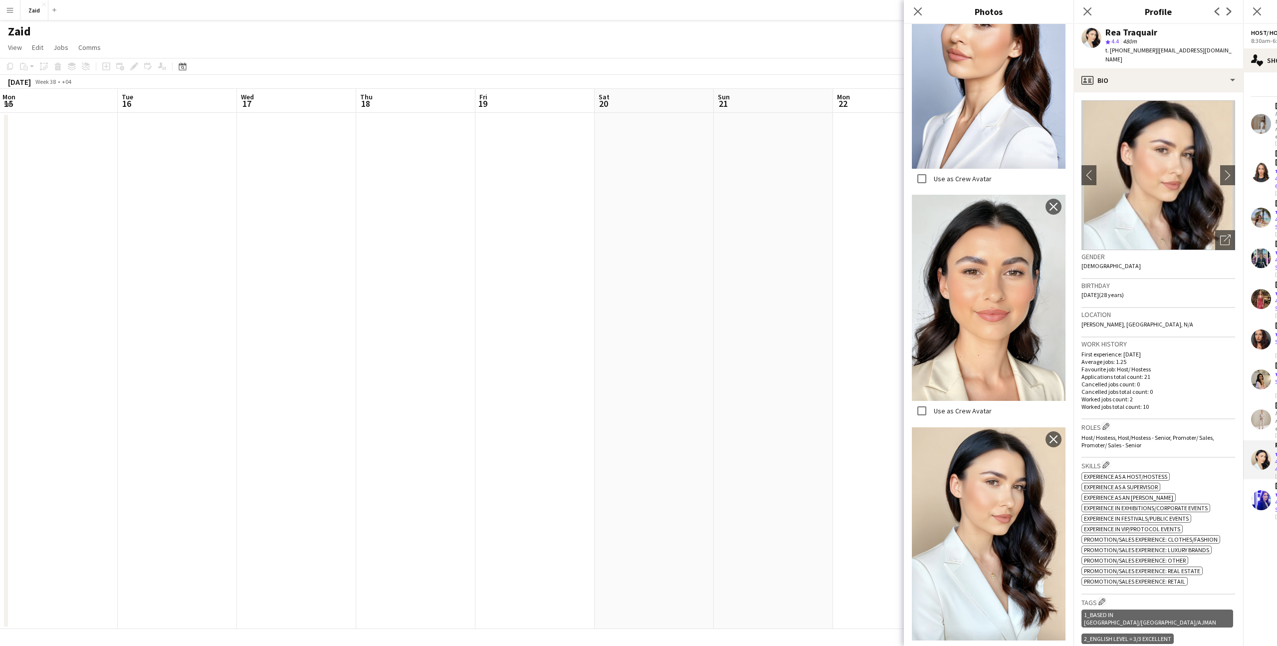
click at [964, 415] on label "Use as Crew Avatar" at bounding box center [962, 410] width 60 height 9
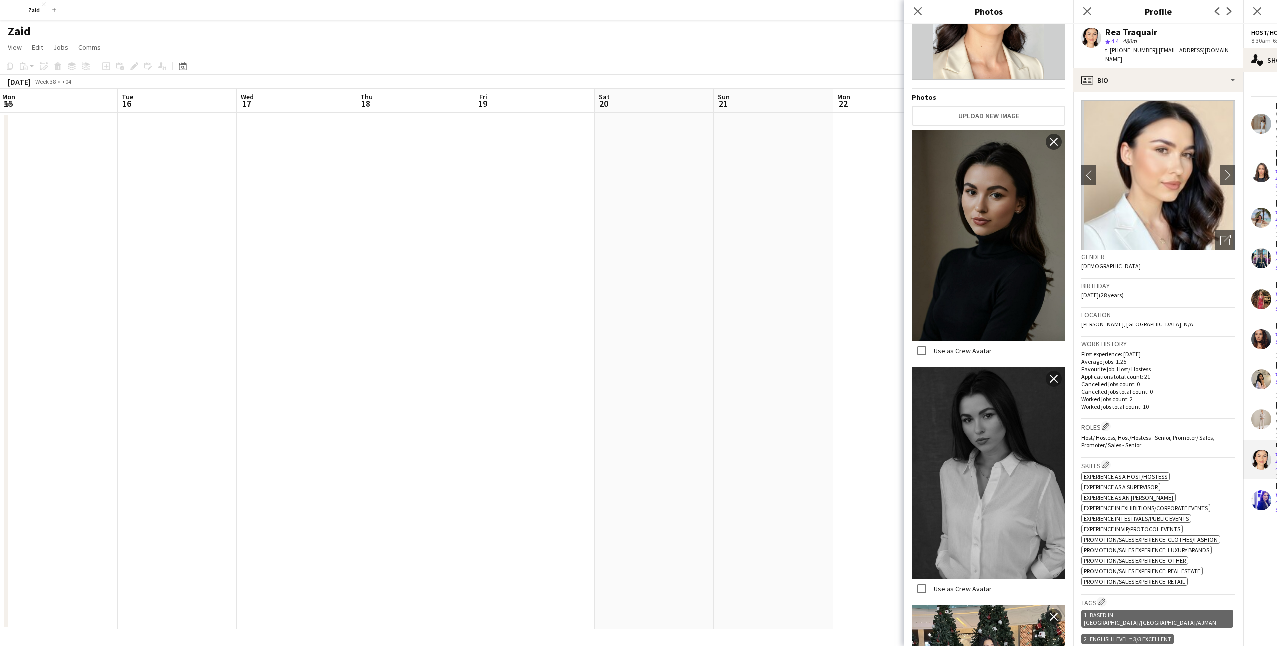
scroll to position [111, 0]
click at [1195, 395] on p "Worked jobs count: 2" at bounding box center [1159, 398] width 154 height 7
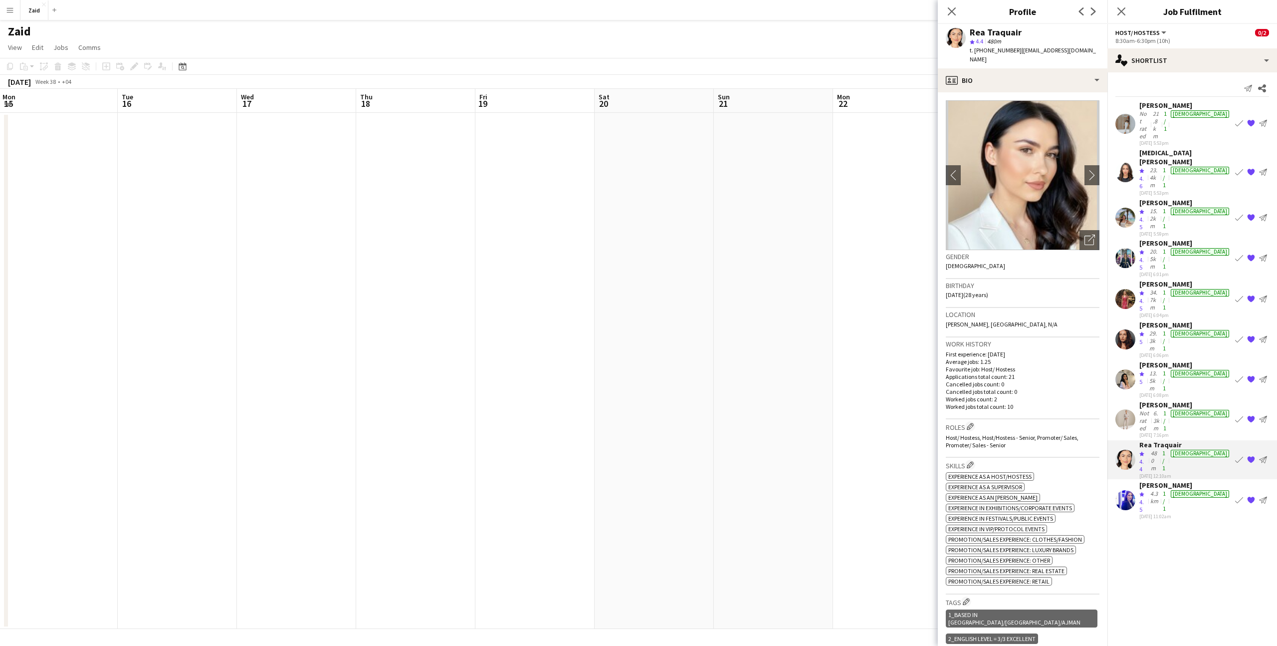
click at [1198, 330] on div "[DEMOGRAPHIC_DATA]" at bounding box center [1200, 333] width 58 height 7
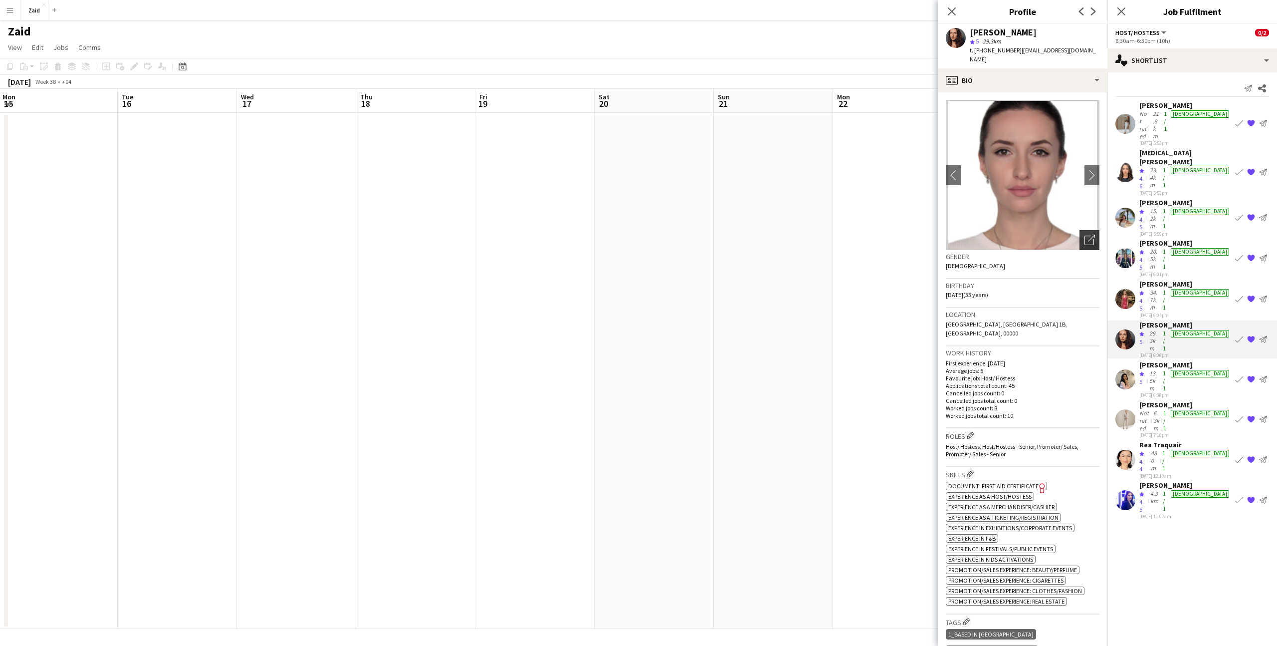
click at [1080, 230] on div "Open photos pop-in" at bounding box center [1090, 240] width 20 height 20
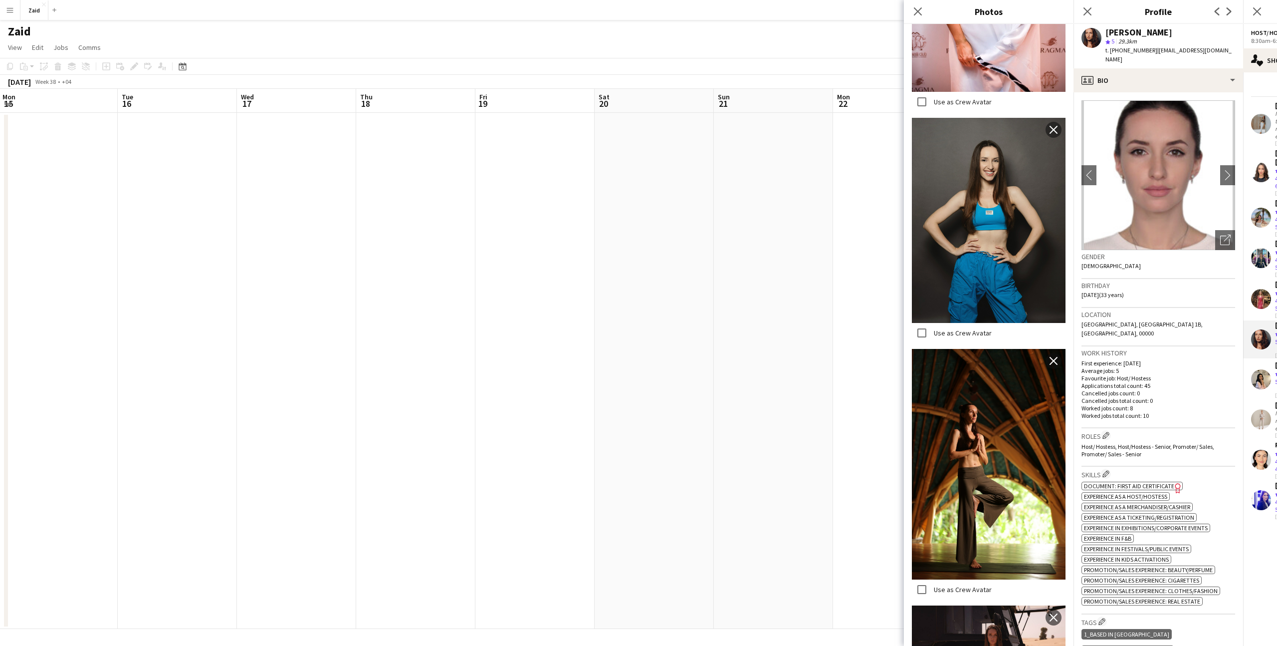
scroll to position [1567, 0]
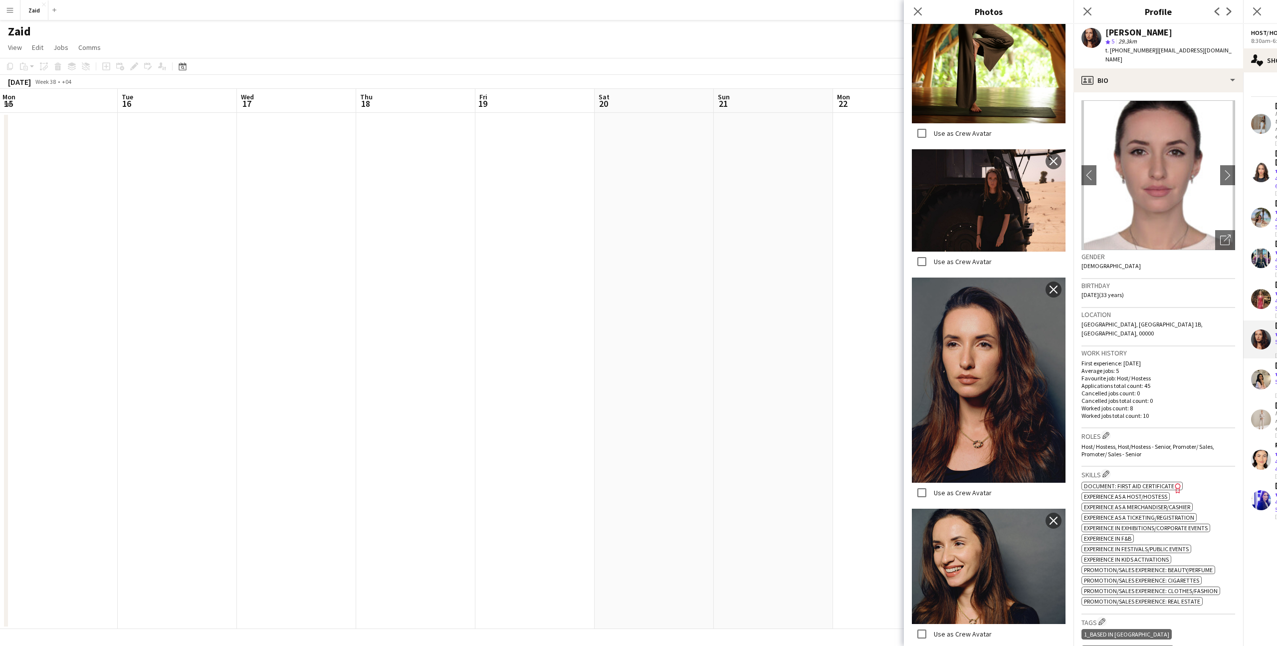
click at [1185, 374] on p "Favourite job: Host/ Hostess" at bounding box center [1159, 377] width 154 height 7
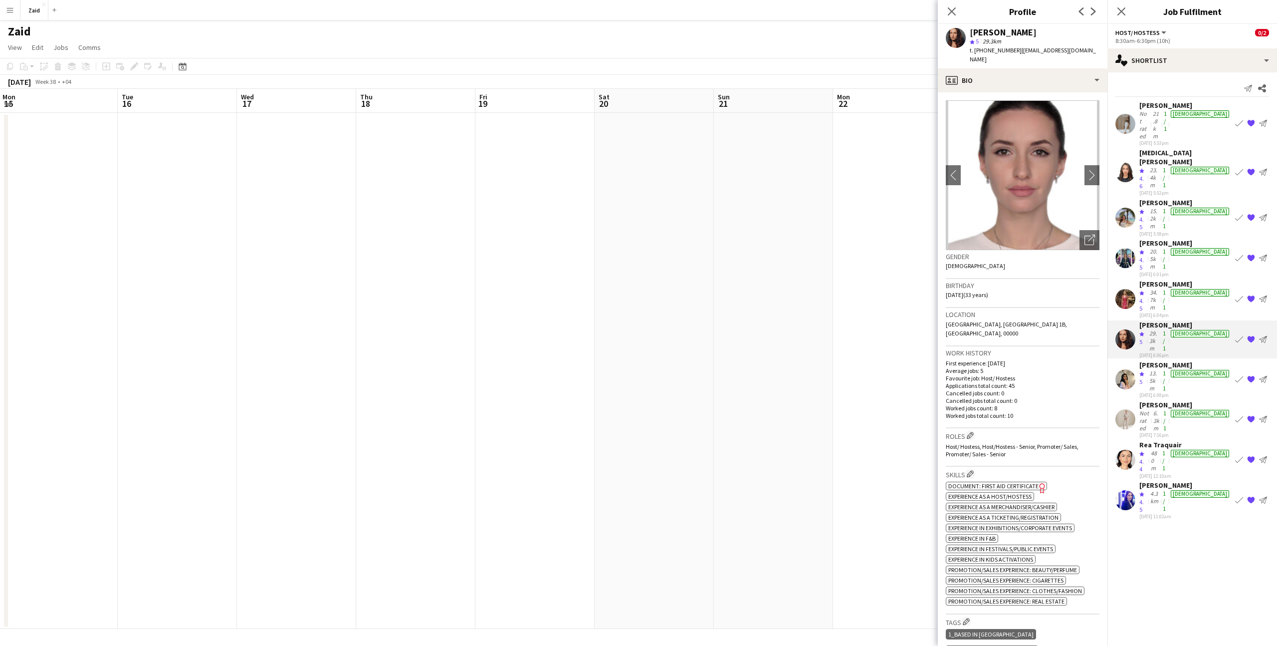
click at [1171, 271] on div "[DATE] 6:01pm" at bounding box center [1185, 274] width 92 height 6
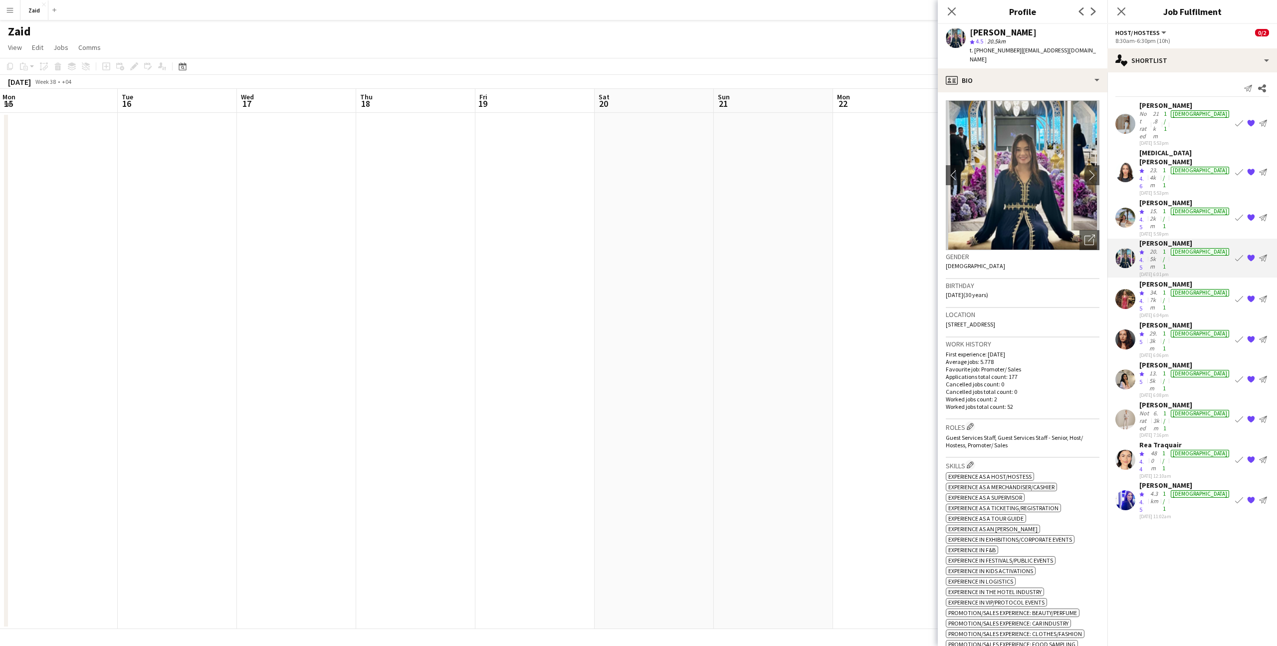
click at [1167, 190] on div "[DATE] 5:53pm" at bounding box center [1185, 193] width 92 height 6
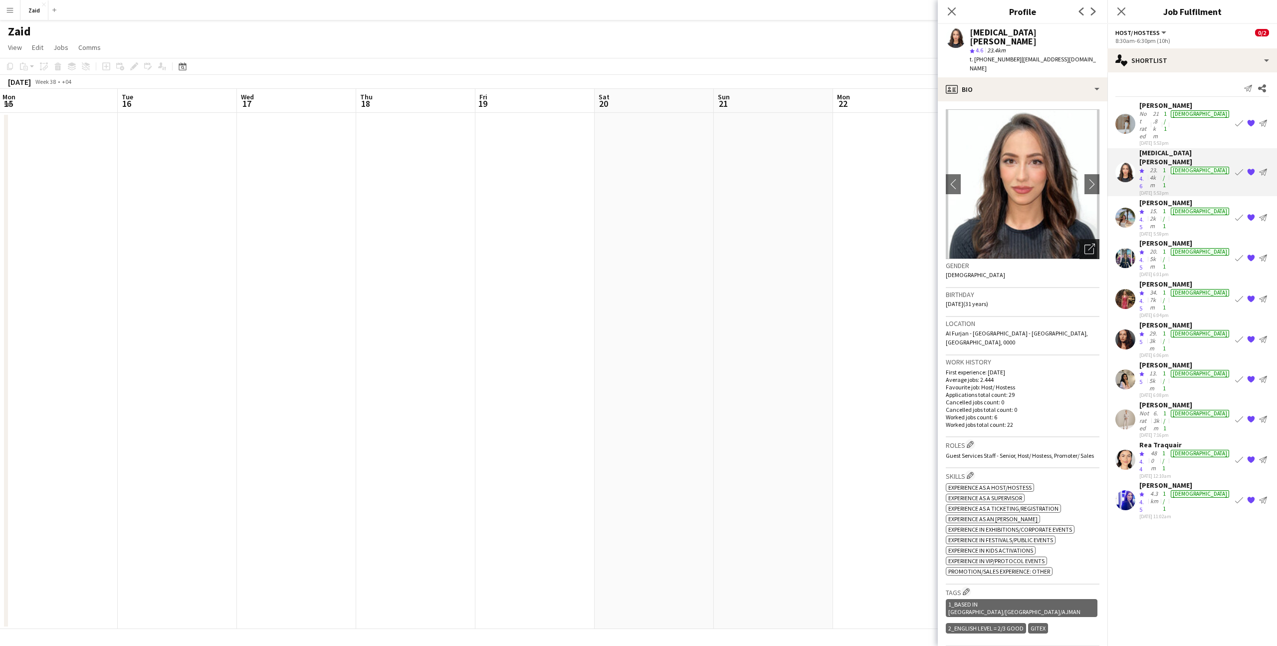
click at [1085, 244] on icon at bounding box center [1089, 248] width 9 height 9
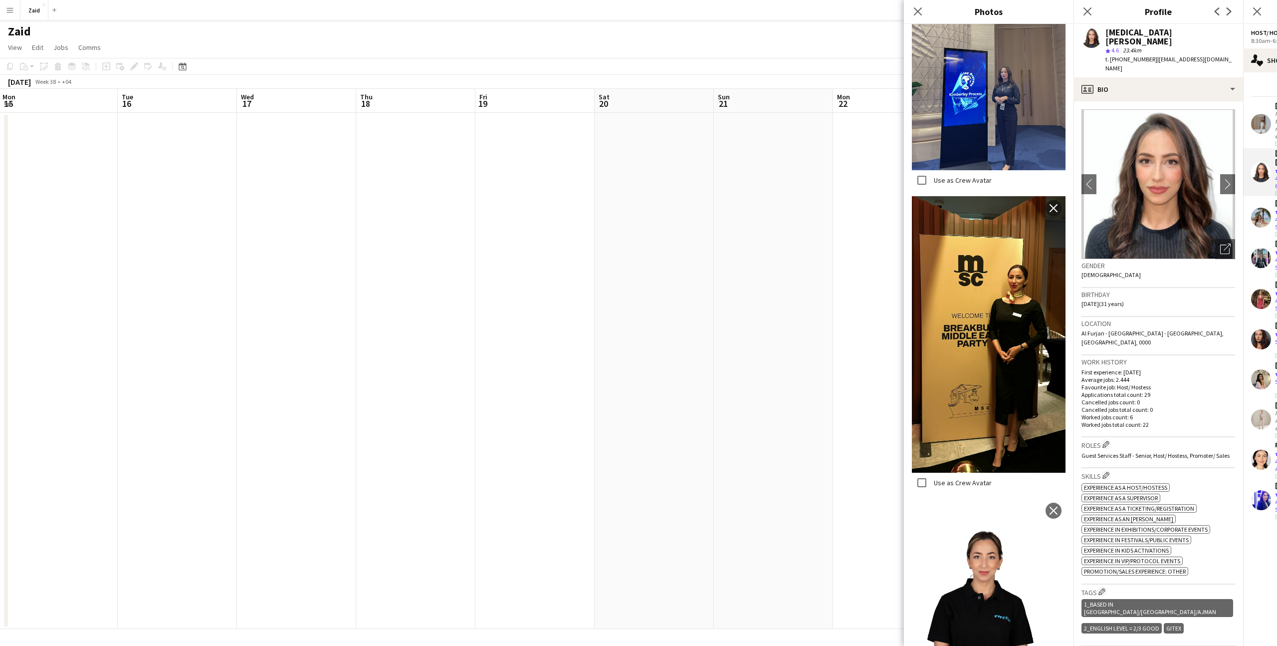
scroll to position [1288, 0]
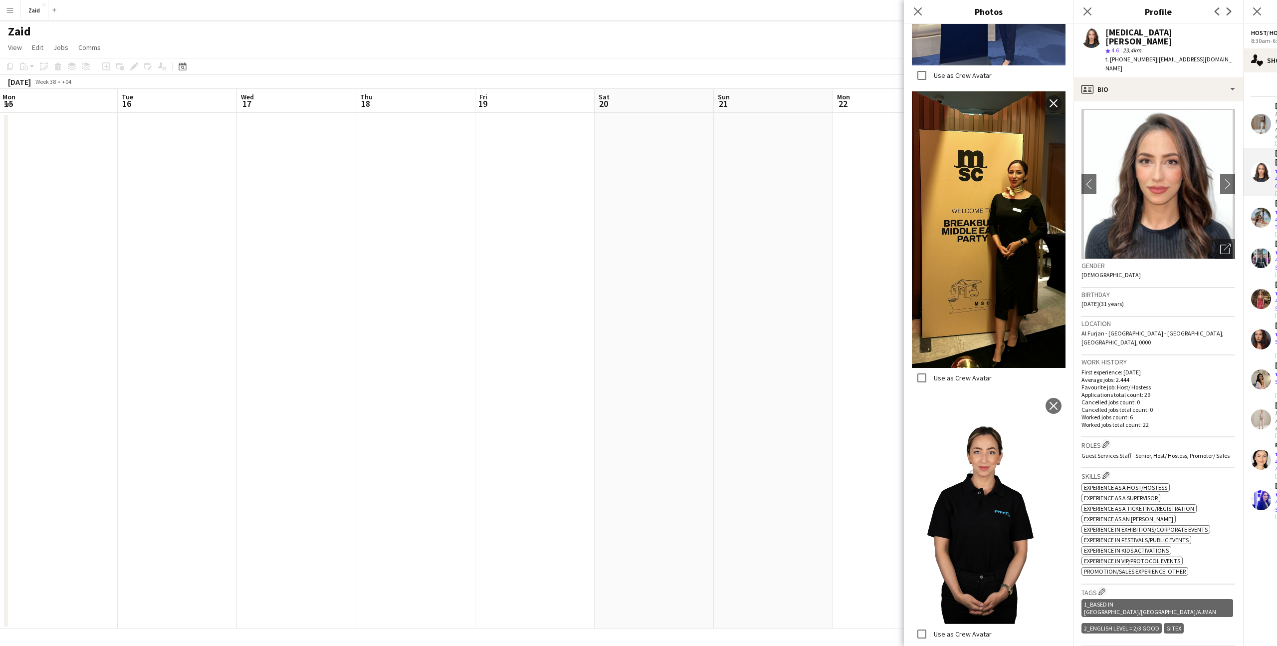
click at [1209, 368] on p "First experience: [DATE]" at bounding box center [1159, 371] width 154 height 7
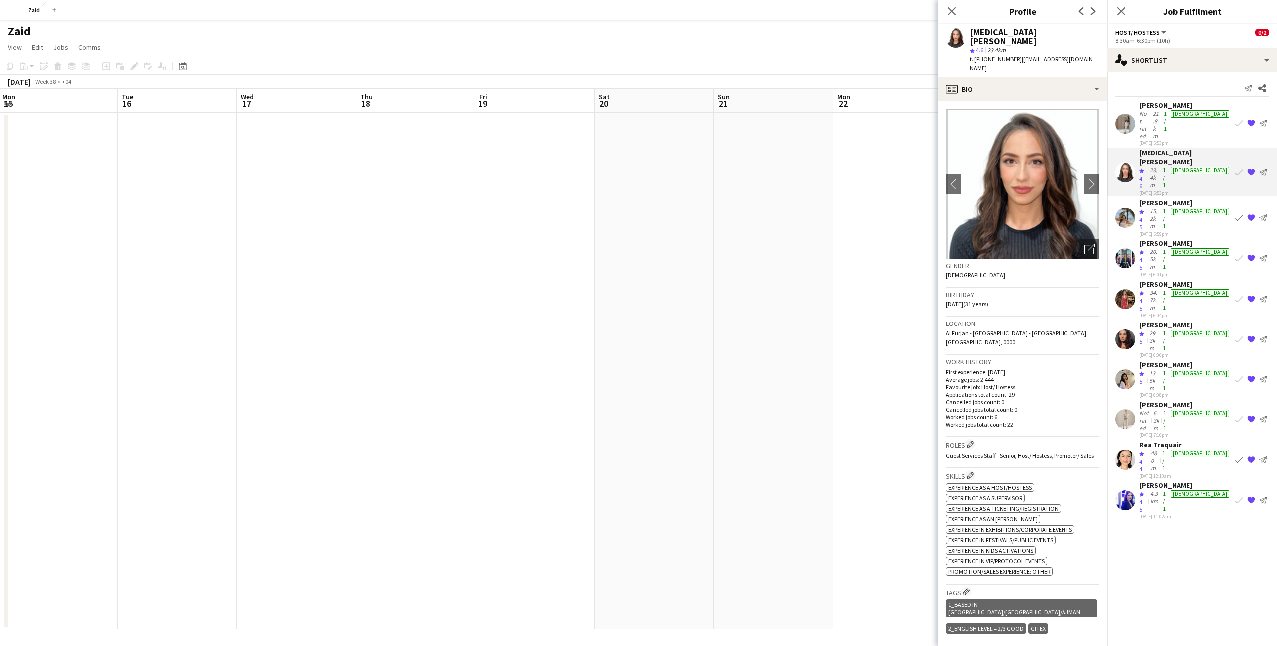
click at [839, 286] on app-date-cell at bounding box center [892, 371] width 119 height 516
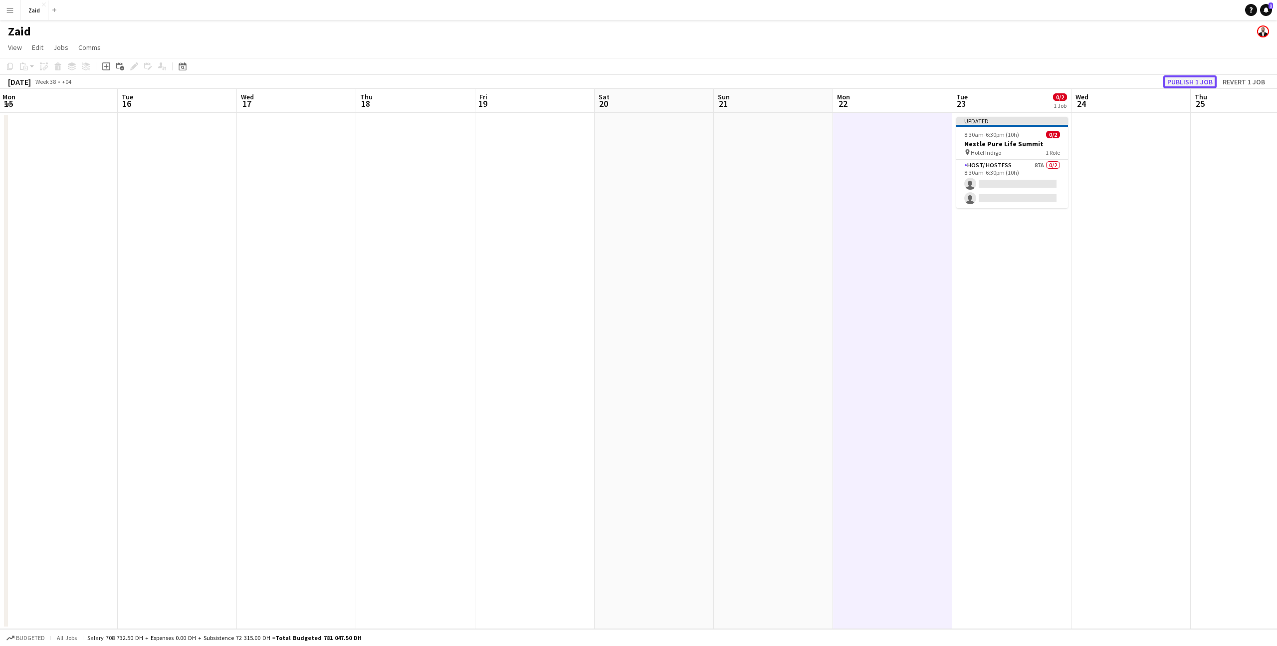
click at [1206, 82] on button "Publish 1 job" at bounding box center [1189, 81] width 53 height 13
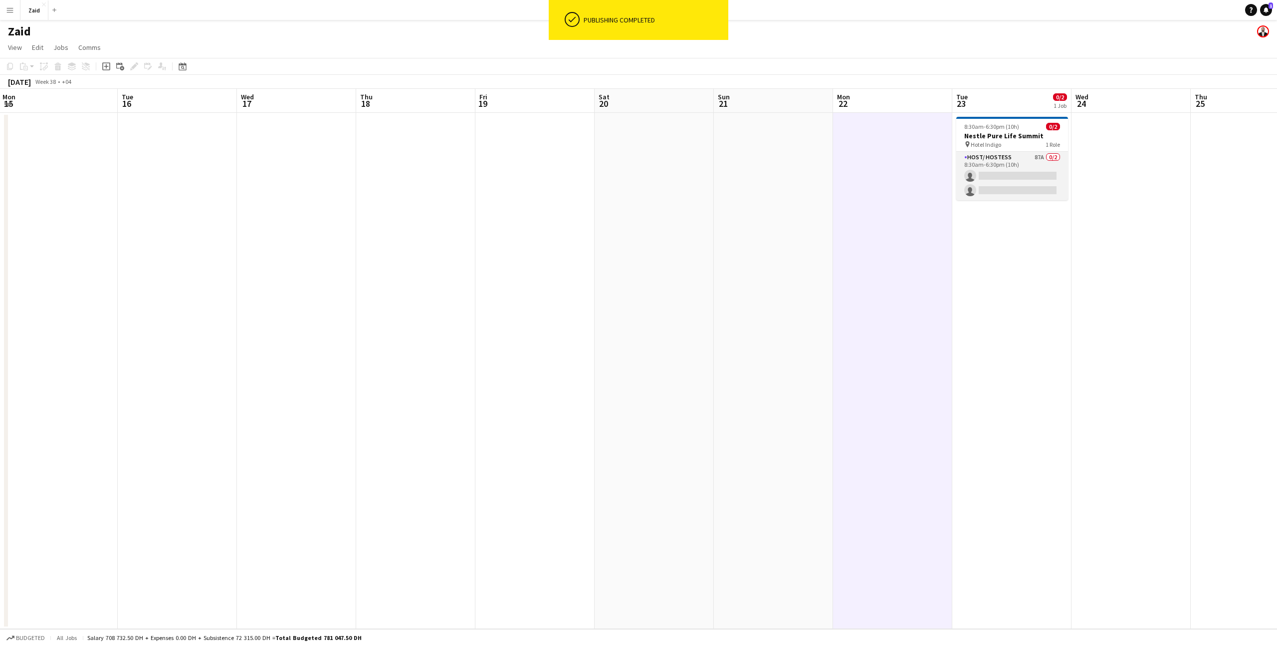
click at [1012, 176] on app-card-role "Host/ Hostess 87A 0/2 8:30am-6:30pm (10h) single-neutral-actions single-neutral…" at bounding box center [1012, 176] width 112 height 48
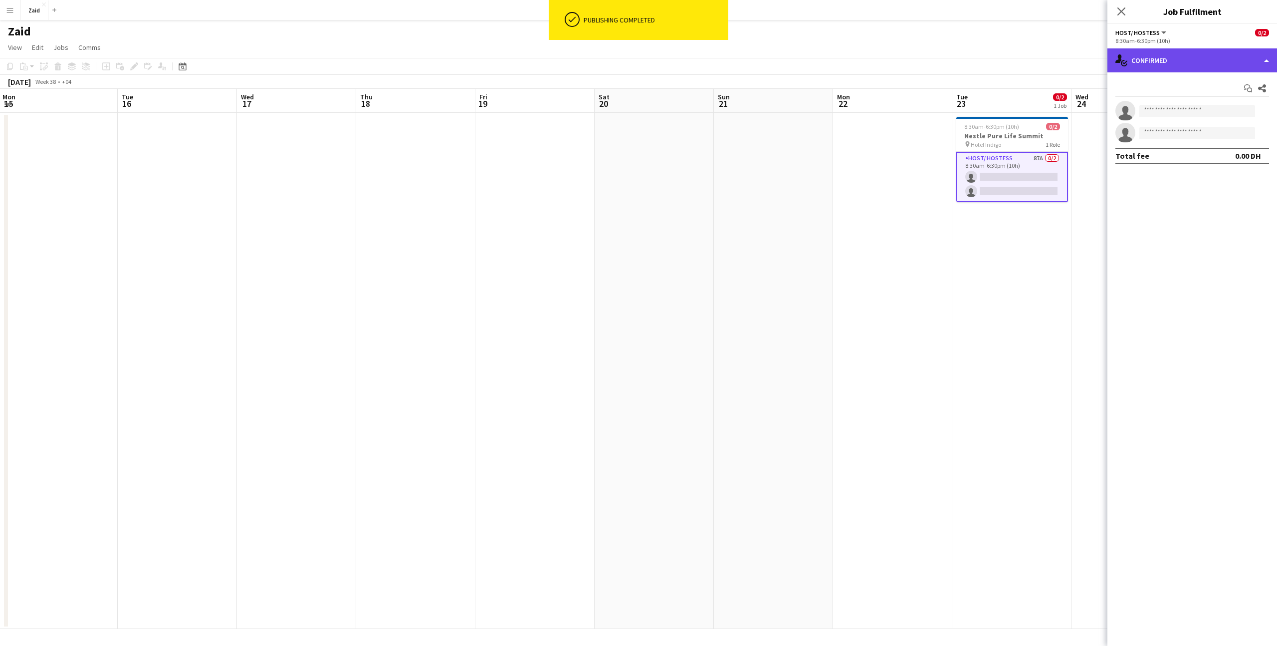
click at [1224, 65] on div "single-neutral-actions-check-2 Confirmed" at bounding box center [1192, 60] width 170 height 24
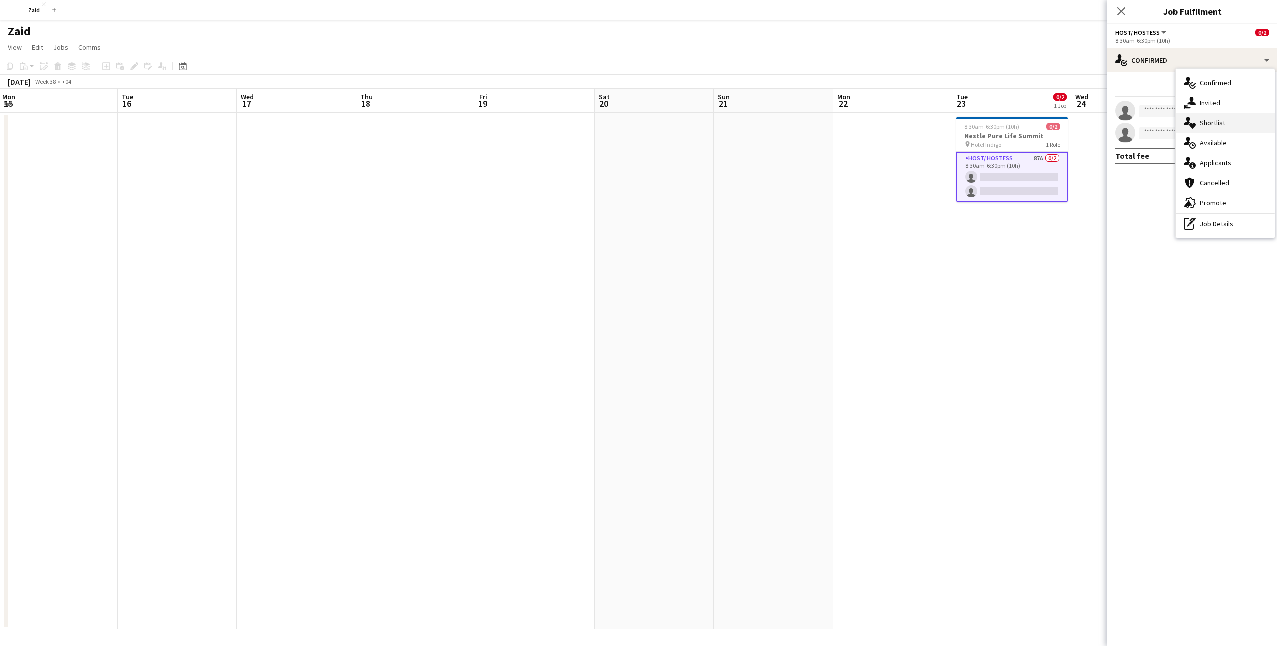
click at [1214, 118] on div "single-neutral-actions-heart Shortlist" at bounding box center [1225, 123] width 99 height 20
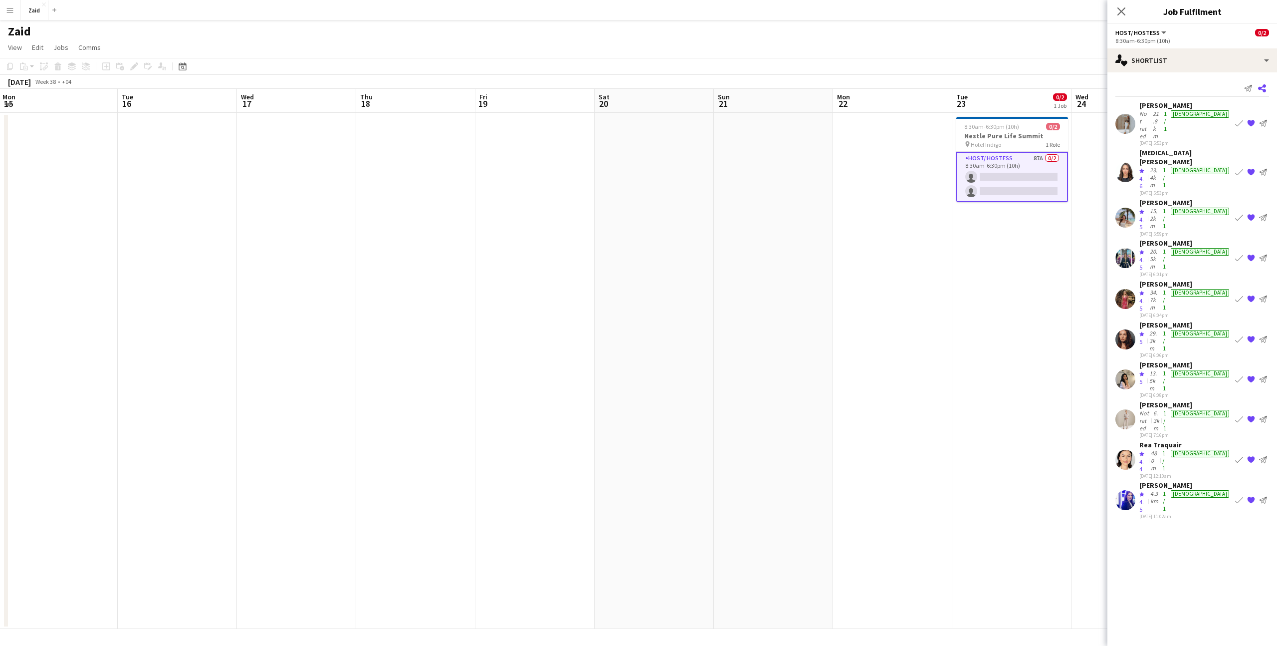
click at [1267, 86] on app-icon "Share" at bounding box center [1262, 88] width 14 height 14
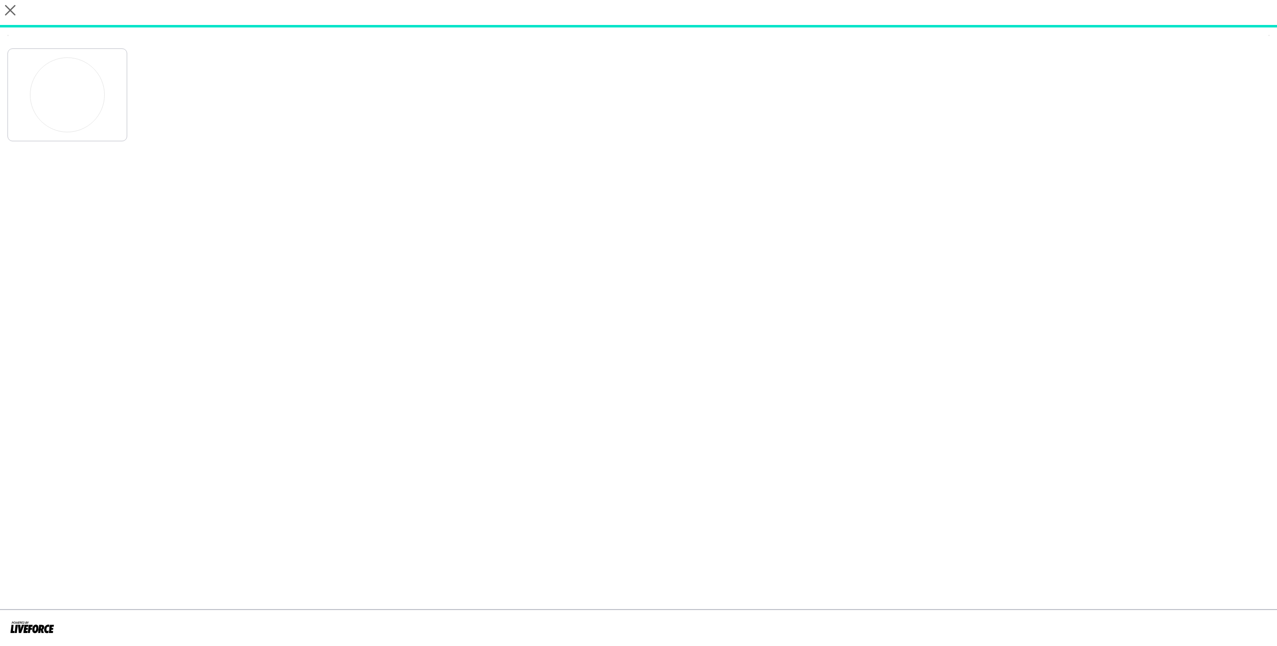
click at [1265, 87] on div at bounding box center [638, 92] width 1262 height 98
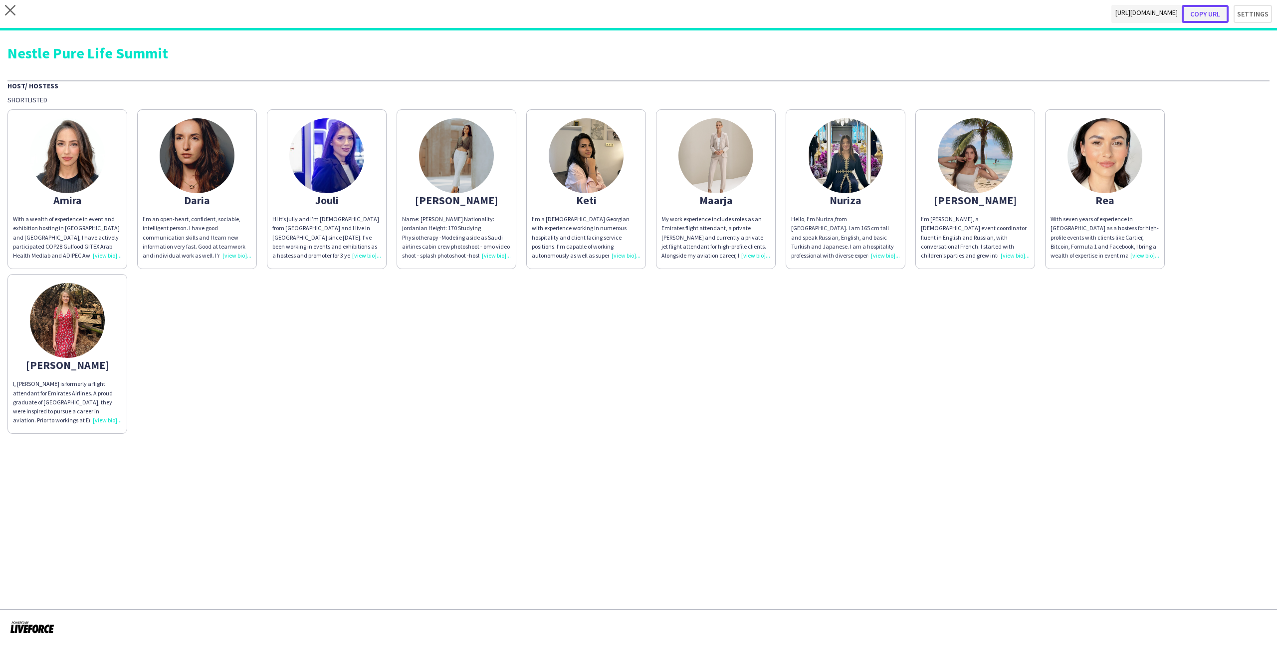
click at [1213, 16] on button "Copy url" at bounding box center [1205, 14] width 47 height 18
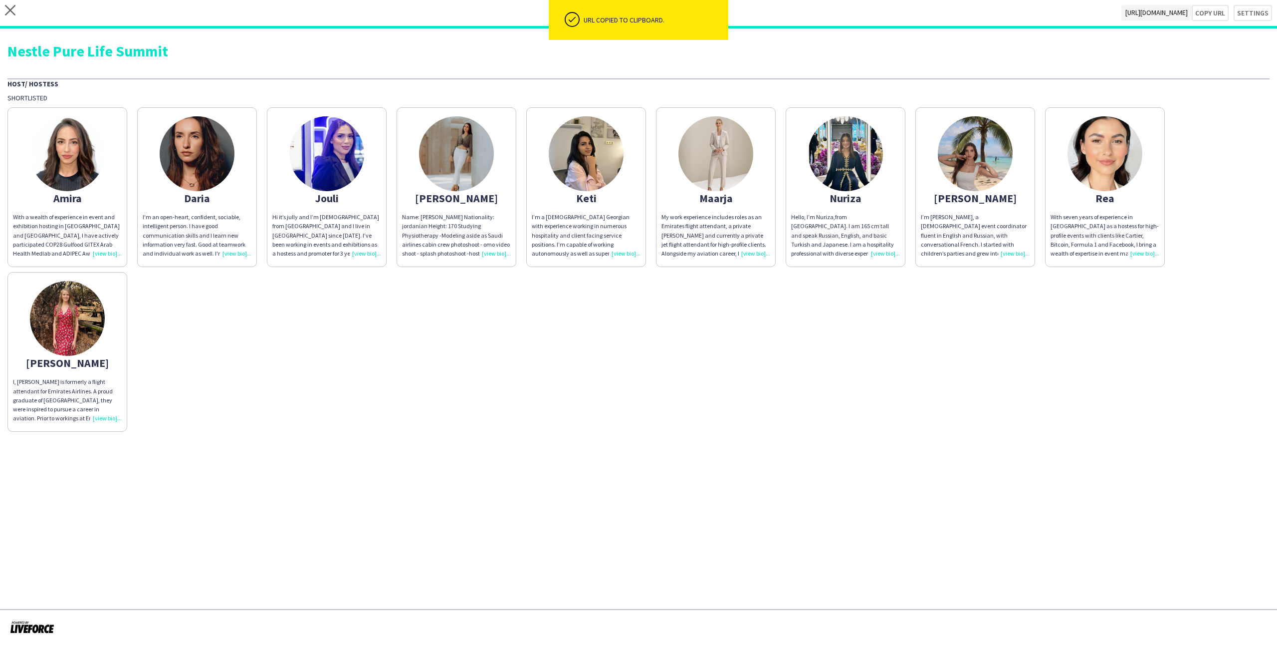
click at [333, 188] on img at bounding box center [326, 153] width 75 height 75
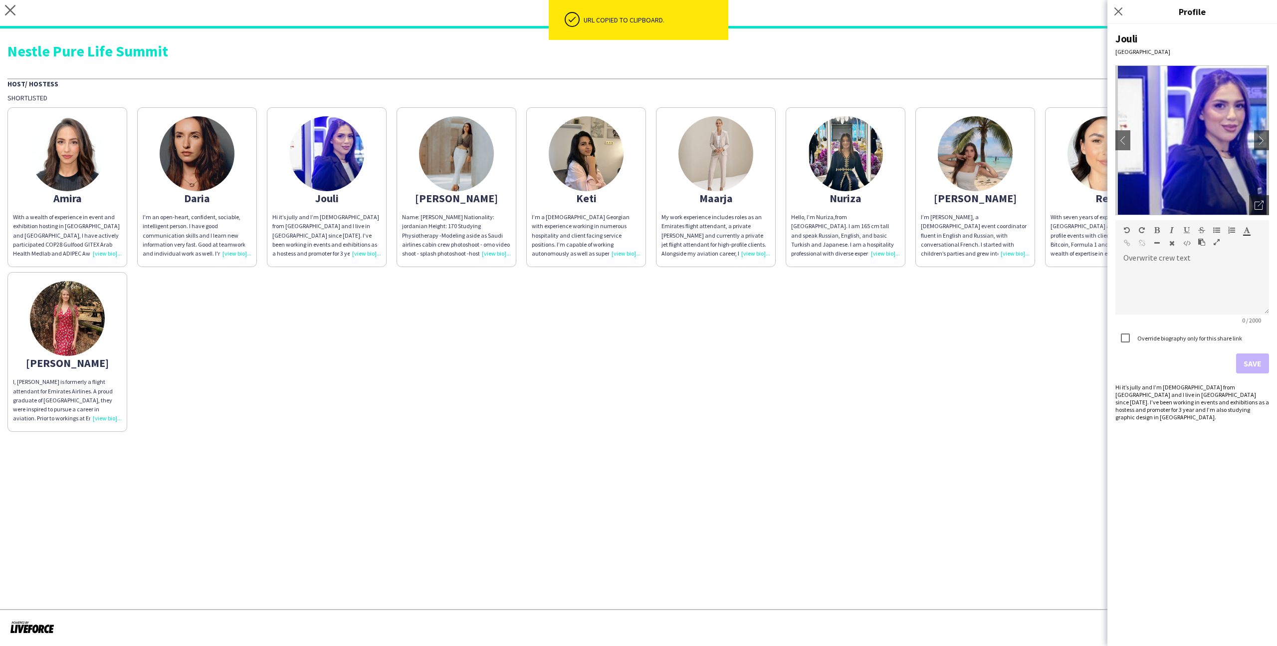
click at [1248, 210] on img at bounding box center [1192, 140] width 154 height 150
click at [1254, 202] on div "Open photos pop-in" at bounding box center [1259, 205] width 20 height 20
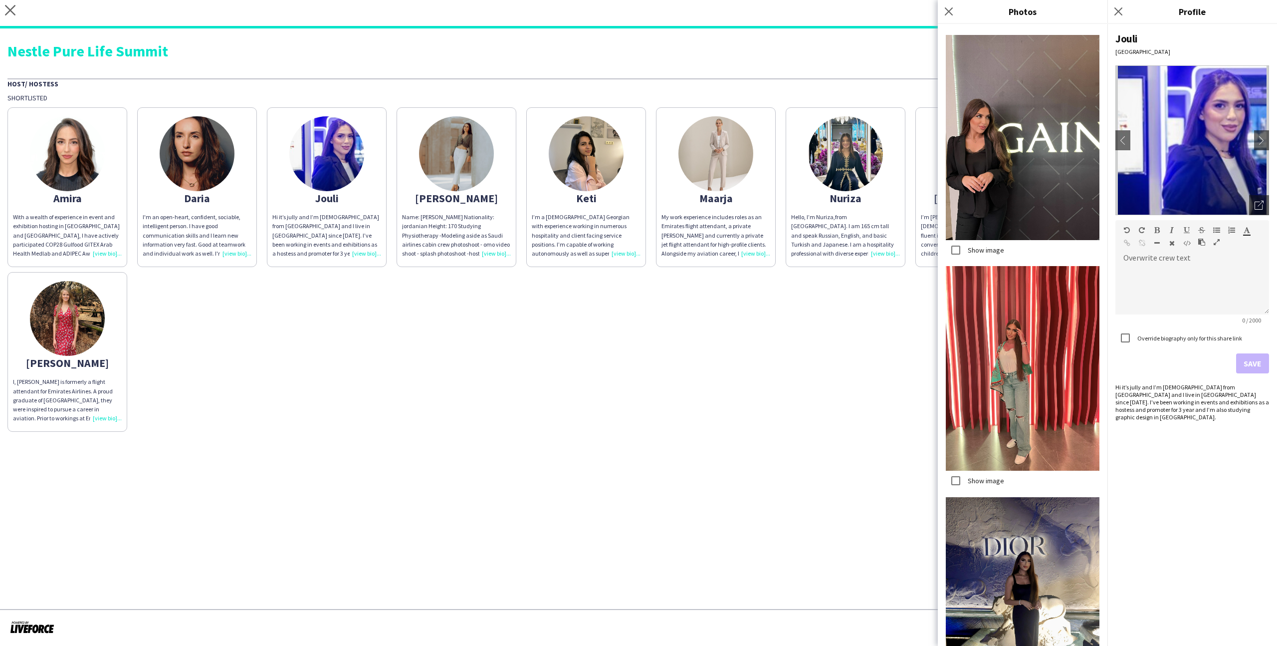
scroll to position [1227, 0]
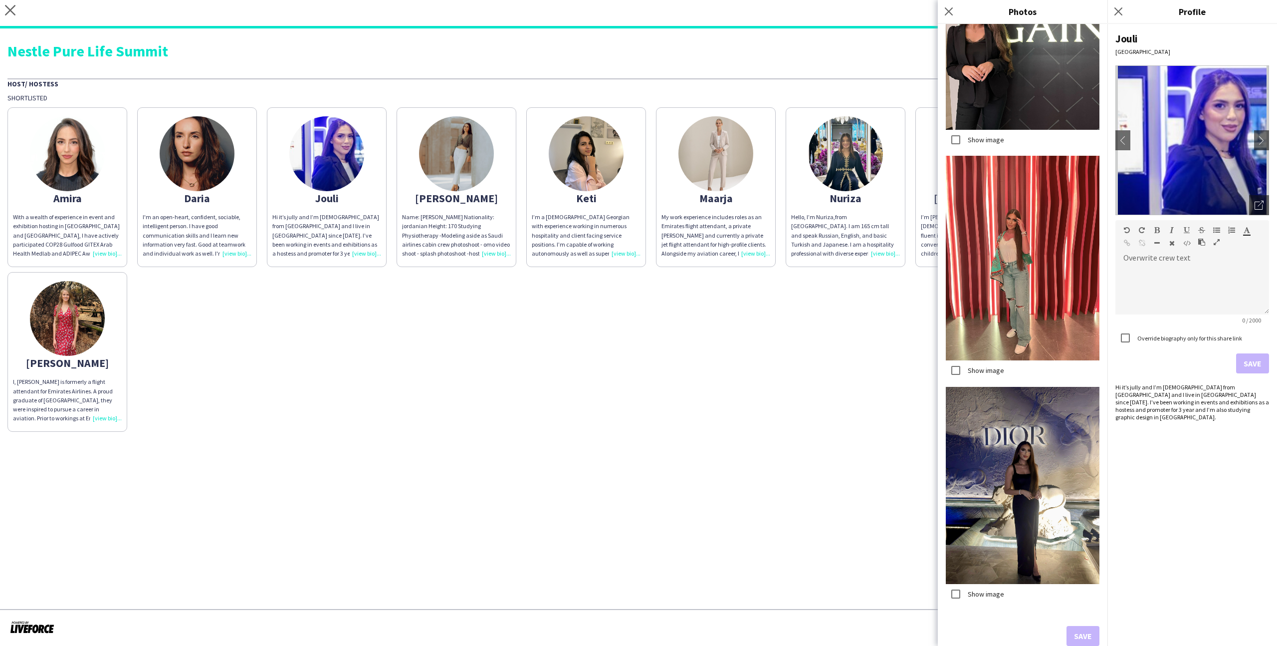
click at [845, 404] on div "[MEDICAL_DATA] With a wealth of experience in event and exhibition hosting in […" at bounding box center [638, 266] width 1262 height 329
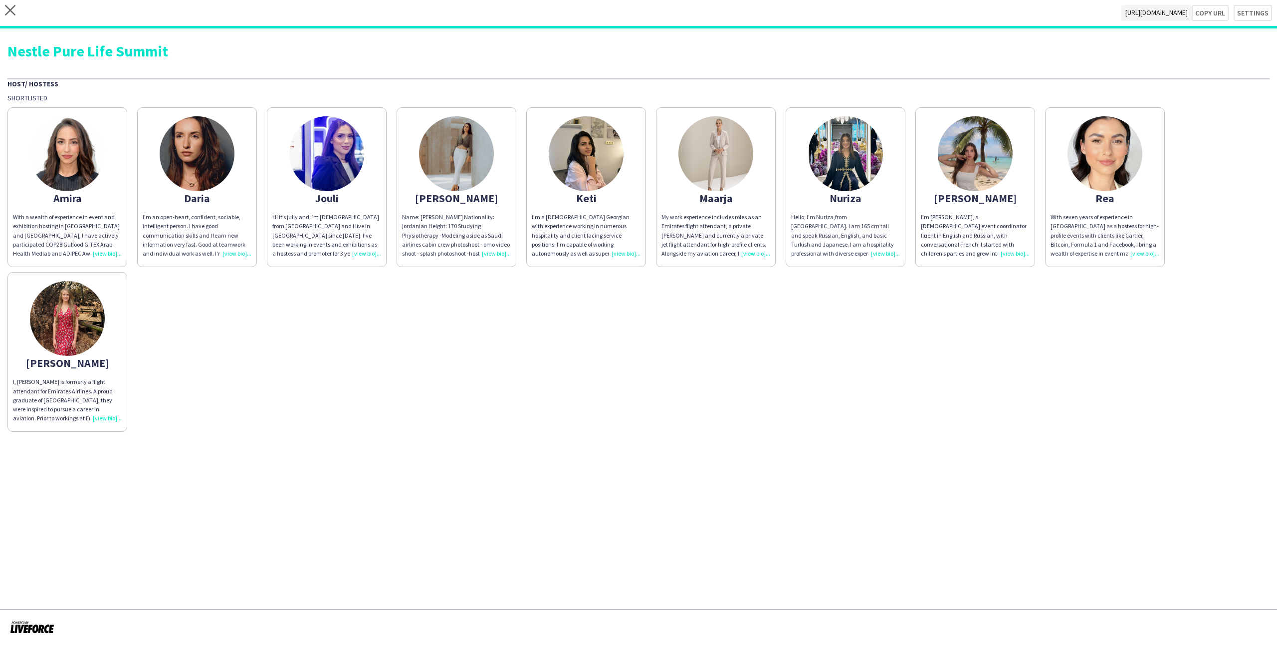
click at [1129, 206] on app-share-pages-crew-card "Rea With seven years of experience in [GEOGRAPHIC_DATA] as a hostess for high-p…" at bounding box center [1105, 187] width 120 height 160
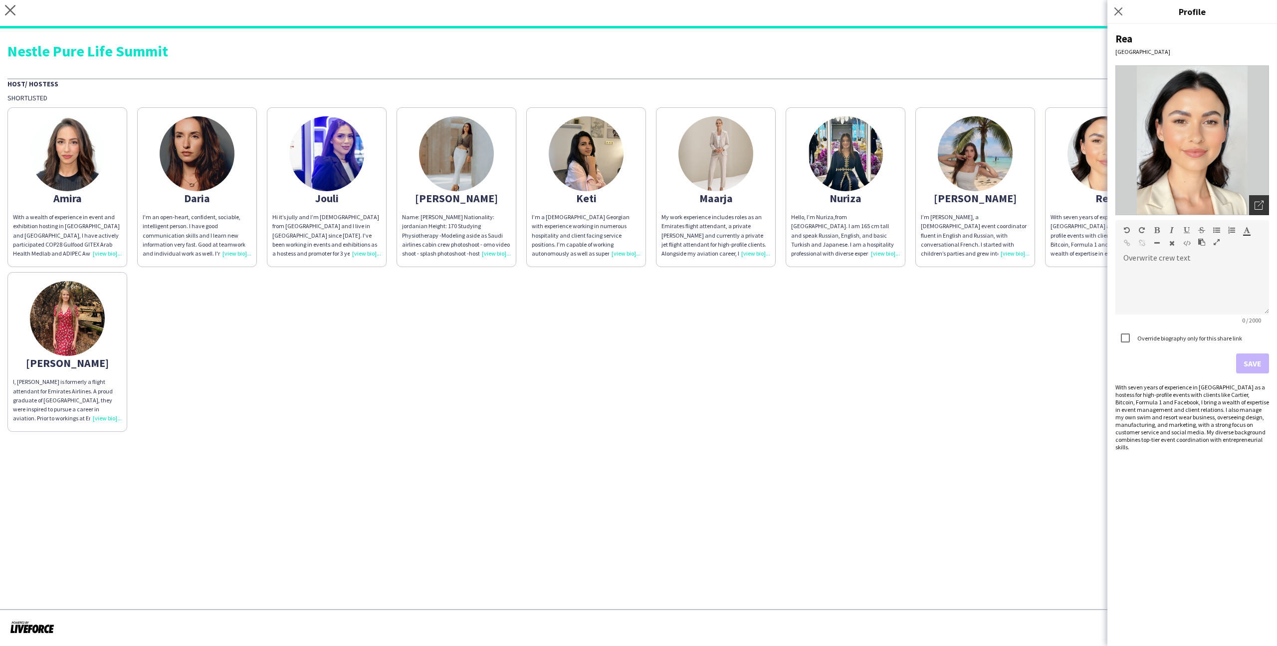
click at [1263, 201] on icon at bounding box center [1261, 204] width 6 height 6
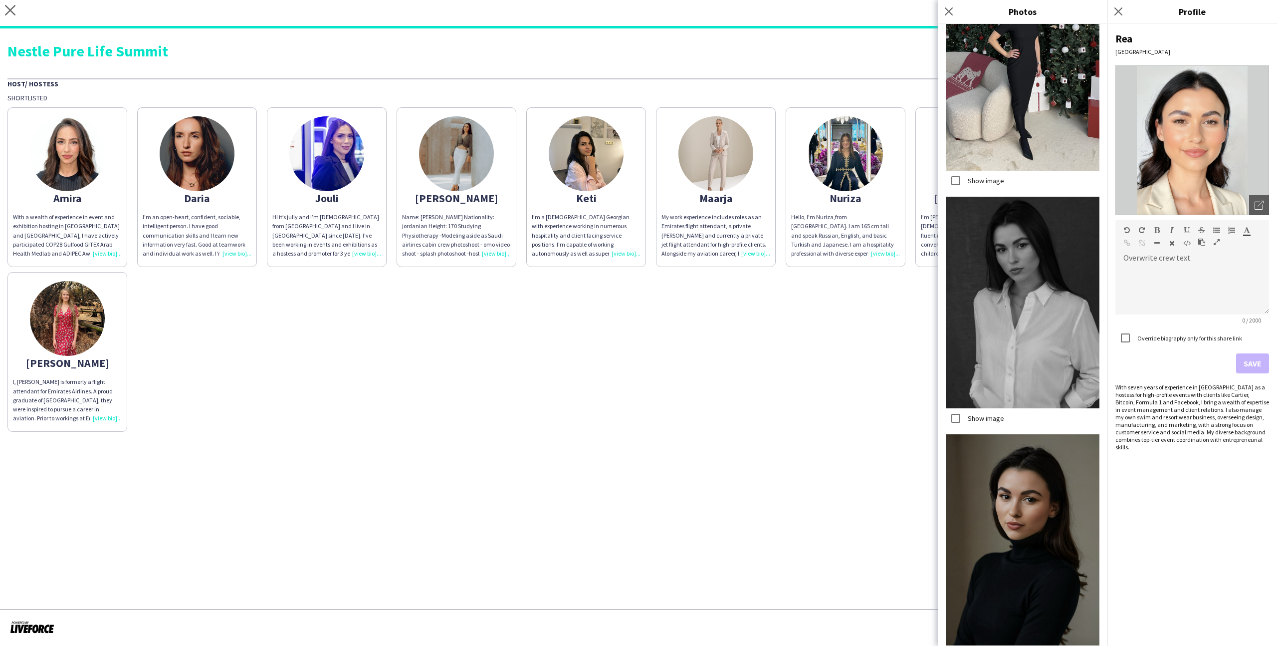
scroll to position [1879, 0]
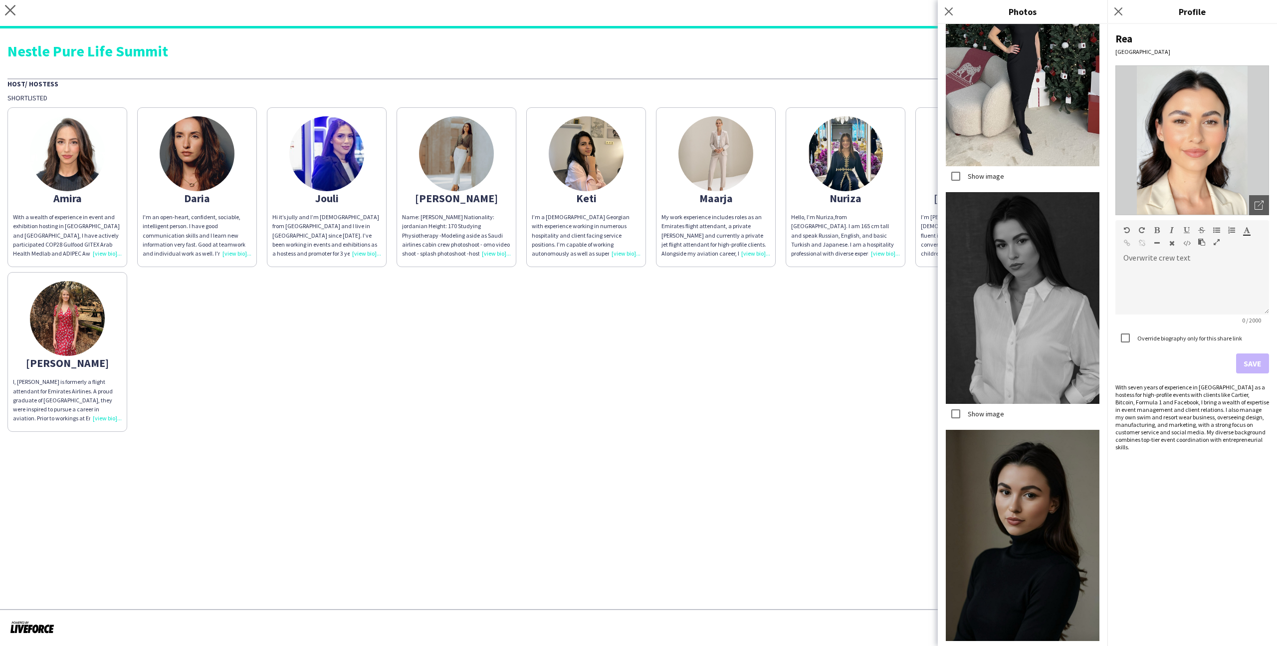
click at [1001, 415] on label "Show image" at bounding box center [985, 413] width 38 height 9
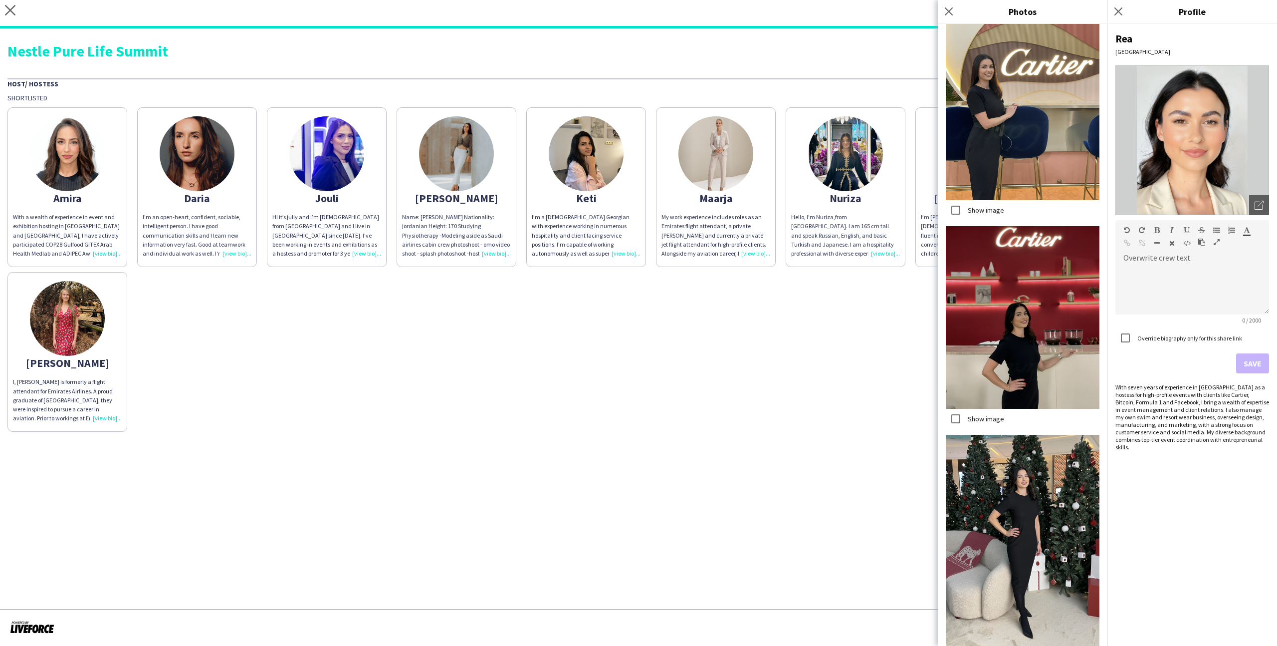
scroll to position [1386, 0]
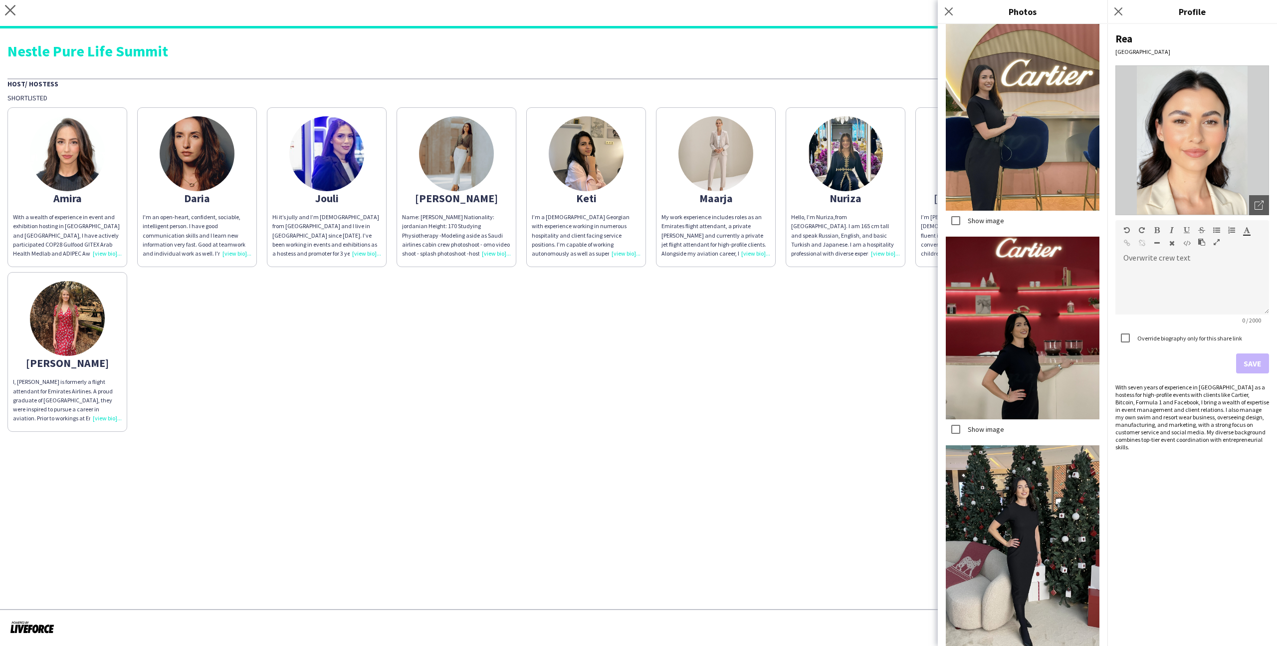
click at [978, 432] on label "Show image" at bounding box center [985, 429] width 38 height 9
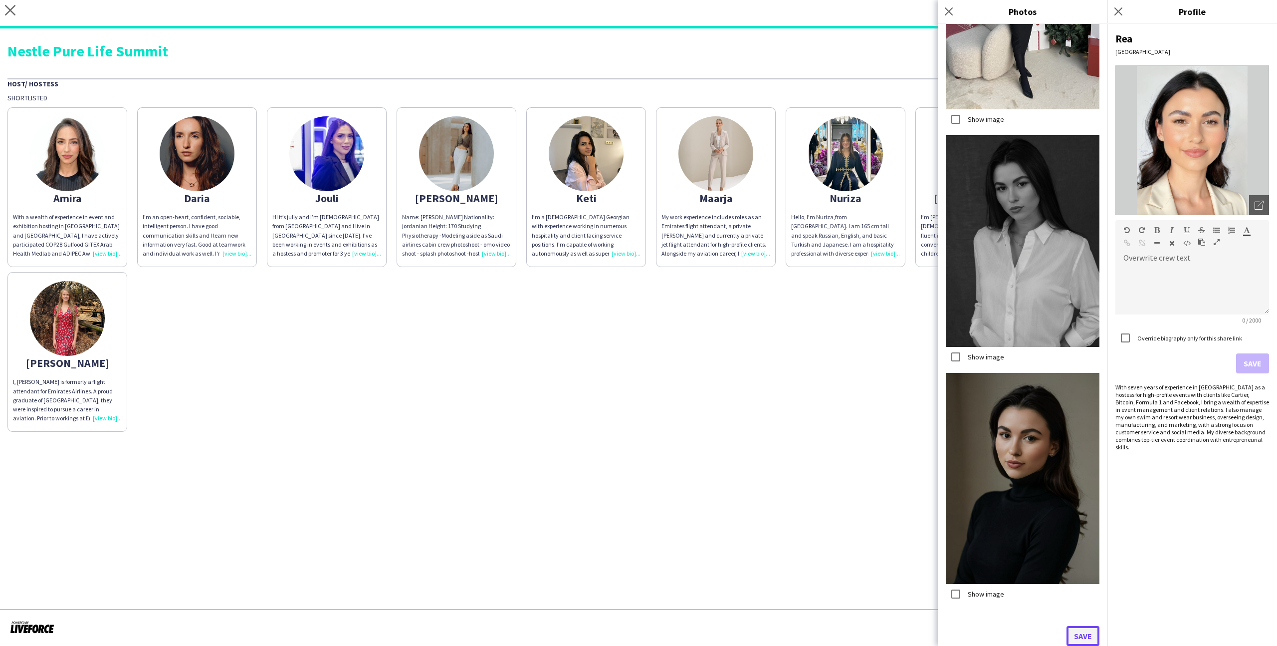
click at [1084, 635] on button "Save" at bounding box center [1083, 636] width 33 height 20
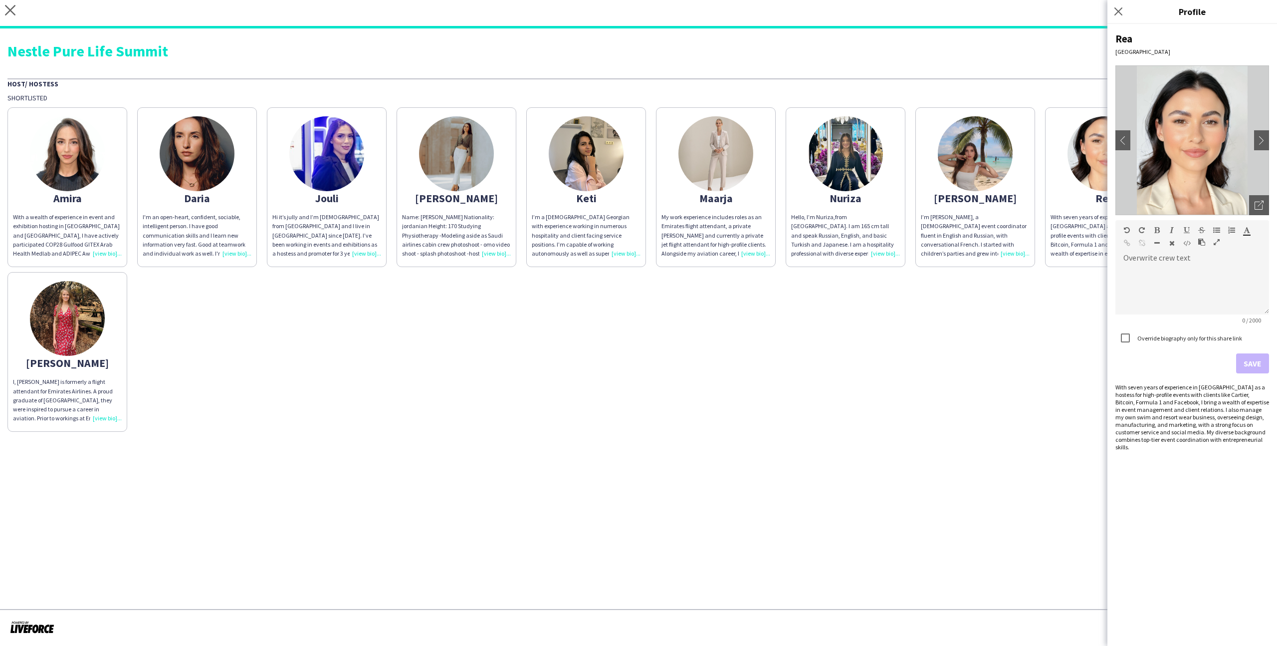
click at [898, 459] on app-share-pages "close [URL][DOMAIN_NAME] Copy url Settings Nestle Pure Life Summit Host/ Hostes…" at bounding box center [638, 323] width 1277 height 646
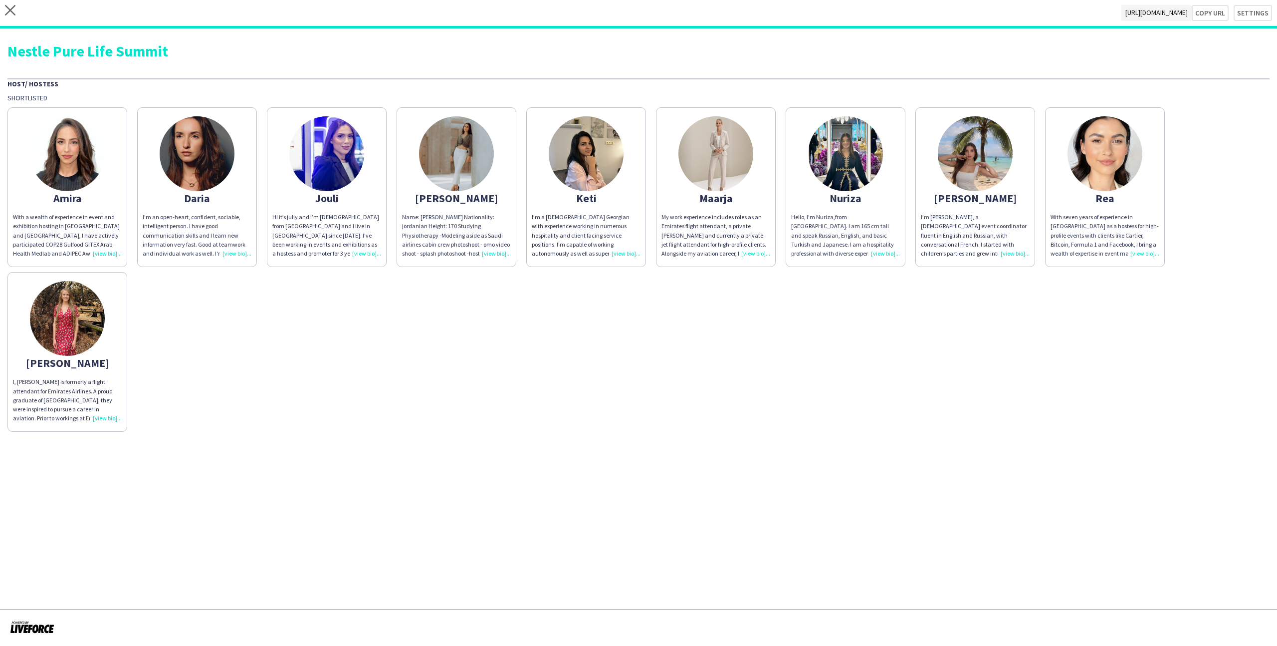
click at [1028, 140] on app-share-pages-crew-card "[PERSON_NAME] I’m [PERSON_NAME], a [DEMOGRAPHIC_DATA] event coordinator fluent …" at bounding box center [975, 187] width 120 height 160
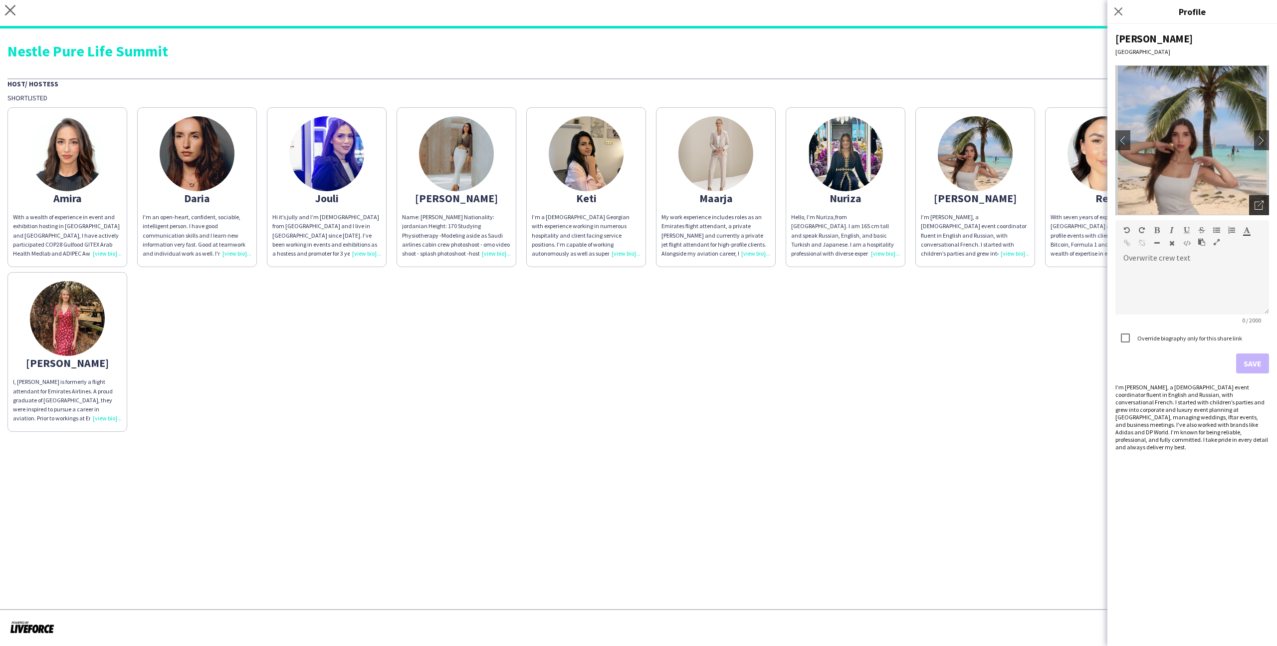
click at [1256, 212] on div "Open photos pop-in" at bounding box center [1259, 205] width 20 height 20
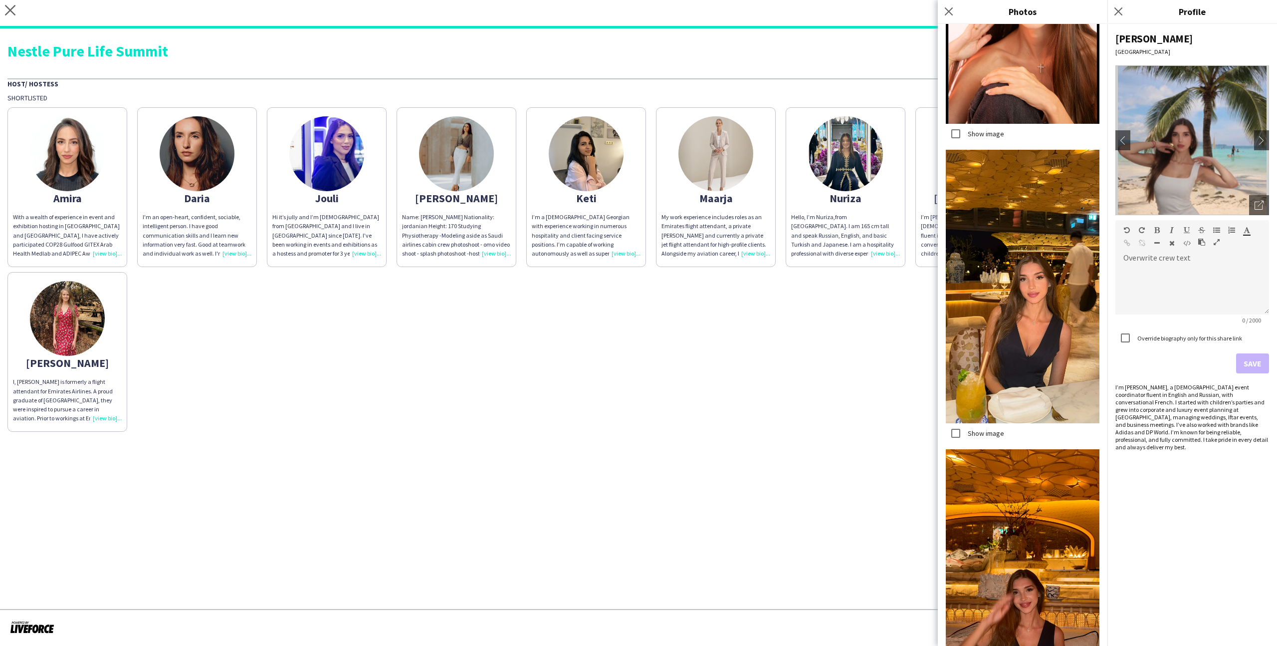
scroll to position [2171, 0]
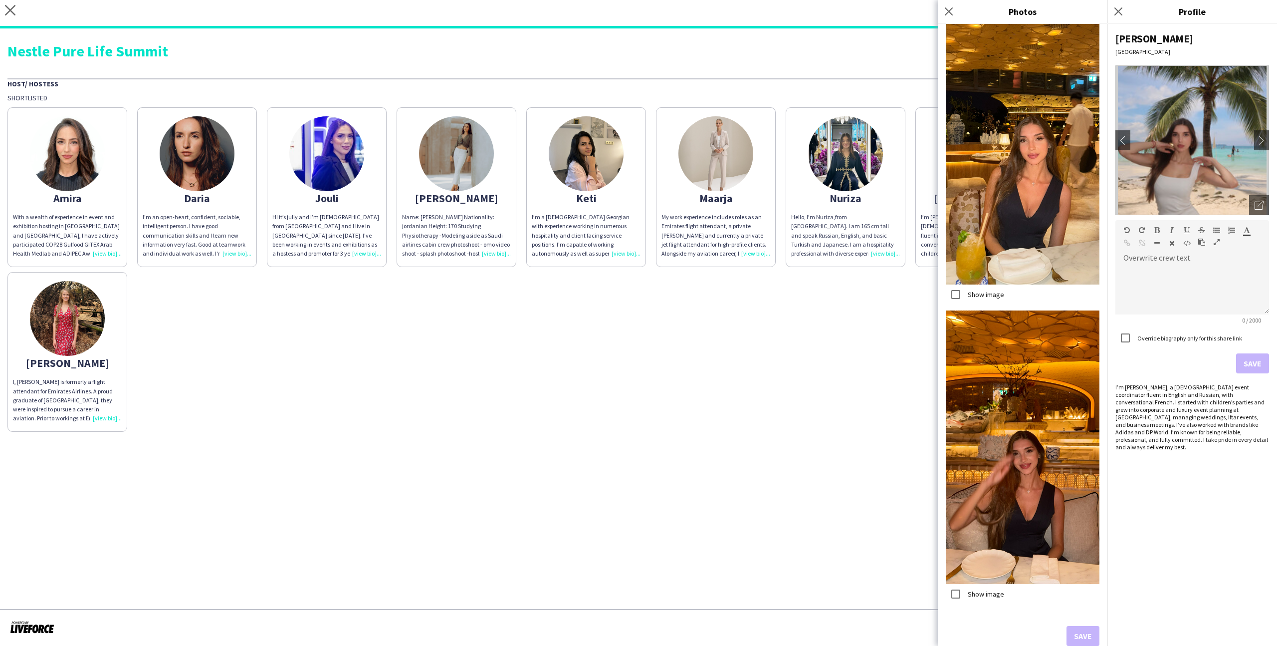
click at [875, 288] on div "[MEDICAL_DATA] With a wealth of experience in event and exhibition hosting in […" at bounding box center [638, 266] width 1262 height 329
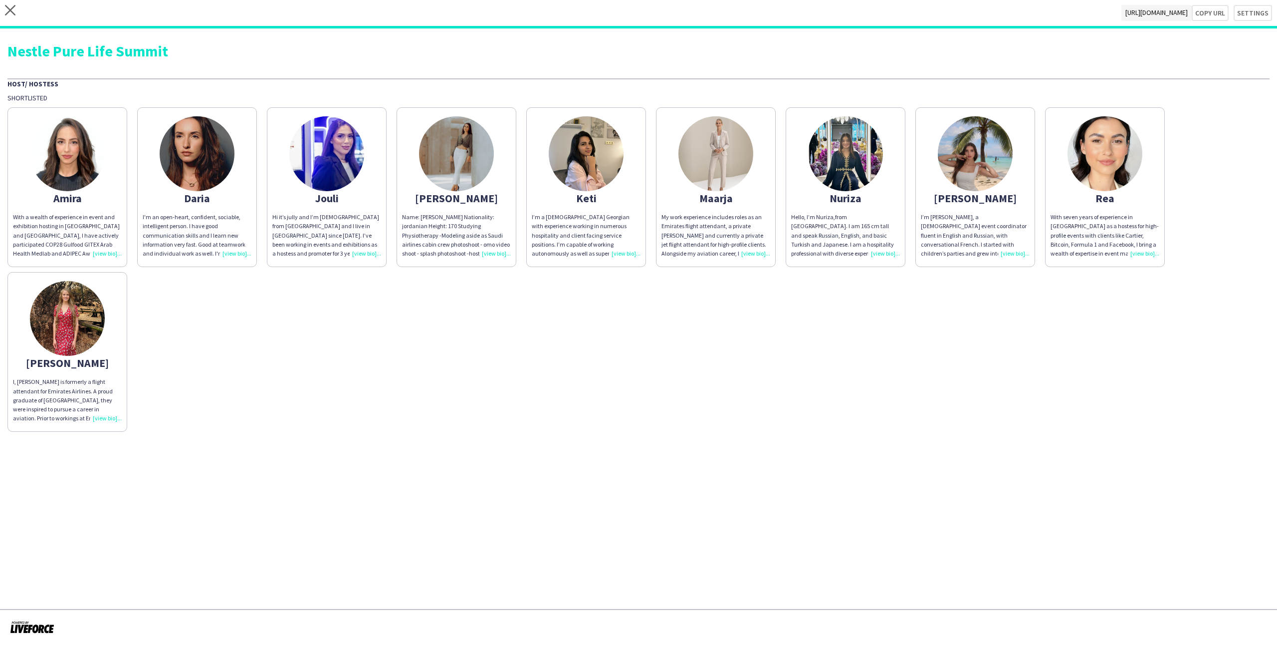
click at [845, 215] on div "Hello, I’m Nuriza,from [GEOGRAPHIC_DATA]. I am 165 cm tall and speak Russian, E…" at bounding box center [845, 235] width 109 height 45
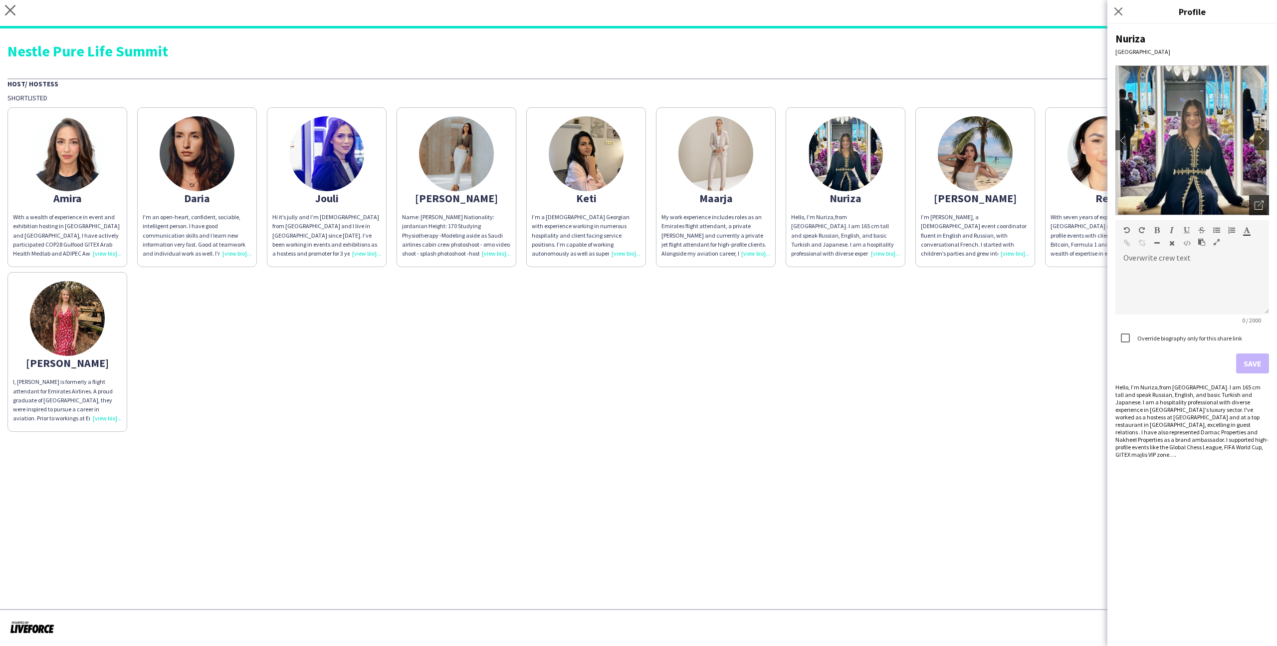
click at [1259, 201] on icon "Open photos pop-in" at bounding box center [1259, 205] width 9 height 9
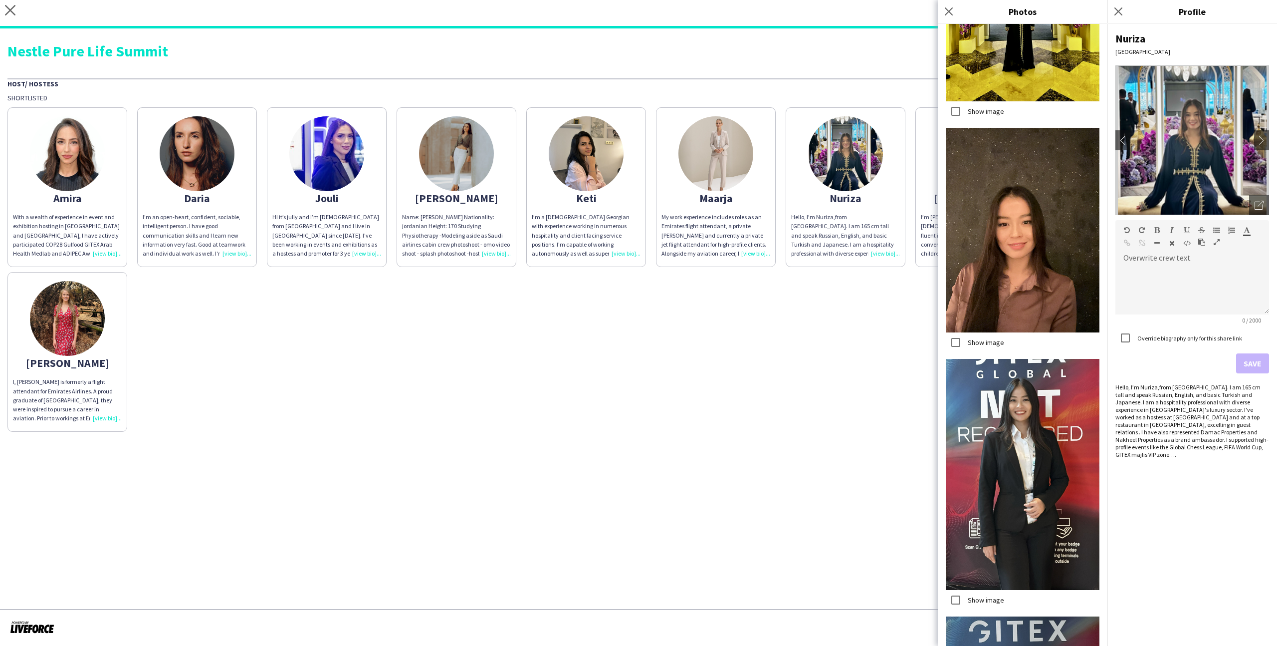
scroll to position [1465, 0]
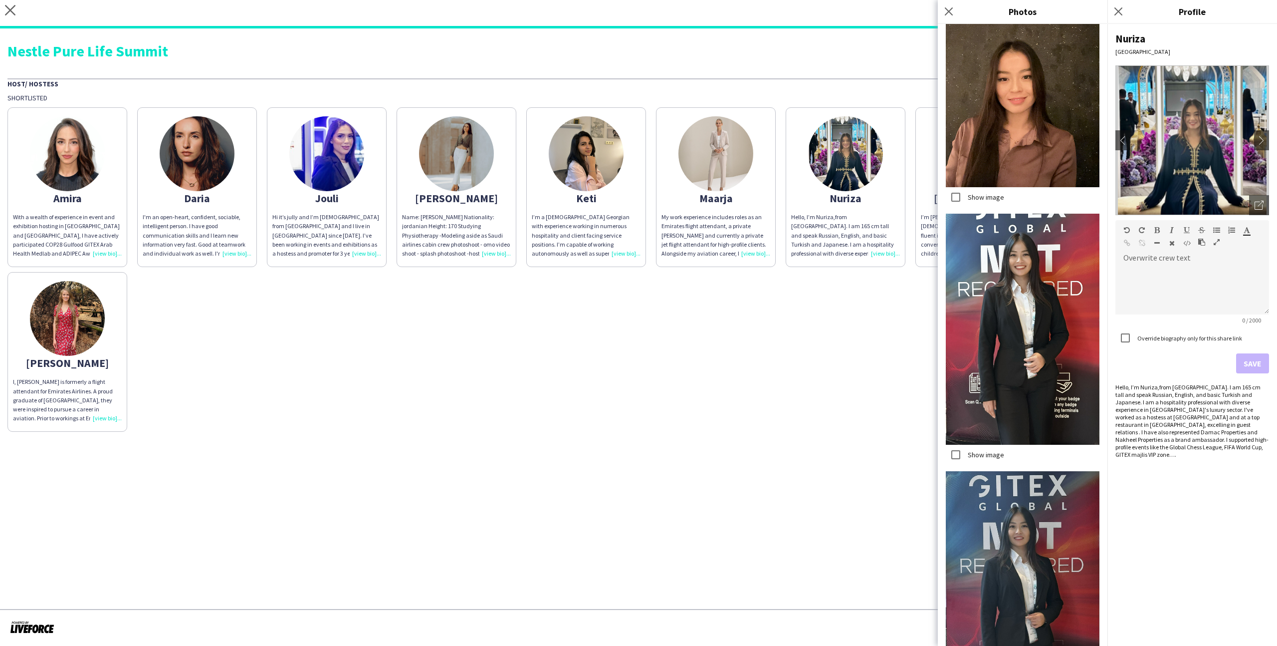
click at [854, 338] on div "[MEDICAL_DATA] With a wealth of experience in event and exhibition hosting in […" at bounding box center [638, 266] width 1262 height 329
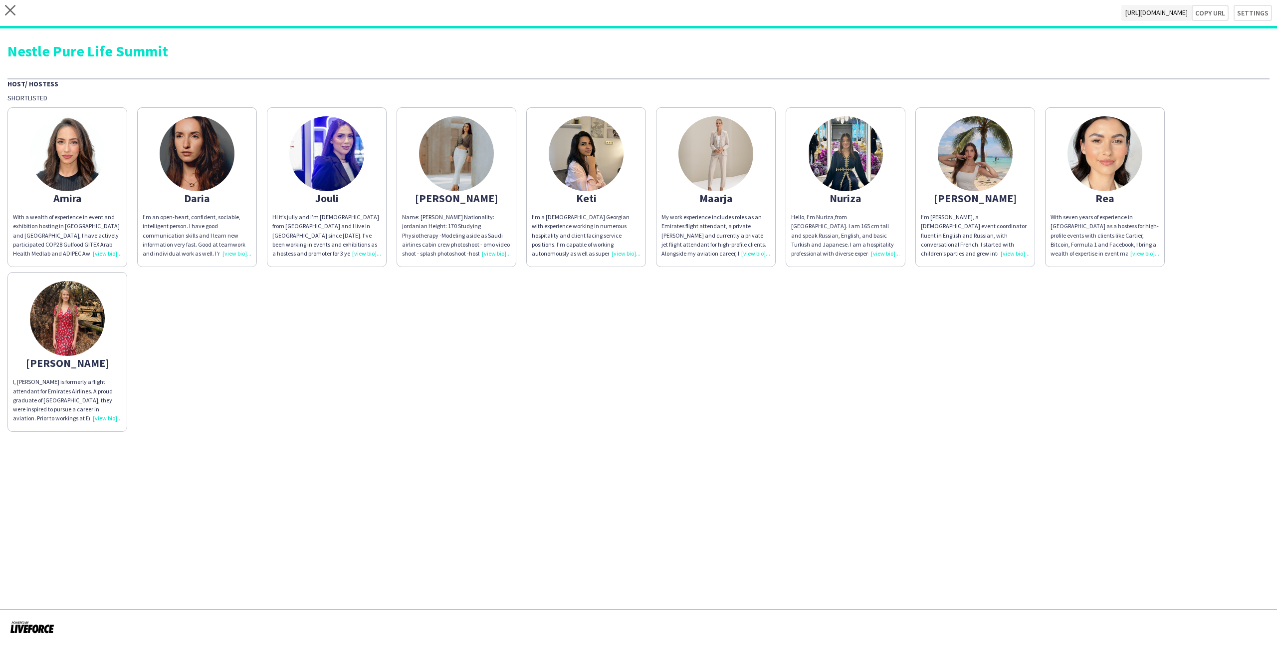
click at [682, 215] on div "My work experience includes roles as an Emirates flight attendant, a private [P…" at bounding box center [716, 235] width 109 height 45
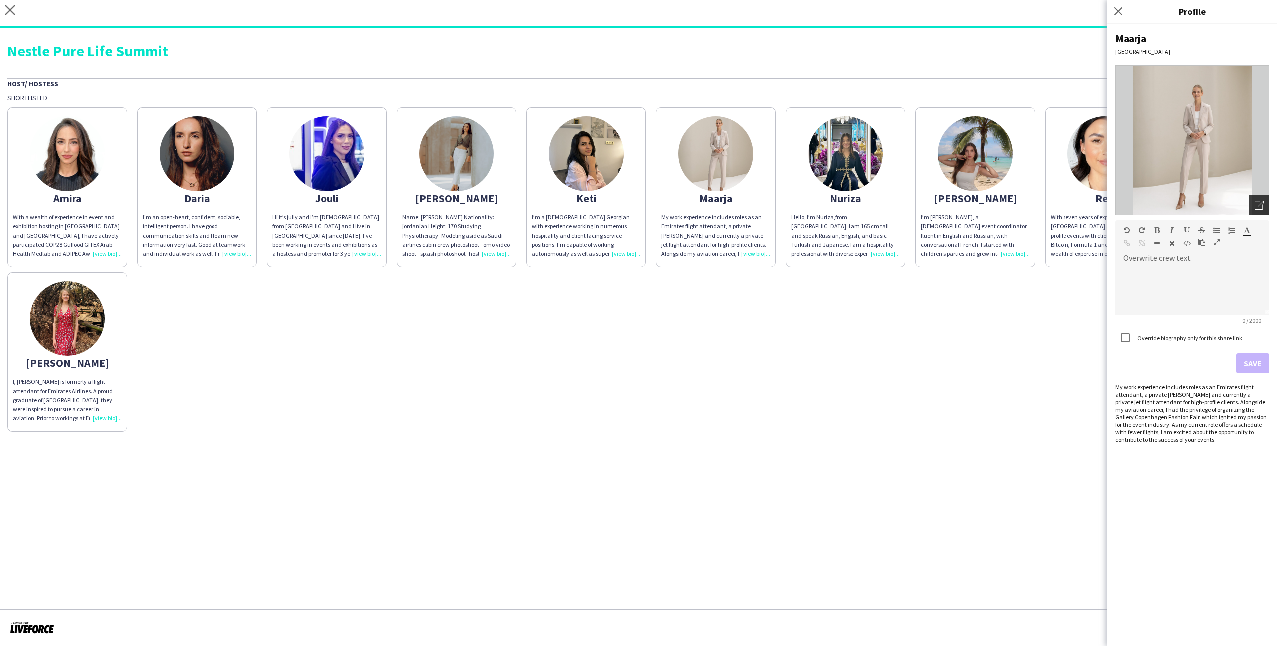
click at [1264, 207] on div "Open photos pop-in" at bounding box center [1259, 205] width 20 height 20
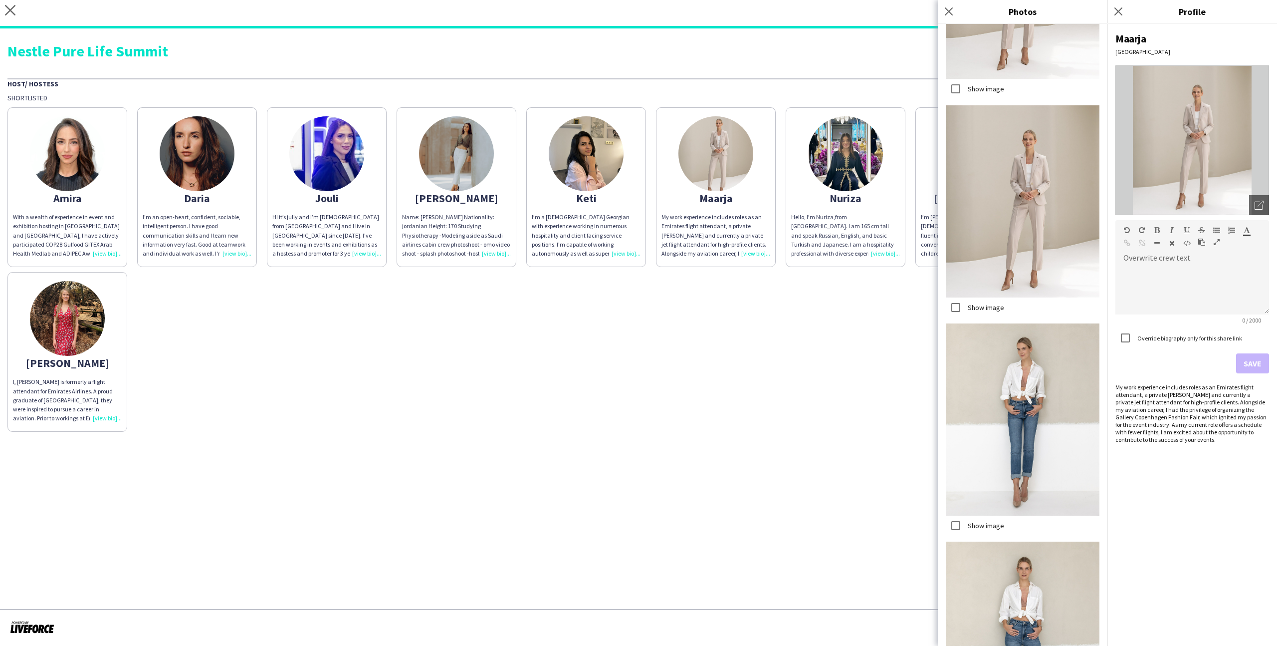
scroll to position [803, 0]
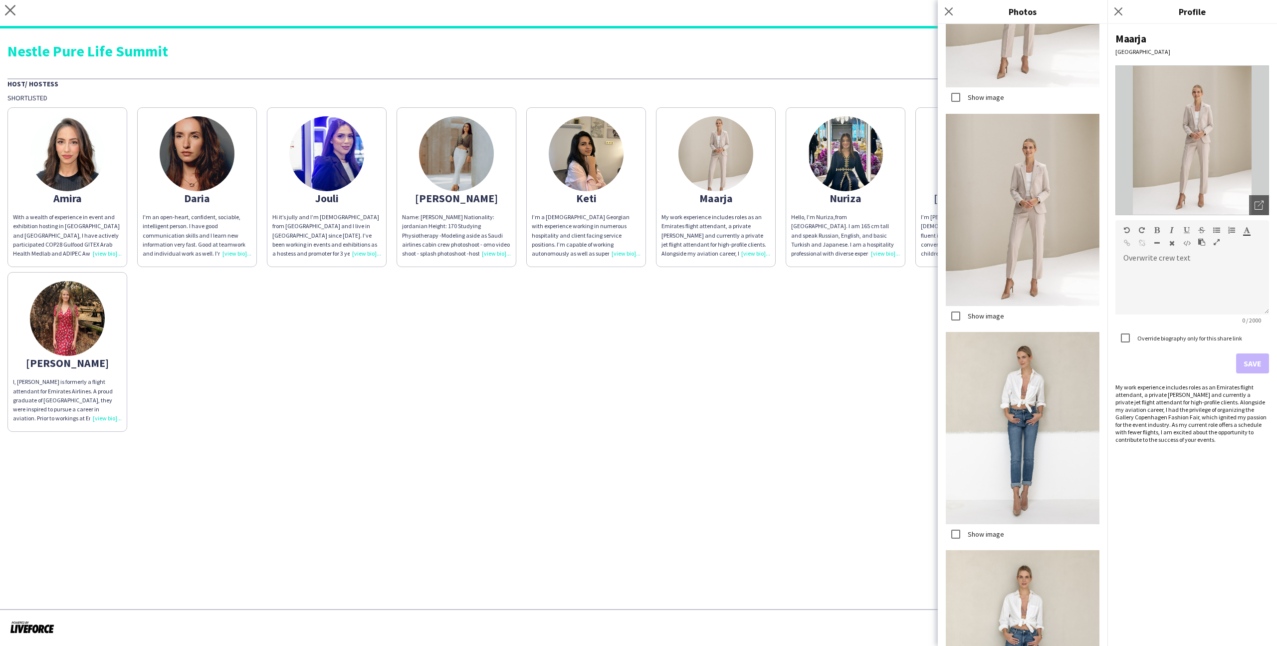
click at [970, 534] on label "Show image" at bounding box center [985, 533] width 38 height 9
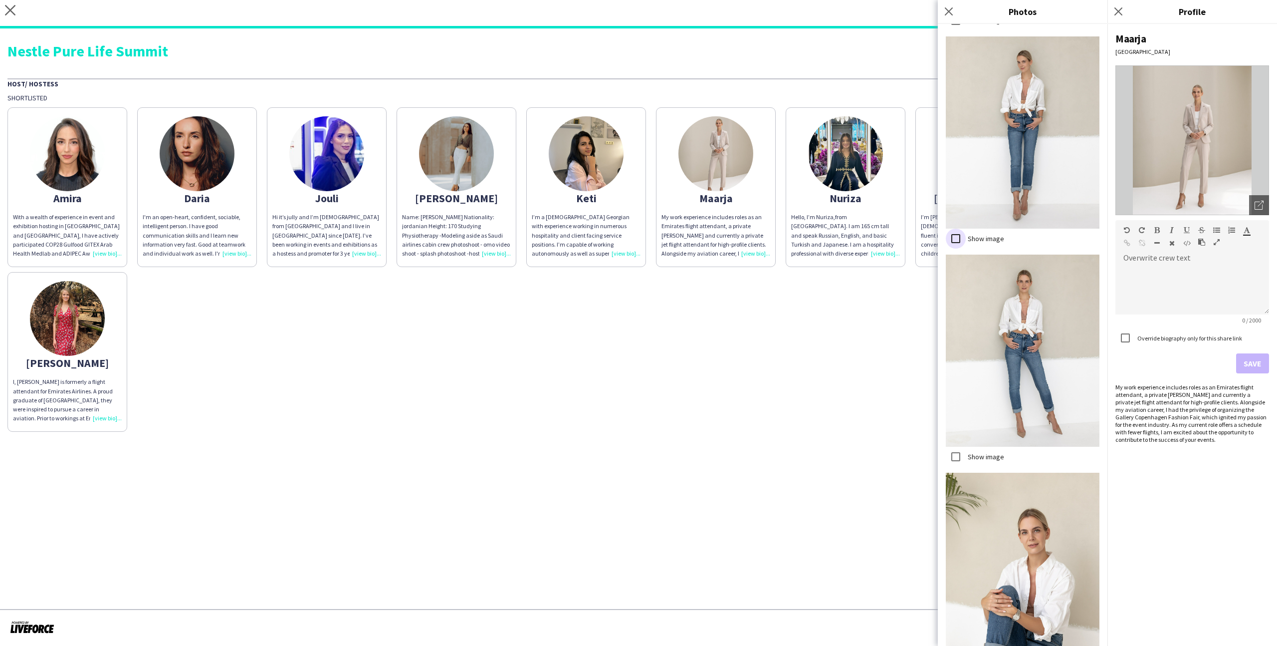
scroll to position [1216, 0]
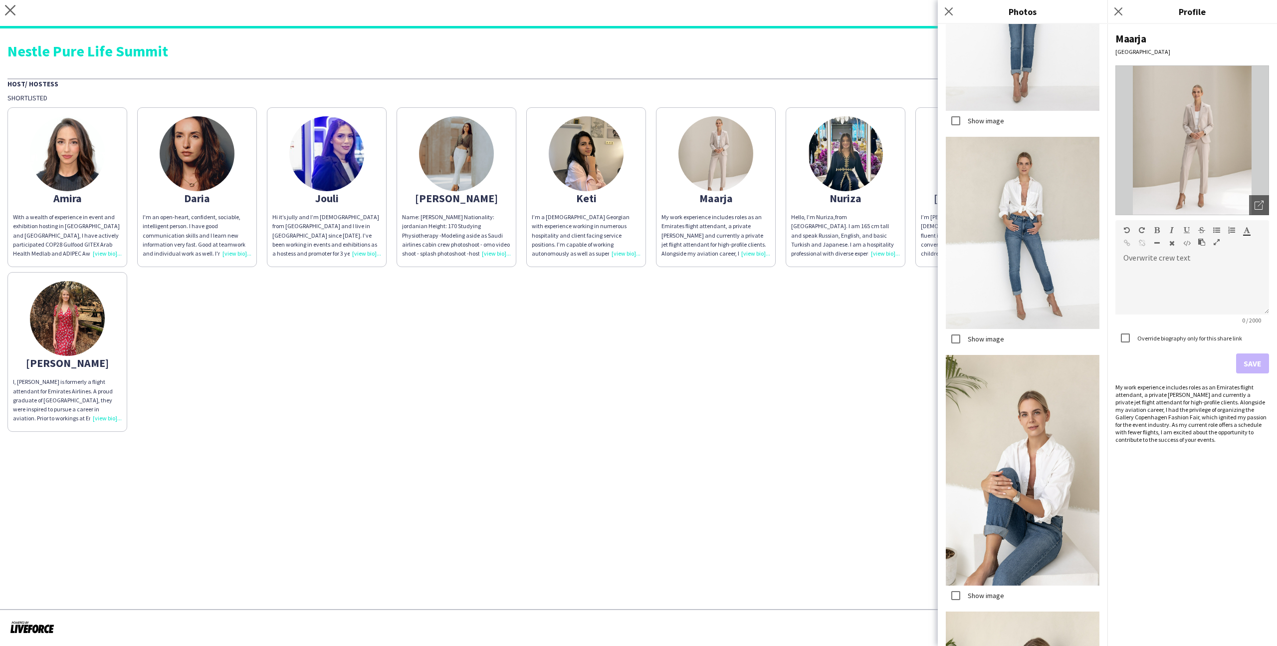
click at [989, 598] on label "Show image" at bounding box center [985, 595] width 38 height 9
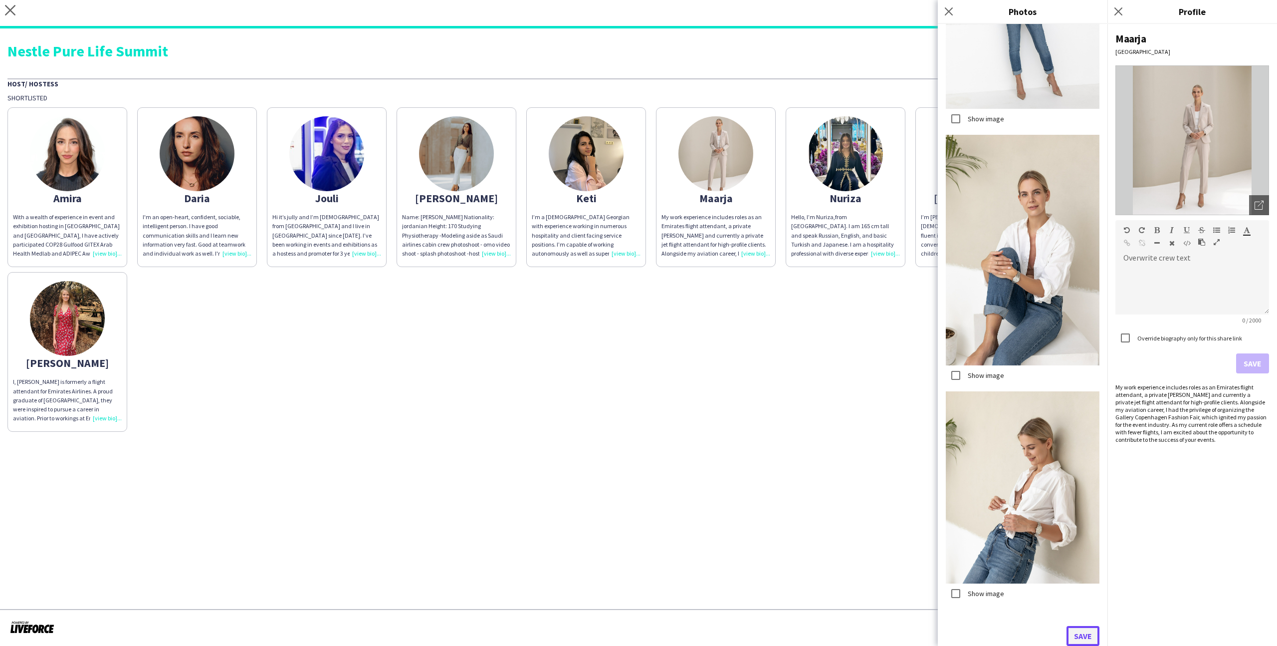
click at [1070, 629] on button "Save" at bounding box center [1083, 636] width 33 height 20
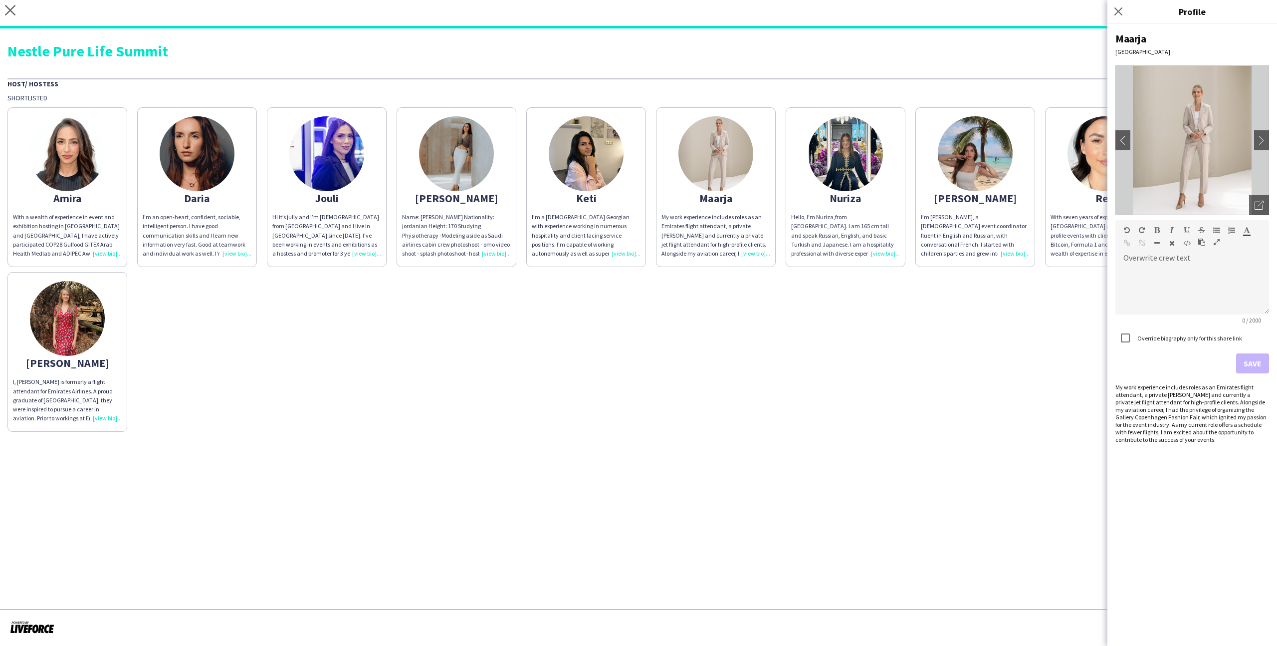
click at [571, 168] on img at bounding box center [586, 153] width 75 height 75
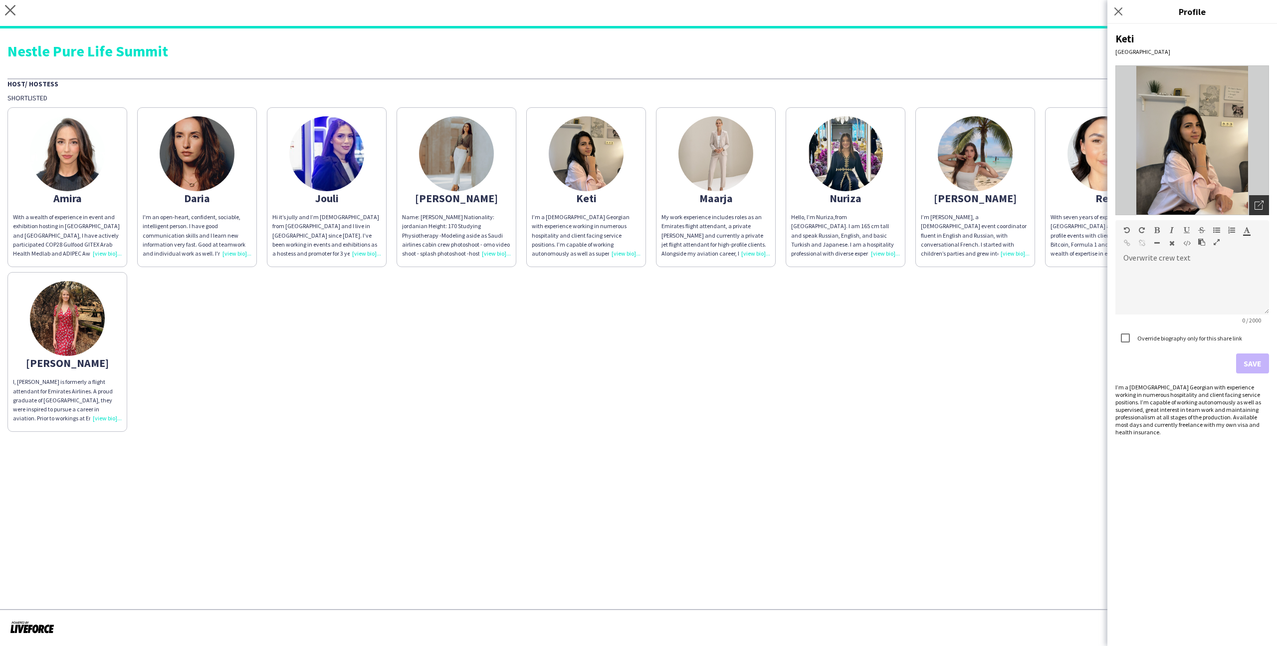
click at [1259, 195] on div "Open photos pop-in" at bounding box center [1259, 205] width 20 height 20
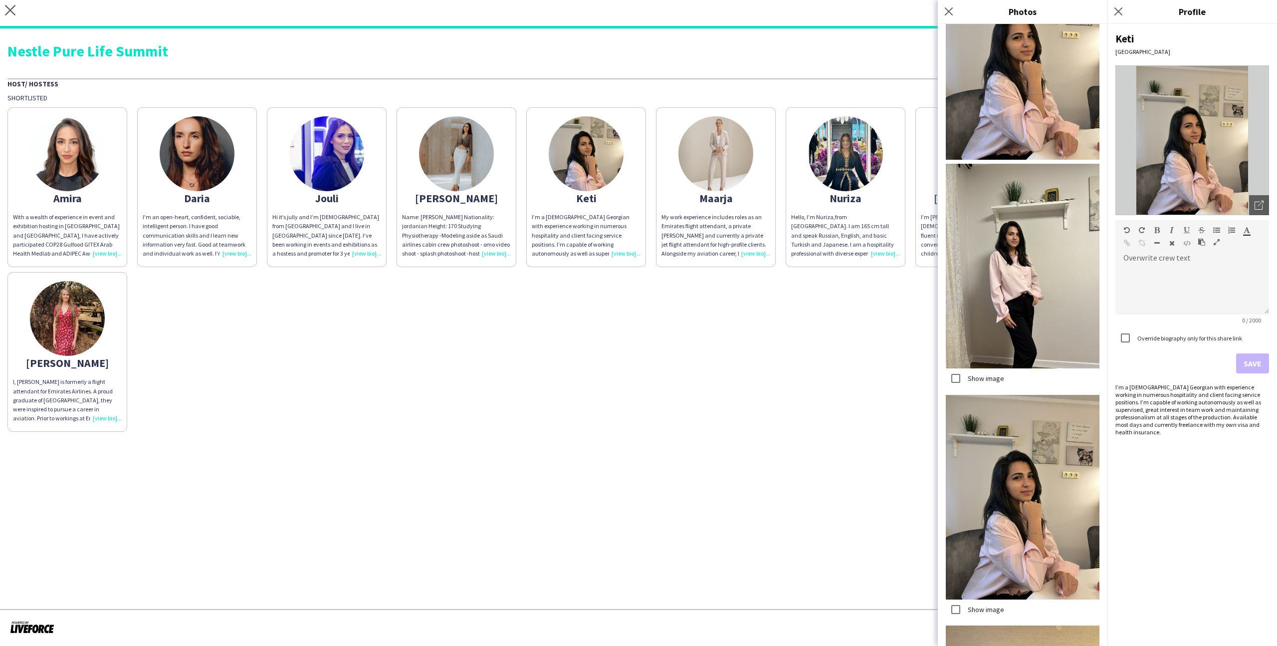
scroll to position [55, 0]
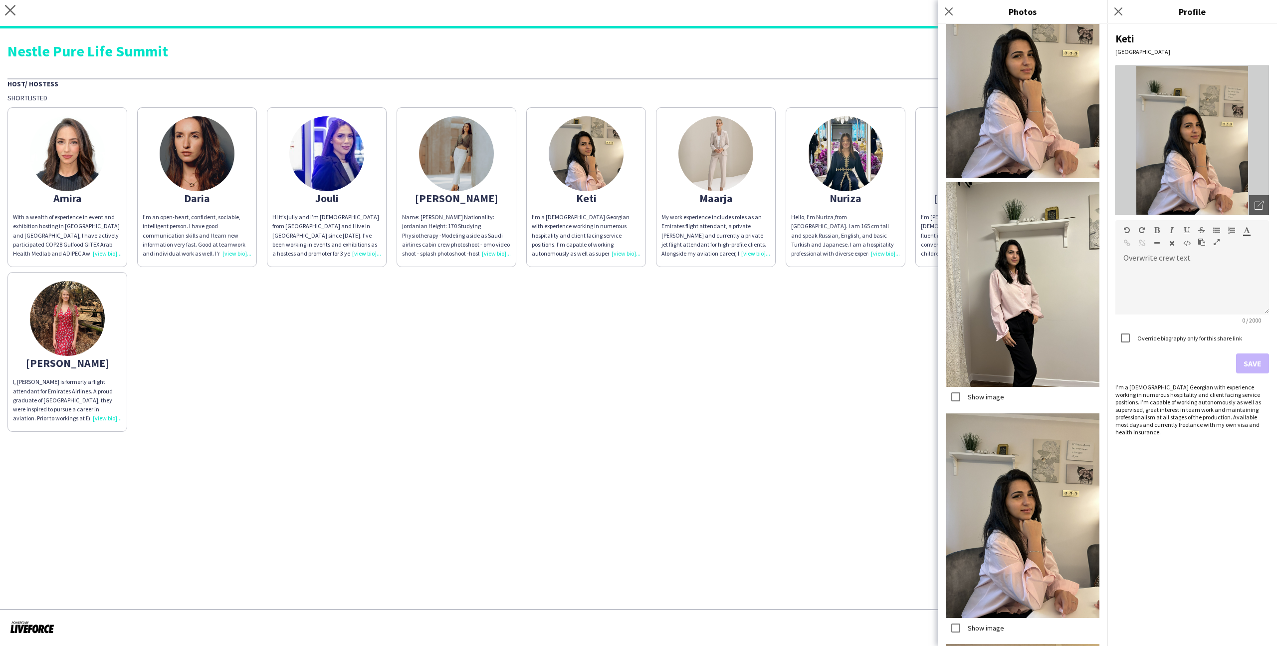
click at [999, 388] on div "Show image" at bounding box center [975, 397] width 58 height 20
click at [999, 396] on label "Show image" at bounding box center [985, 396] width 38 height 9
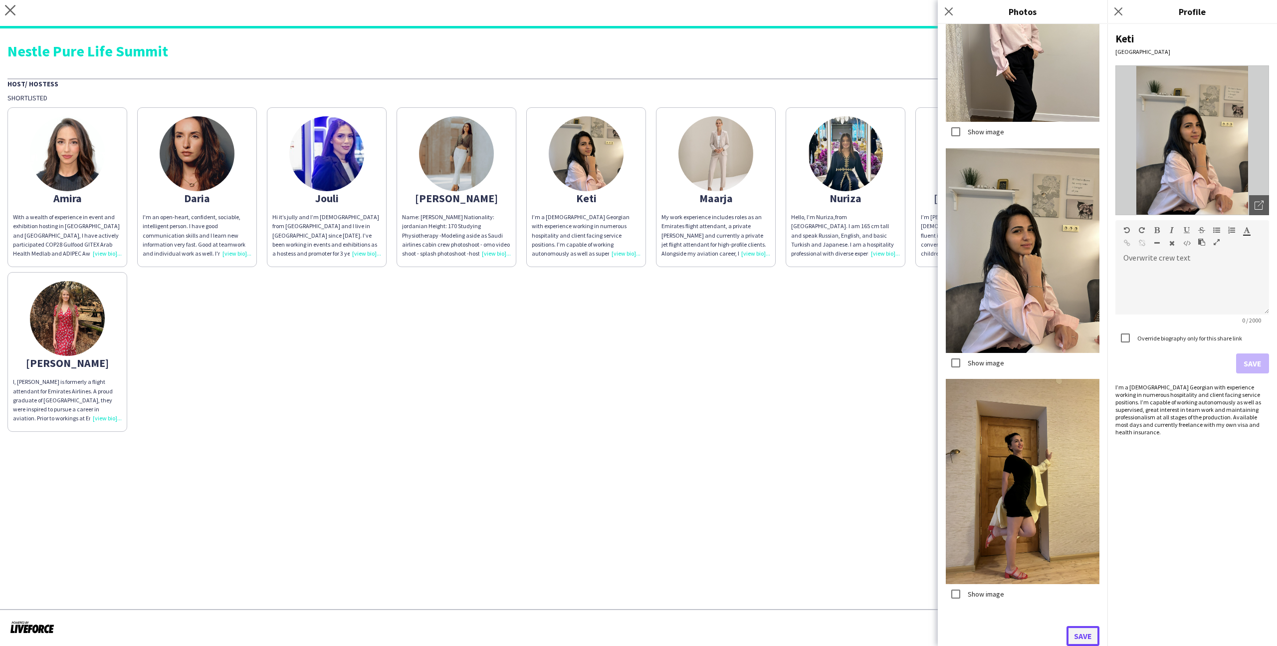
click at [1079, 633] on button "Save" at bounding box center [1083, 636] width 33 height 20
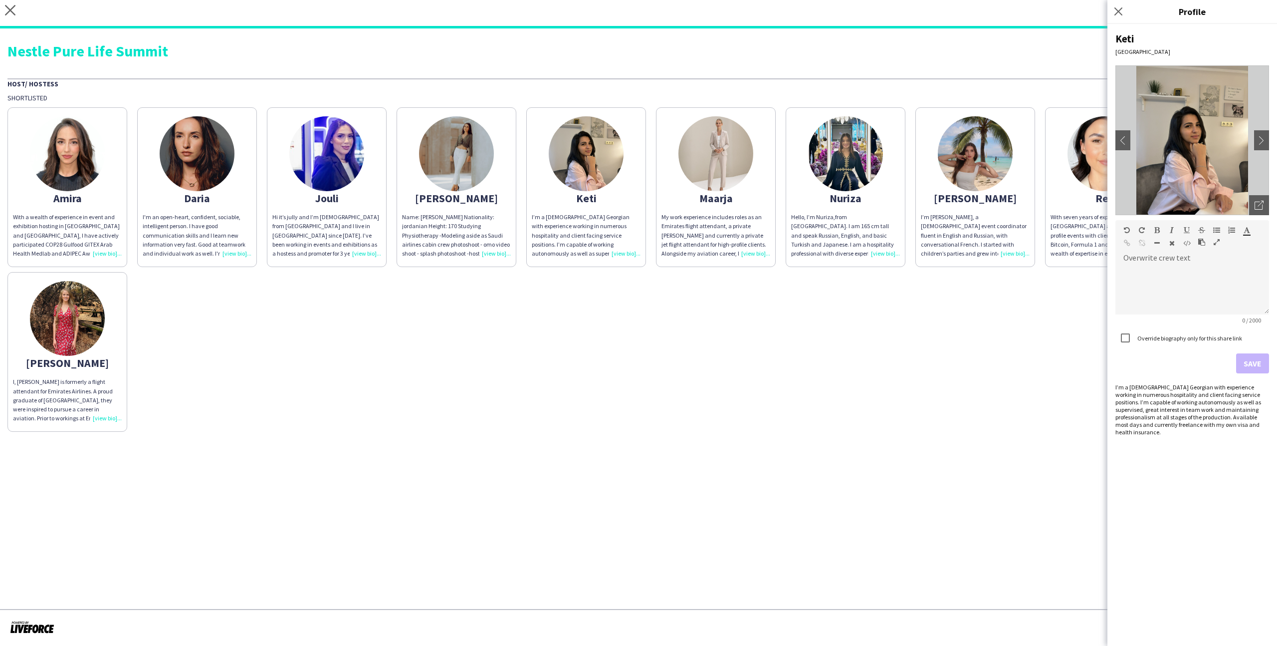
click at [776, 460] on app-share-pages "close [URL][DOMAIN_NAME] Copy url Settings Nestle Pure Life Summit Host/ Hostes…" at bounding box center [638, 323] width 1277 height 646
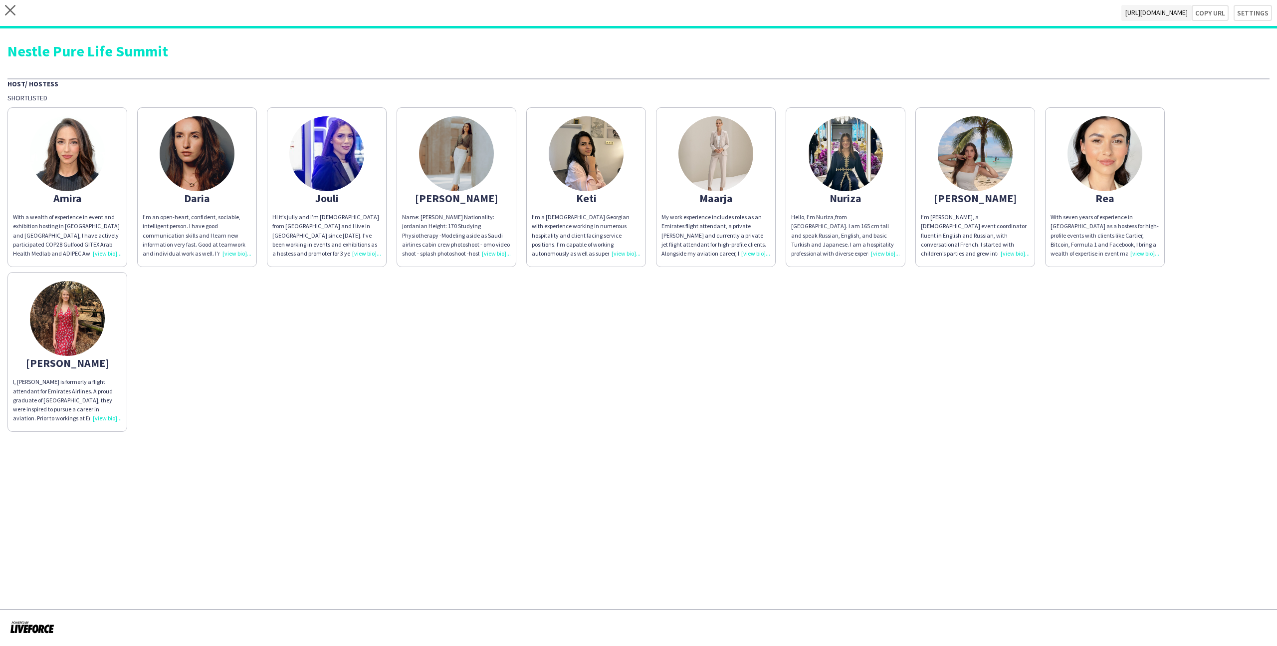
click at [365, 190] on app-share-pages-crew-card "Jouli Hi it’s jully and I’m [DEMOGRAPHIC_DATA] from [GEOGRAPHIC_DATA] and I liv…" at bounding box center [327, 187] width 120 height 160
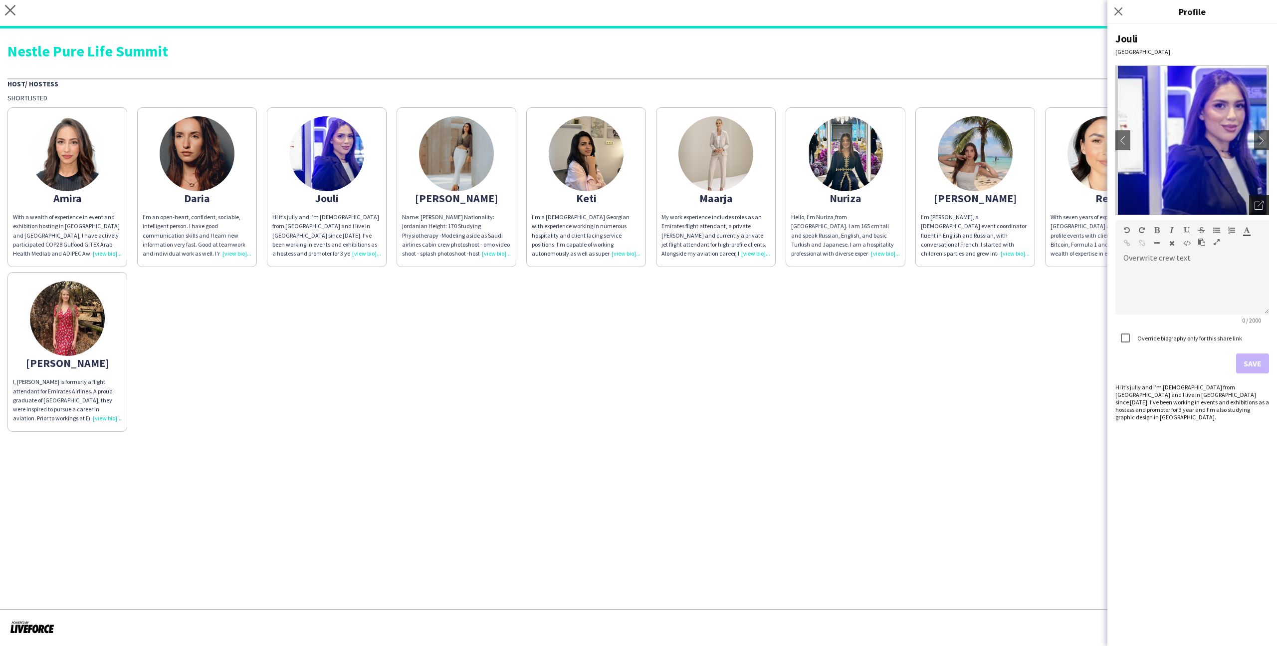
click at [1264, 208] on div "Open photos pop-in" at bounding box center [1259, 205] width 20 height 20
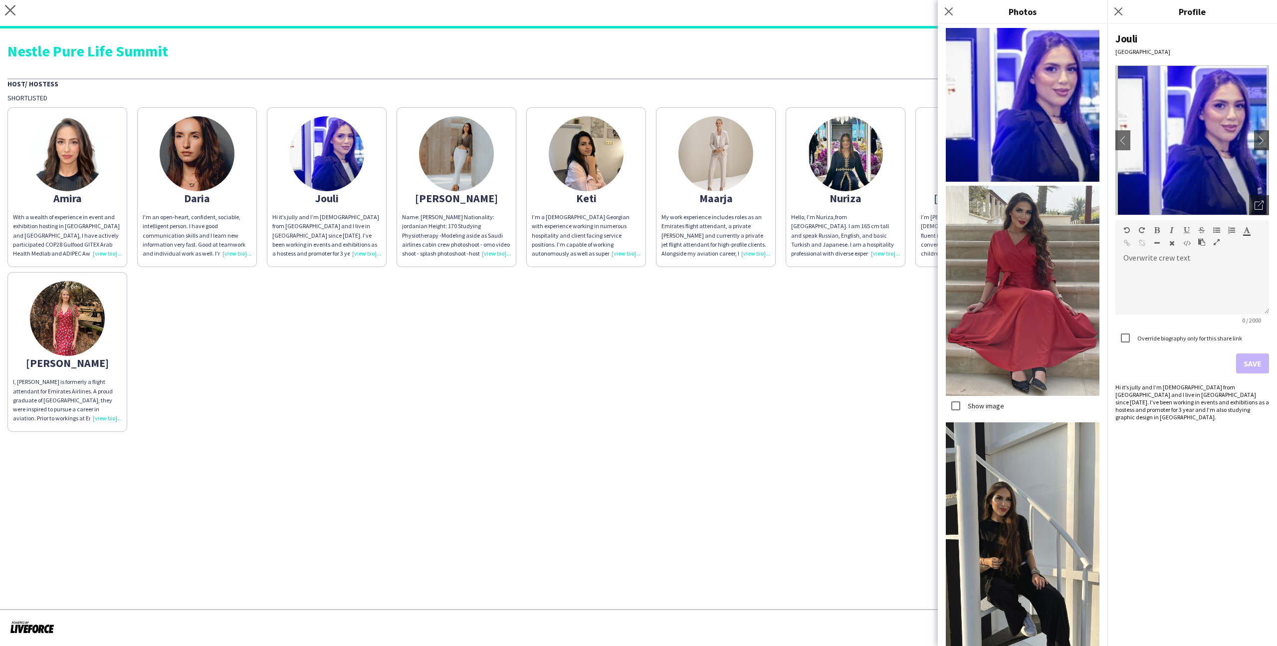
click at [842, 320] on div "[MEDICAL_DATA] With a wealth of experience in event and exhibition hosting in […" at bounding box center [638, 266] width 1262 height 329
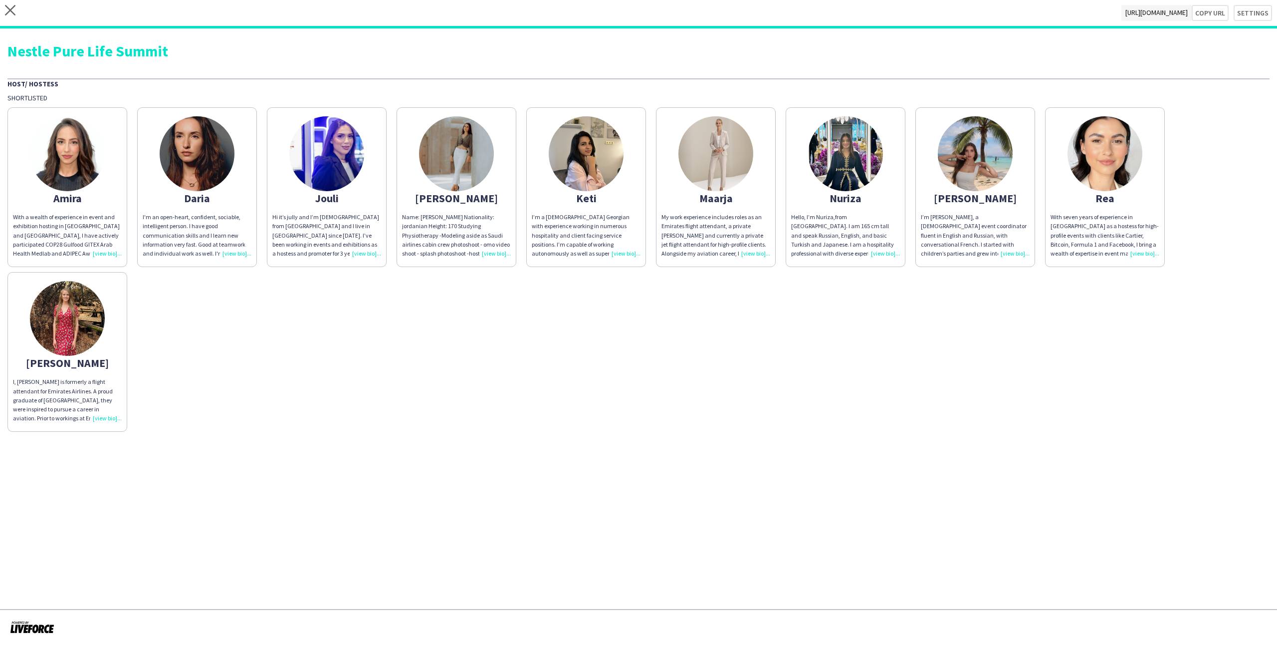
click at [103, 176] on app-share-pages-crew-card "[MEDICAL_DATA] With a wealth of experience in event and exhibition hosting in […" at bounding box center [67, 187] width 120 height 160
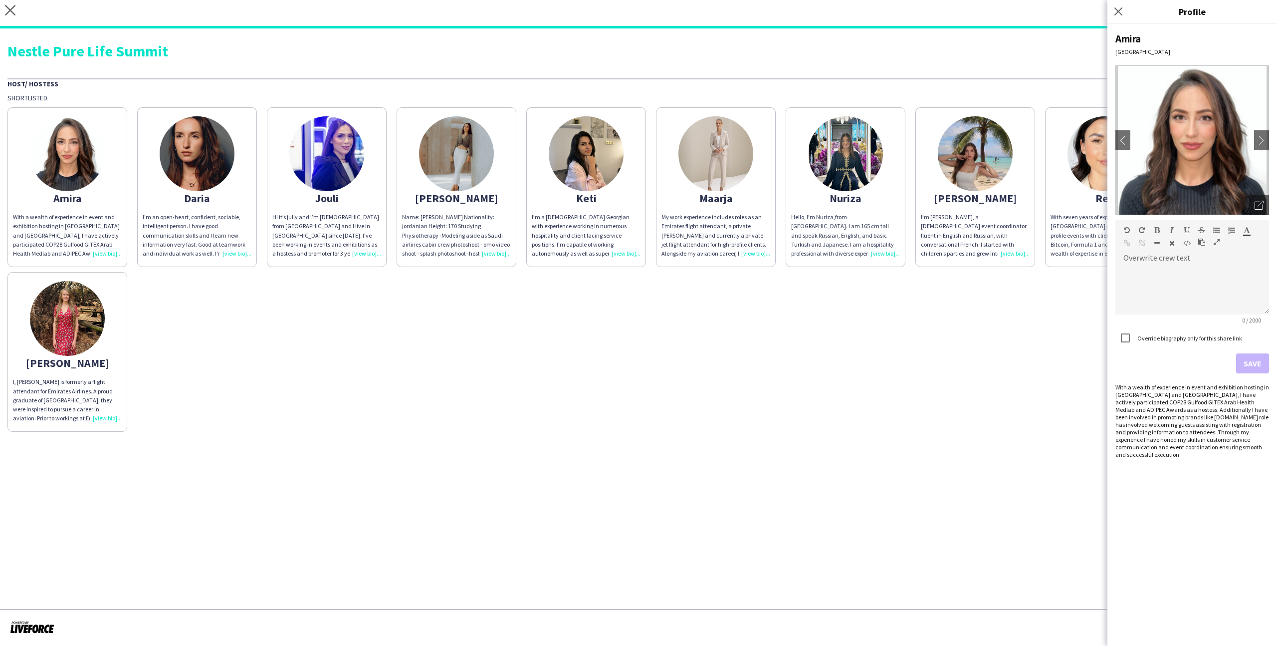
click at [72, 287] on img at bounding box center [67, 318] width 75 height 75
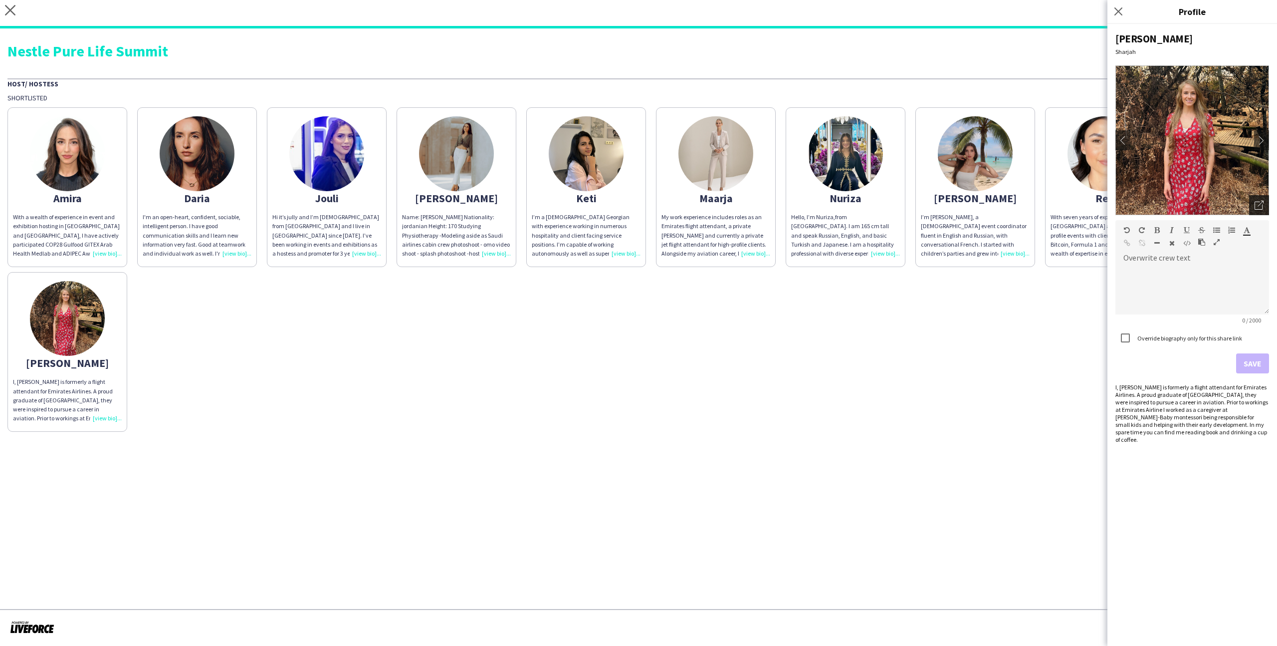
click at [1264, 199] on div "Open photos pop-in" at bounding box center [1259, 205] width 20 height 20
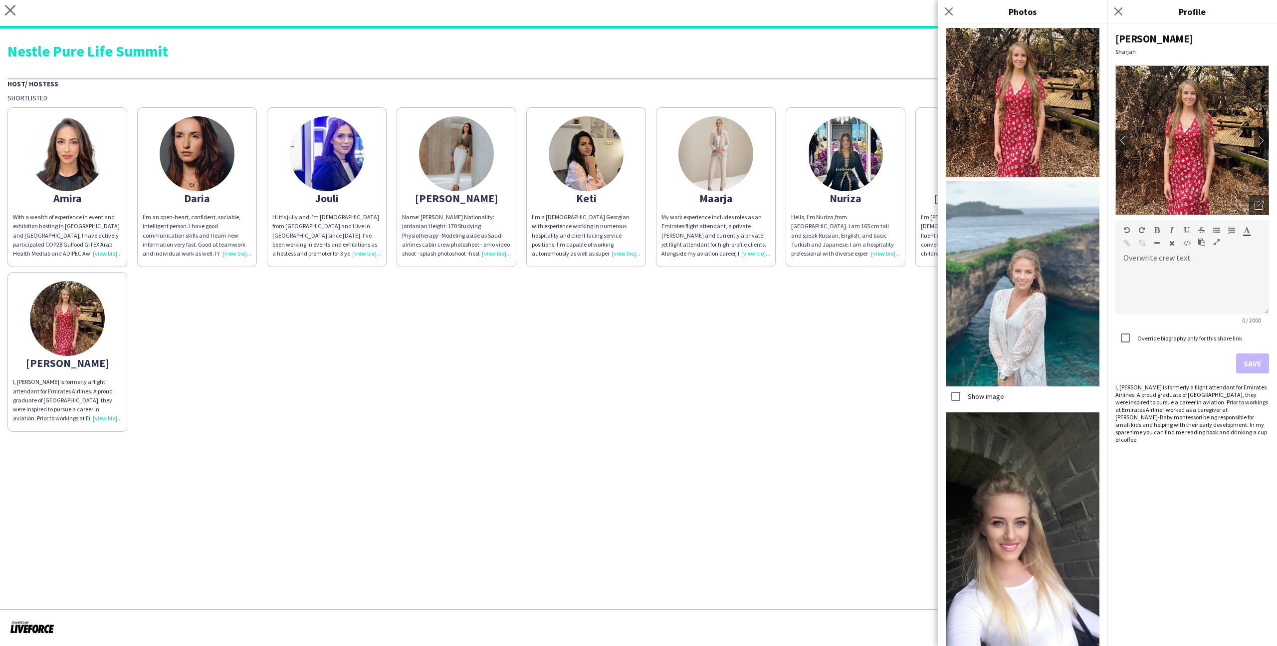
click at [820, 319] on div "[MEDICAL_DATA] With a wealth of experience in event and exhibition hosting in […" at bounding box center [638, 266] width 1262 height 329
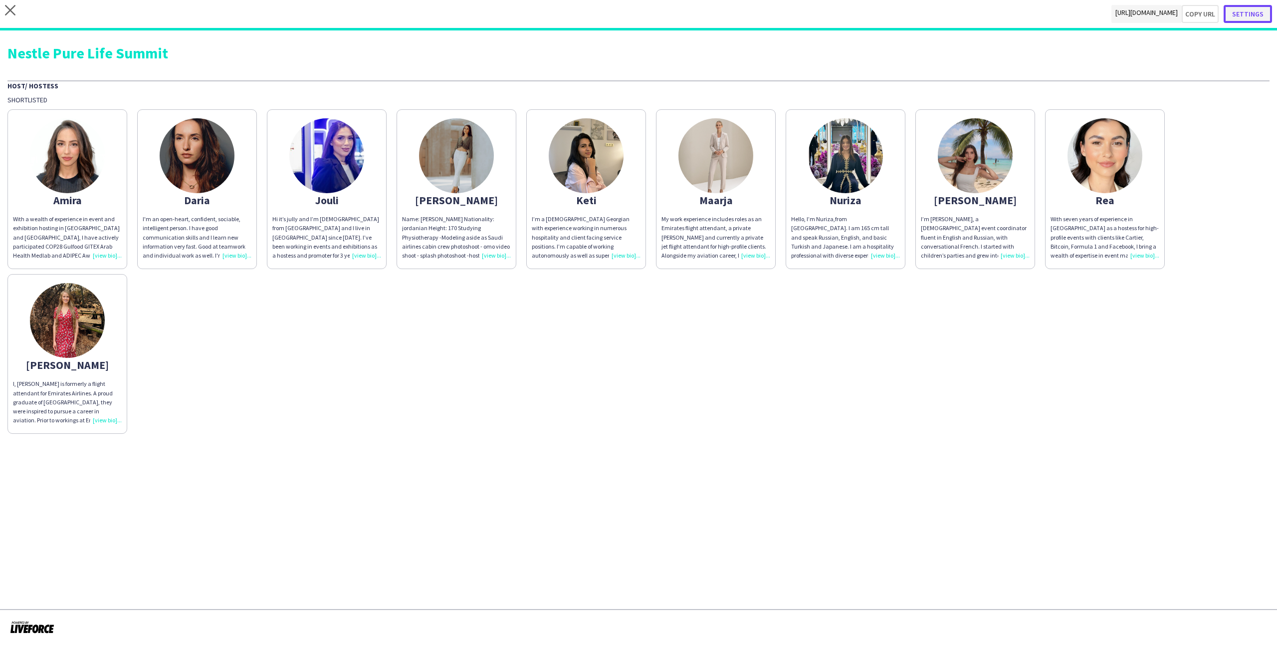
click at [1252, 7] on button "Settings" at bounding box center [1248, 14] width 48 height 18
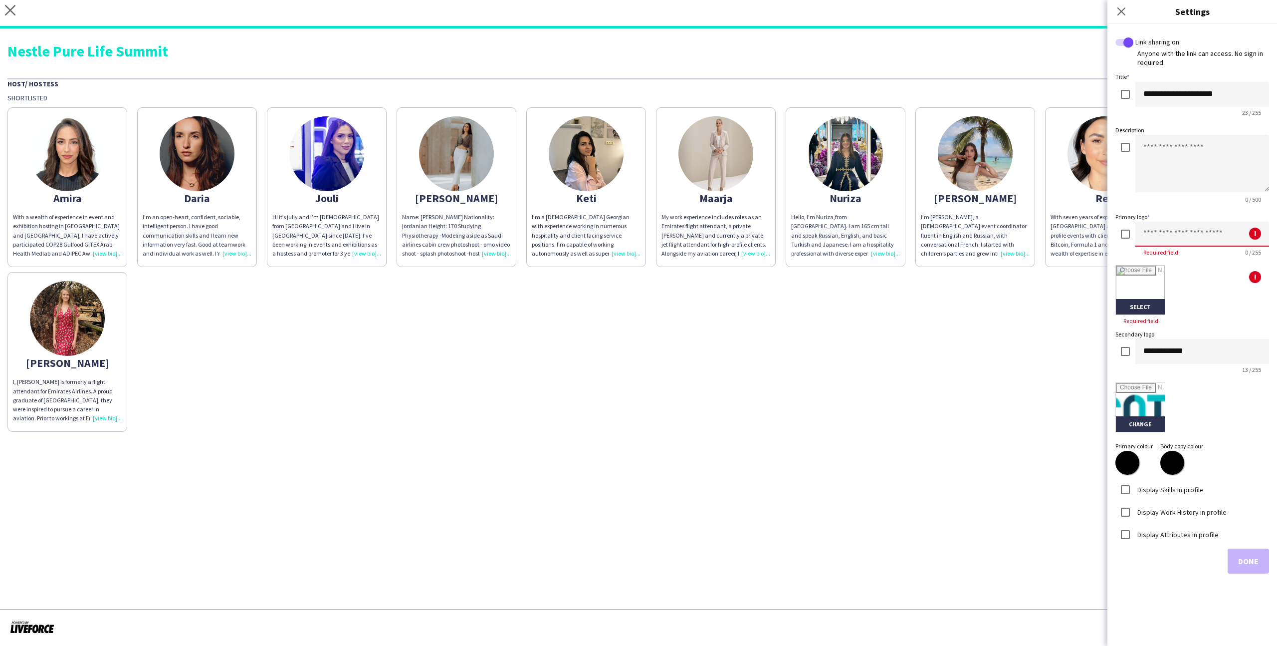
click at [1183, 238] on input at bounding box center [1202, 233] width 134 height 25
type input "*"
type input "********"
click at [1143, 300] on input "file" at bounding box center [1140, 289] width 49 height 49
type input "**********"
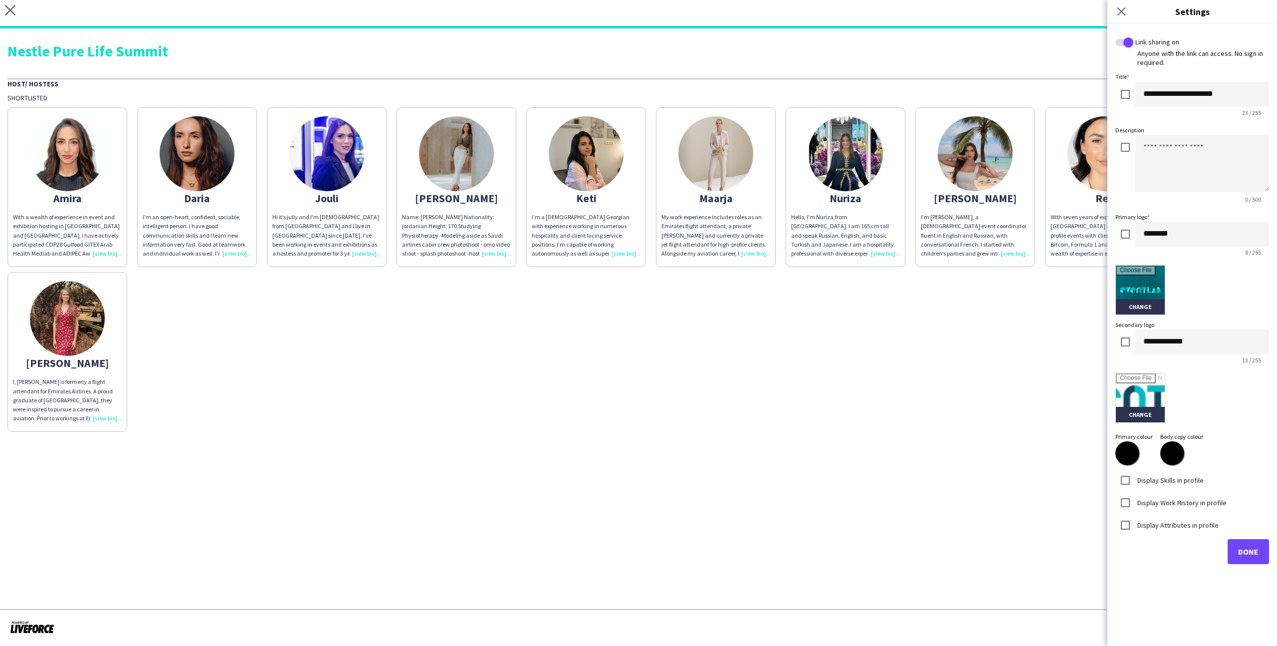
click at [1184, 481] on label "Display Skills in profile" at bounding box center [1169, 479] width 68 height 9
click at [1191, 503] on label "Display Work History in profile" at bounding box center [1180, 501] width 91 height 9
click at [1191, 520] on label "Display Attributes in profile" at bounding box center [1176, 524] width 83 height 9
click at [1192, 524] on label "Display Attributes in profile" at bounding box center [1176, 524] width 83 height 9
click at [1198, 563] on input "text" at bounding box center [1192, 566] width 142 height 25
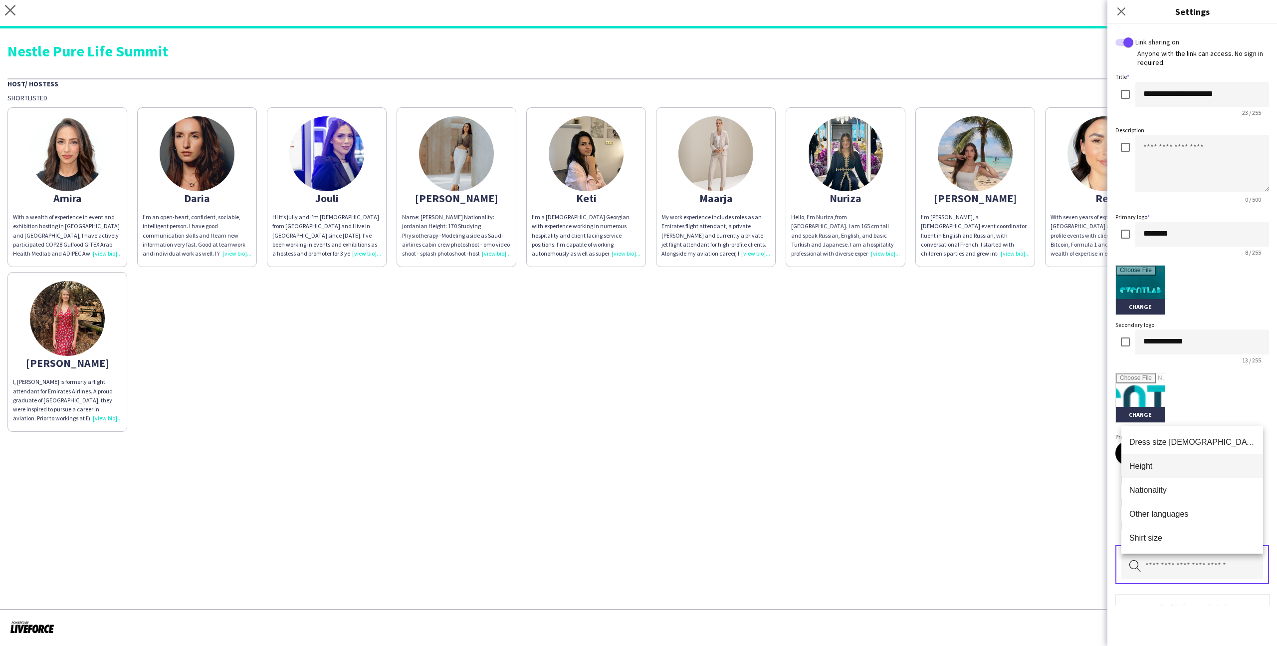
click at [1169, 468] on span "Height" at bounding box center [1192, 465] width 126 height 9
click at [1181, 560] on input "text" at bounding box center [1192, 566] width 142 height 25
click at [1168, 470] on mat-option "Nationality" at bounding box center [1192, 465] width 142 height 24
click at [1195, 560] on input "text" at bounding box center [1192, 566] width 142 height 25
click at [1191, 475] on mat-option "Other languages" at bounding box center [1192, 465] width 142 height 24
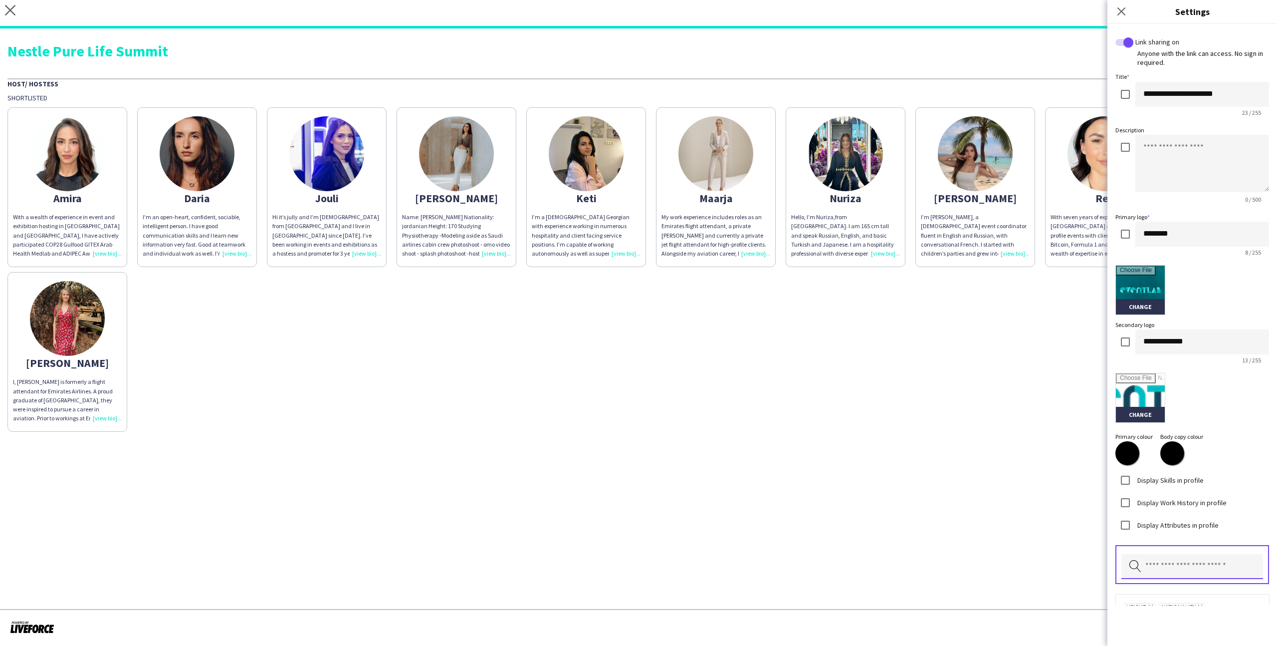
scroll to position [61, 0]
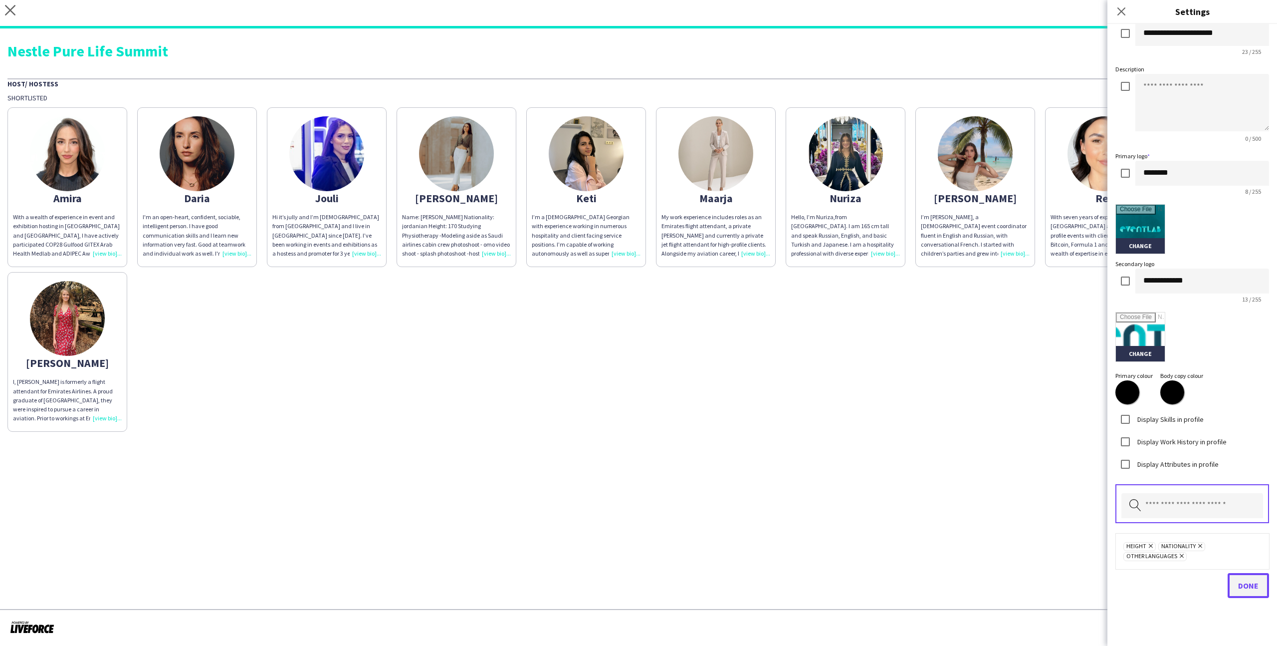
click at [1250, 584] on span "Done" at bounding box center [1248, 585] width 20 height 10
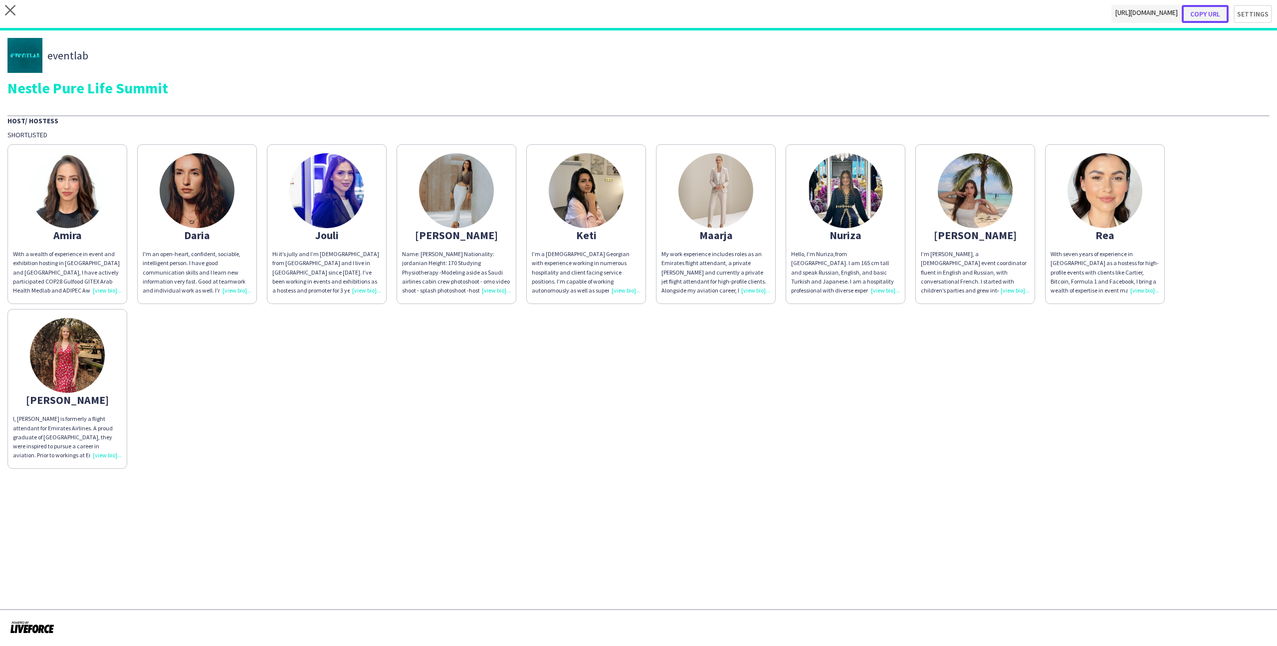
click at [1209, 14] on button "Copy url" at bounding box center [1205, 14] width 47 height 18
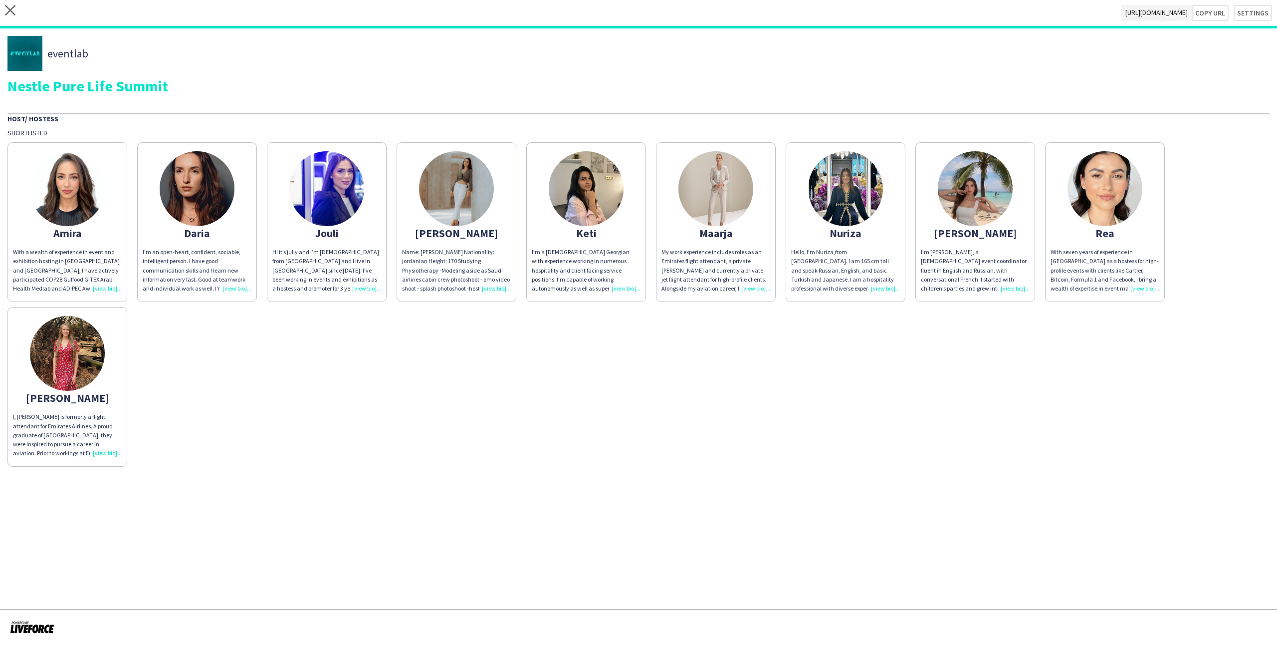
click at [840, 276] on div "Hello, I’m Nuriza,from [GEOGRAPHIC_DATA]. I am 165 cm tall and speak Russian, E…" at bounding box center [845, 269] width 109 height 45
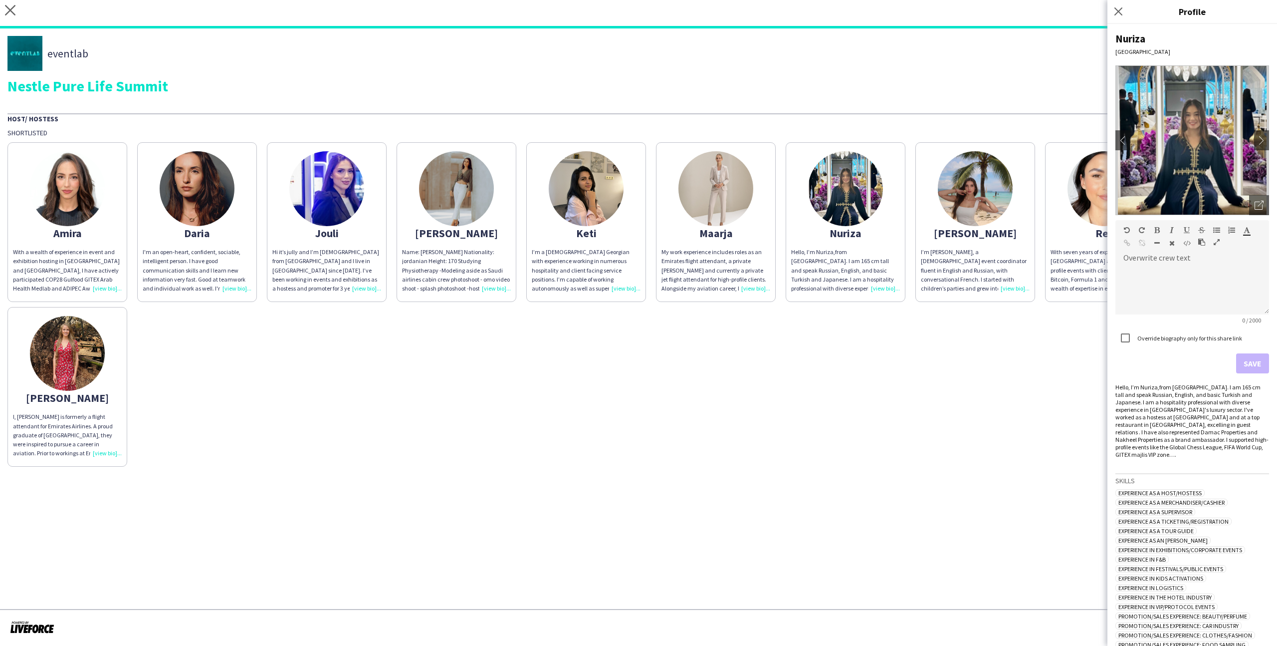
click at [754, 278] on div "My work experience includes roles as an Emirates flight attendant, a private [P…" at bounding box center [716, 269] width 109 height 45
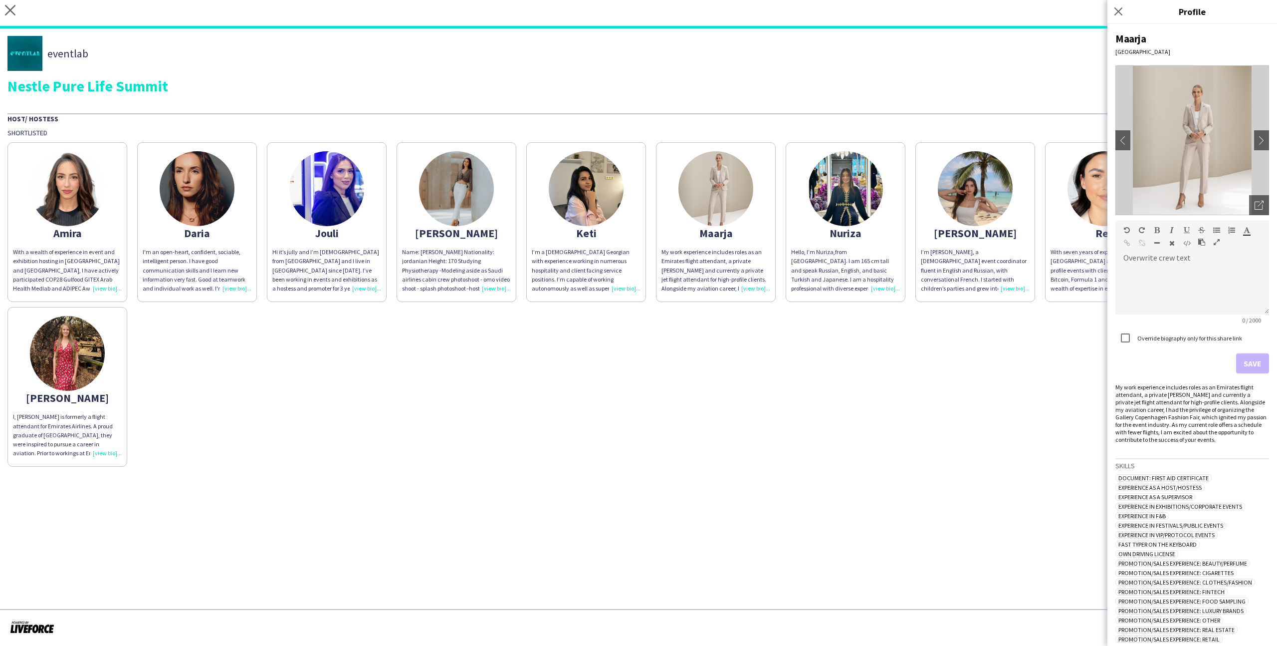
click at [805, 338] on div "[MEDICAL_DATA] With a wealth of experience in event and exhibition hosting in […" at bounding box center [638, 301] width 1262 height 329
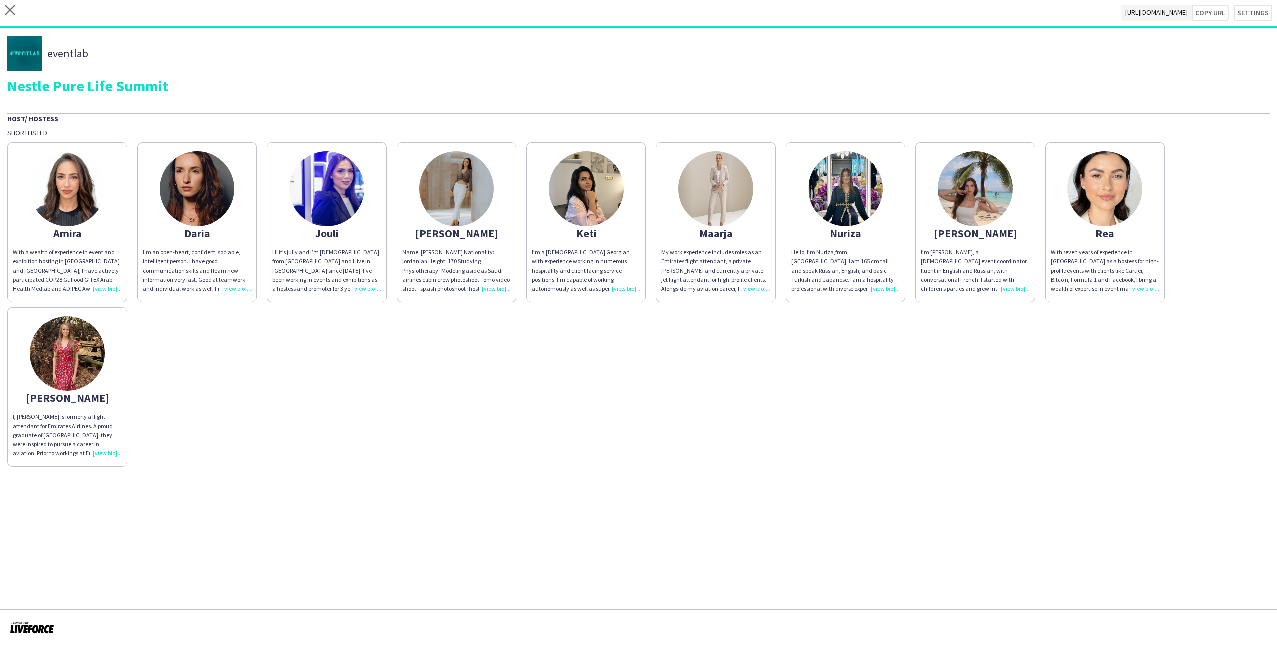
click at [207, 231] on div "Daria" at bounding box center [197, 232] width 109 height 9
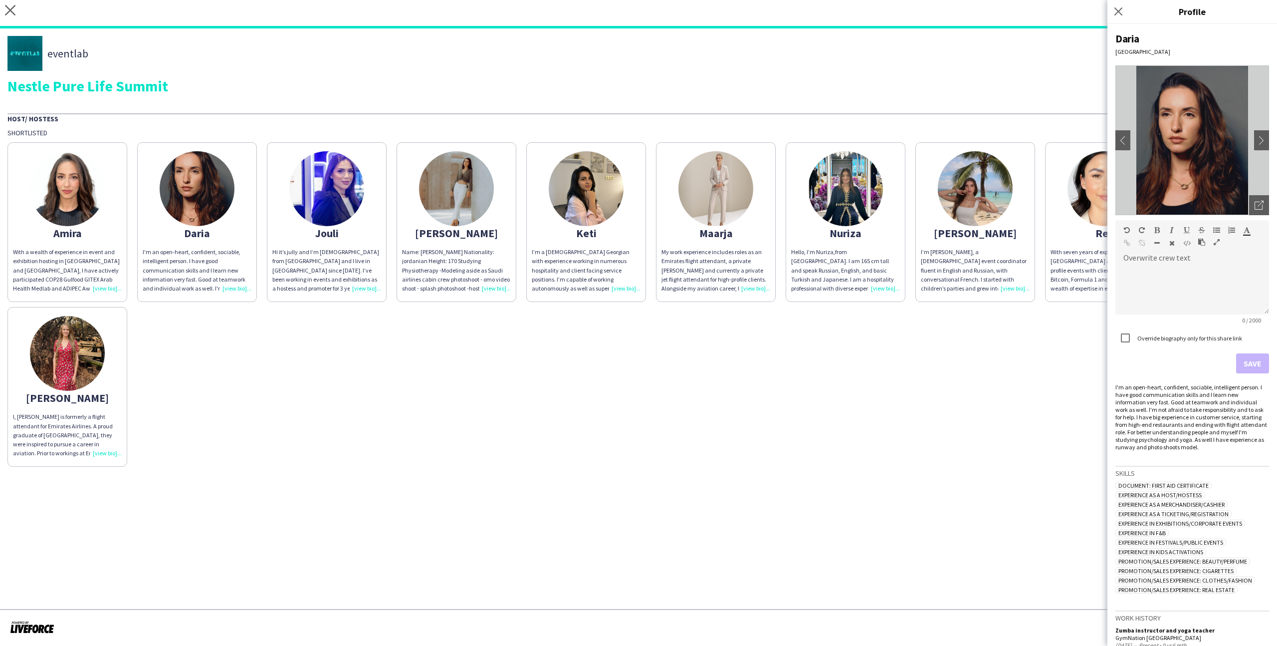
click at [1258, 194] on img at bounding box center [1192, 140] width 154 height 150
click at [1266, 195] on div "Open photos pop-in" at bounding box center [1259, 205] width 20 height 20
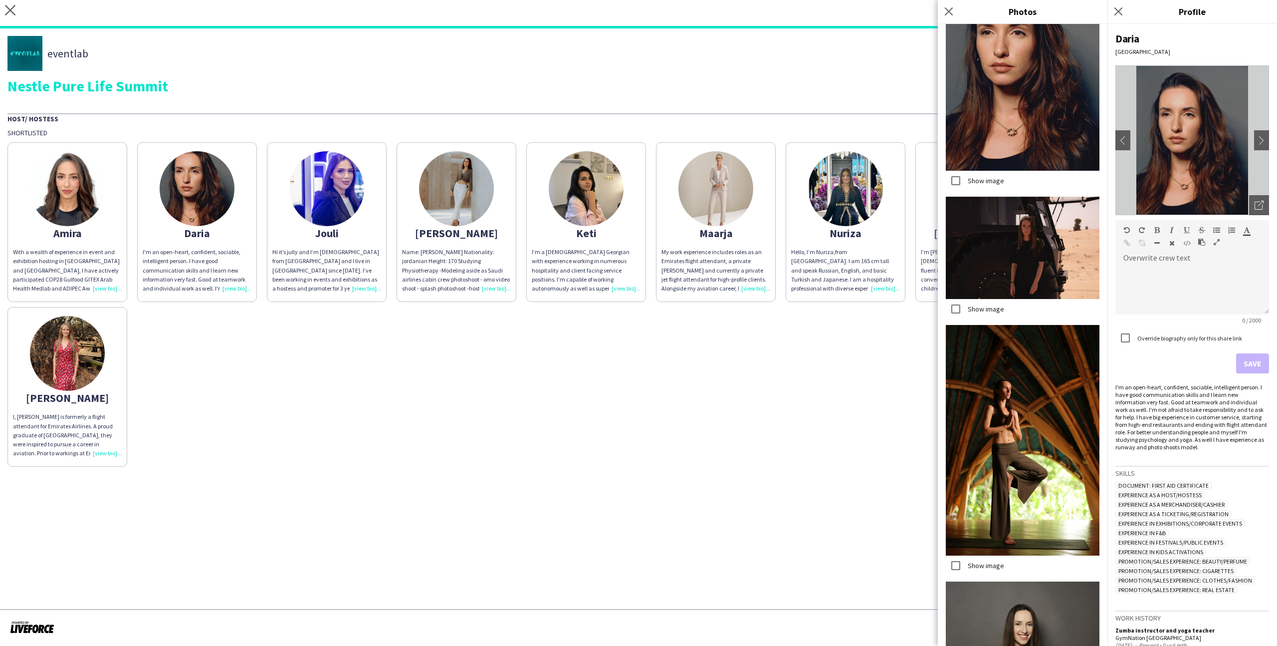
scroll to position [415, 0]
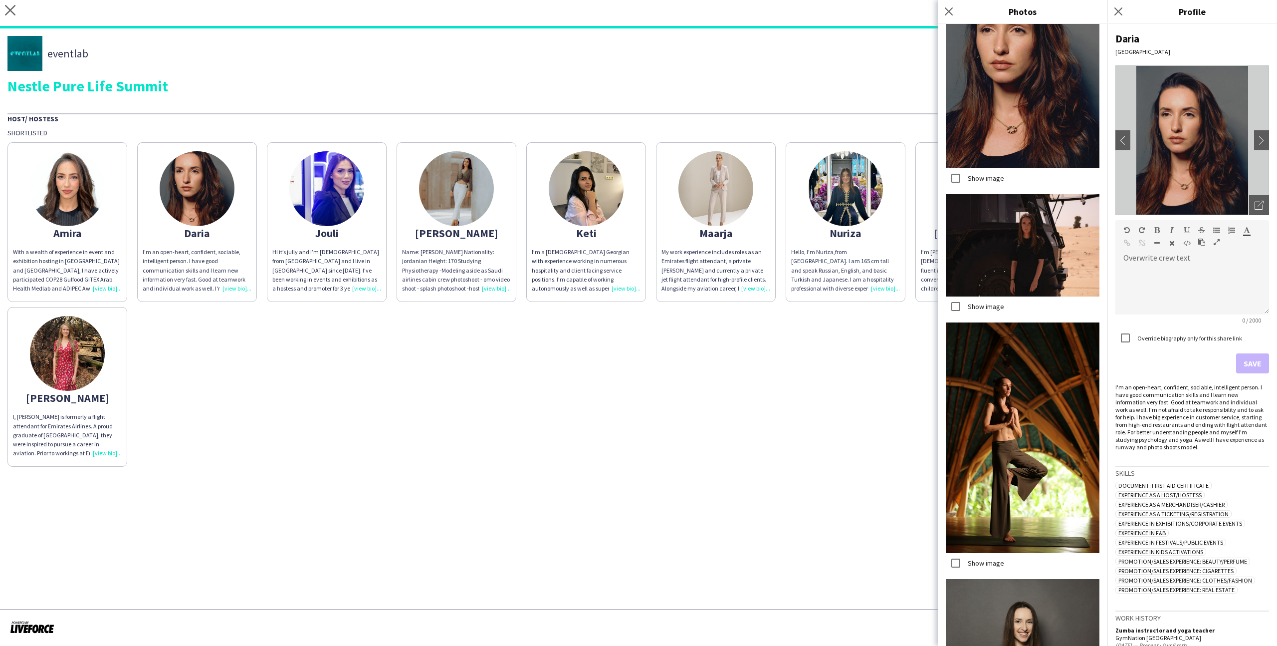
click at [884, 345] on div "[MEDICAL_DATA] With a wealth of experience in event and exhibition hosting in […" at bounding box center [638, 301] width 1262 height 329
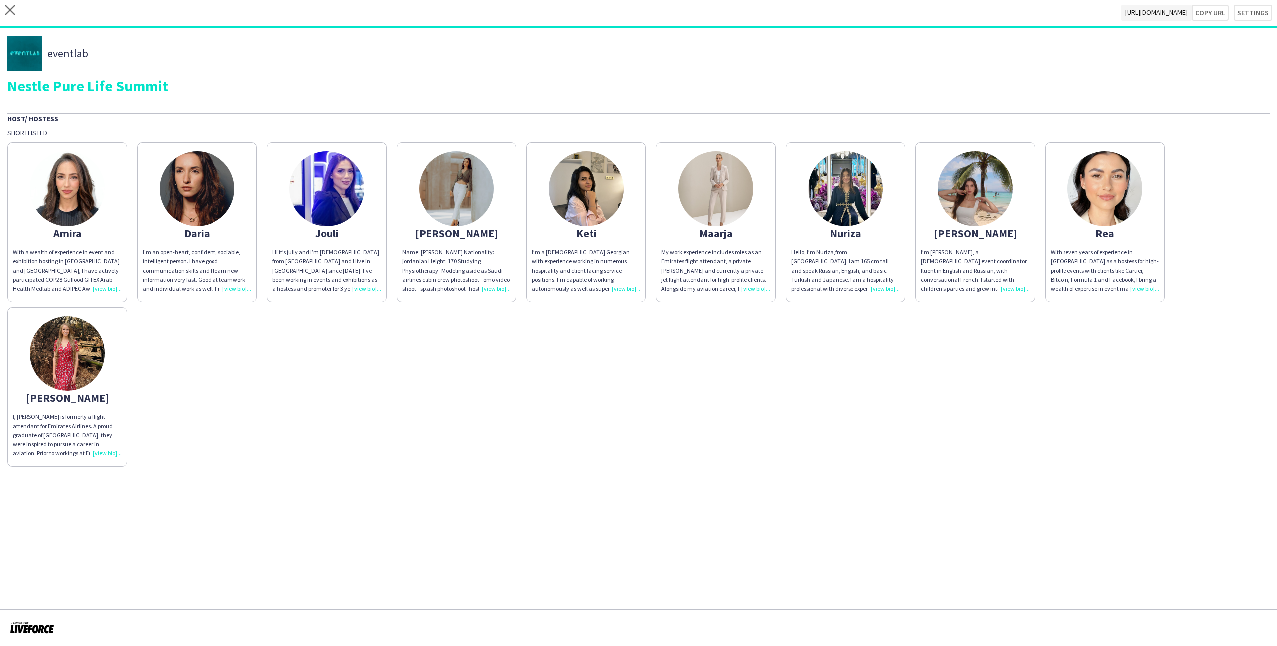
click at [1099, 243] on app-share-pages-crew-card "Rea With seven years of experience in [GEOGRAPHIC_DATA] as a hostess for high-p…" at bounding box center [1105, 222] width 120 height 160
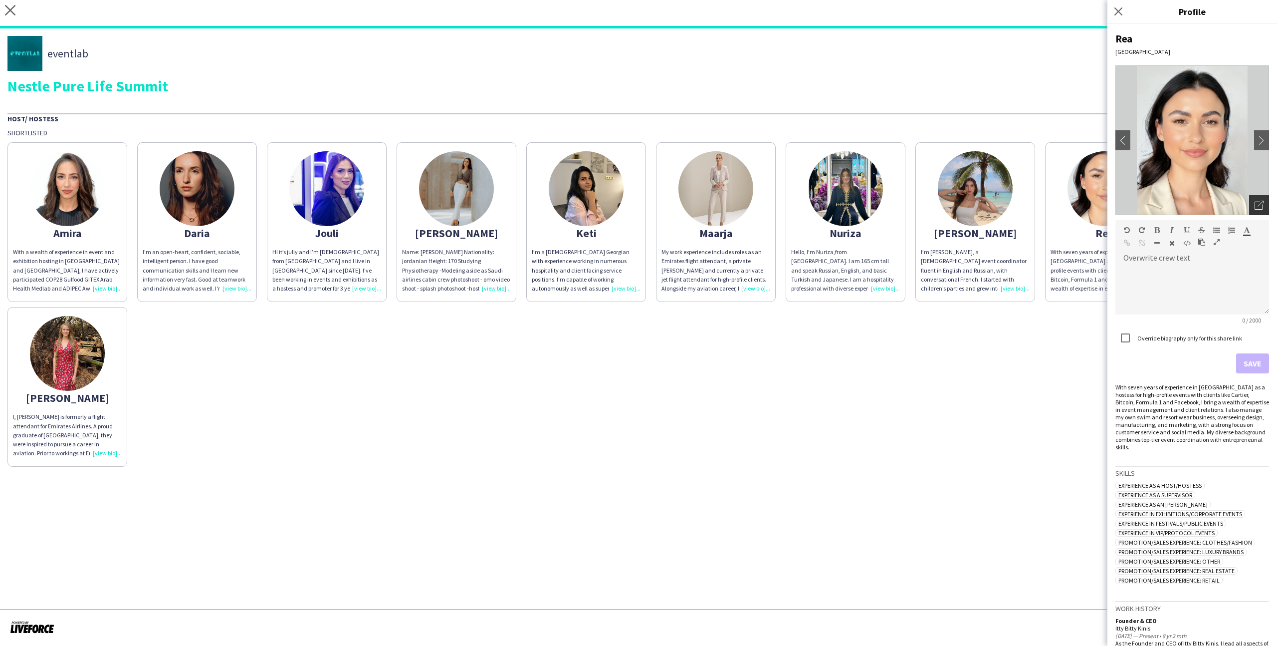
click at [1261, 200] on div "Open photos pop-in" at bounding box center [1259, 205] width 20 height 20
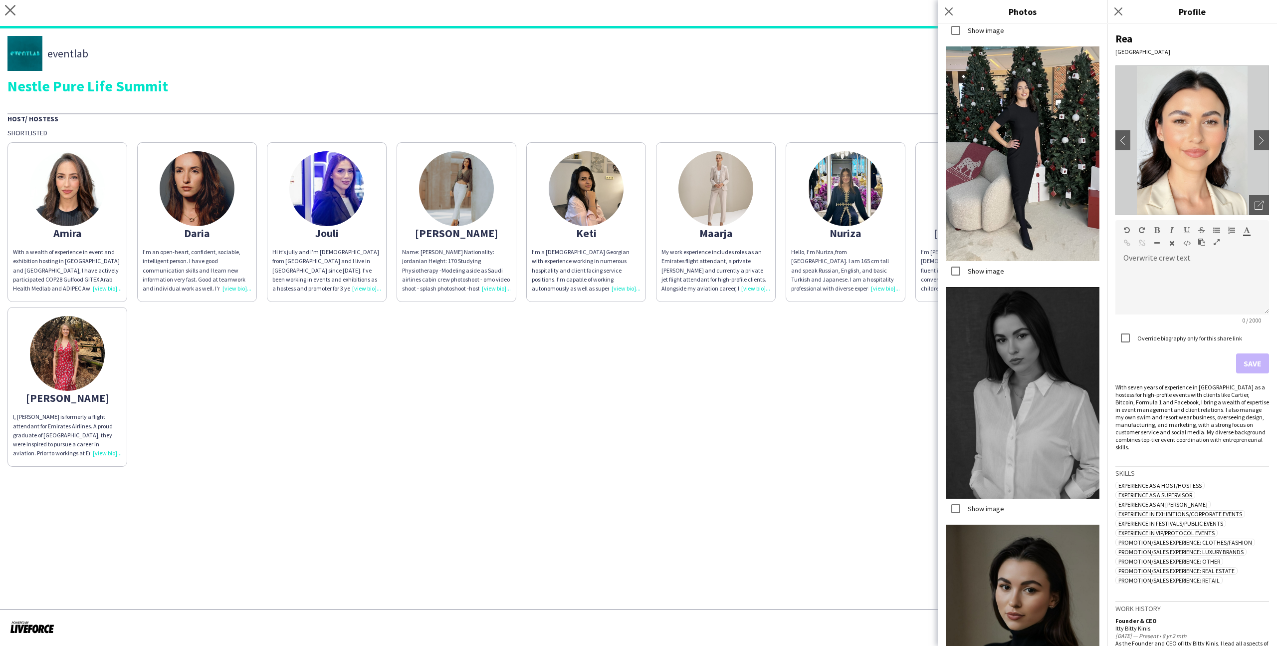
scroll to position [1936, 0]
